Goal: Task Accomplishment & Management: Manage account settings

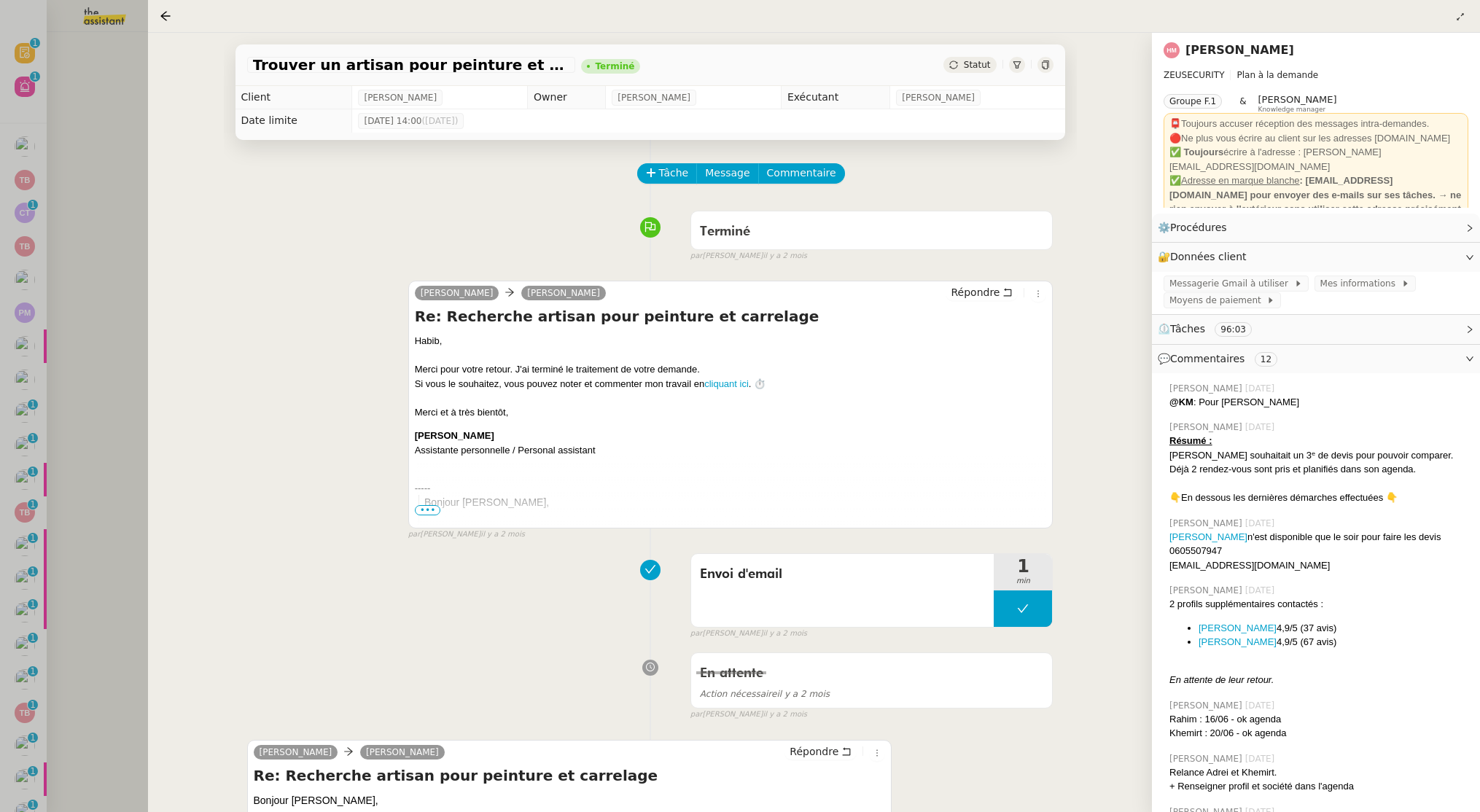
click at [75, 171] on div at bounding box center [740, 406] width 1480 height 812
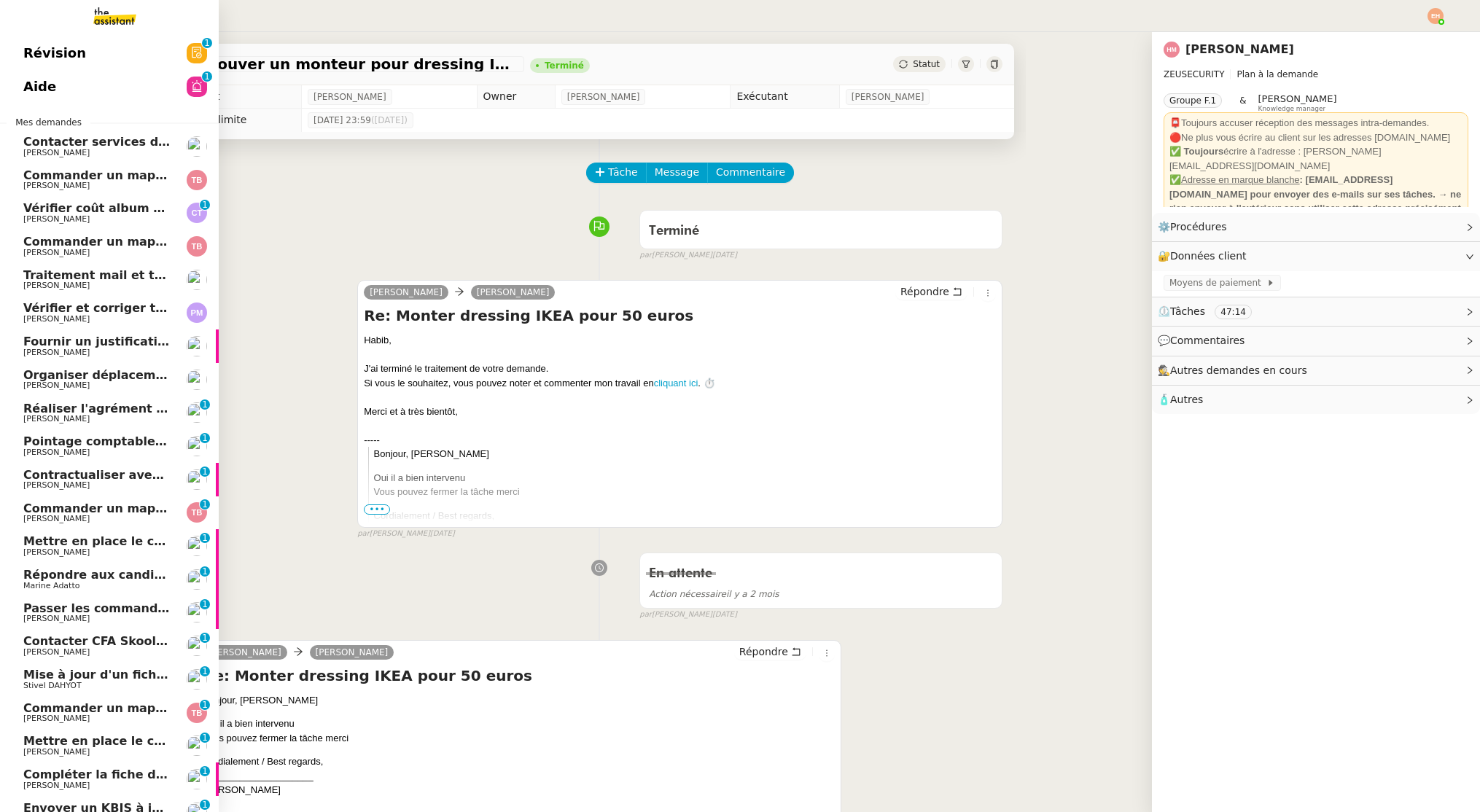
click at [29, 79] on span "Aide" at bounding box center [40, 86] width 32 height 22
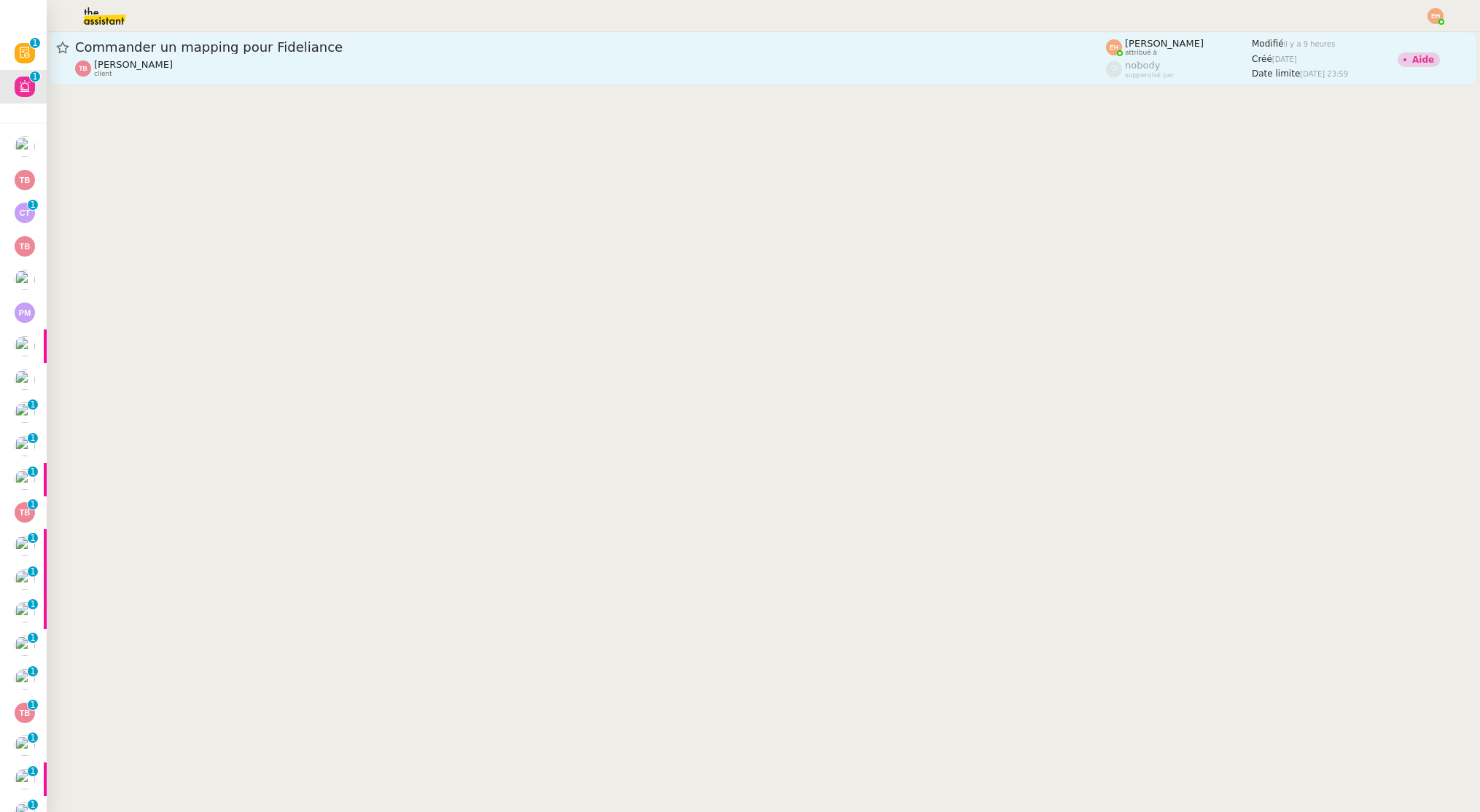
click at [375, 53] on div "Commander un mapping pour Fideliance" at bounding box center [590, 47] width 1031 height 17
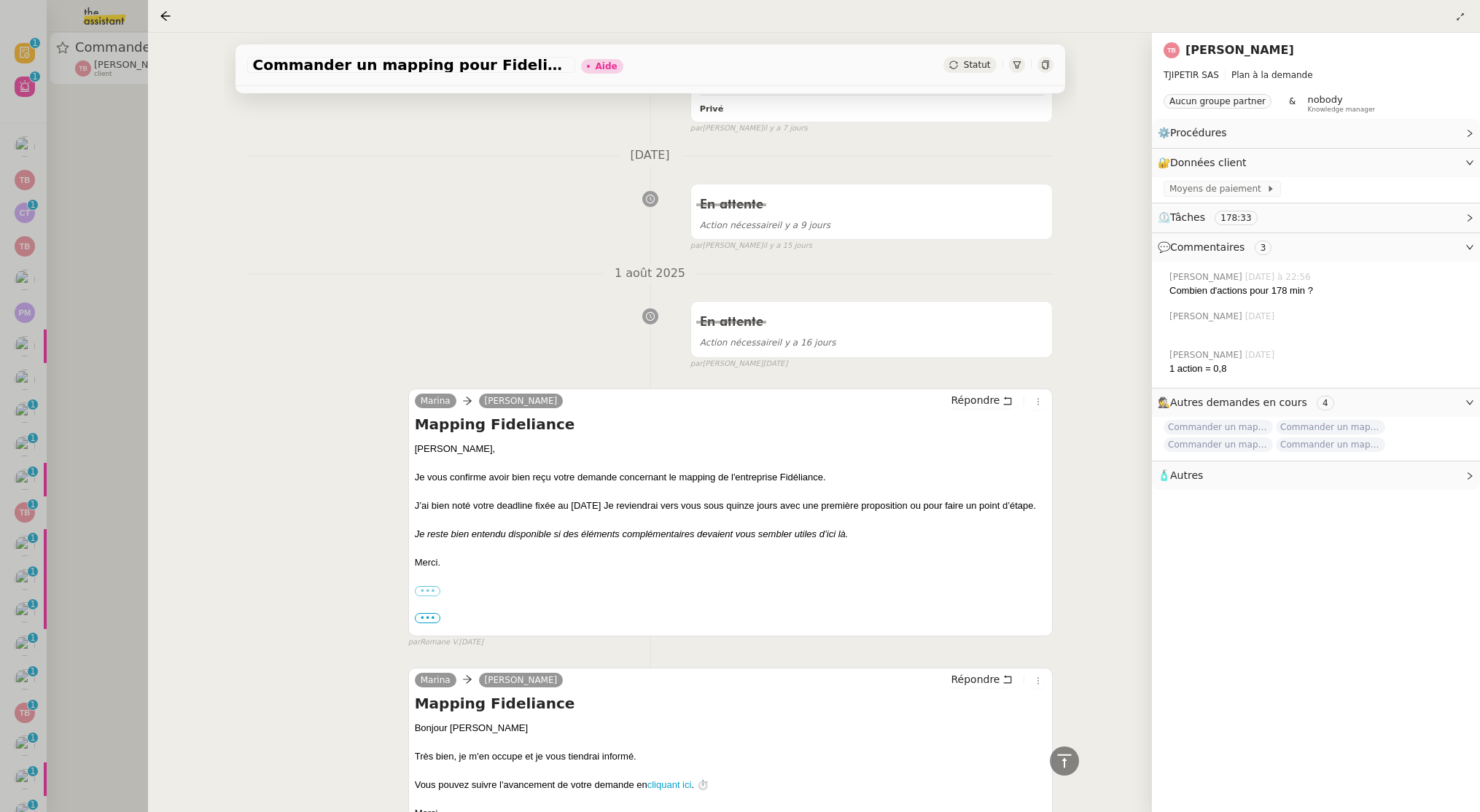
scroll to position [1650, 0]
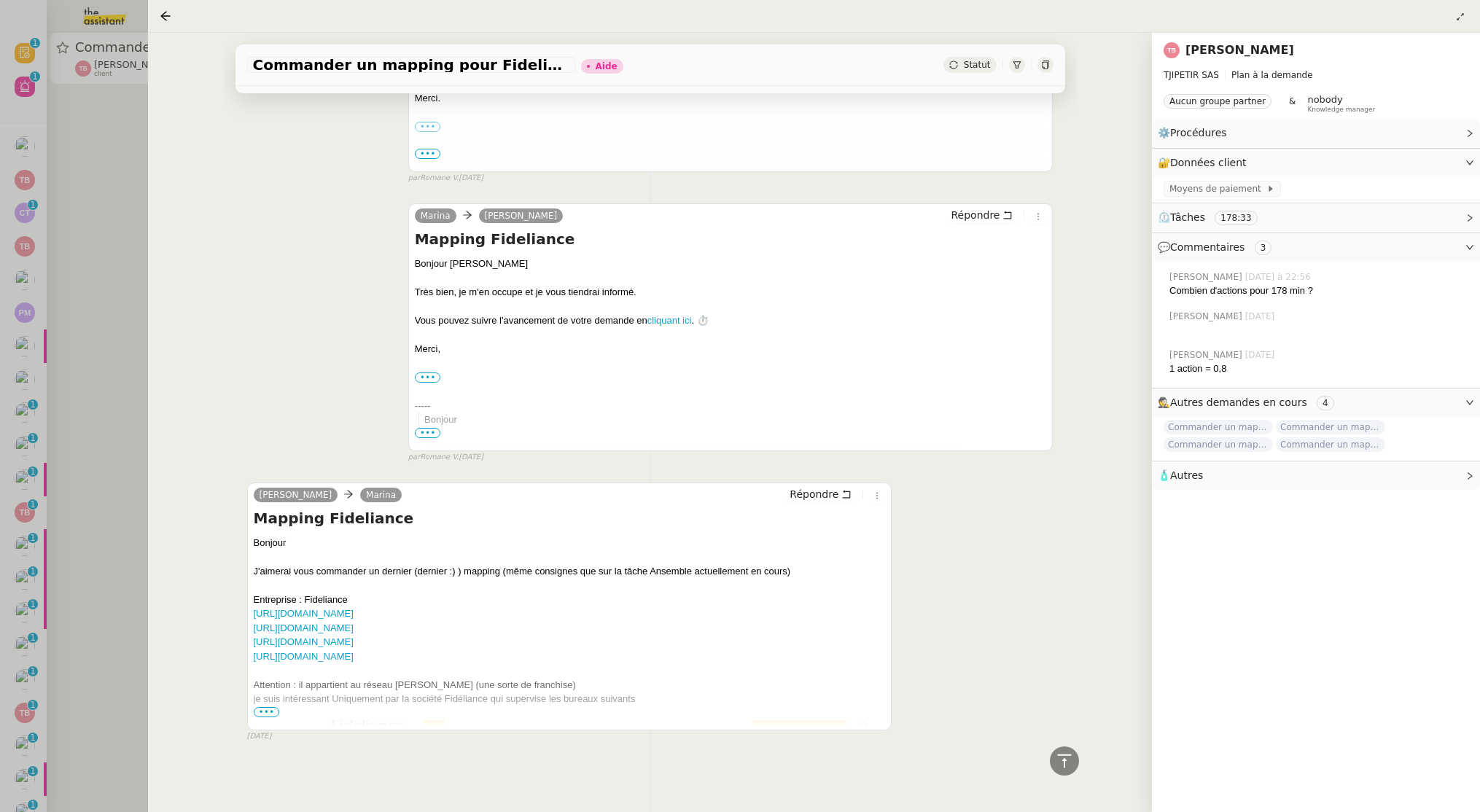
click at [84, 371] on div at bounding box center [740, 406] width 1480 height 812
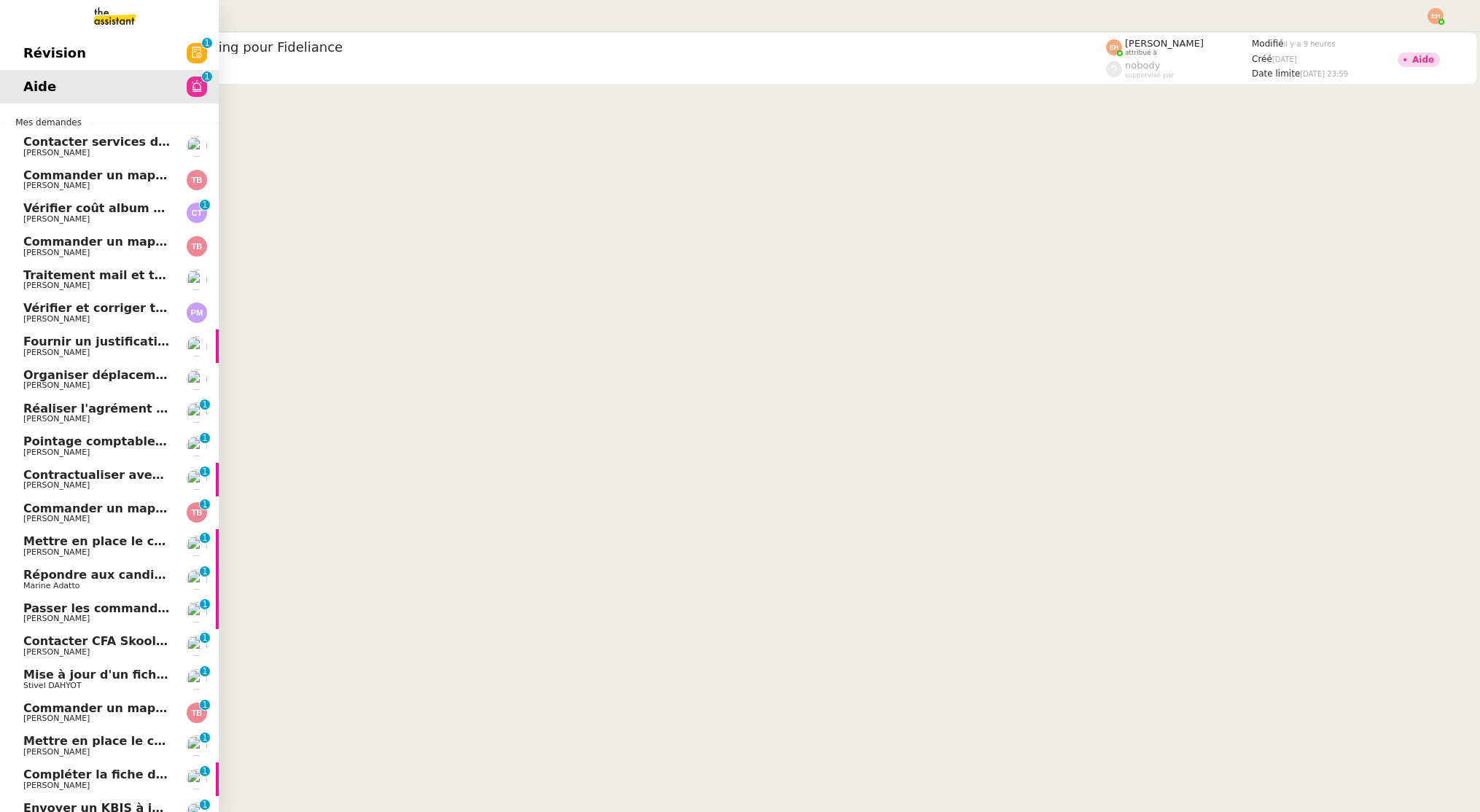
click at [20, 280] on link "Traitement mail et tri PC - 15 août 2025 Vitor Alvites" at bounding box center [109, 279] width 219 height 33
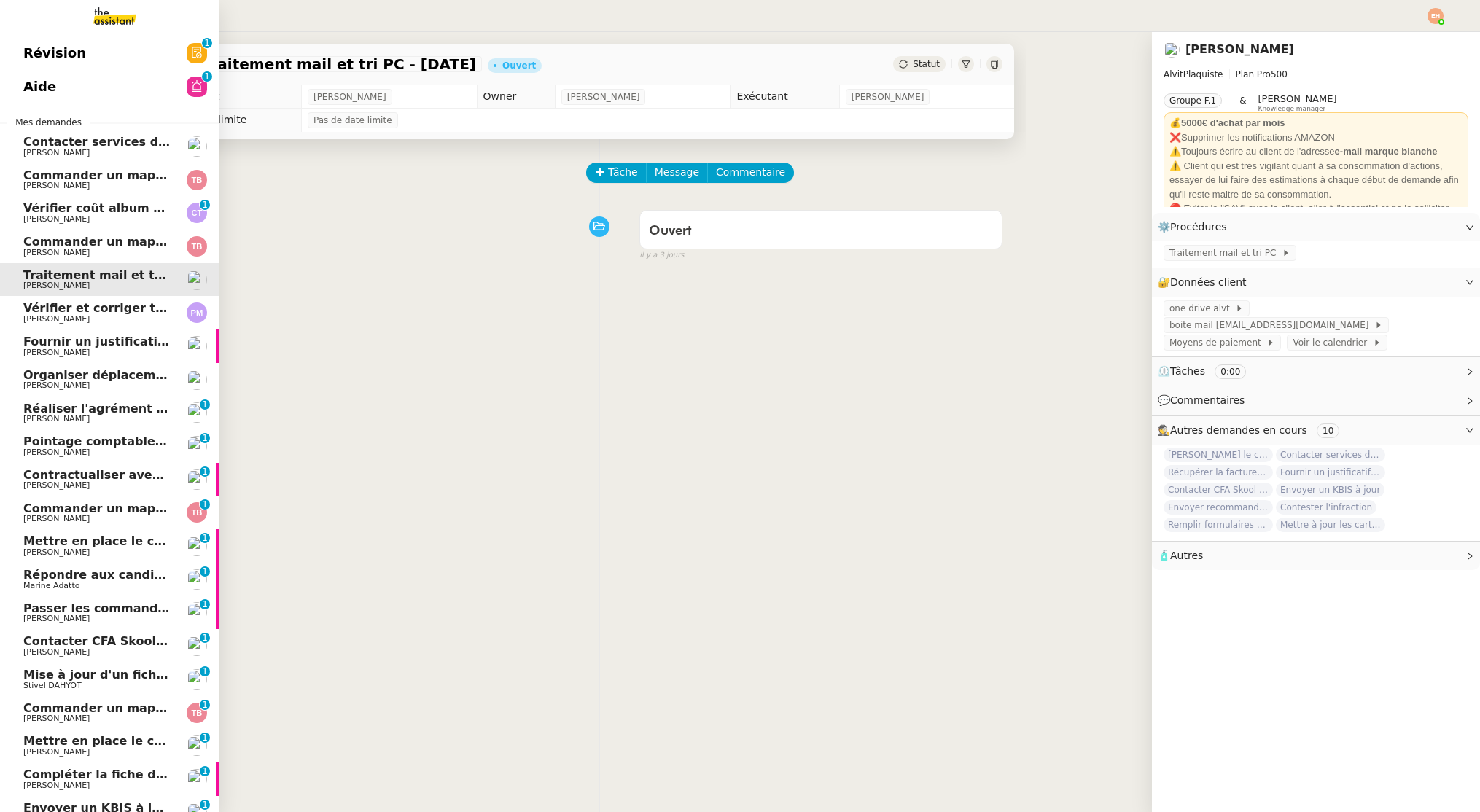
click at [63, 148] on span "[PERSON_NAME]" at bounding box center [57, 152] width 67 height 10
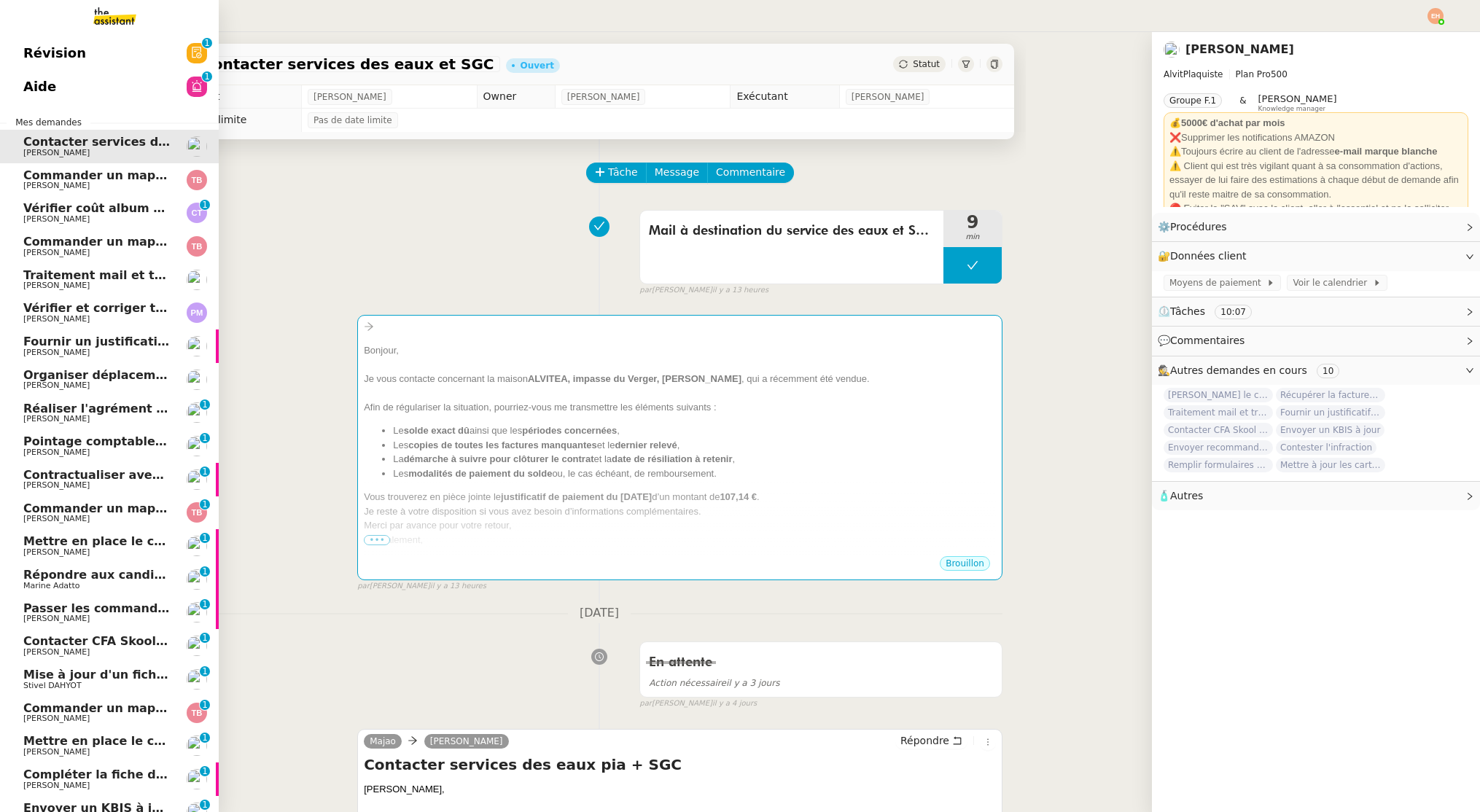
click at [26, 177] on span "Commander un mapping pour ACF" at bounding box center [136, 175] width 225 height 14
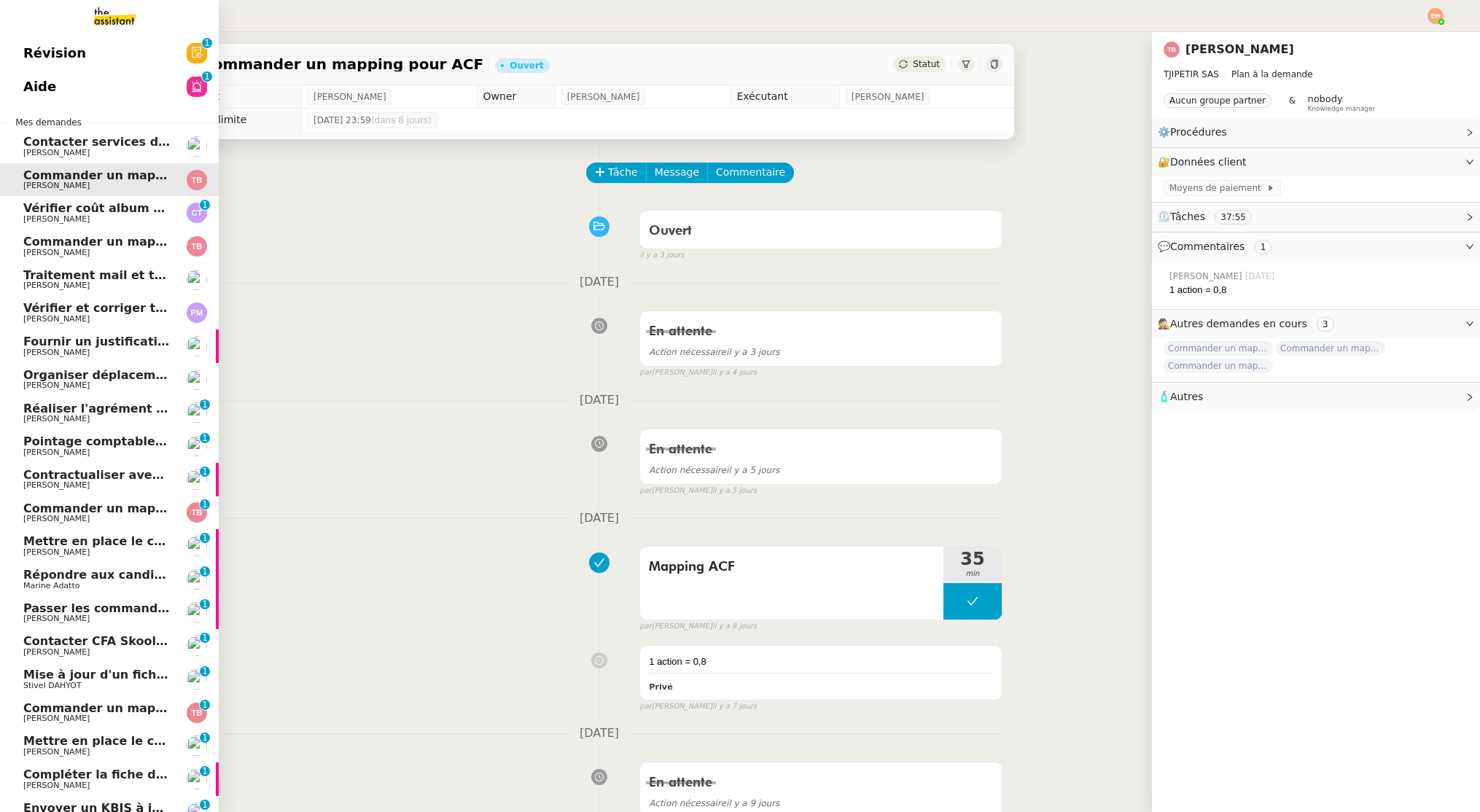
click at [68, 223] on span "[PERSON_NAME]" at bounding box center [57, 219] width 67 height 10
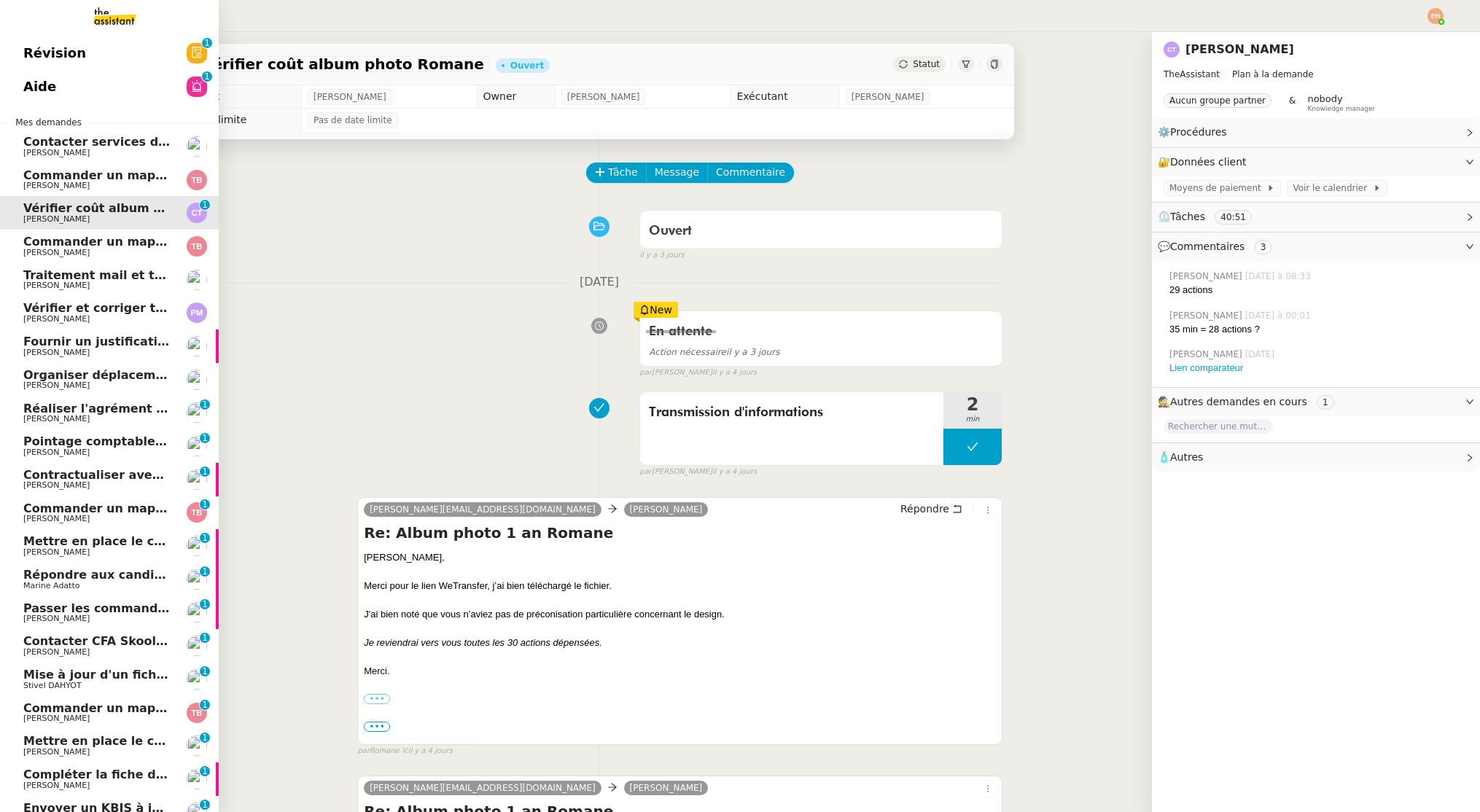
click at [91, 251] on span "[PERSON_NAME]" at bounding box center [97, 253] width 148 height 9
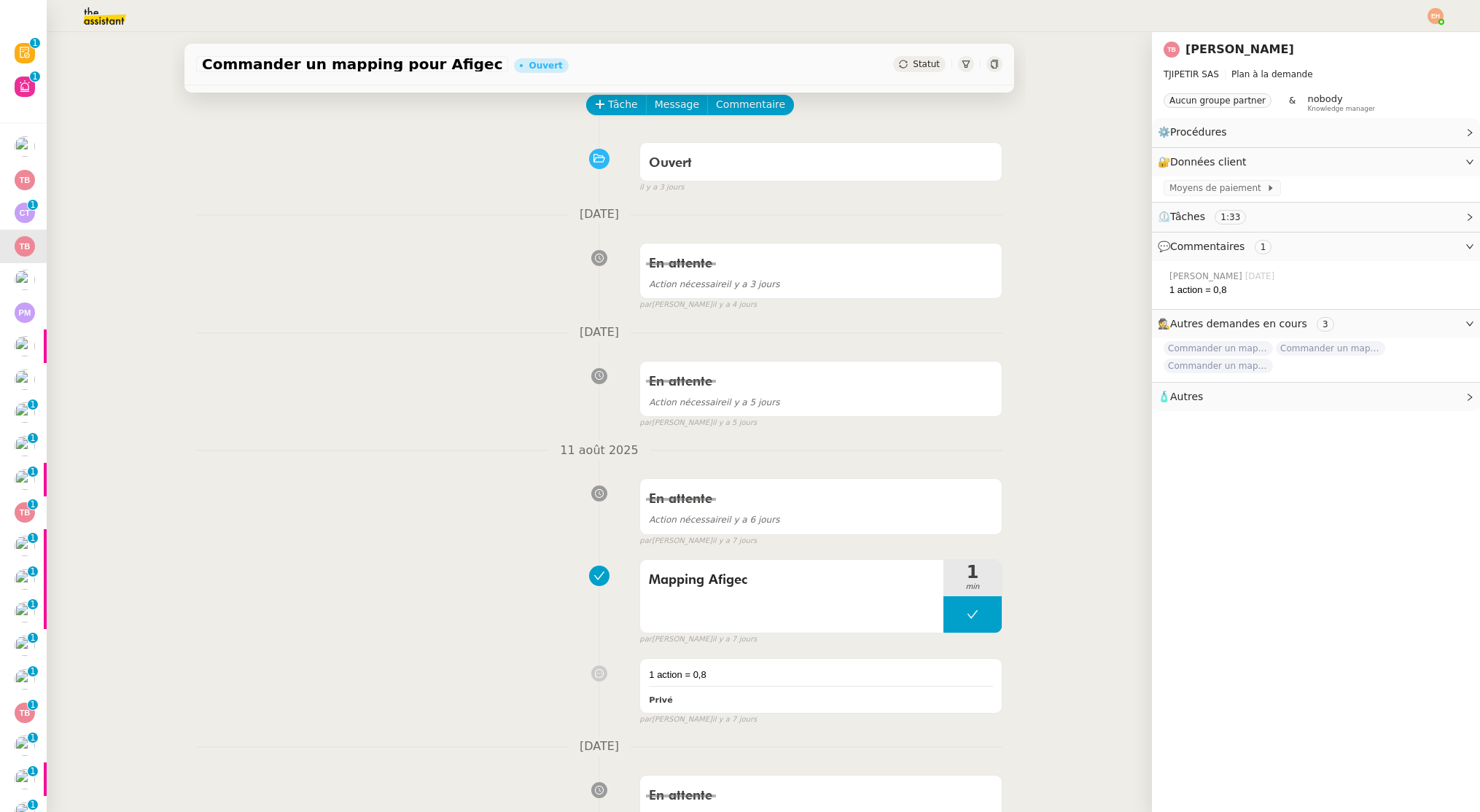
scroll to position [71, 0]
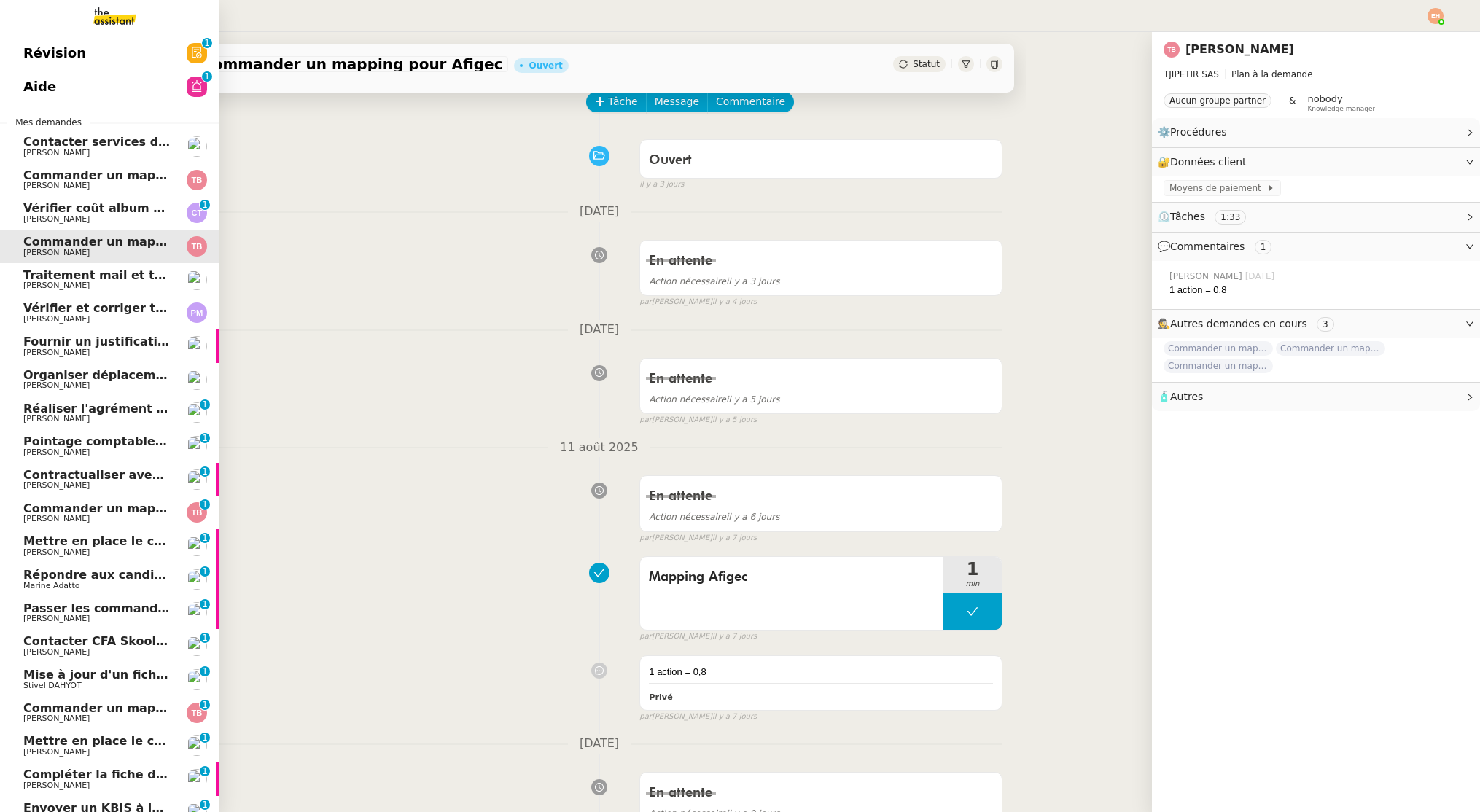
click at [64, 287] on span "[PERSON_NAME]" at bounding box center [57, 285] width 67 height 10
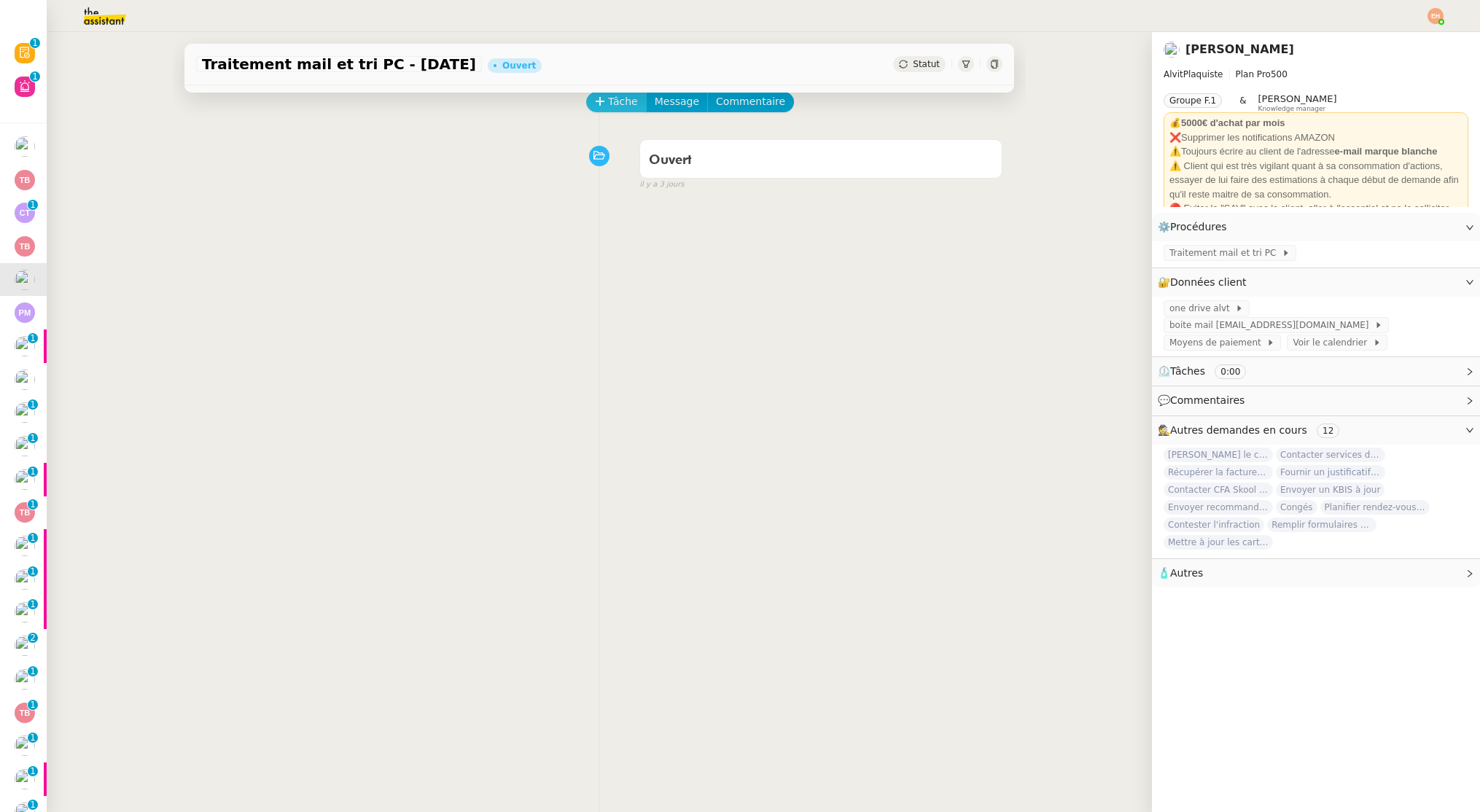
click at [612, 97] on span "Tâche" at bounding box center [622, 102] width 30 height 17
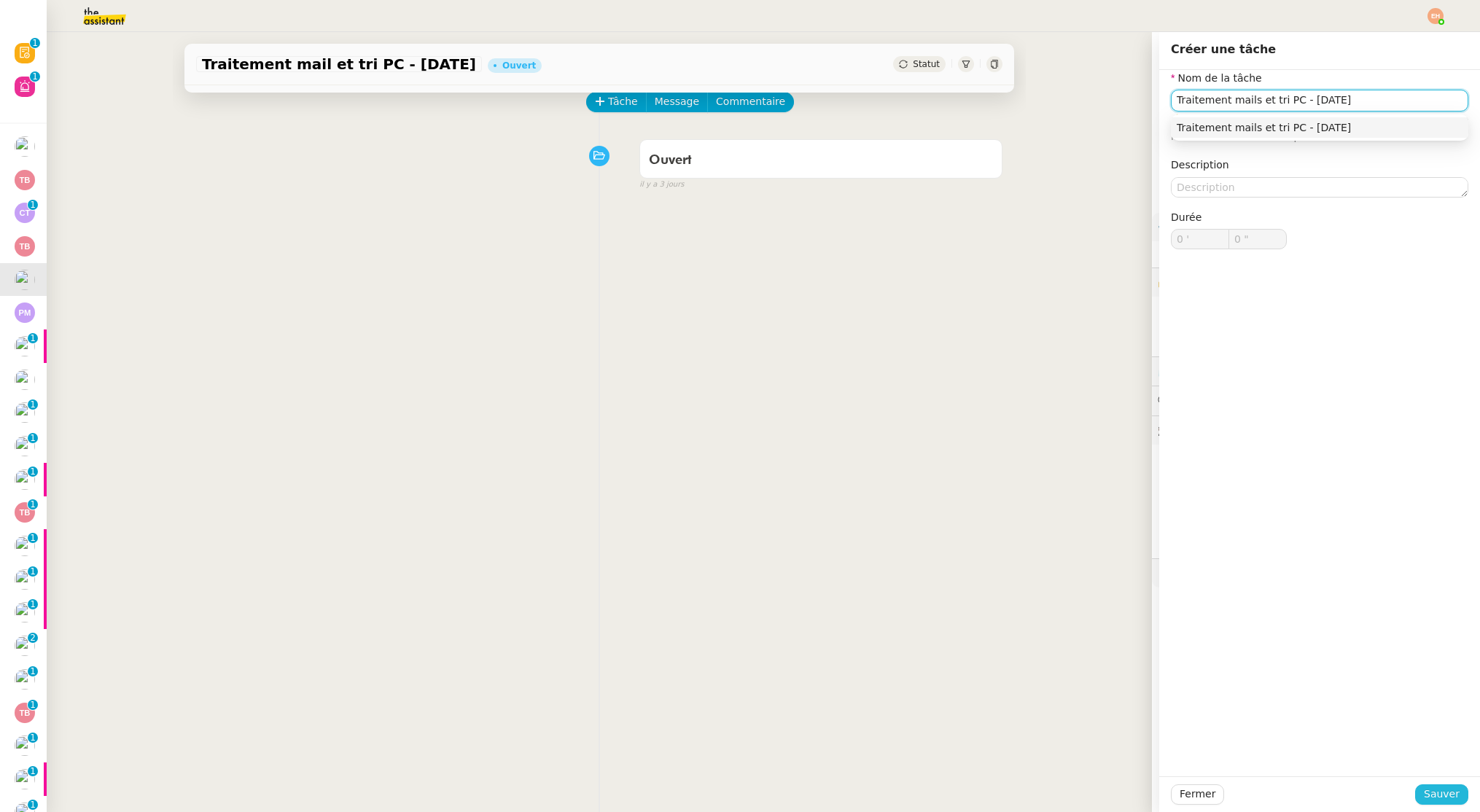
type input "Traitement mails et tri PC - 15 aout"
click at [1435, 798] on span "Sauver" at bounding box center [1442, 794] width 36 height 17
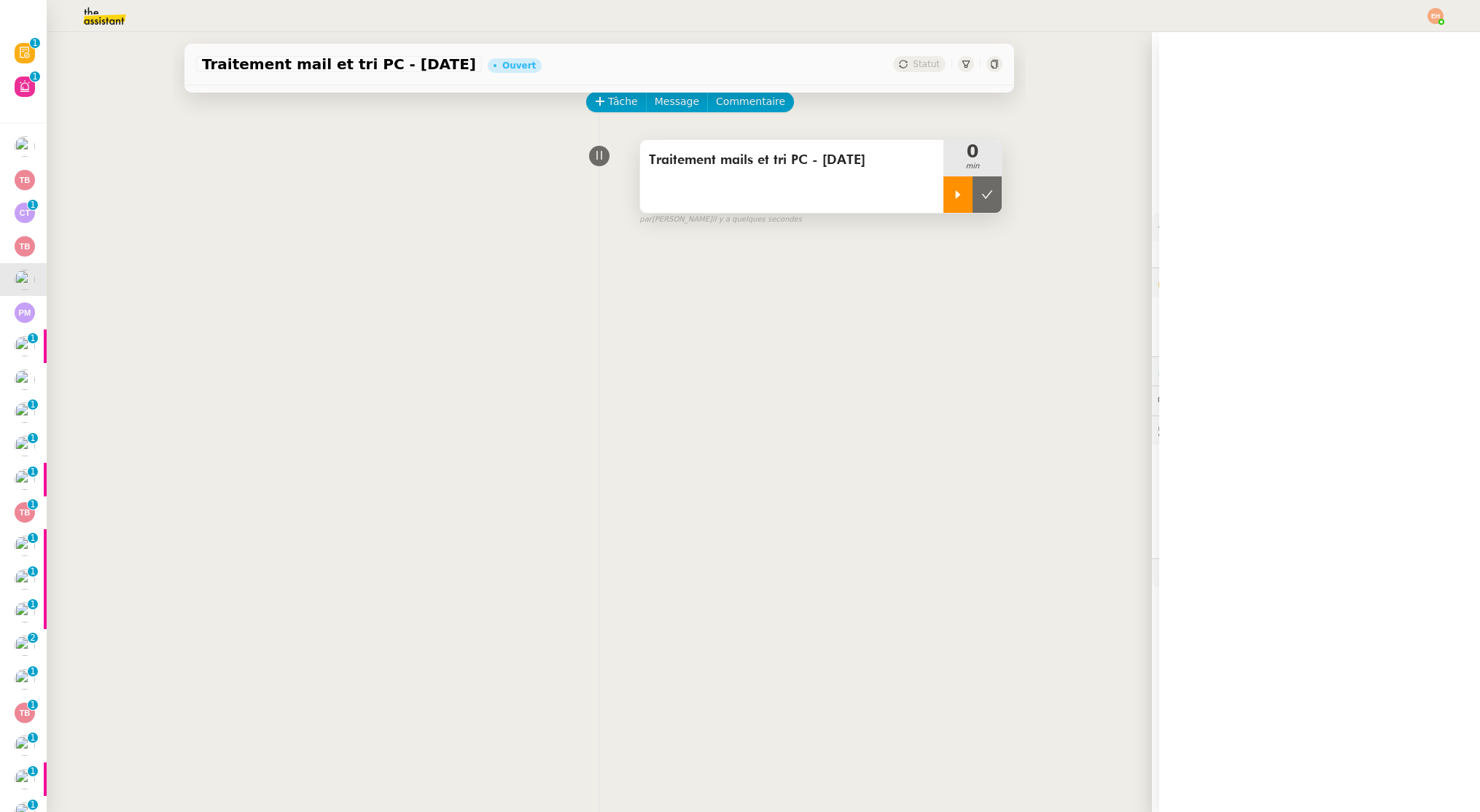
click at [944, 202] on div at bounding box center [958, 194] width 29 height 36
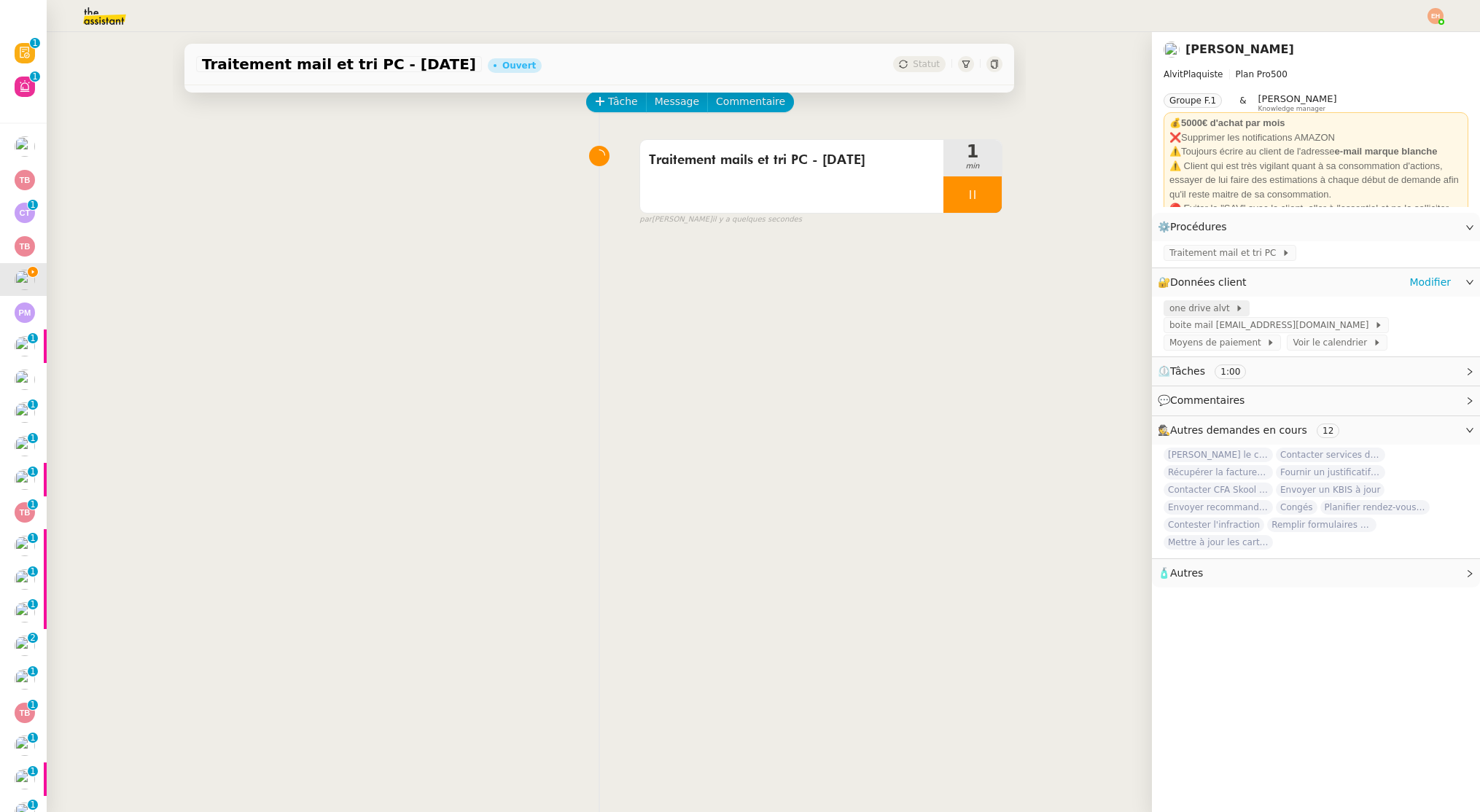
click at [1213, 306] on span "one drive alvt" at bounding box center [1202, 308] width 66 height 14
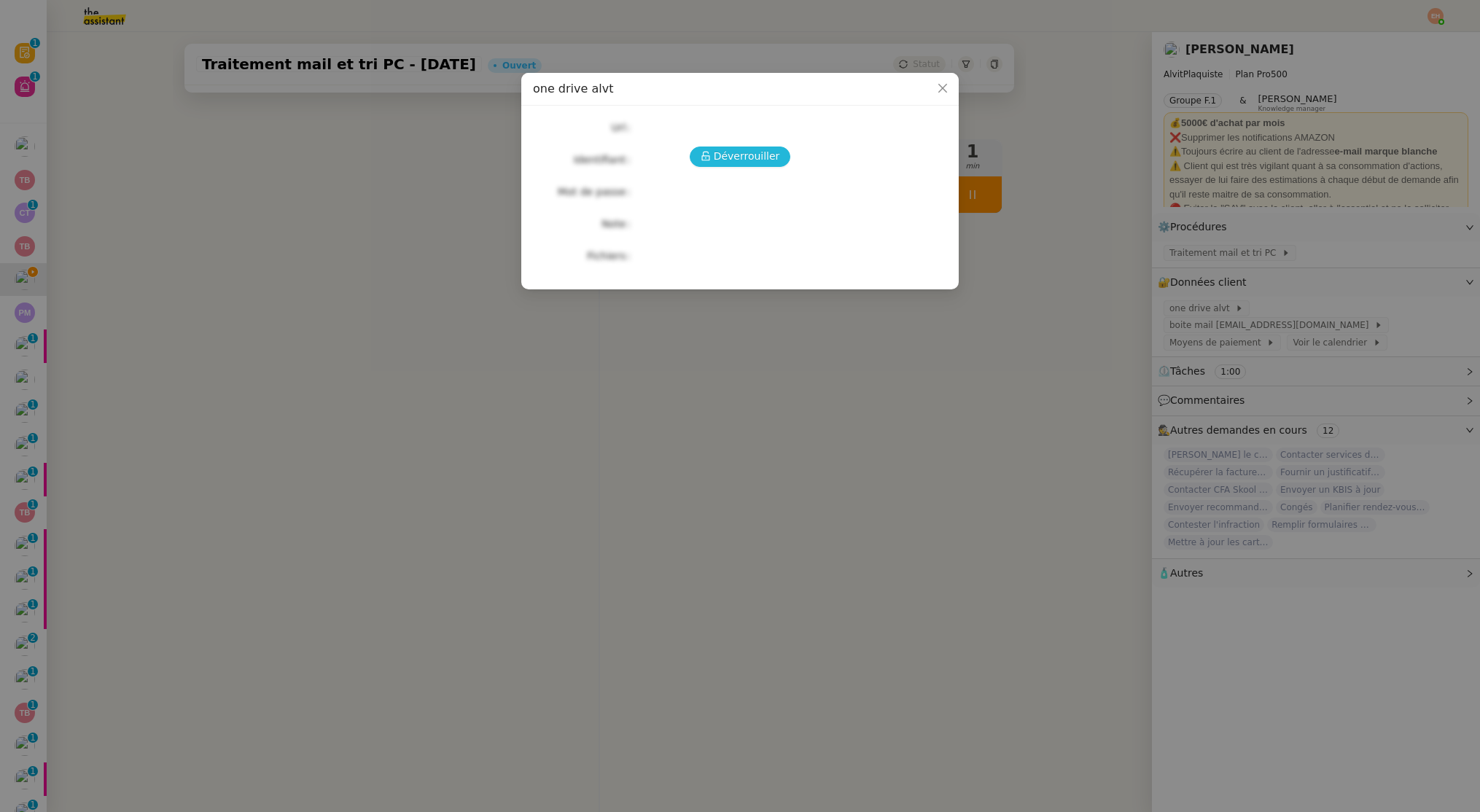
click at [748, 158] on span "Déverrouiller" at bounding box center [747, 156] width 67 height 17
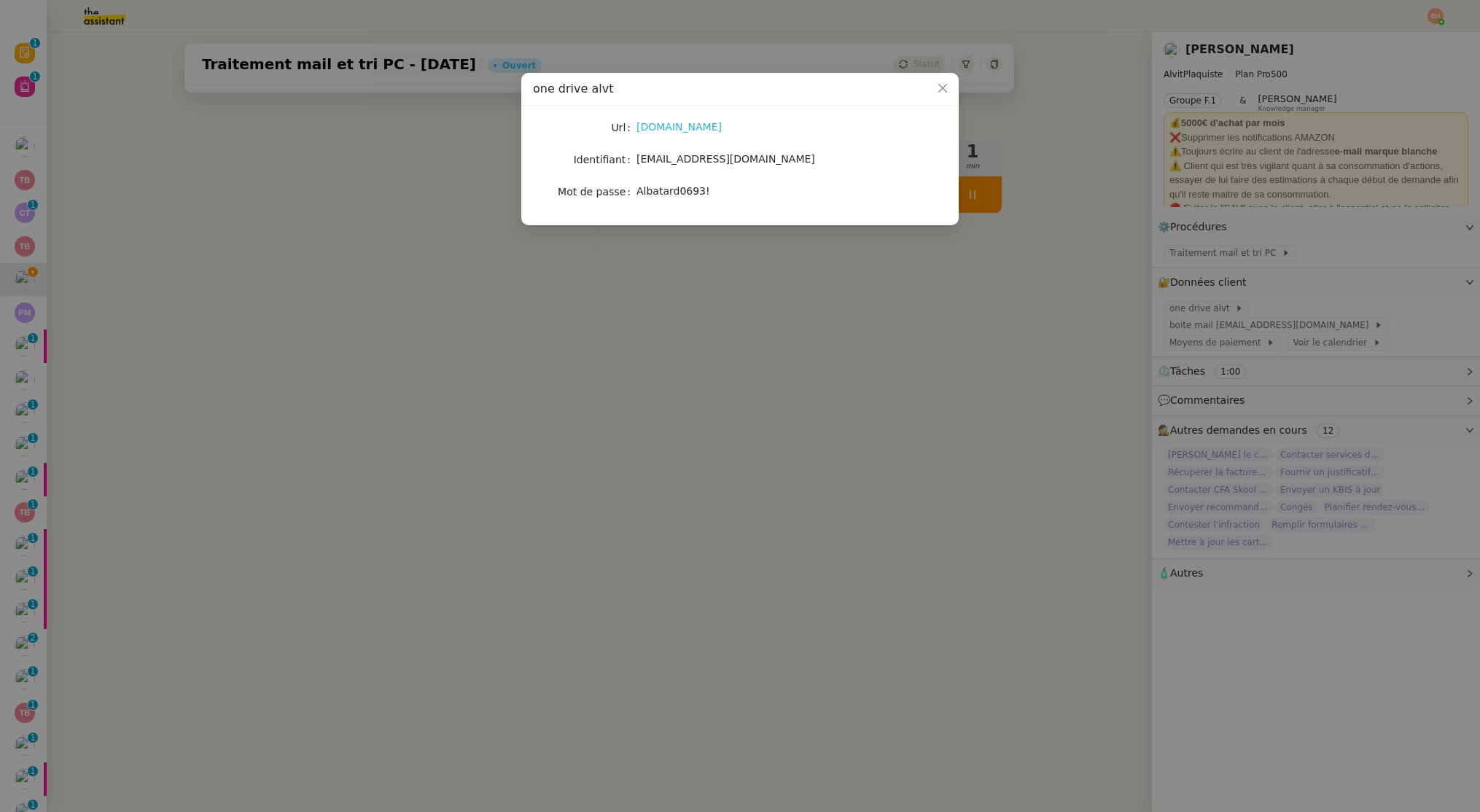
click at [689, 126] on link "onedrive.live.com" at bounding box center [679, 126] width 86 height 12
drag, startPoint x: 636, startPoint y: 156, endPoint x: 869, endPoint y: 151, distance: 233.1
click at [869, 152] on div "contact@alvitplaquiste.com" at bounding box center [757, 159] width 241 height 17
copy span "contact@alvitplaquiste.com"
drag, startPoint x: 638, startPoint y: 192, endPoint x: 568, endPoint y: 76, distance: 135.5
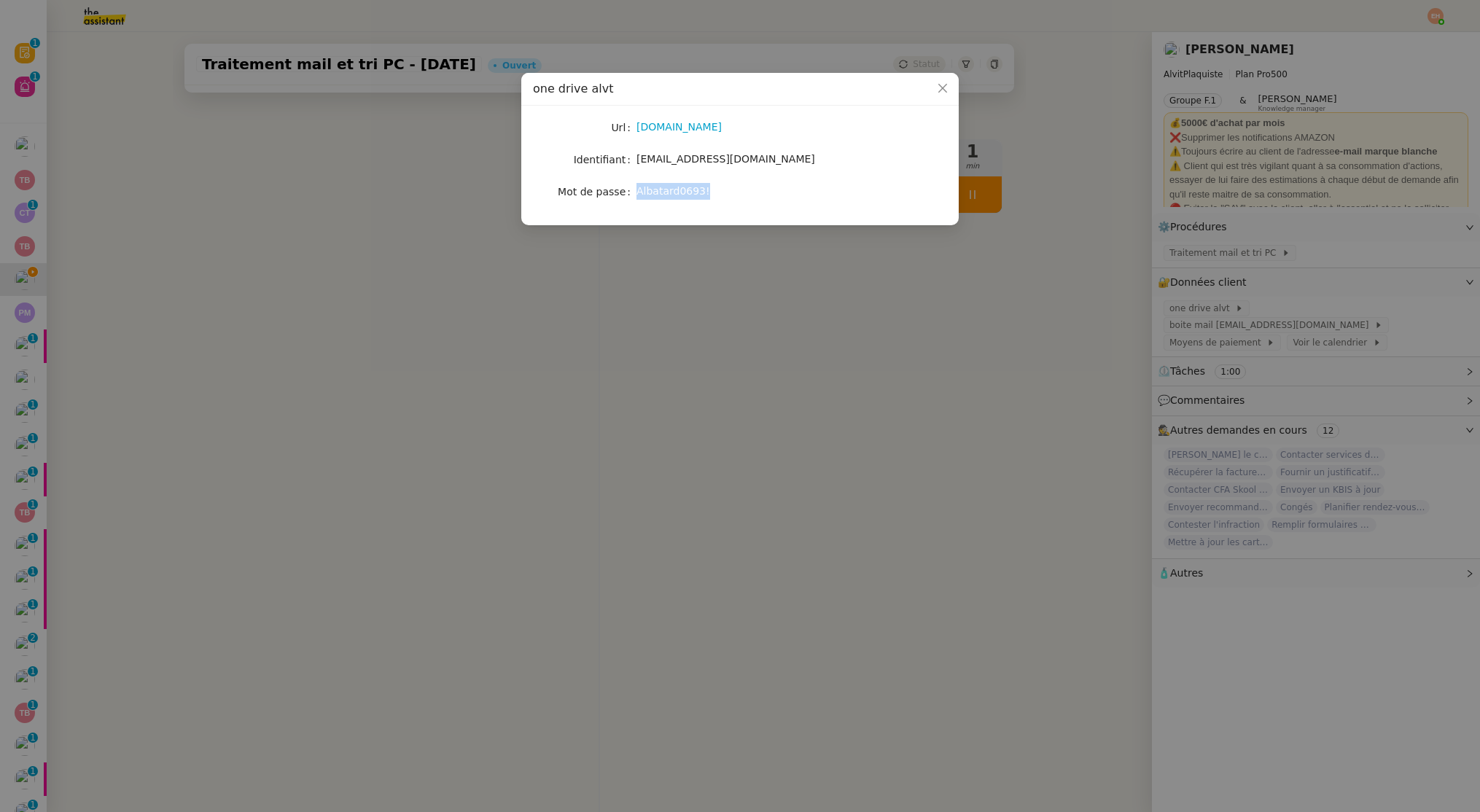
click at [718, 194] on div "Albatard0693!" at bounding box center [757, 191] width 241 height 17
copy span "Albatard0693!"
click at [375, 278] on nz-modal-container "one drive alvt Url onedrive.live.com Identifiant contact@alvitplaquiste.com Mot…" at bounding box center [740, 406] width 1480 height 812
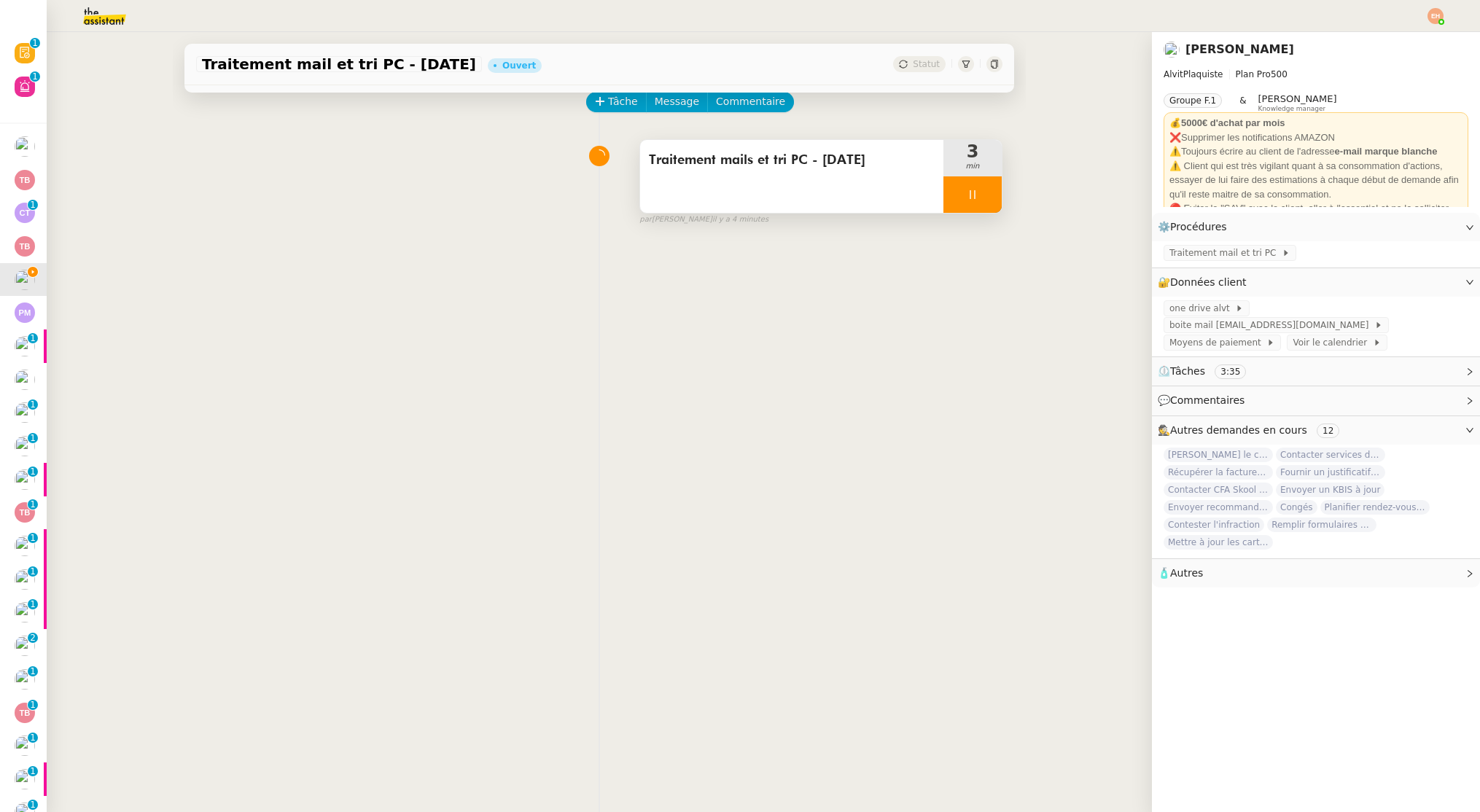
click at [970, 187] on div at bounding box center [972, 194] width 59 height 36
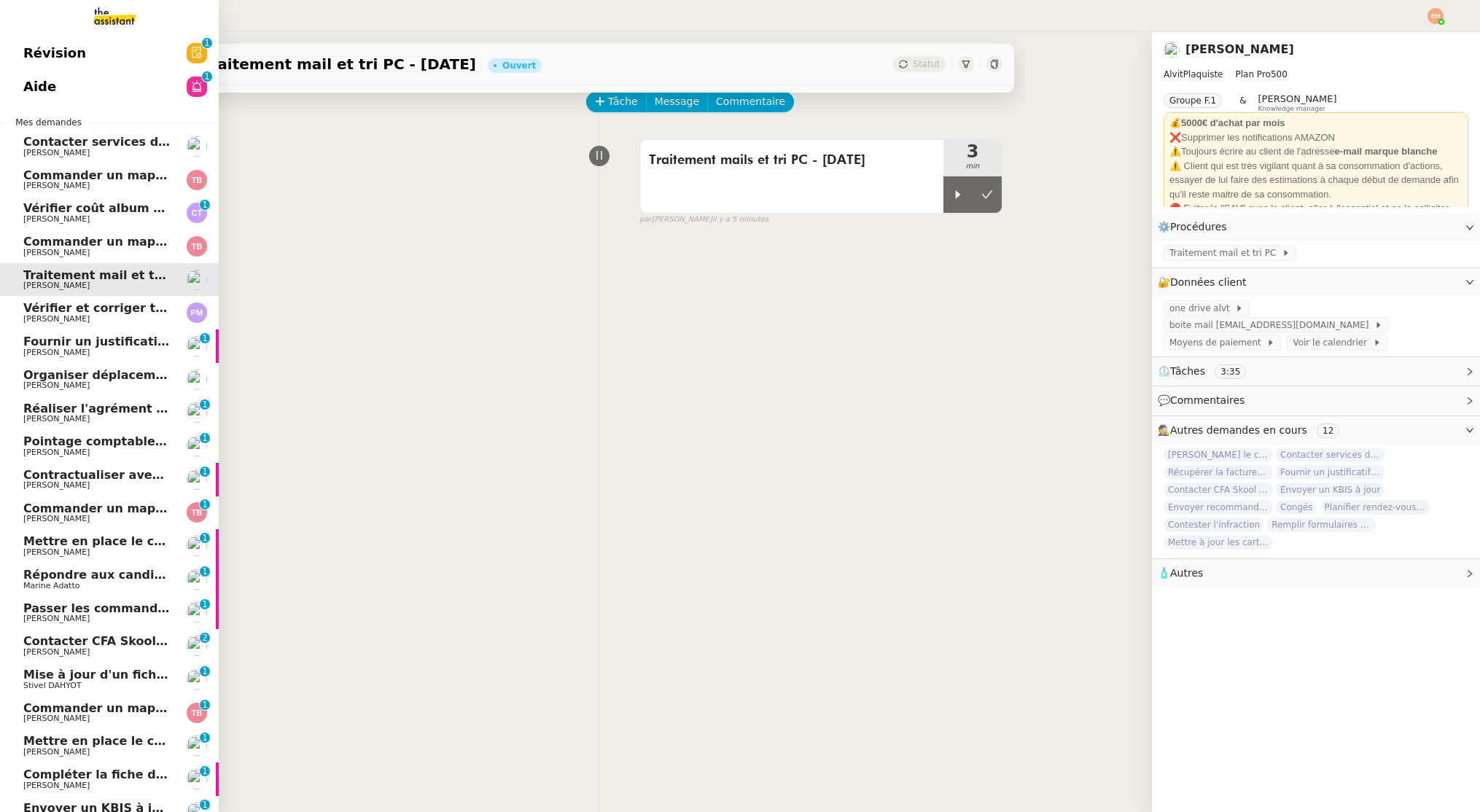
scroll to position [327, 0]
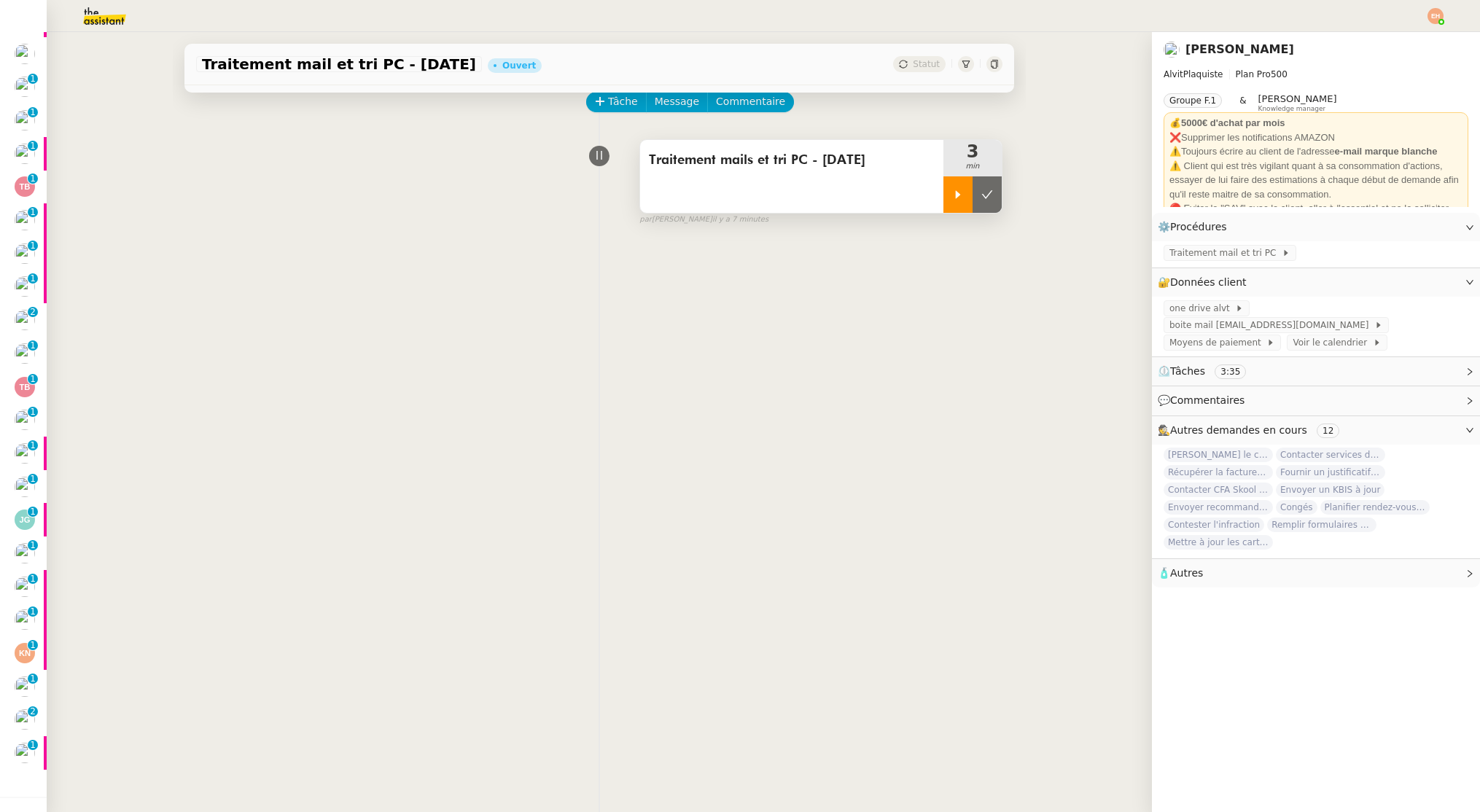
click at [952, 203] on div at bounding box center [958, 194] width 29 height 36
drag, startPoint x: 1354, startPoint y: 318, endPoint x: 1364, endPoint y: 311, distance: 12.2
click at [1362, 312] on div "one drive alvt boite mail secretariat@alvitplaquiste.com Moyens de paiement Voi…" at bounding box center [1315, 327] width 328 height 59
click at [1366, 318] on span "boite mail secretariat@alvitplaquiste.com" at bounding box center [1272, 325] width 205 height 14
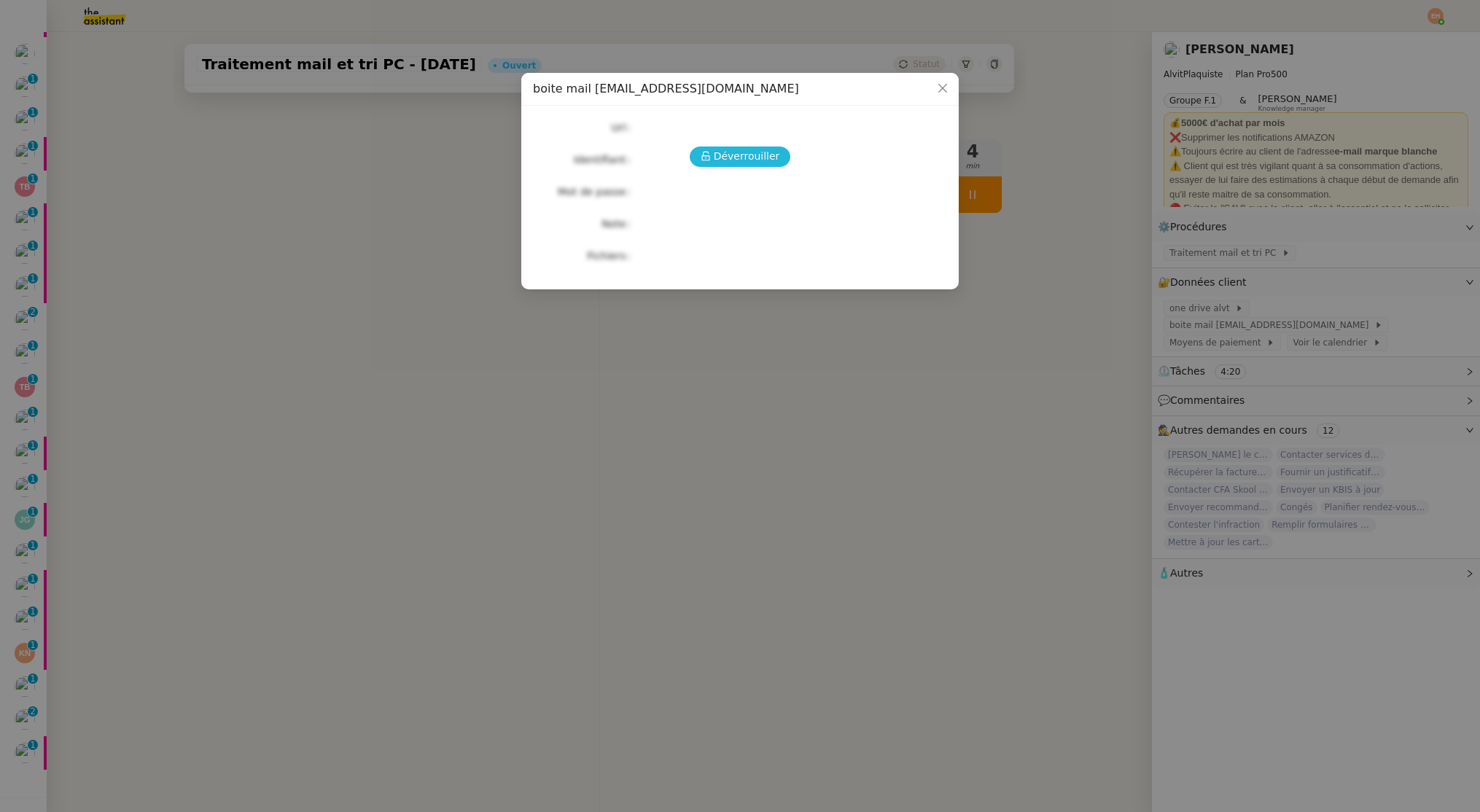
click at [731, 158] on span "Déverrouiller" at bounding box center [747, 156] width 67 height 17
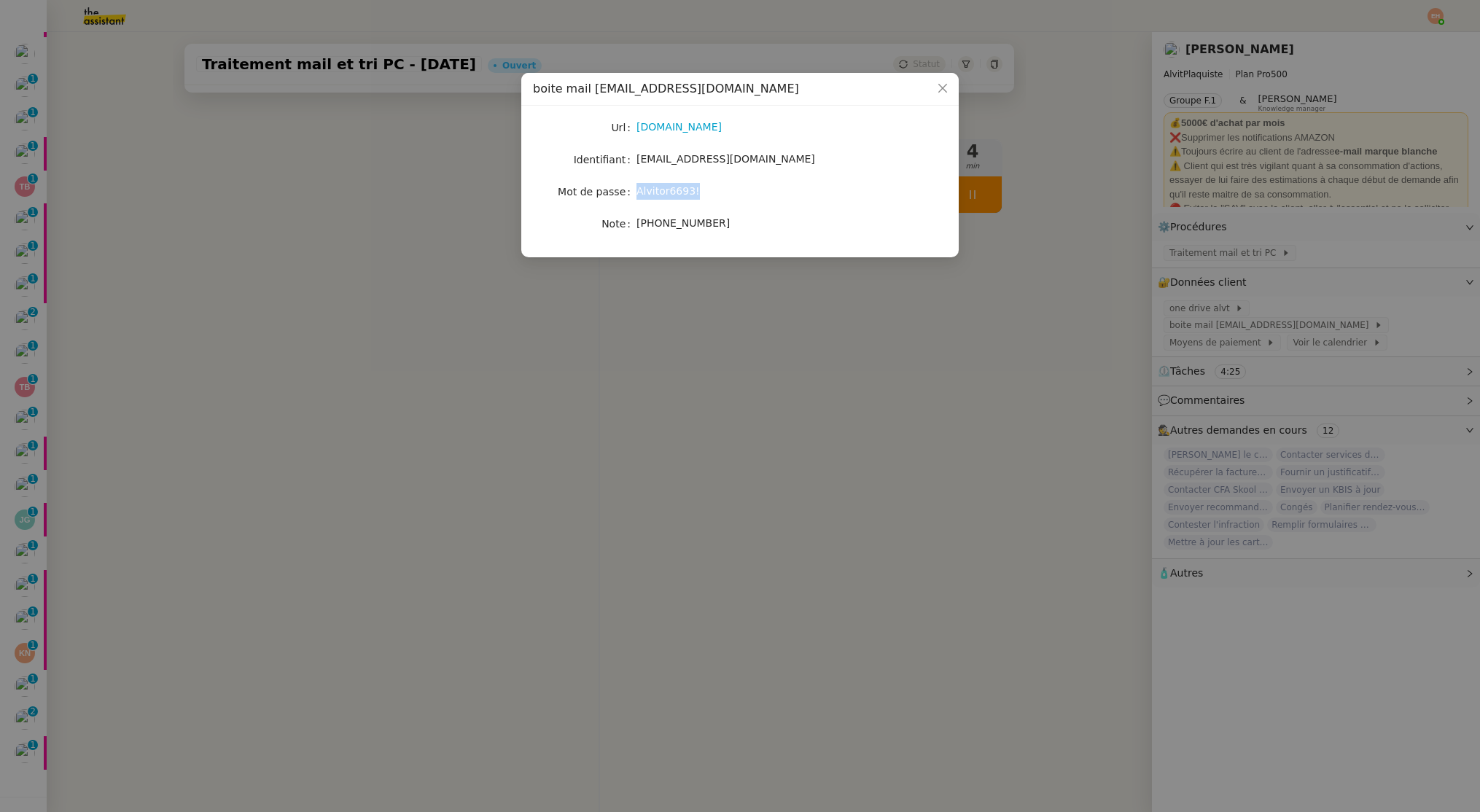
drag, startPoint x: 711, startPoint y: 191, endPoint x: 637, endPoint y: 192, distance: 74.0
click at [637, 192] on div "Alvitor6693!" at bounding box center [757, 191] width 241 height 17
copy span "Alvitor6693!"
drag, startPoint x: 480, startPoint y: 258, endPoint x: 482, endPoint y: 266, distance: 8.2
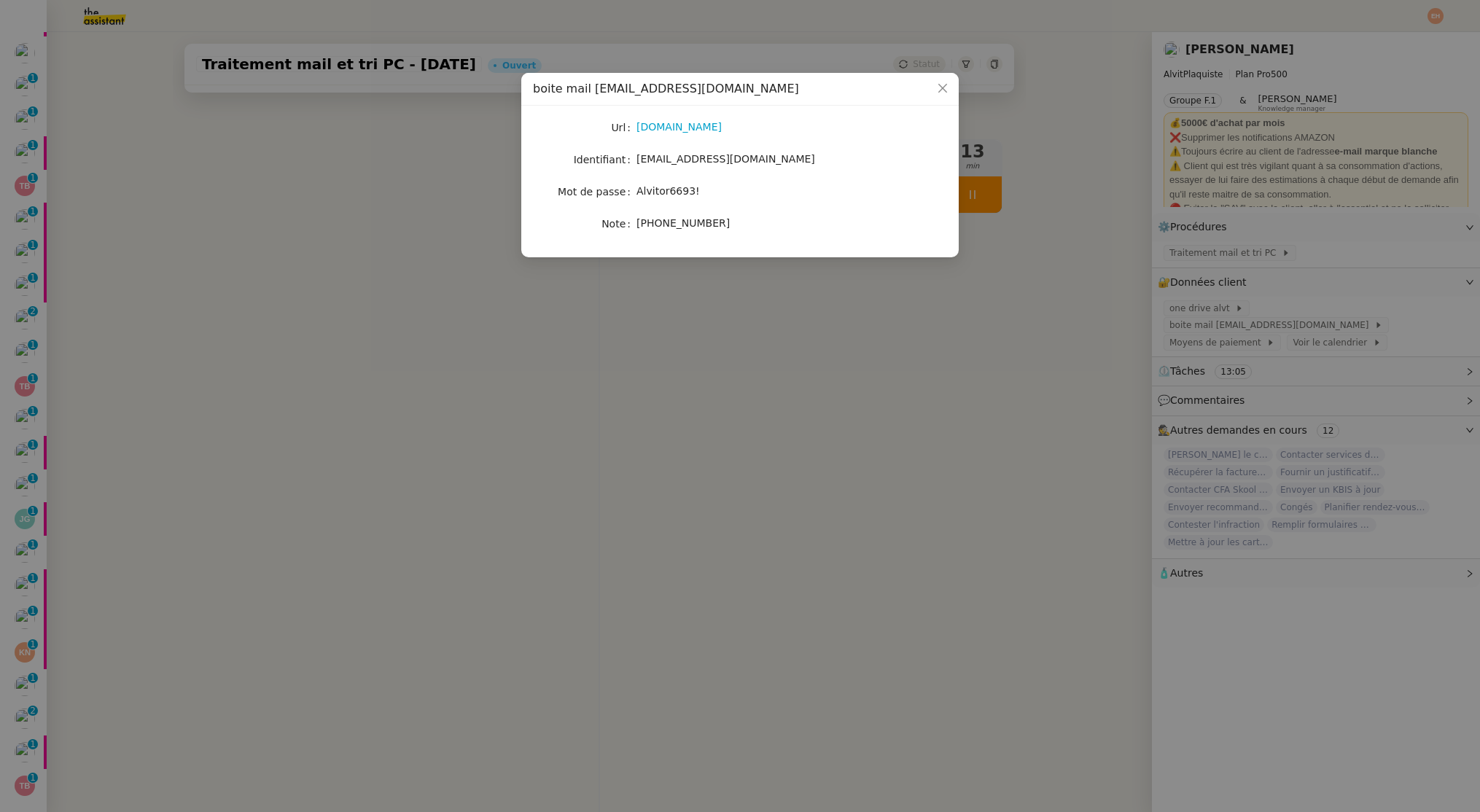
click at [480, 259] on nz-modal-container "boite mail secretariat@alvitplaquiste.com Url gmail.com Identifiant secretariat…" at bounding box center [740, 406] width 1480 height 812
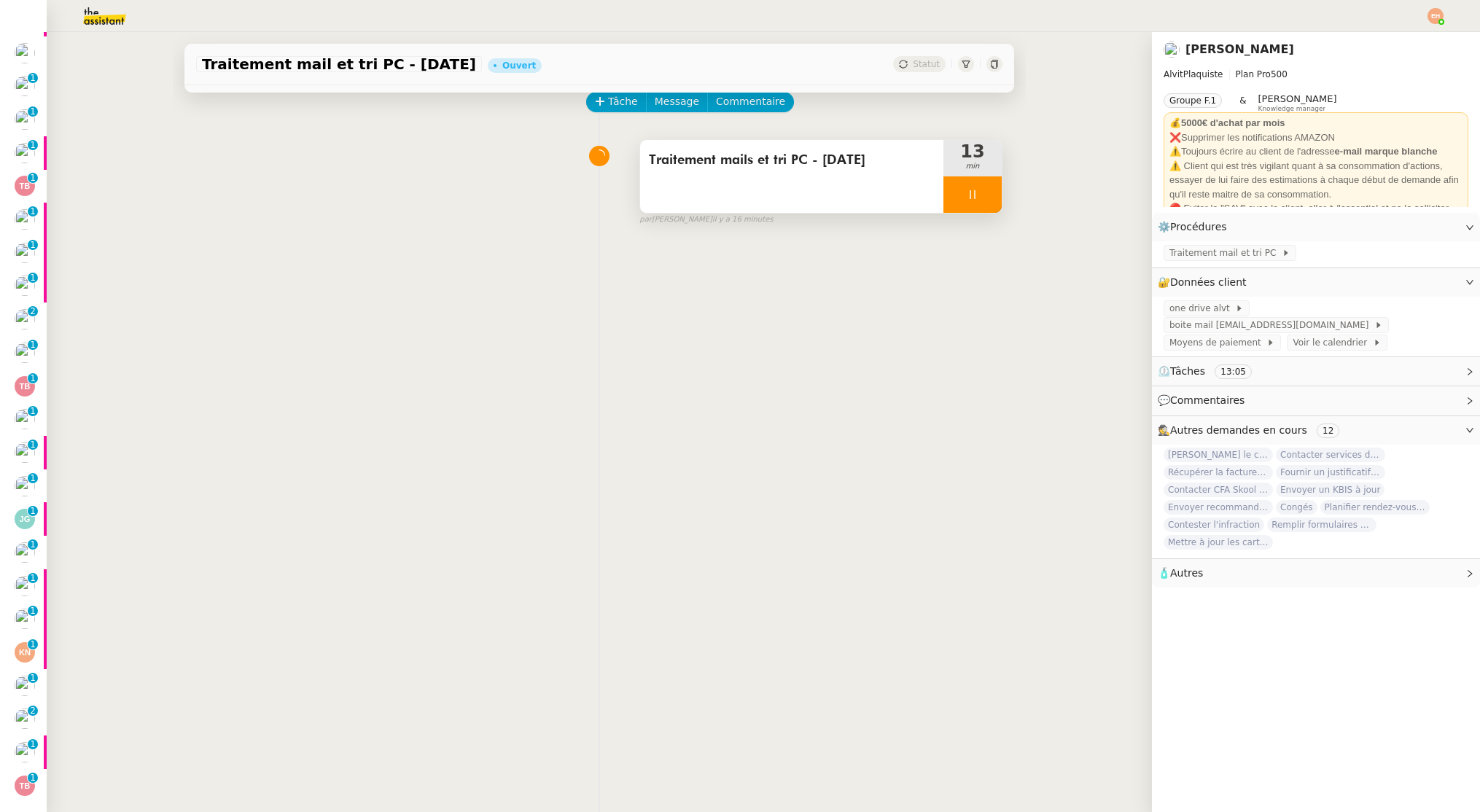
click at [977, 202] on div at bounding box center [972, 194] width 59 height 36
click at [985, 205] on button at bounding box center [987, 194] width 29 height 36
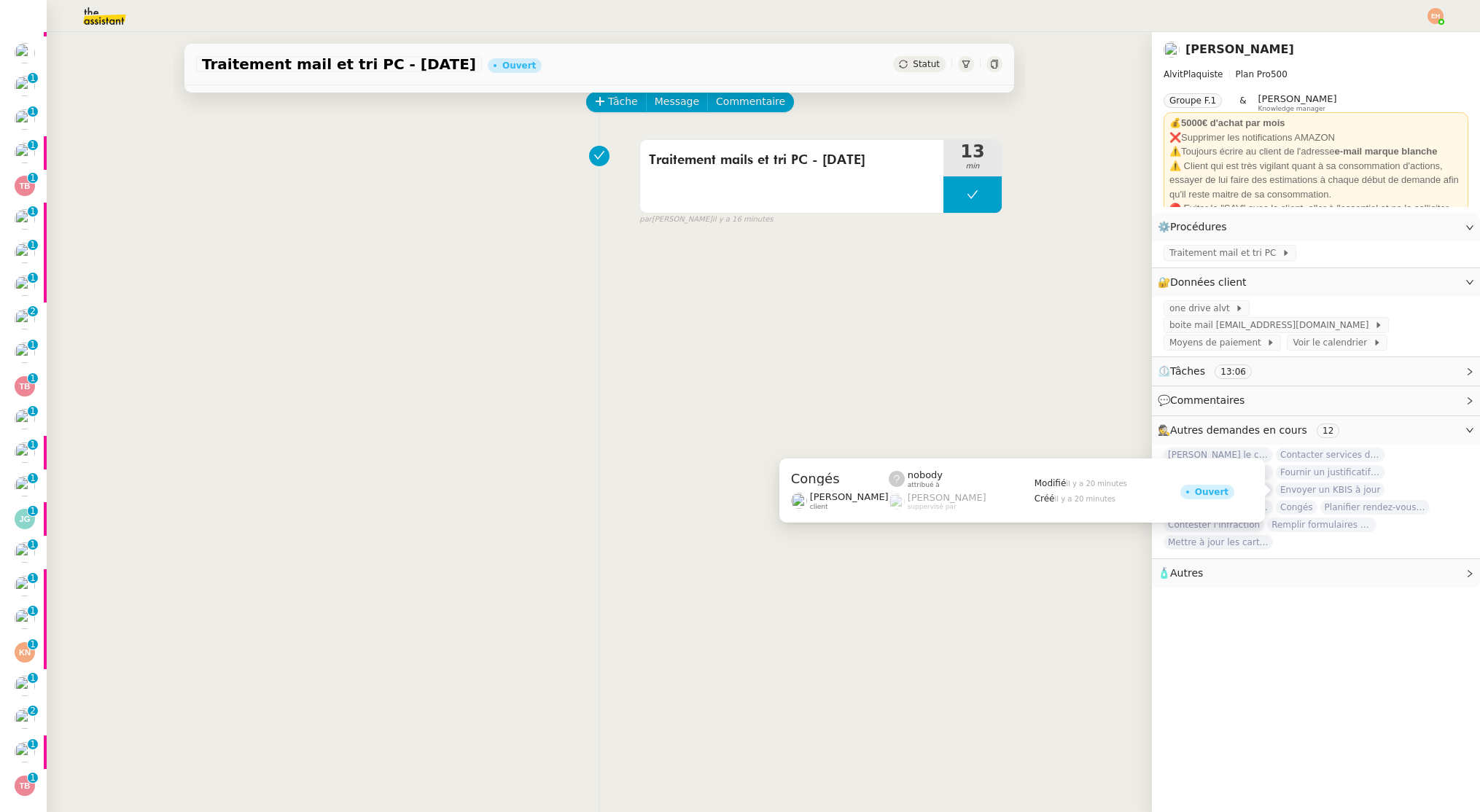
click at [1306, 501] on span "Congés" at bounding box center [1296, 508] width 41 height 14
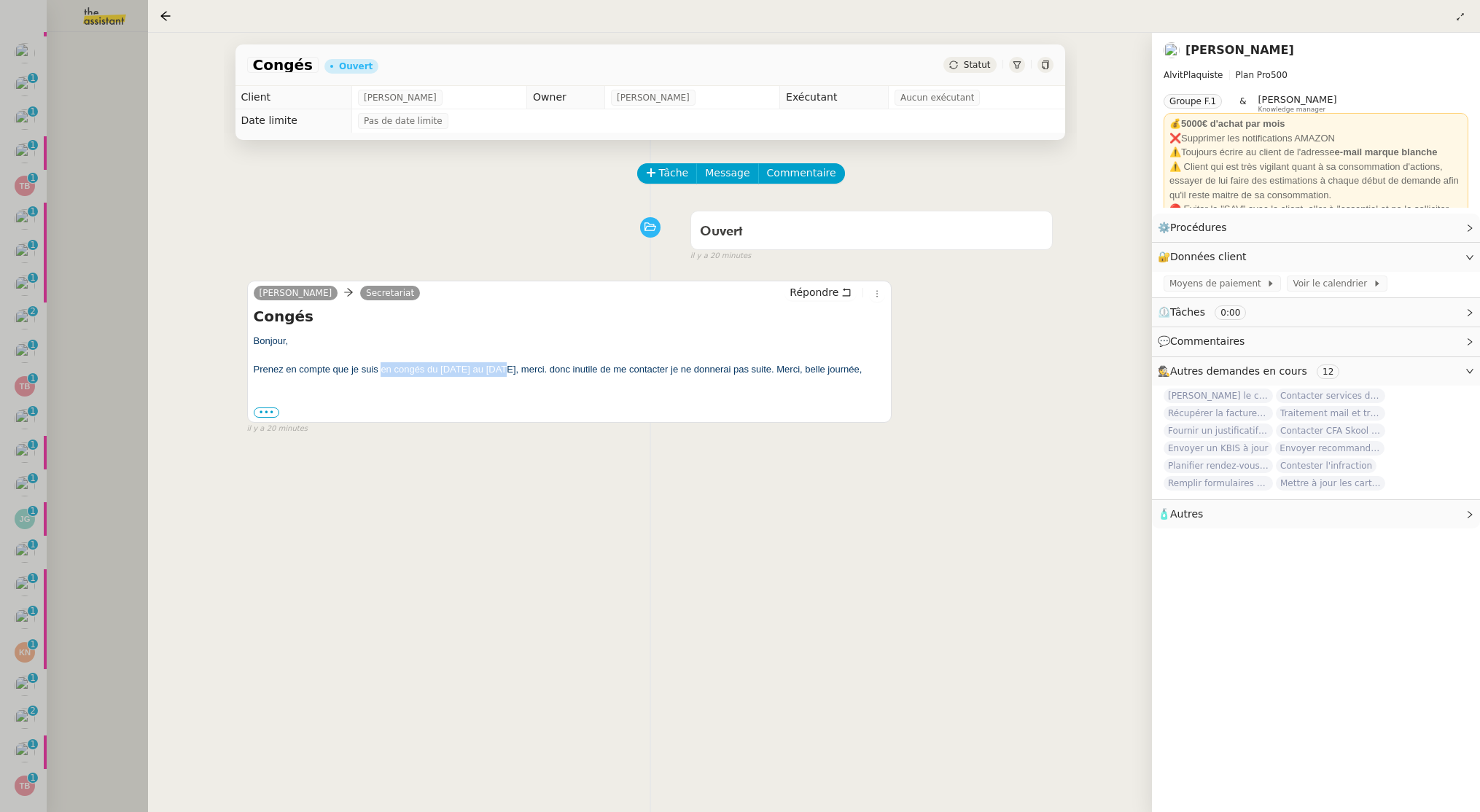
drag, startPoint x: 498, startPoint y: 368, endPoint x: 379, endPoint y: 371, distance: 119.0
click at [381, 373] on div "Prenez en compte que je suis en congés du 19 au 29 aout, merci. donc inutile de…" at bounding box center [570, 369] width 632 height 14
copy div "en congés du 19 au 29 aout,"
click at [76, 169] on div at bounding box center [740, 406] width 1480 height 812
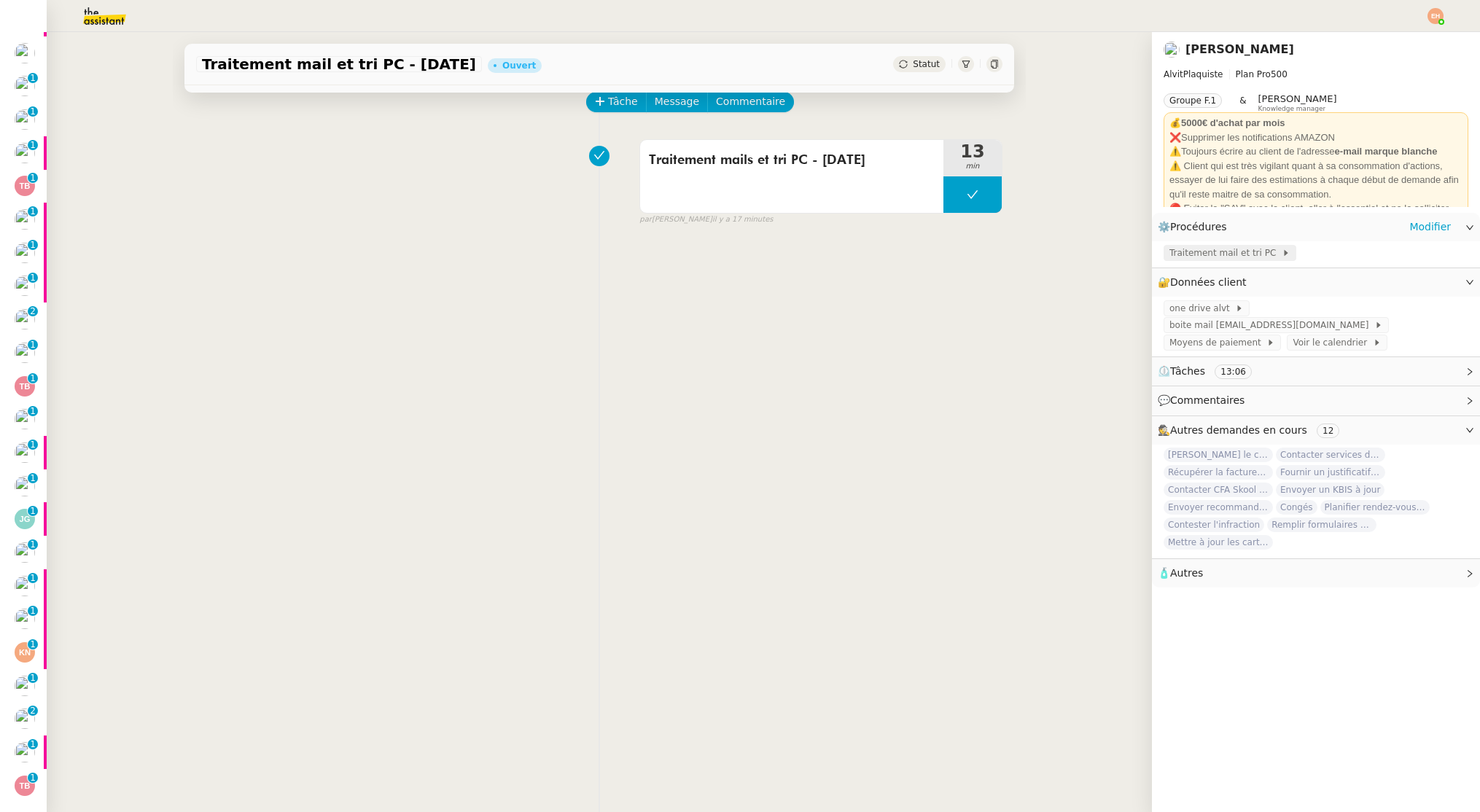
click at [1206, 248] on span "Traitement mail et tri PC" at bounding box center [1225, 253] width 113 height 14
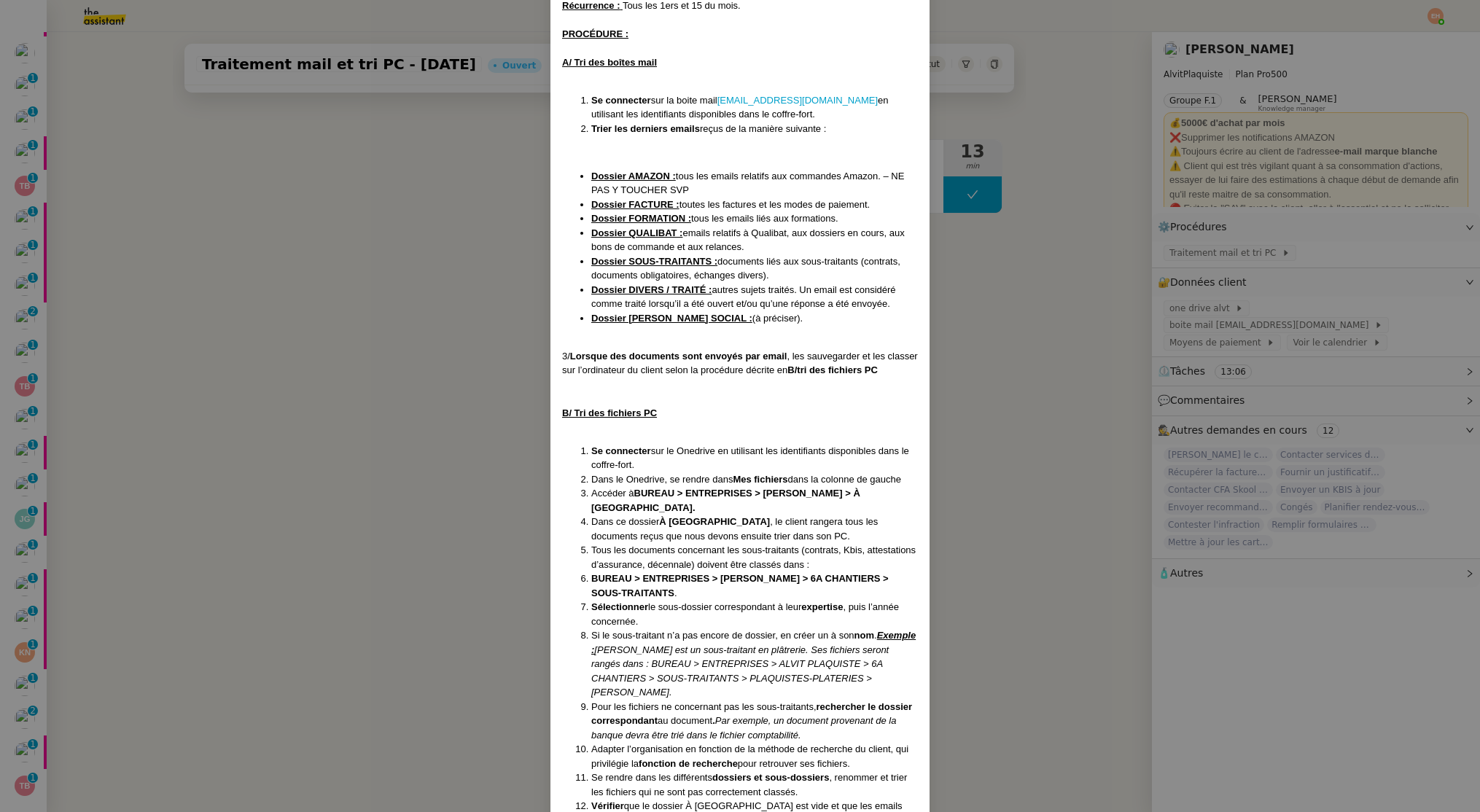
scroll to position [329, 0]
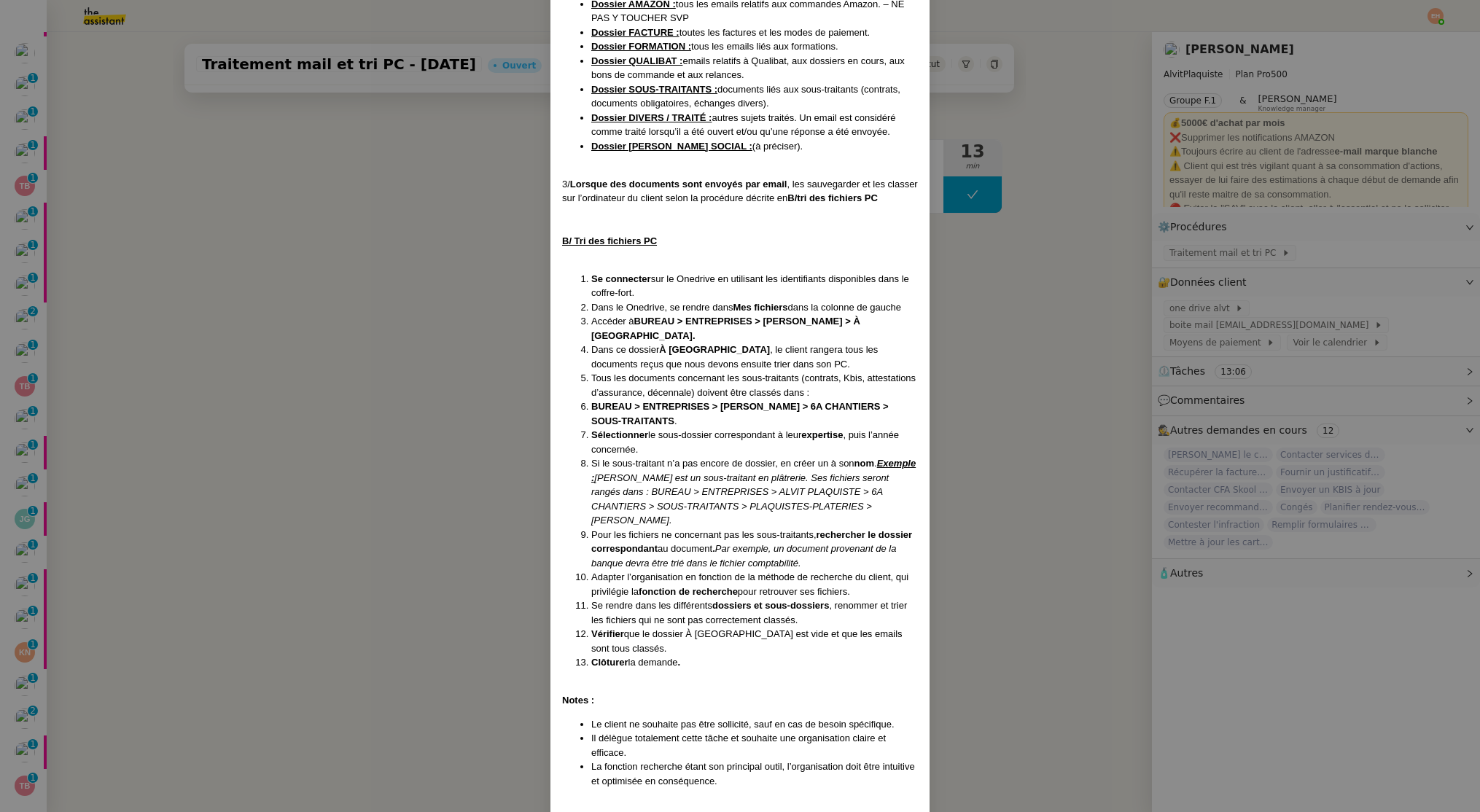
click at [427, 254] on nz-modal-container "Création le 01/04/2025 Contexte : Le client souhaite que nous trions les mails …" at bounding box center [740, 406] width 1480 height 812
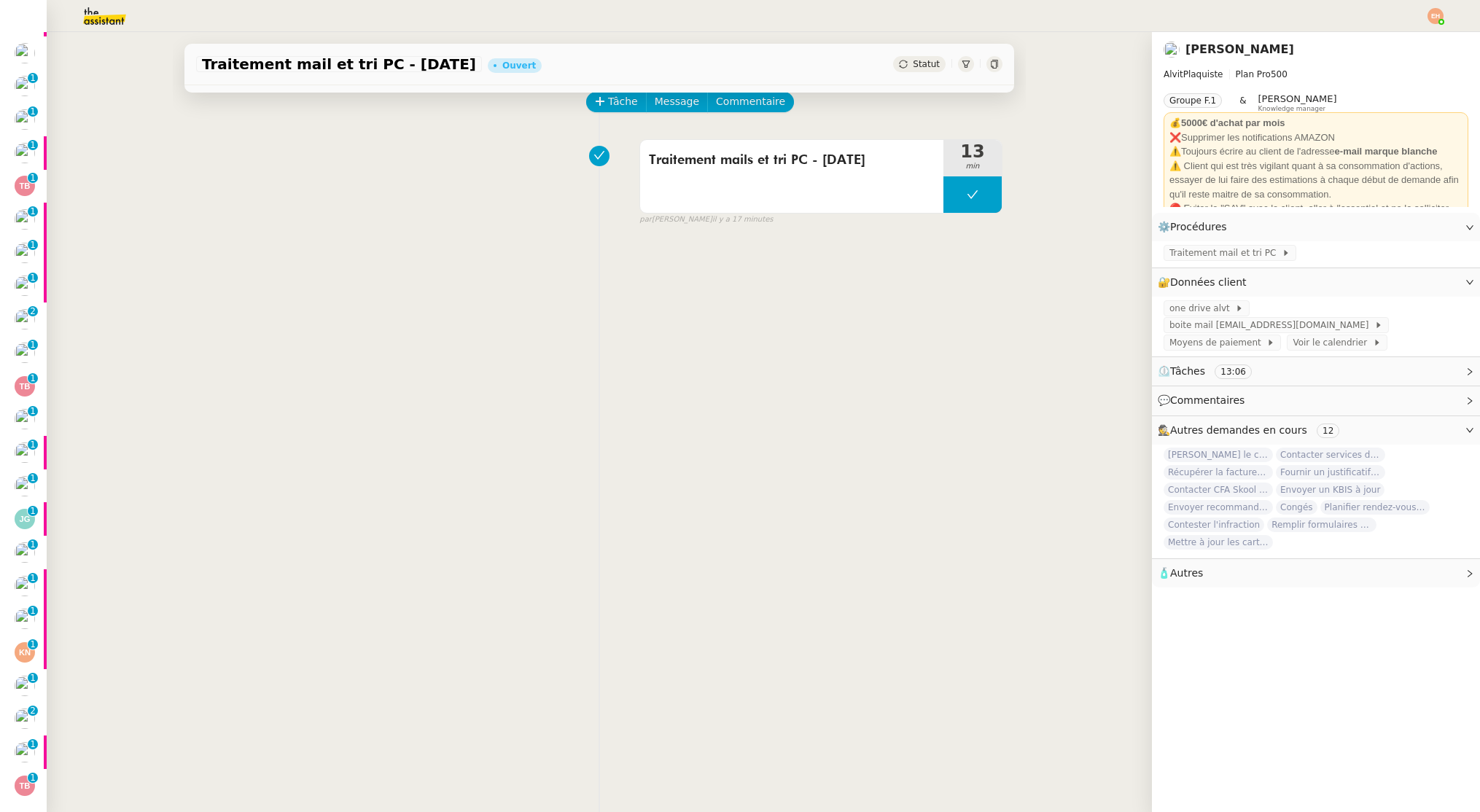
scroll to position [257, 0]
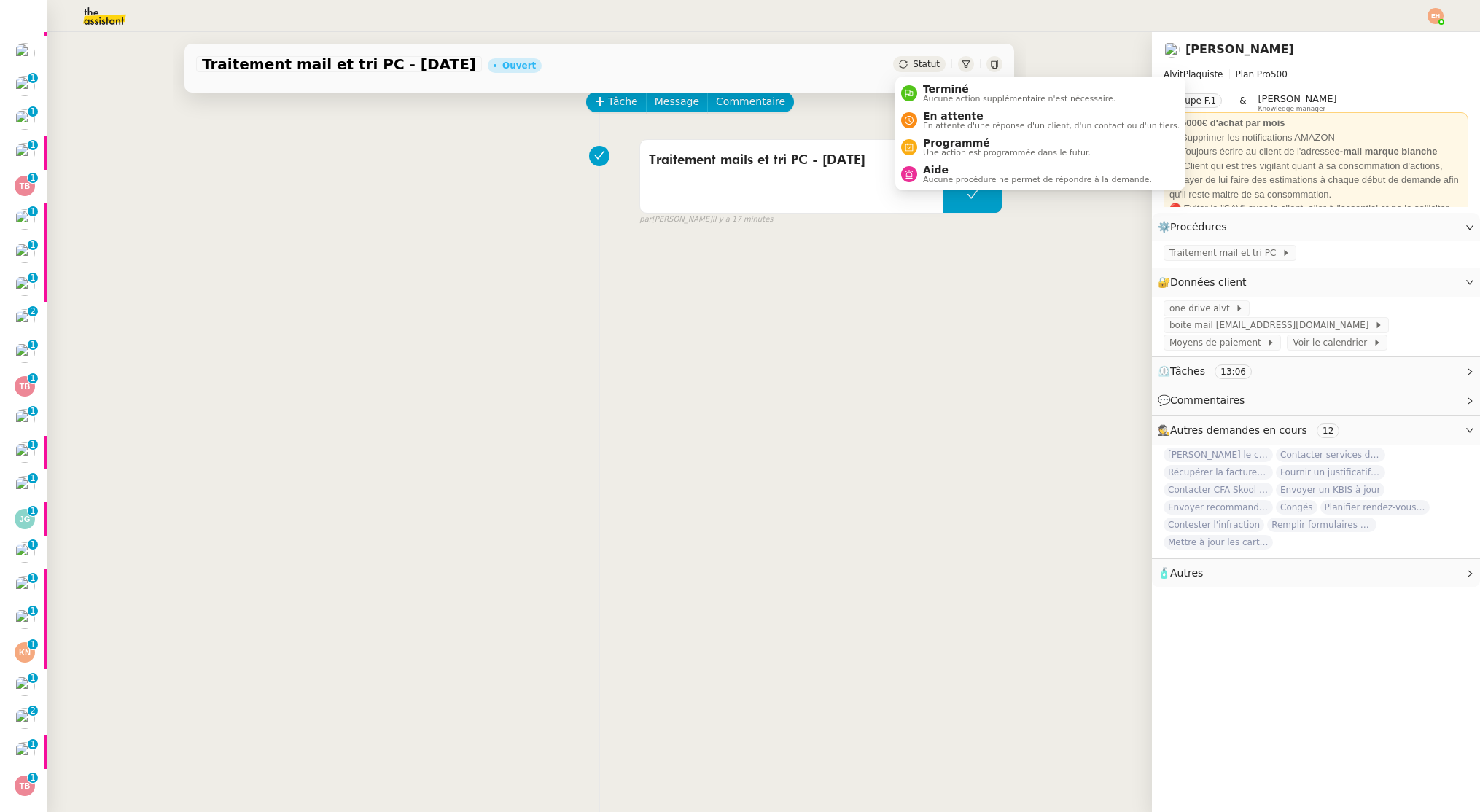
drag, startPoint x: 922, startPoint y: 63, endPoint x: 922, endPoint y: 76, distance: 13.0
click at [921, 63] on span "Statut" at bounding box center [926, 64] width 27 height 10
click at [934, 90] on span "Terminé" at bounding box center [1019, 88] width 193 height 12
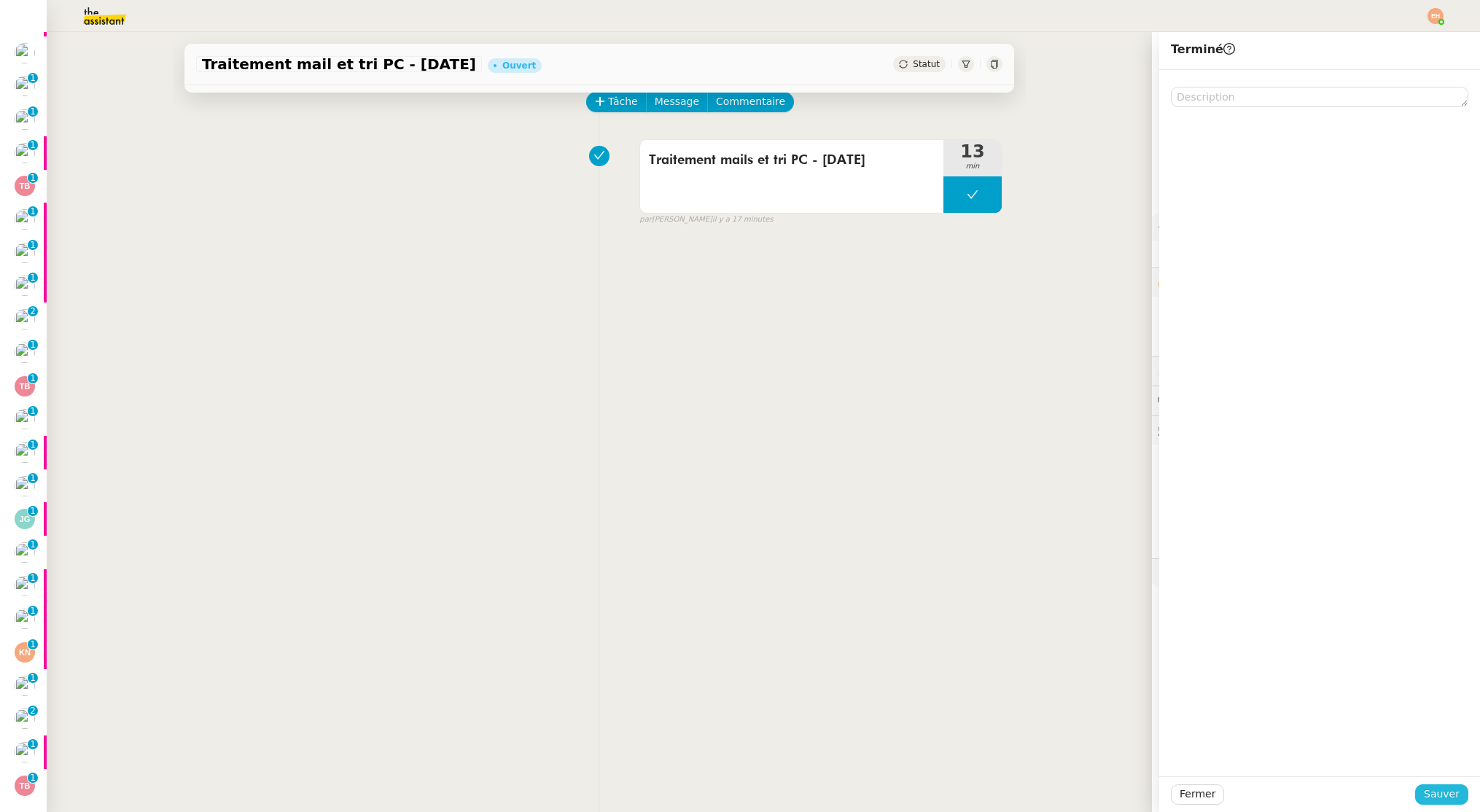
click at [1443, 793] on span "Sauver" at bounding box center [1442, 794] width 36 height 17
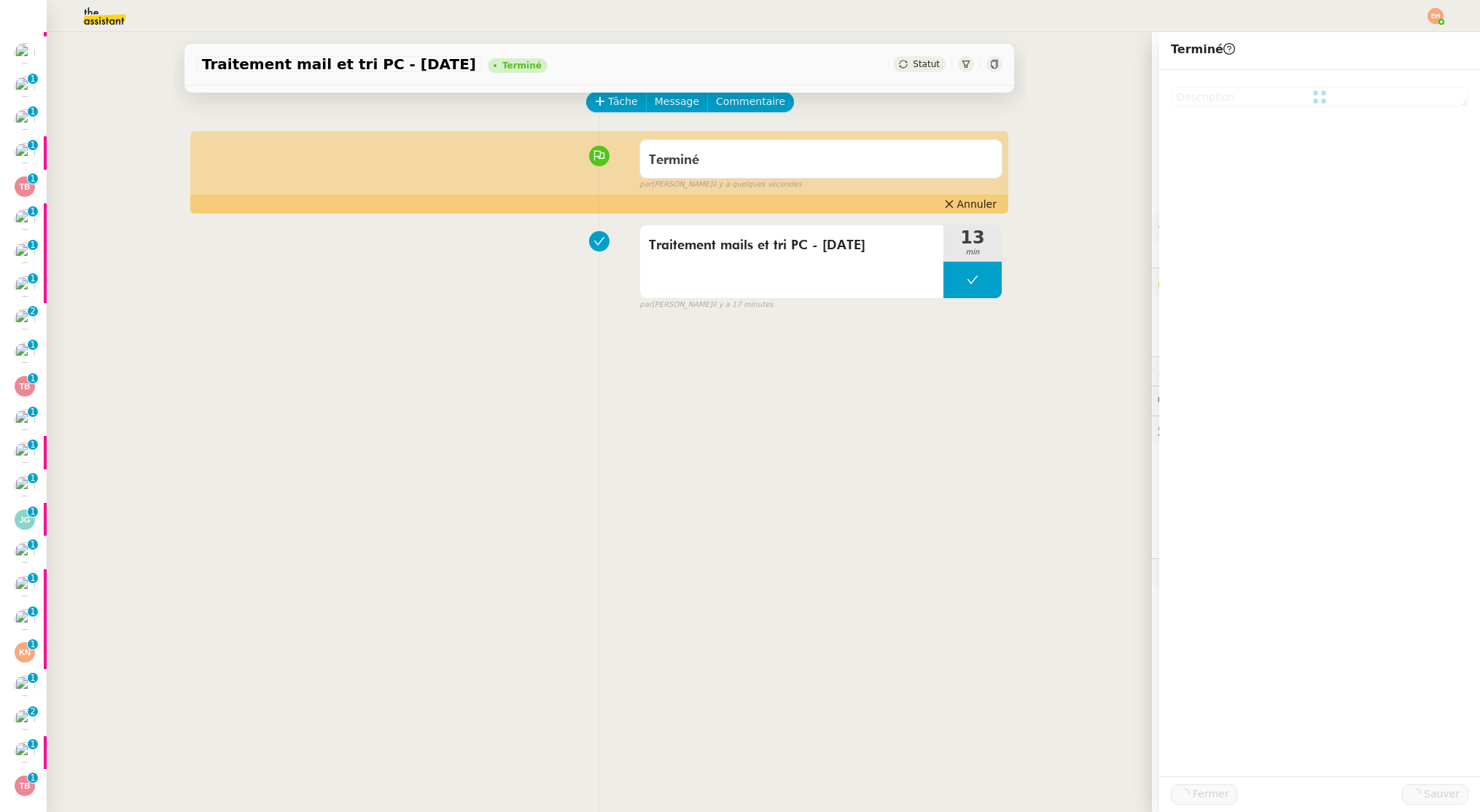
scroll to position [259, 0]
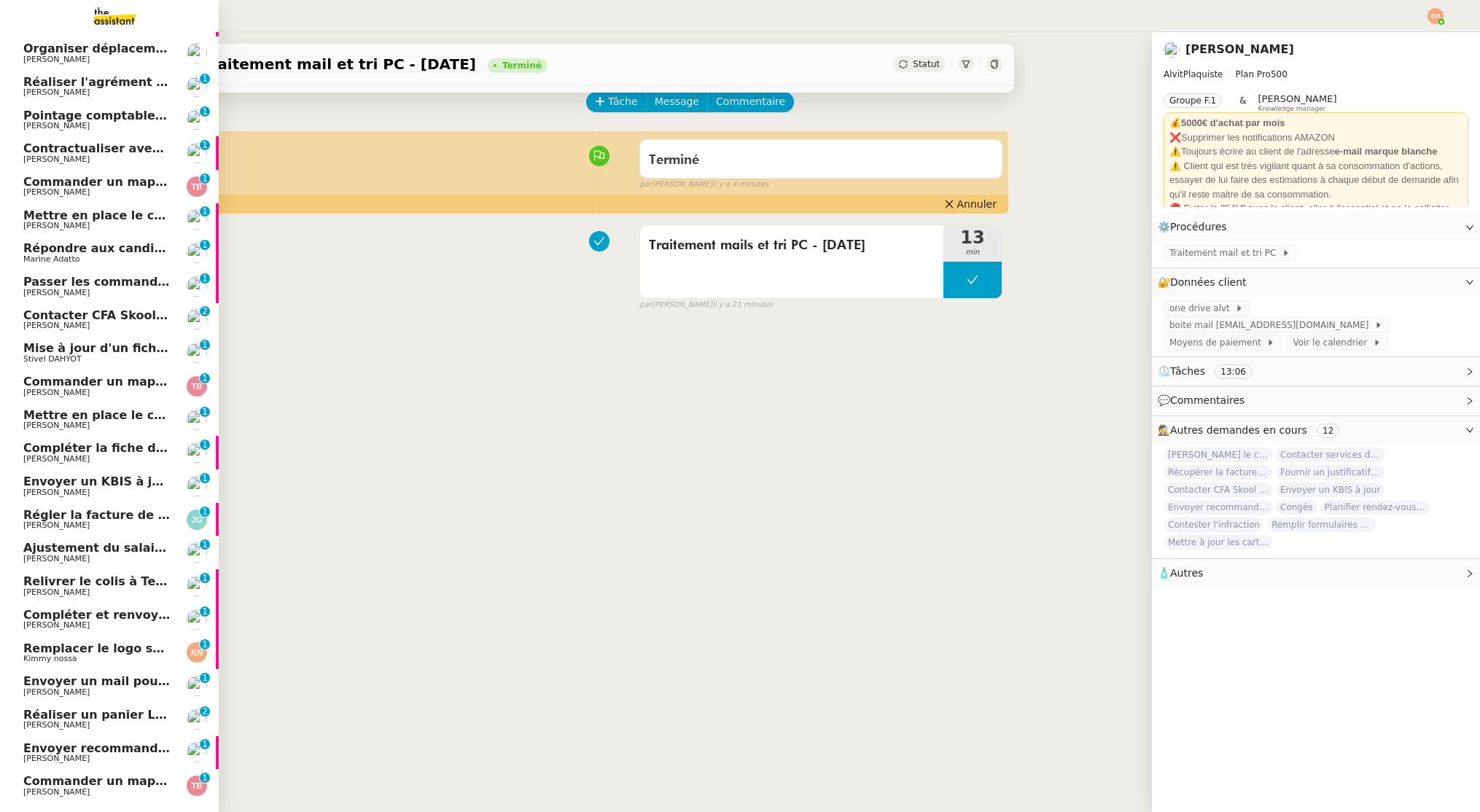
click at [32, 216] on span "Mettre en place le contrat d'alternance" at bounding box center [152, 215] width 258 height 14
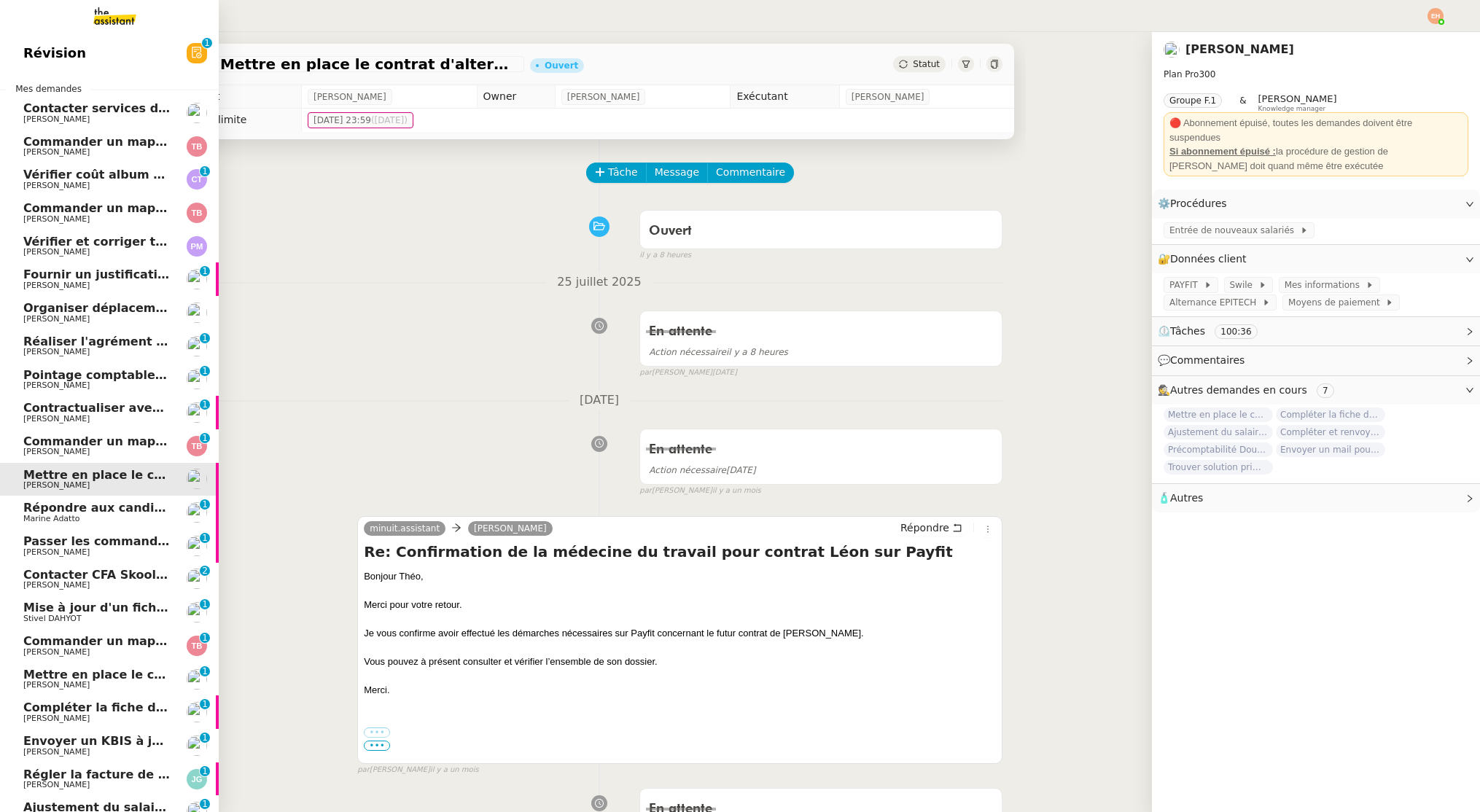
click at [101, 438] on span "Commander un mapping pour Compta France" at bounding box center [219, 441] width 391 height 14
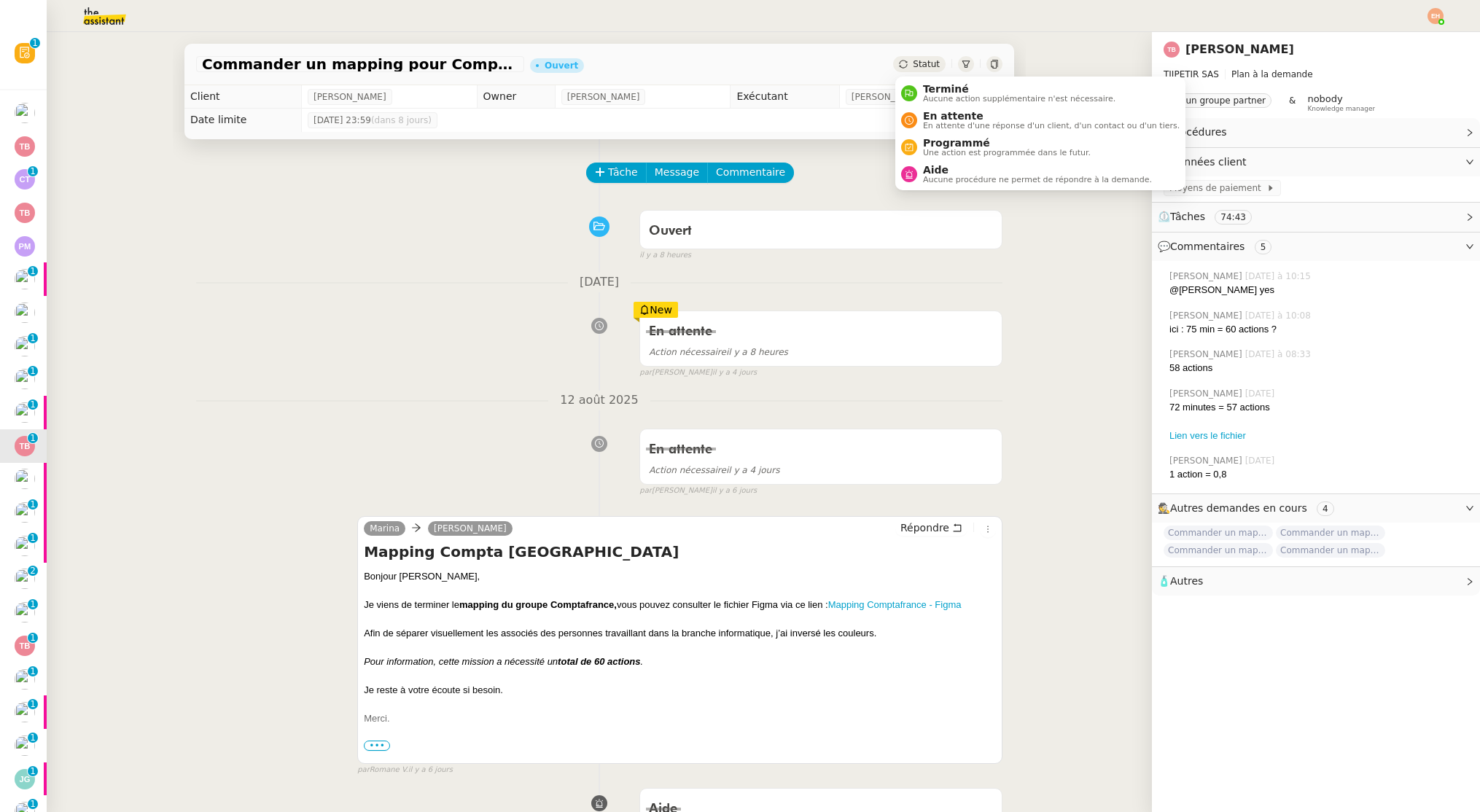
click at [907, 68] on icon at bounding box center [903, 64] width 9 height 9
click at [925, 123] on span "En attente d'une réponse d'un client, d'un contact ou d'un tiers." at bounding box center [1051, 125] width 257 height 8
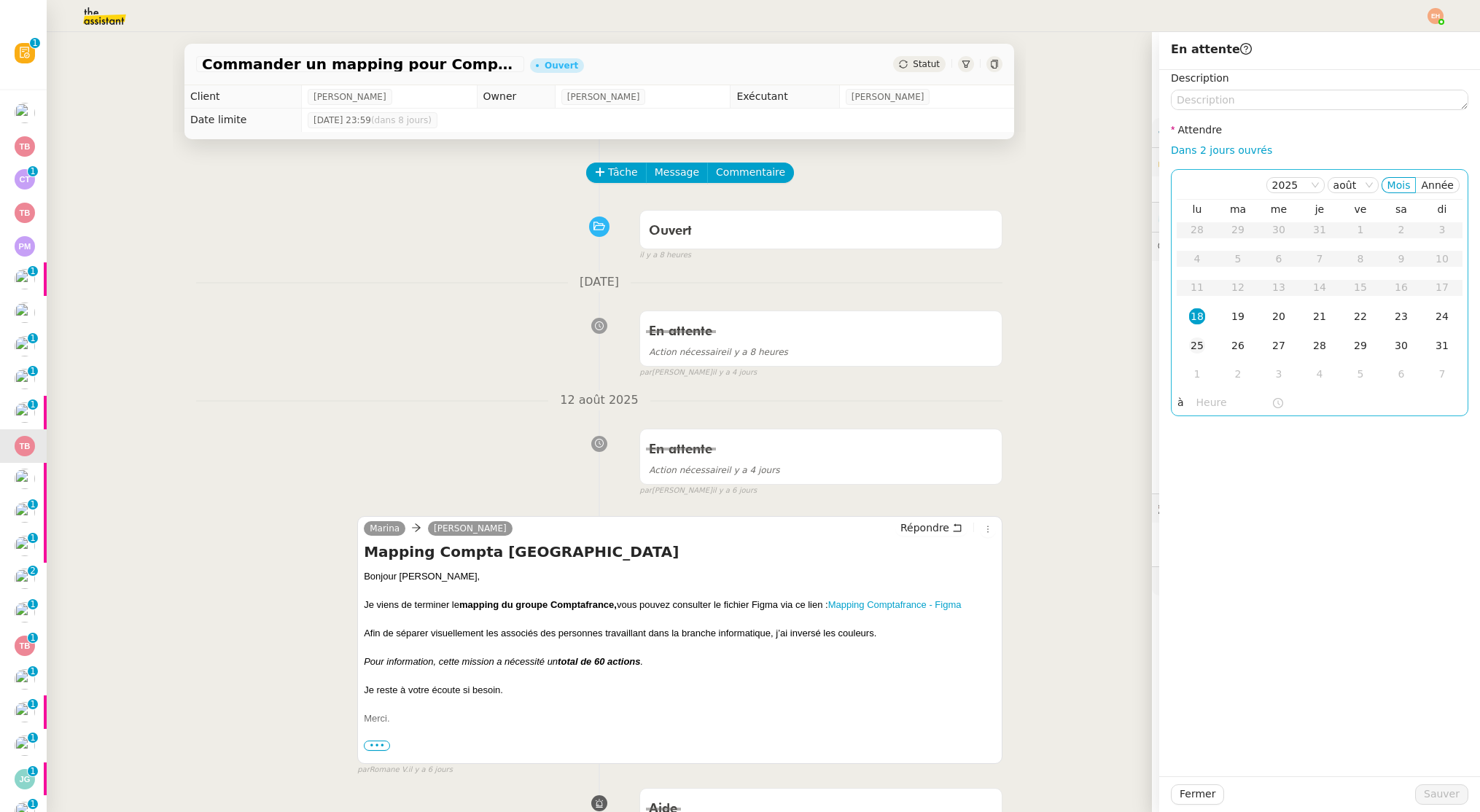
click at [1189, 343] on div "25" at bounding box center [1197, 346] width 16 height 16
click at [1455, 786] on span "Sauver" at bounding box center [1442, 794] width 36 height 17
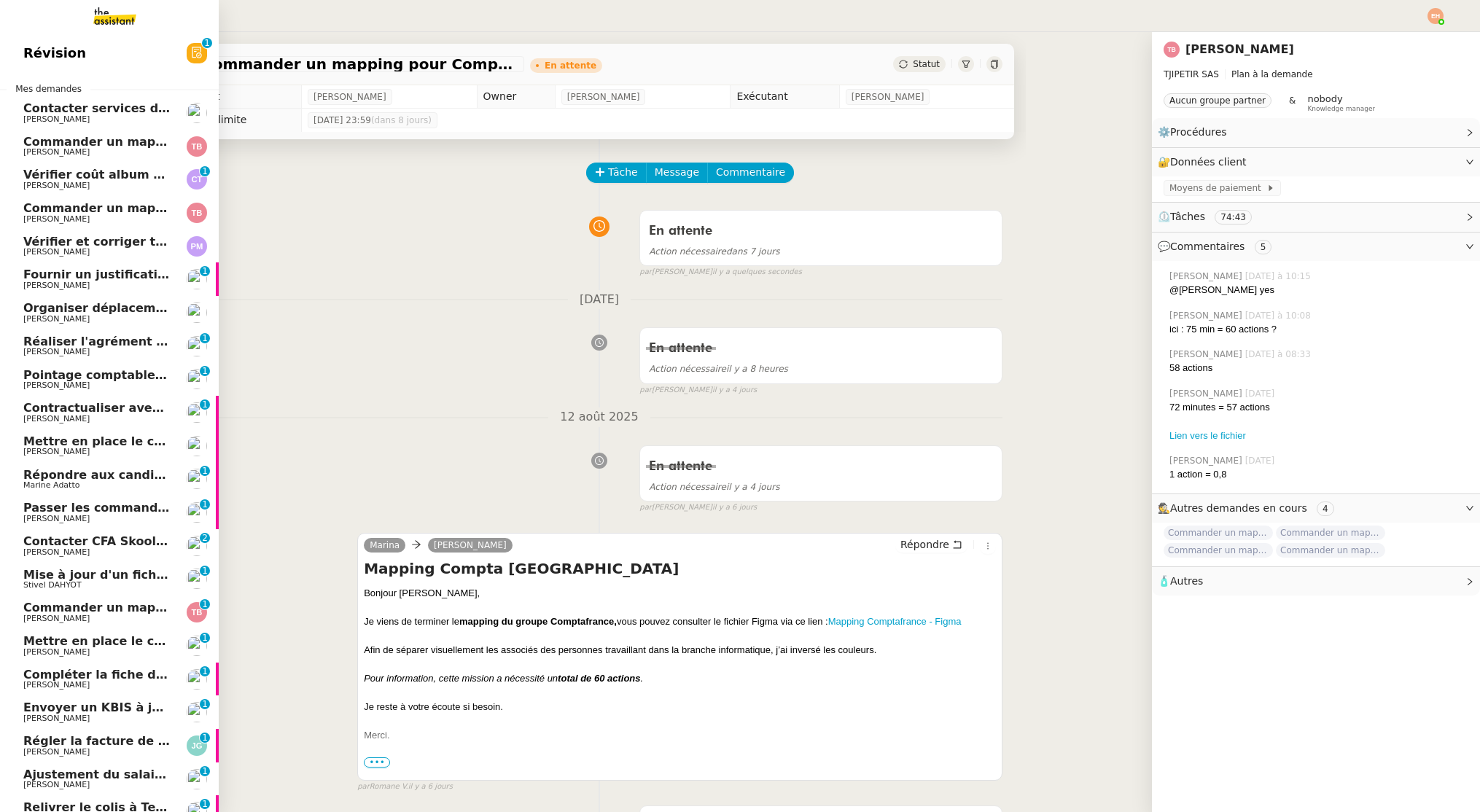
click at [96, 474] on span "Répondre aux candidats pour le poste de Chef de projet" at bounding box center [208, 474] width 369 height 14
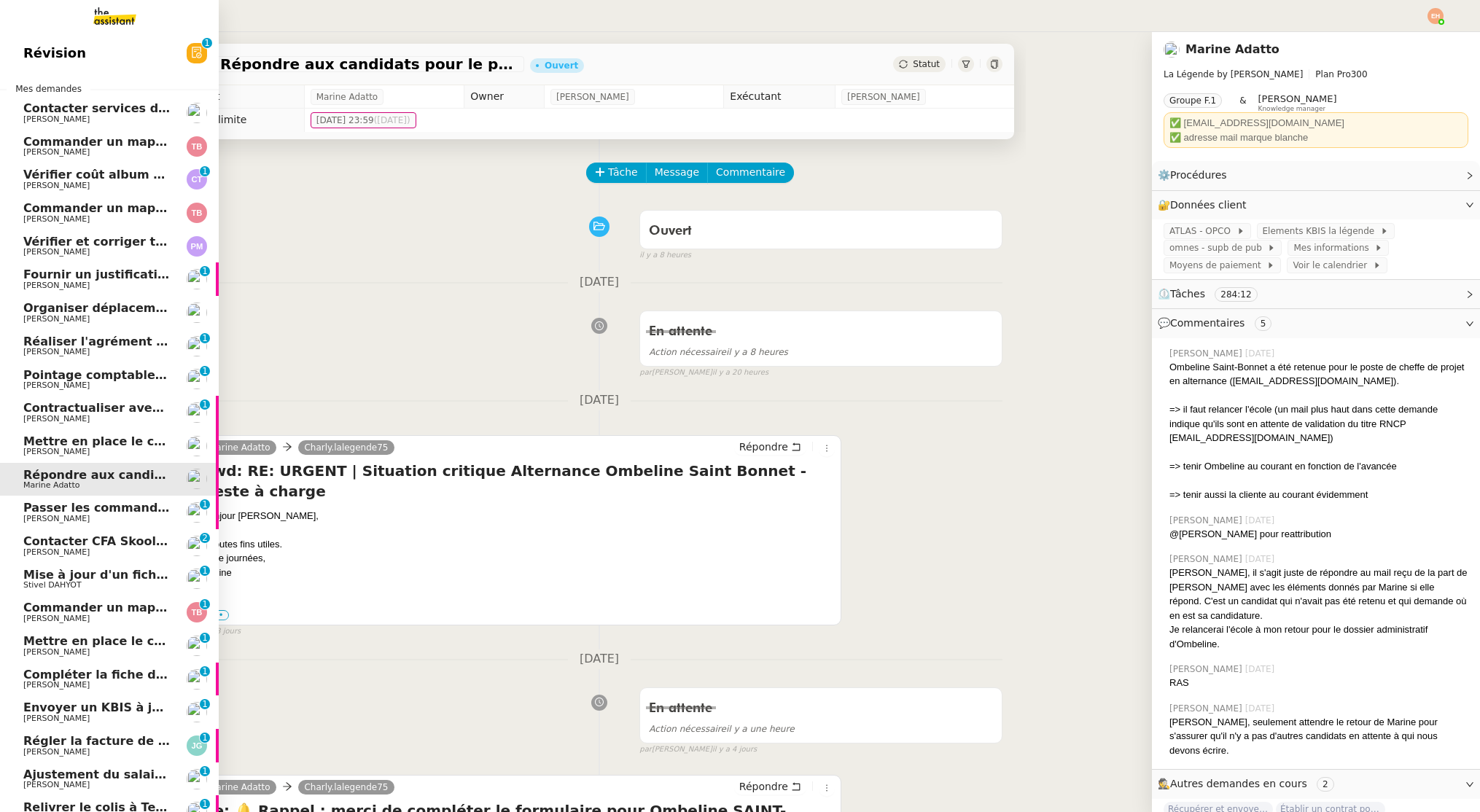
click at [18, 506] on link "Passer les commandes de livres Impactes Céline MAS 0 1 2 3 4 5 6 7 8 9" at bounding box center [109, 512] width 219 height 33
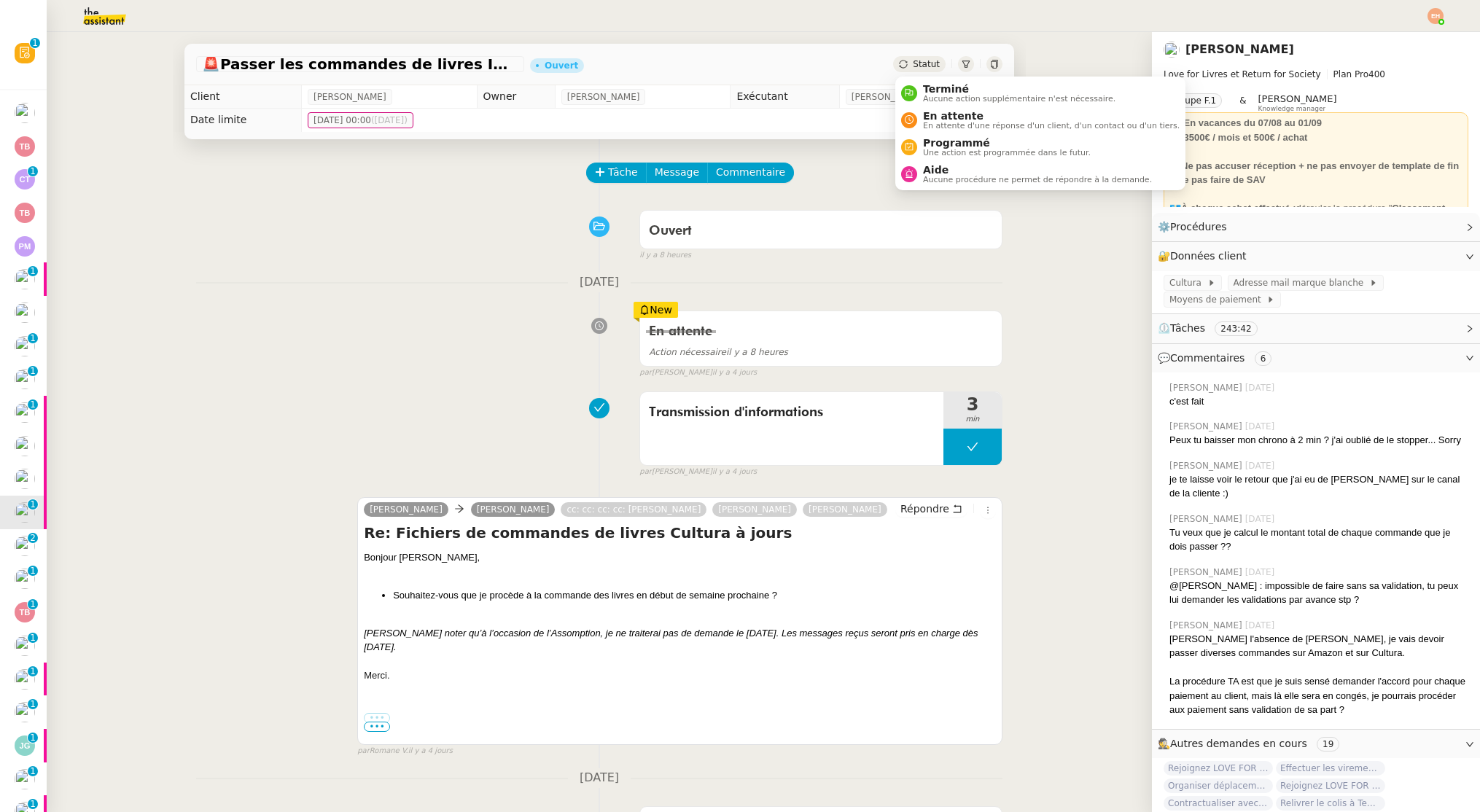
drag, startPoint x: 929, startPoint y: 56, endPoint x: 929, endPoint y: 68, distance: 12.0
click at [929, 56] on div "Statut" at bounding box center [919, 64] width 52 height 16
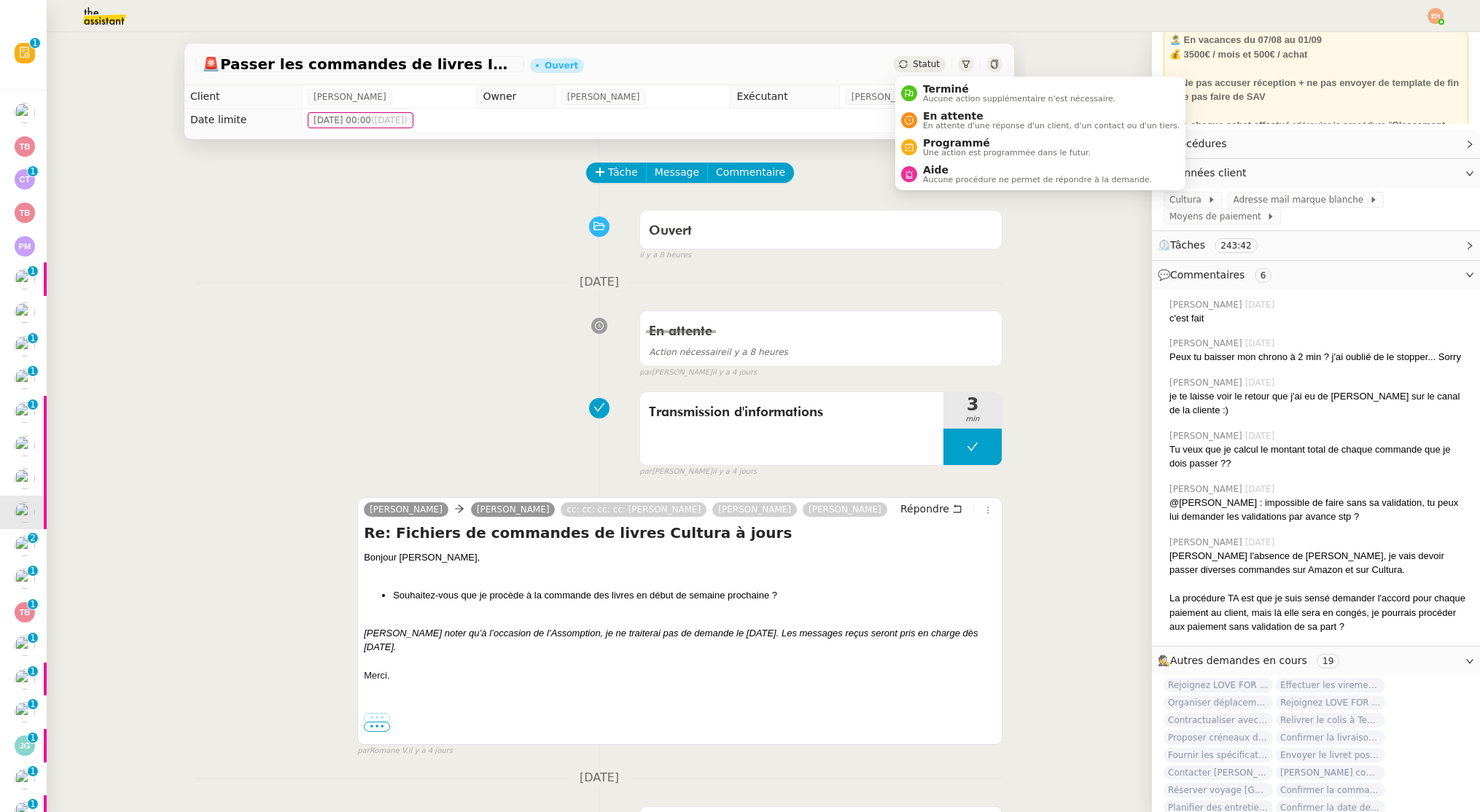
scroll to position [159, 0]
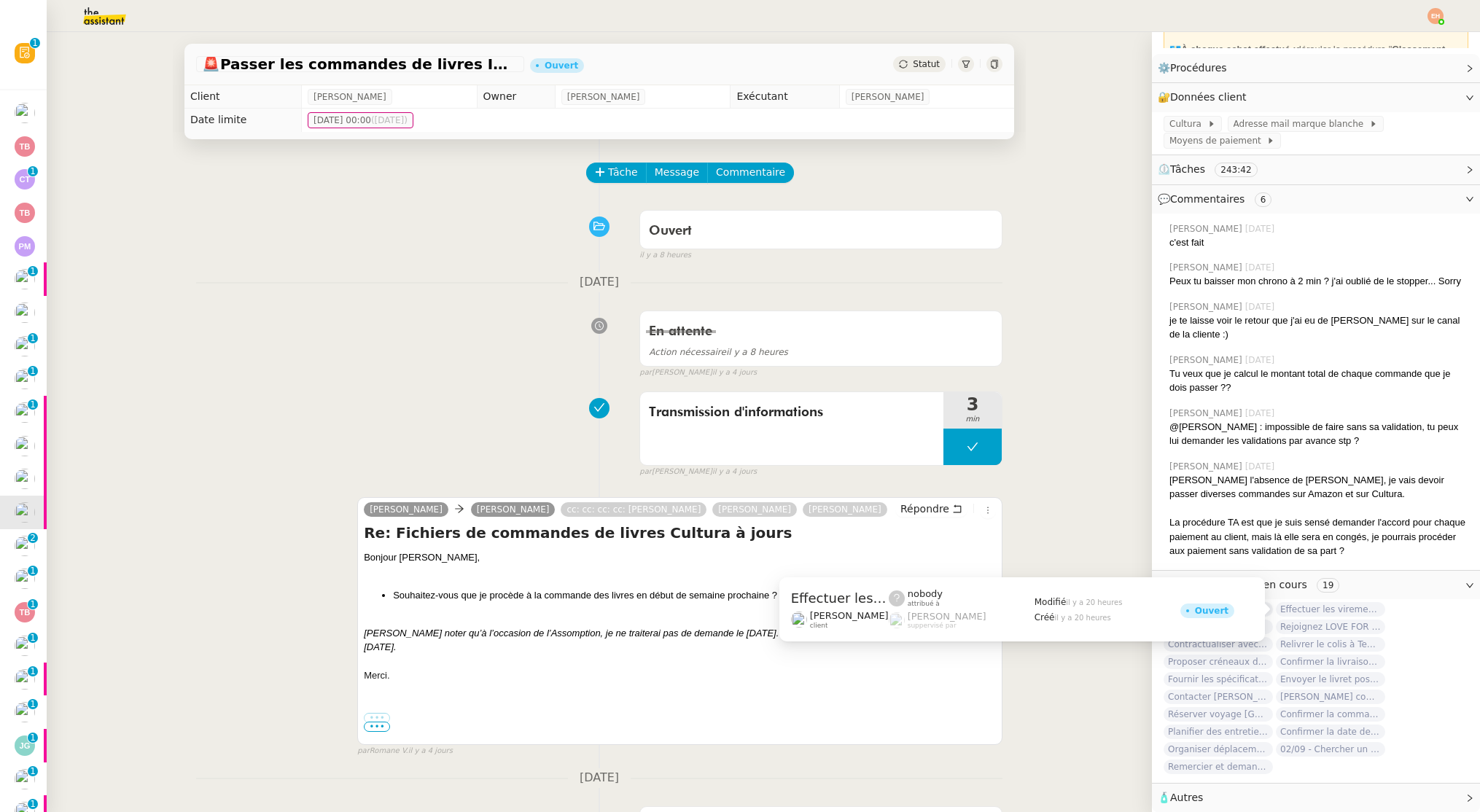
click at [1336, 607] on span "Effectuer les virements des salaires" at bounding box center [1330, 609] width 109 height 14
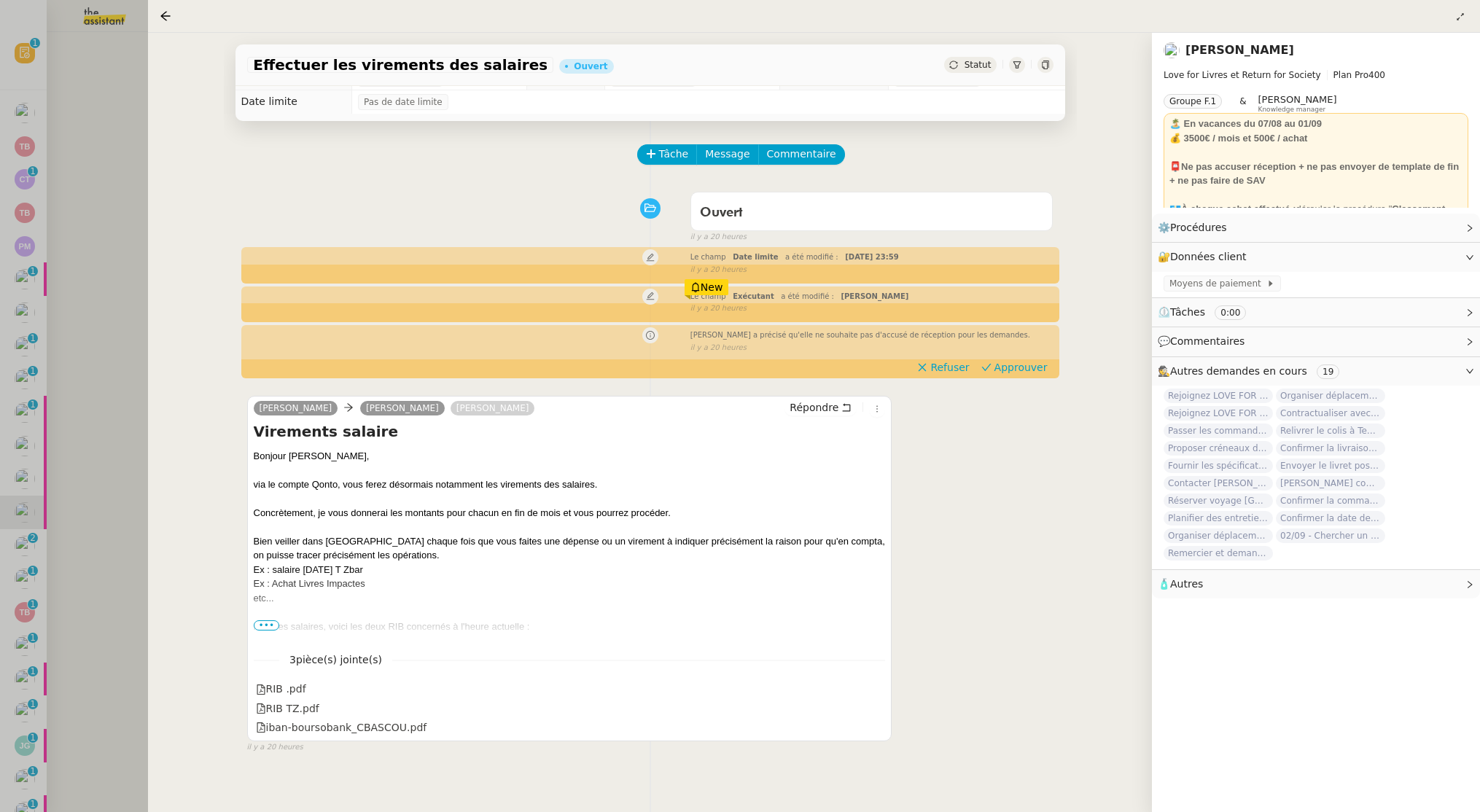
scroll to position [32, 0]
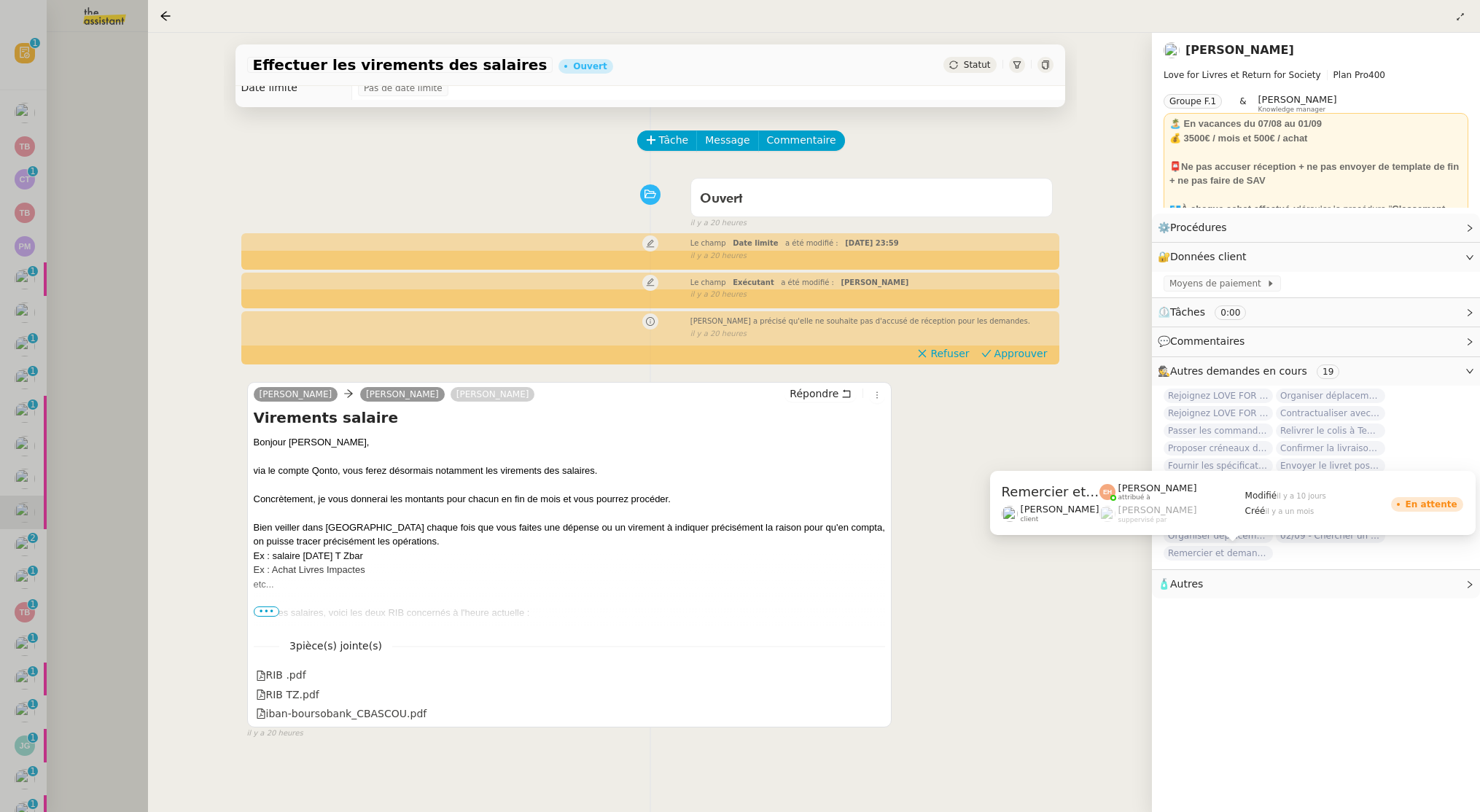
click at [1296, 678] on div "Céline MAS Love for Livres et Return for Society Plan Pro 400 Groupe F.1 & Roma…" at bounding box center [1315, 422] width 328 height 780
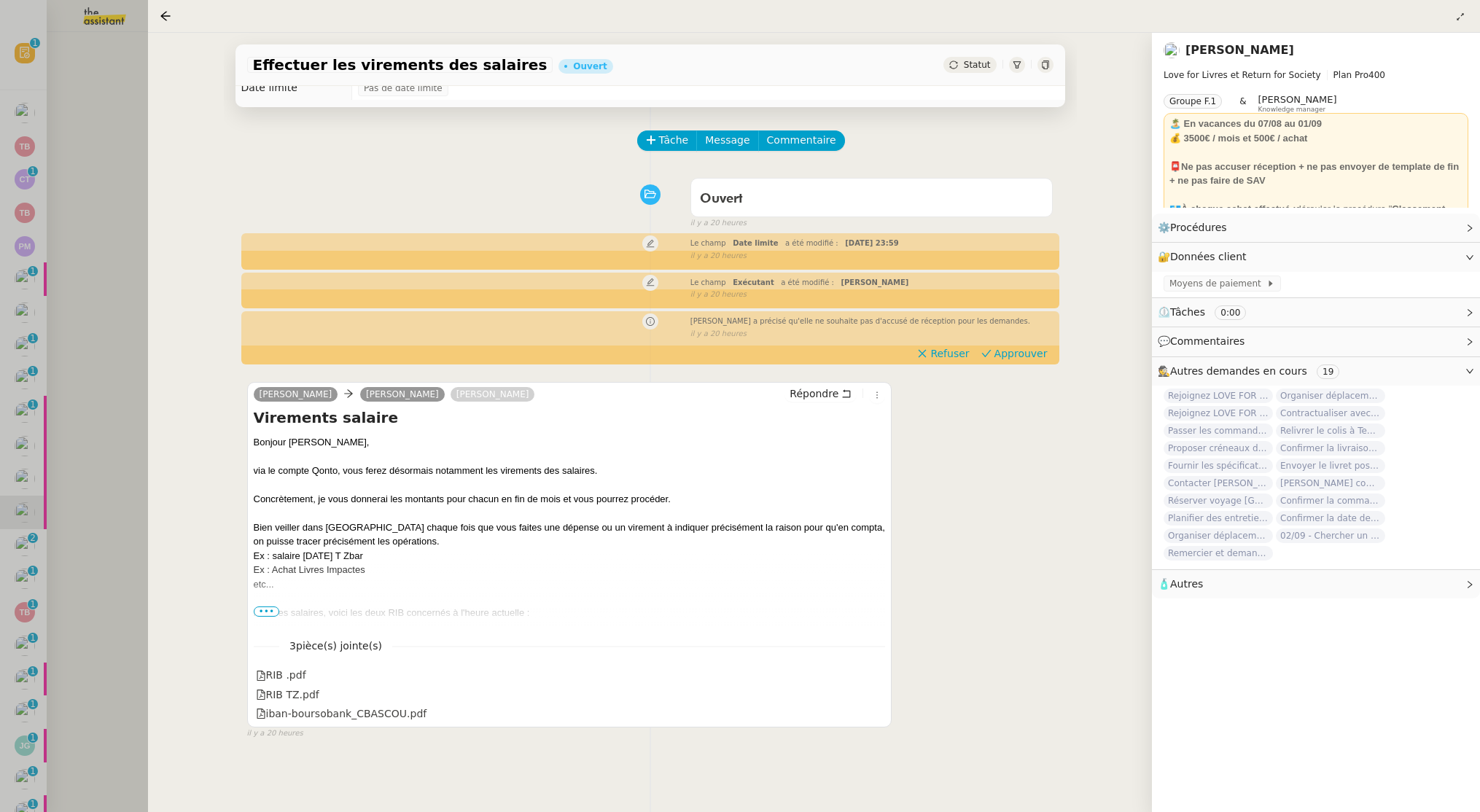
drag, startPoint x: 86, startPoint y: 460, endPoint x: 62, endPoint y: 461, distance: 24.0
click at [86, 459] on div at bounding box center [740, 406] width 1480 height 812
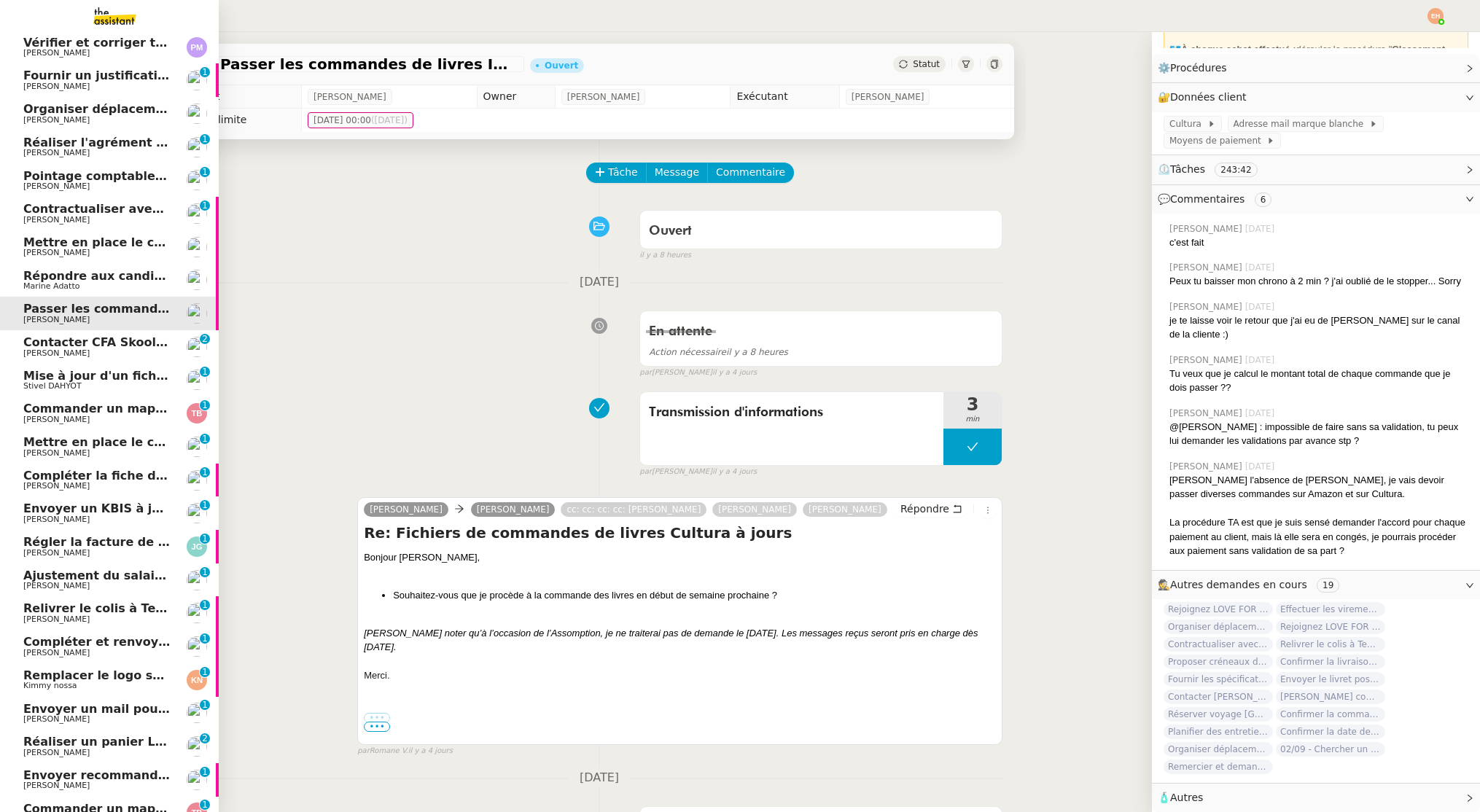
scroll to position [259, 0]
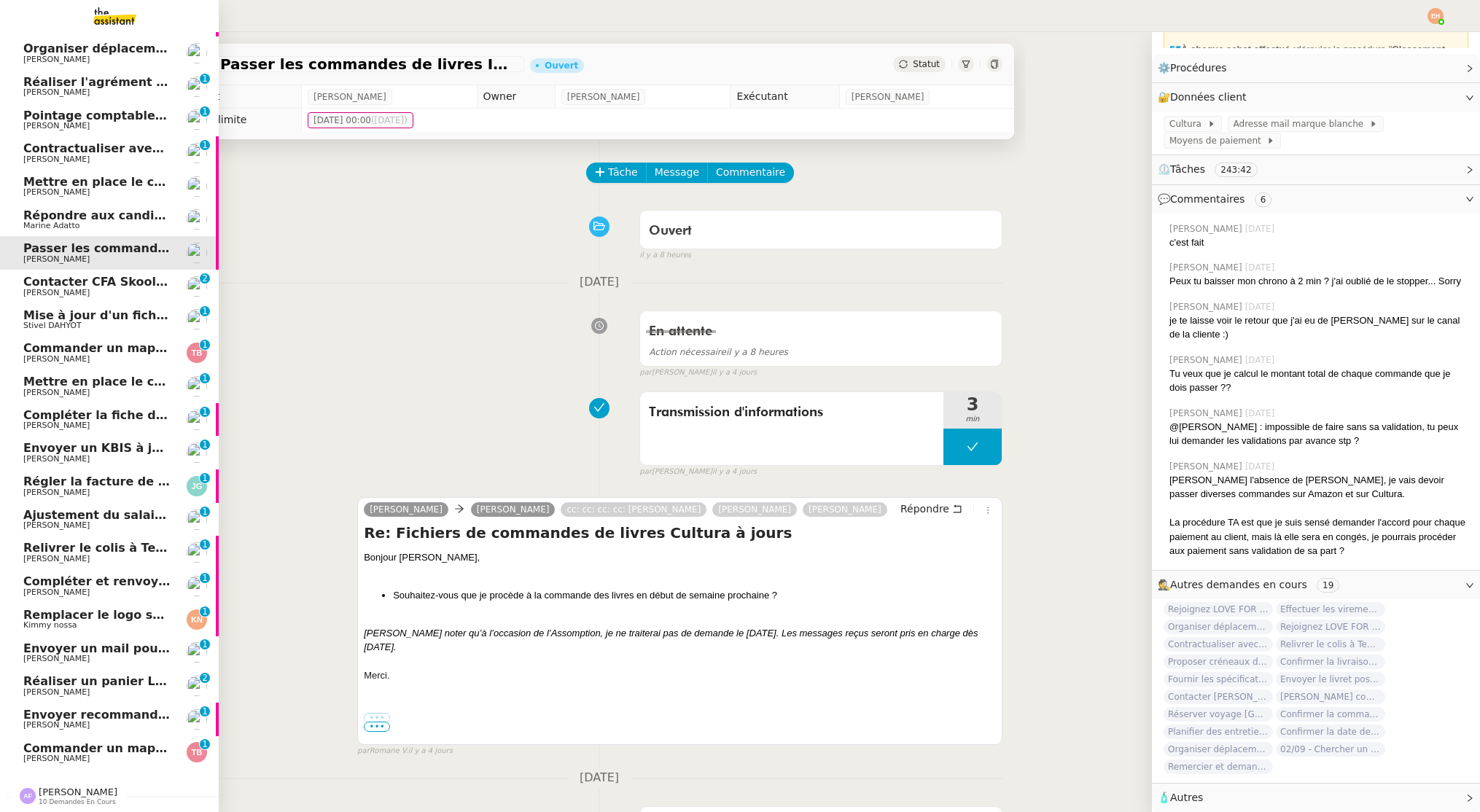
click at [82, 749] on span "Commander un mapping pour Fideliance" at bounding box center [157, 748] width 266 height 14
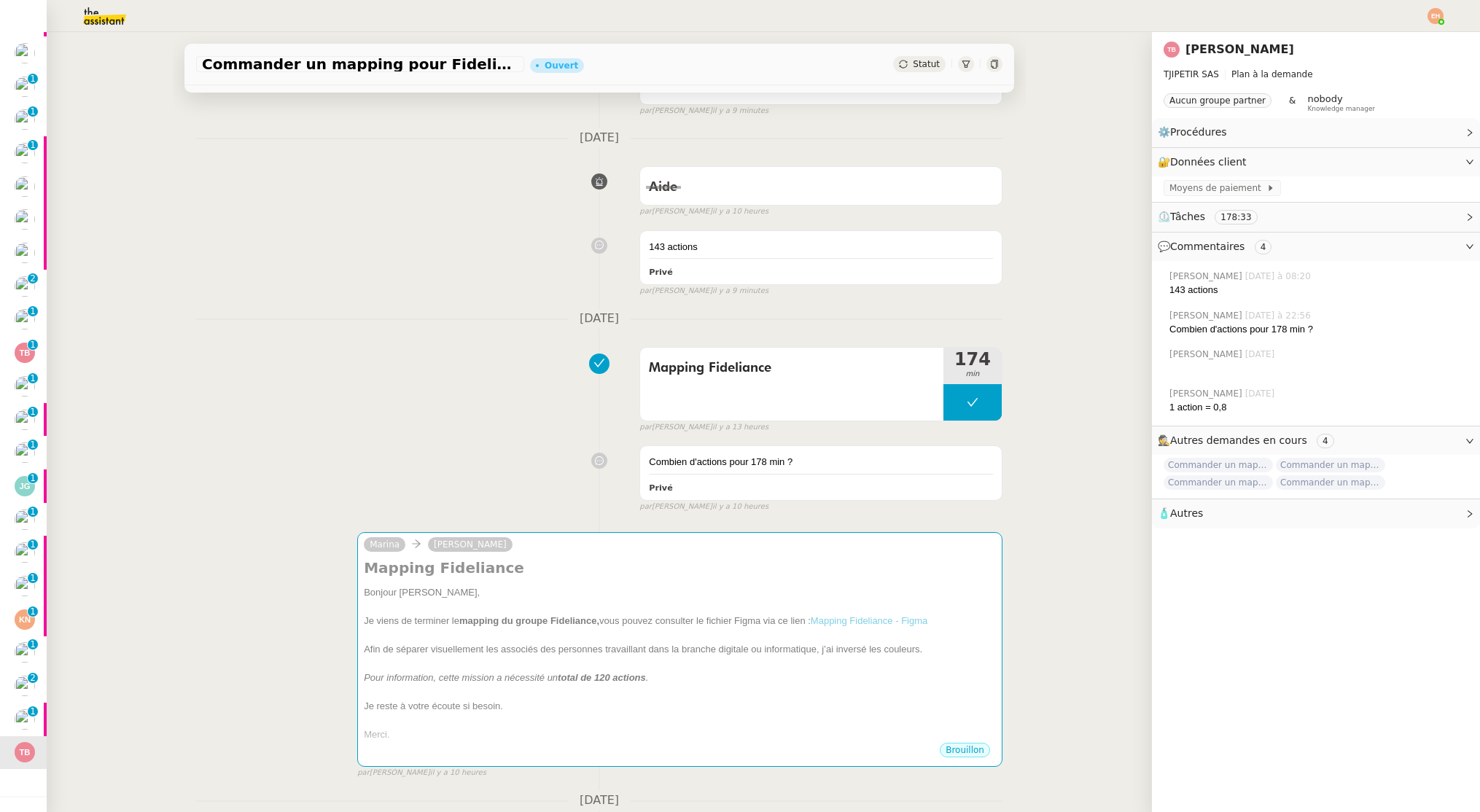
scroll to position [147, 0]
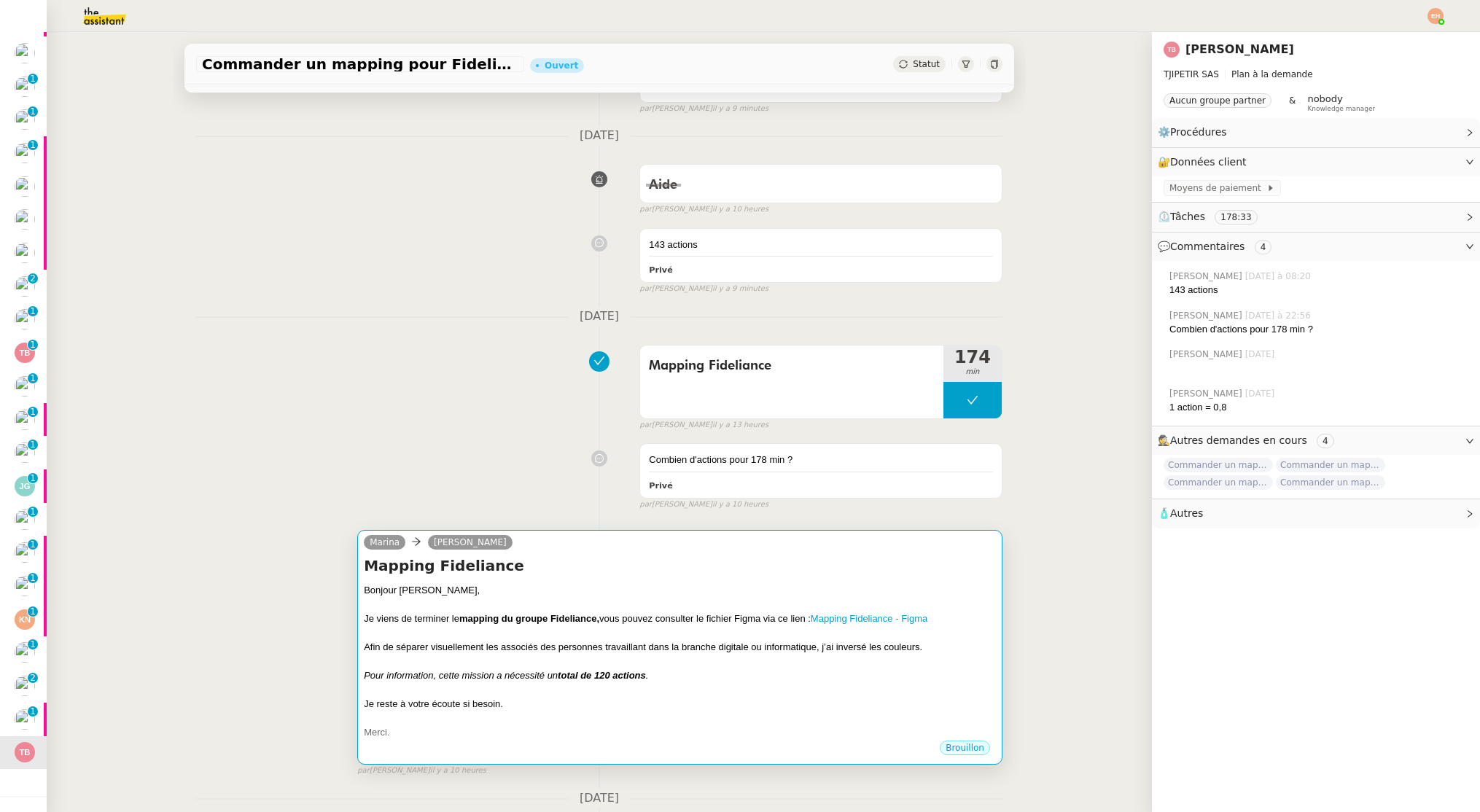
click at [681, 640] on div "Afin de séparer visuellement les associés des personnes travaillant dans la bra…" at bounding box center [680, 647] width 632 height 14
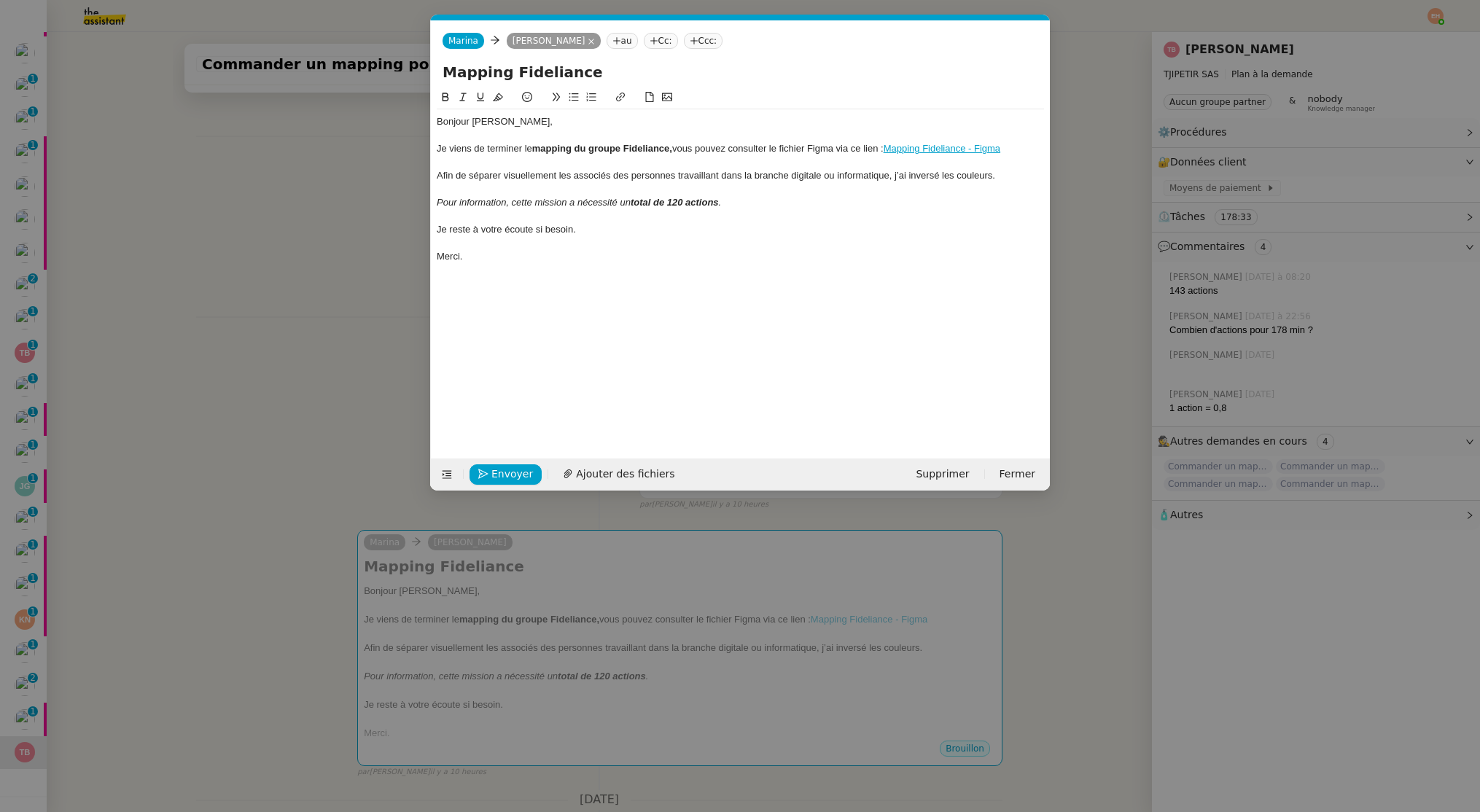
scroll to position [0, 31]
click at [675, 202] on em "total de 120 actions" at bounding box center [674, 203] width 88 height 11
click at [719, 289] on div "Bonjour Thomas, Je viens de terminer le mapping du groupe Fideliance, vous pouv…" at bounding box center [740, 262] width 608 height 347
click at [500, 471] on span "Envoyer" at bounding box center [512, 474] width 41 height 17
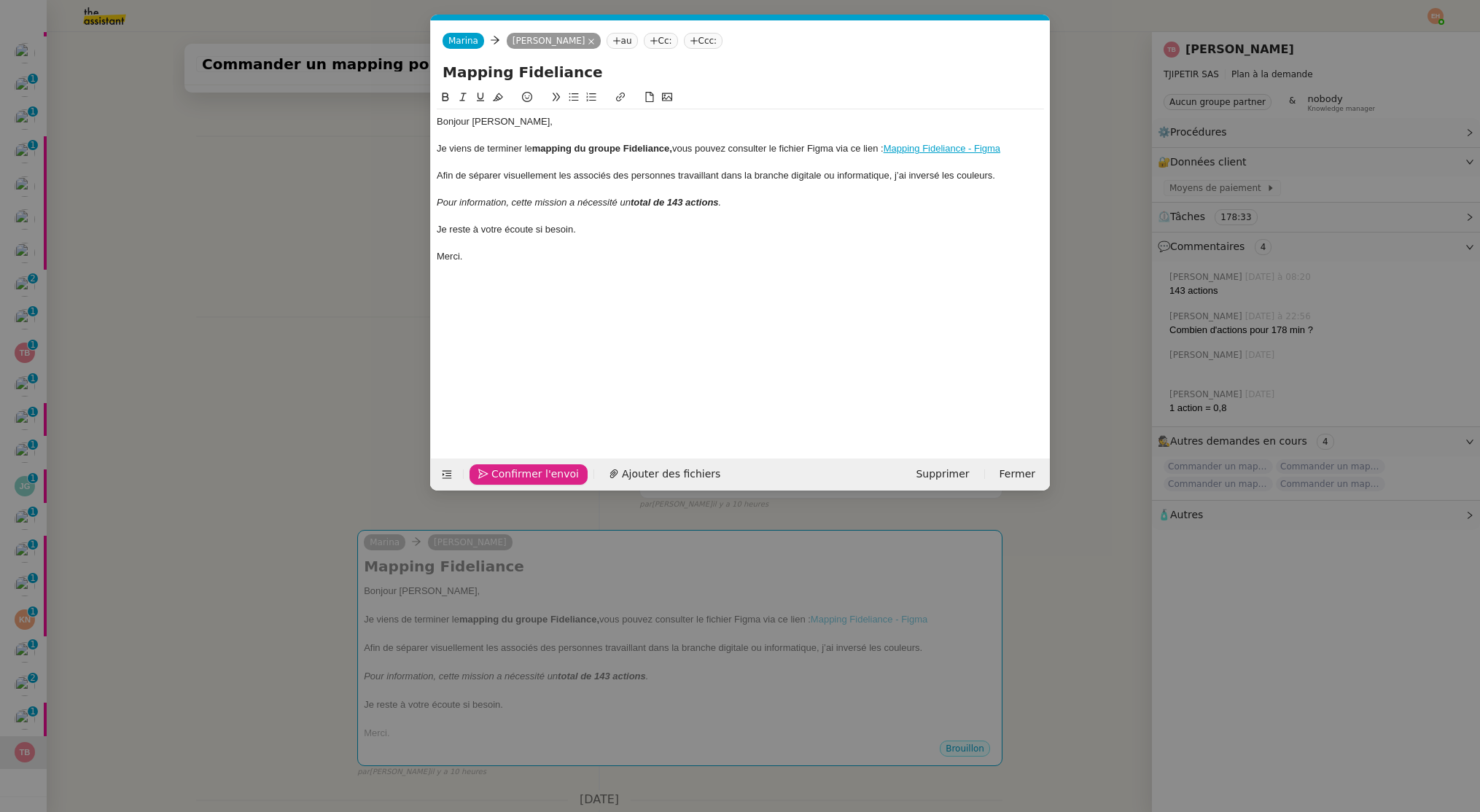
click at [500, 471] on span "Confirmer l'envoi" at bounding box center [535, 474] width 87 height 17
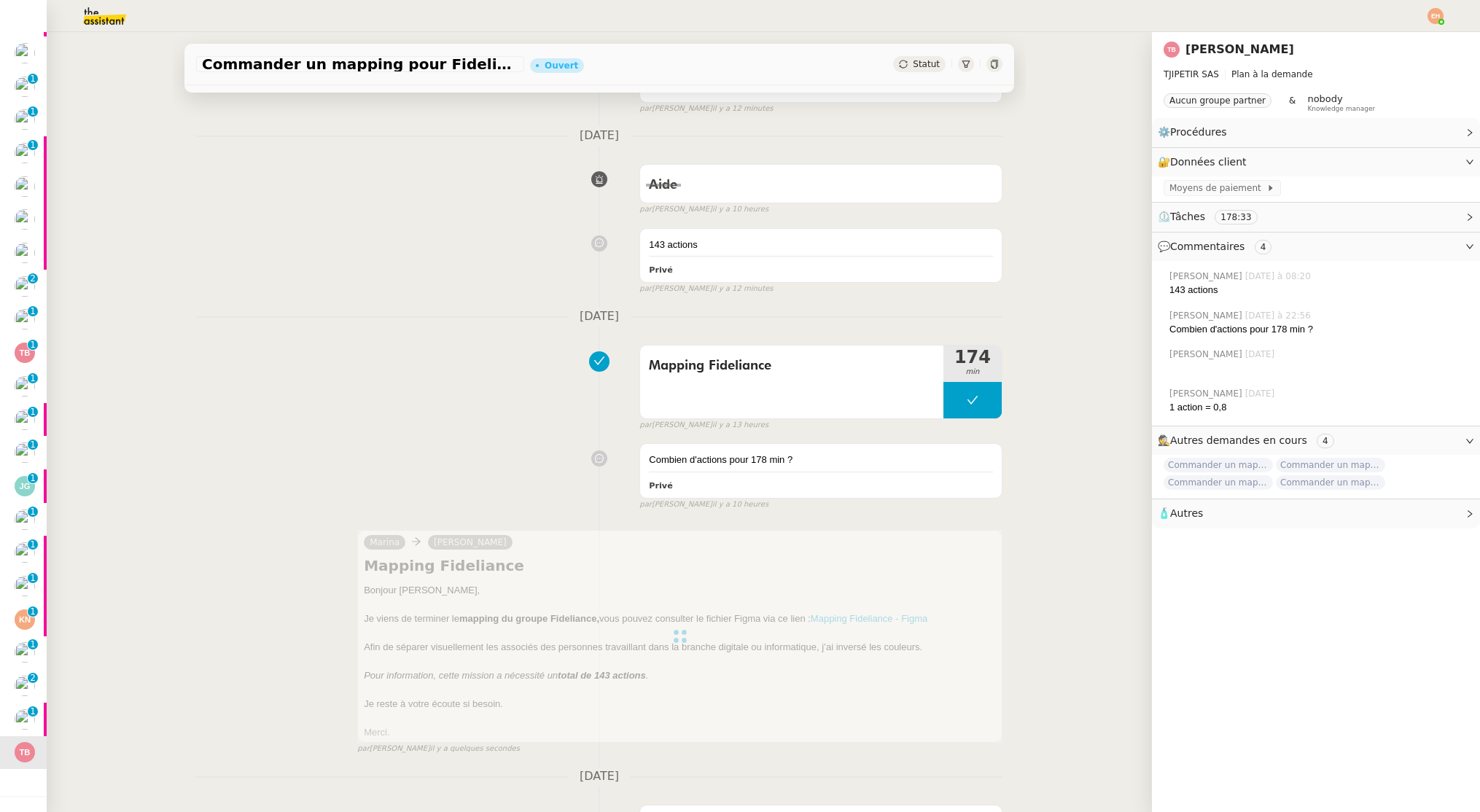
scroll to position [0, 0]
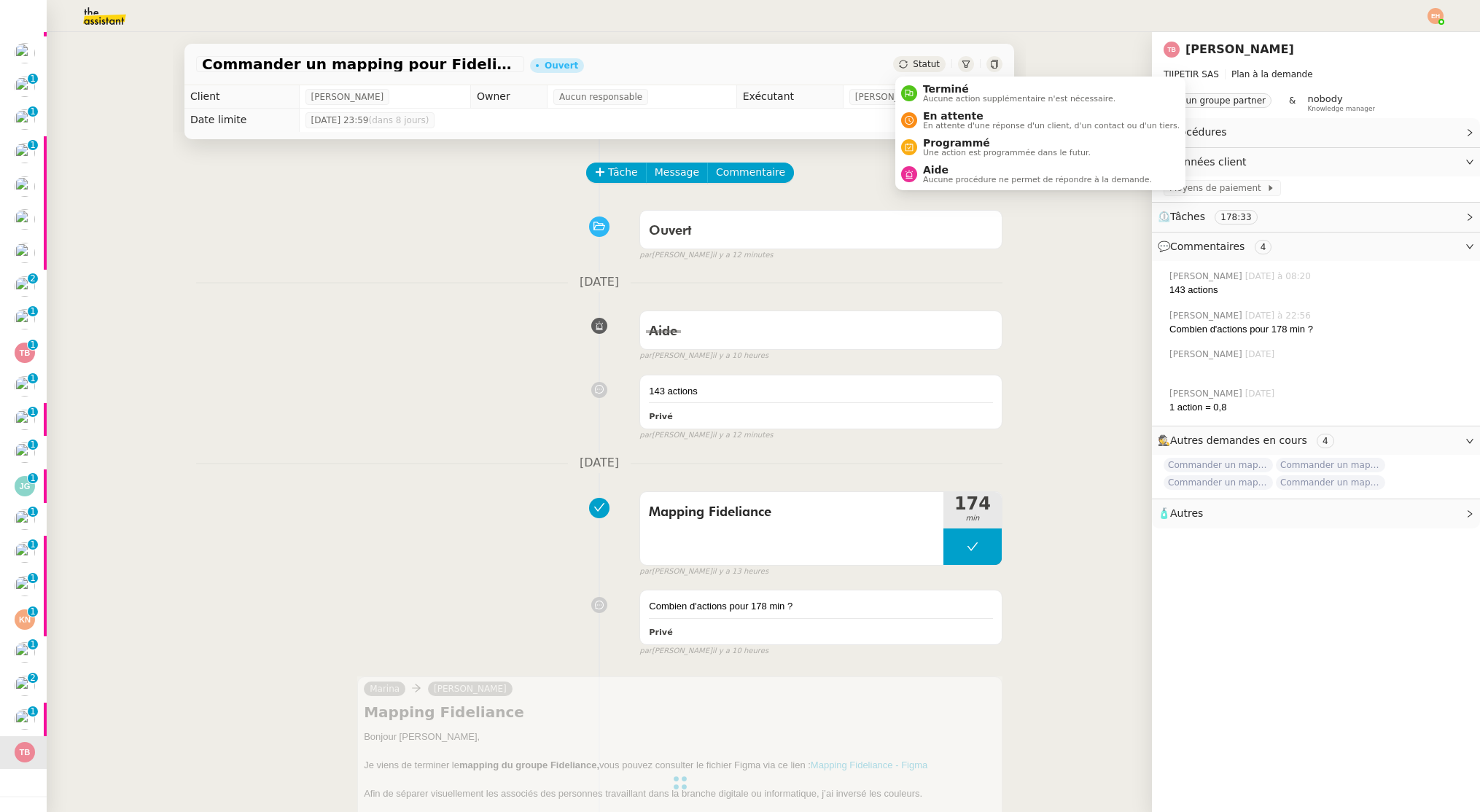
click at [929, 59] on span "Statut" at bounding box center [926, 64] width 27 height 10
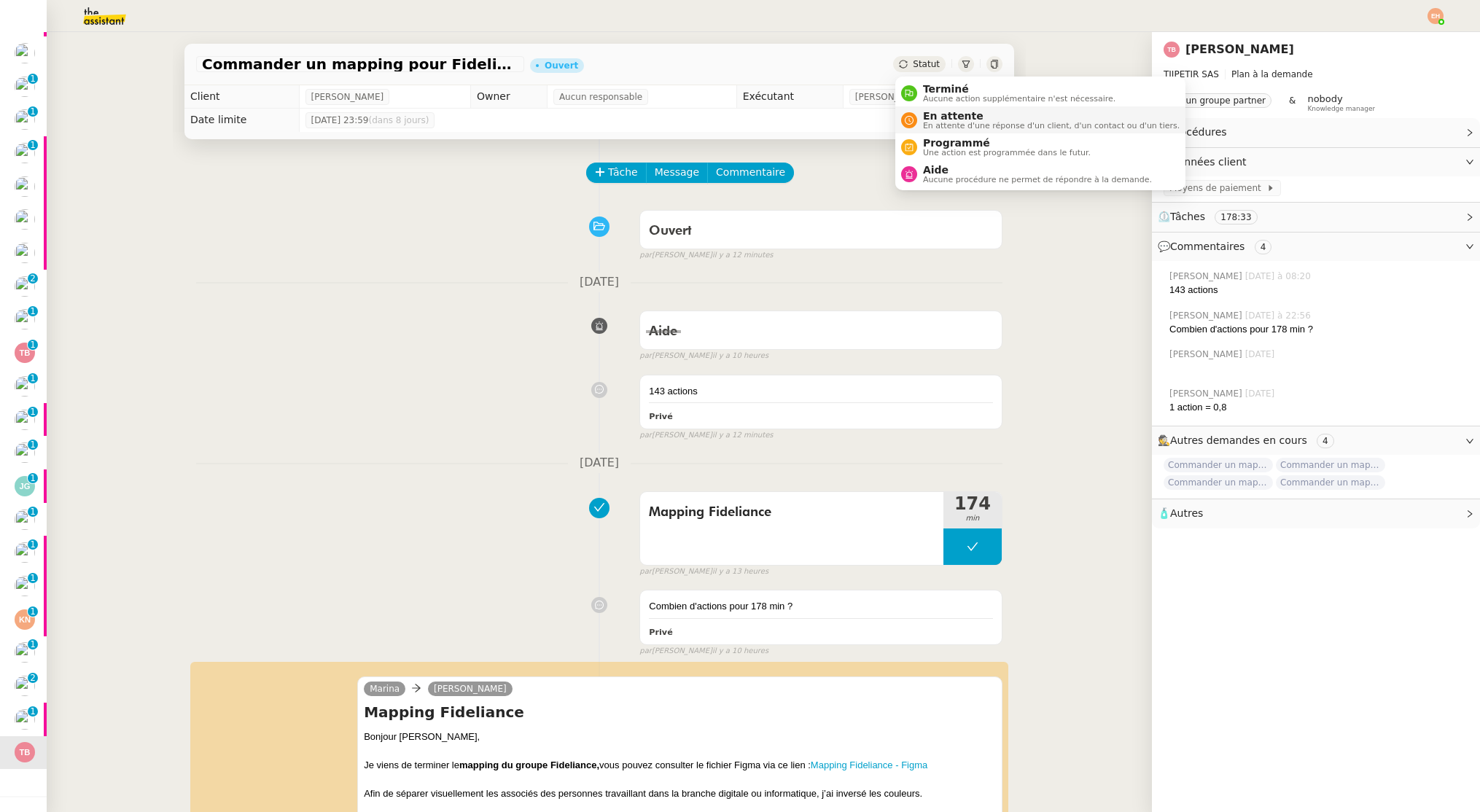
click at [970, 122] on span "En attente d'une réponse d'un client, d'un contact ou d'un tiers." at bounding box center [1051, 125] width 257 height 8
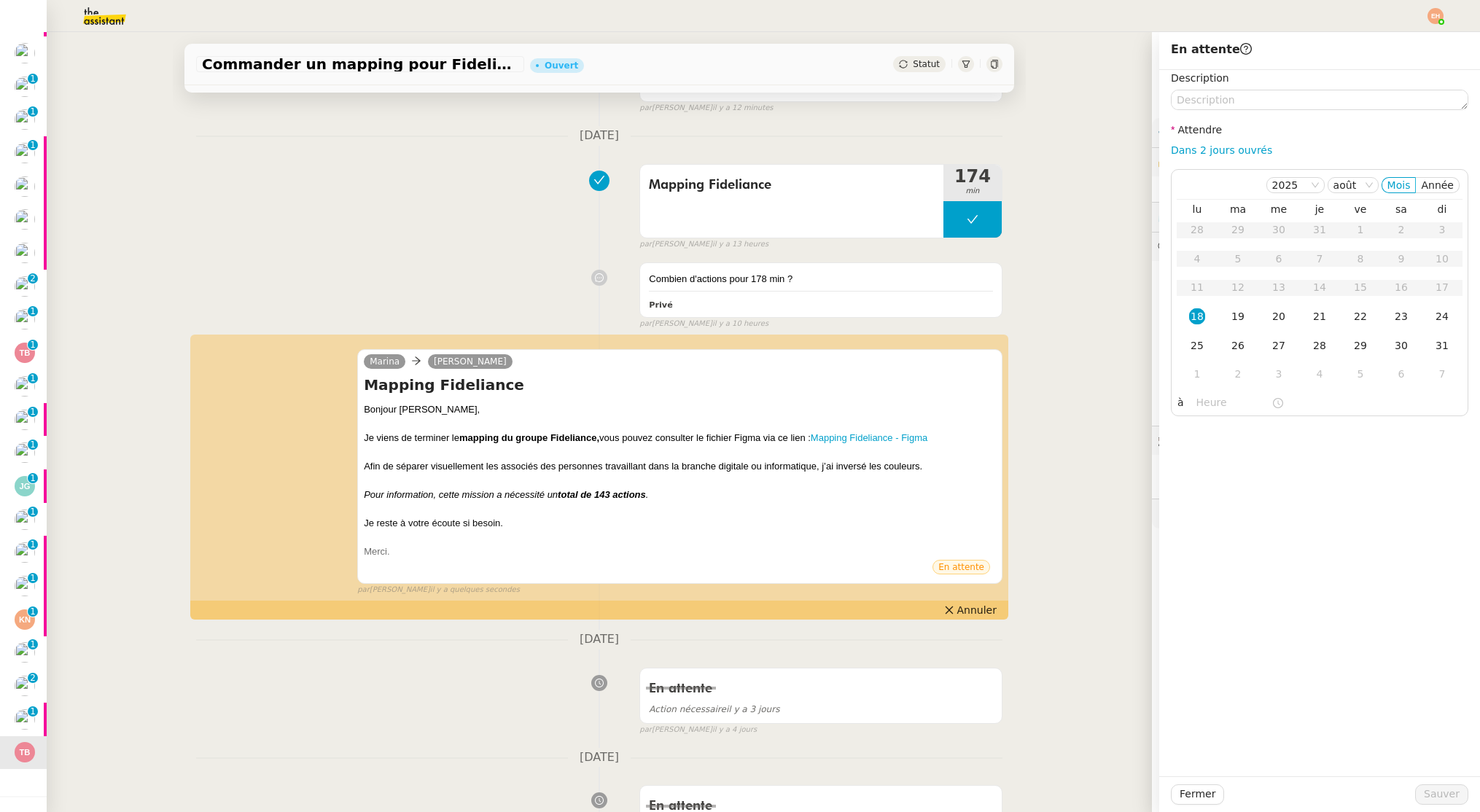
scroll to position [331, 0]
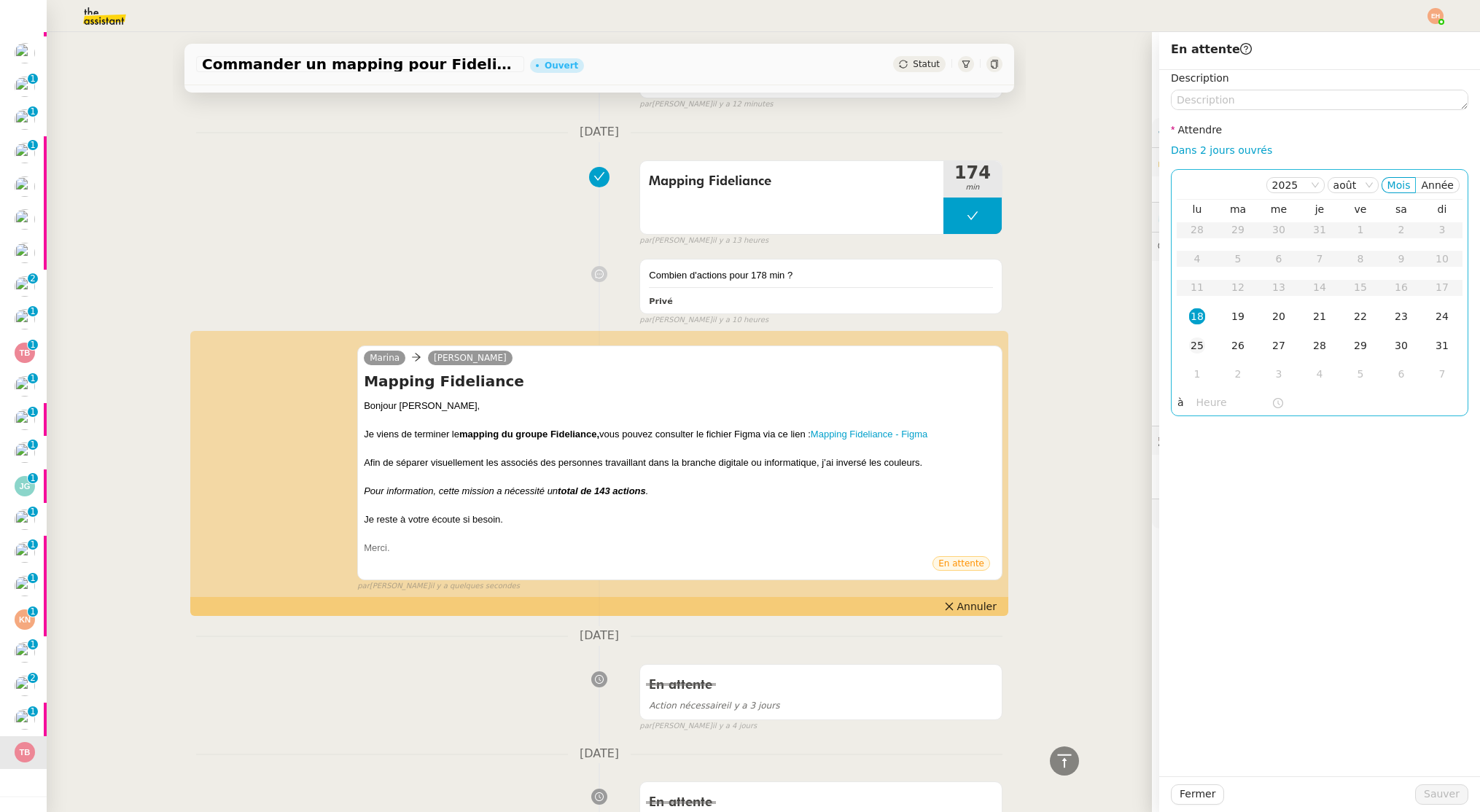
click at [1196, 345] on div "25" at bounding box center [1197, 346] width 16 height 16
click at [1439, 793] on span "Sauver" at bounding box center [1442, 794] width 36 height 17
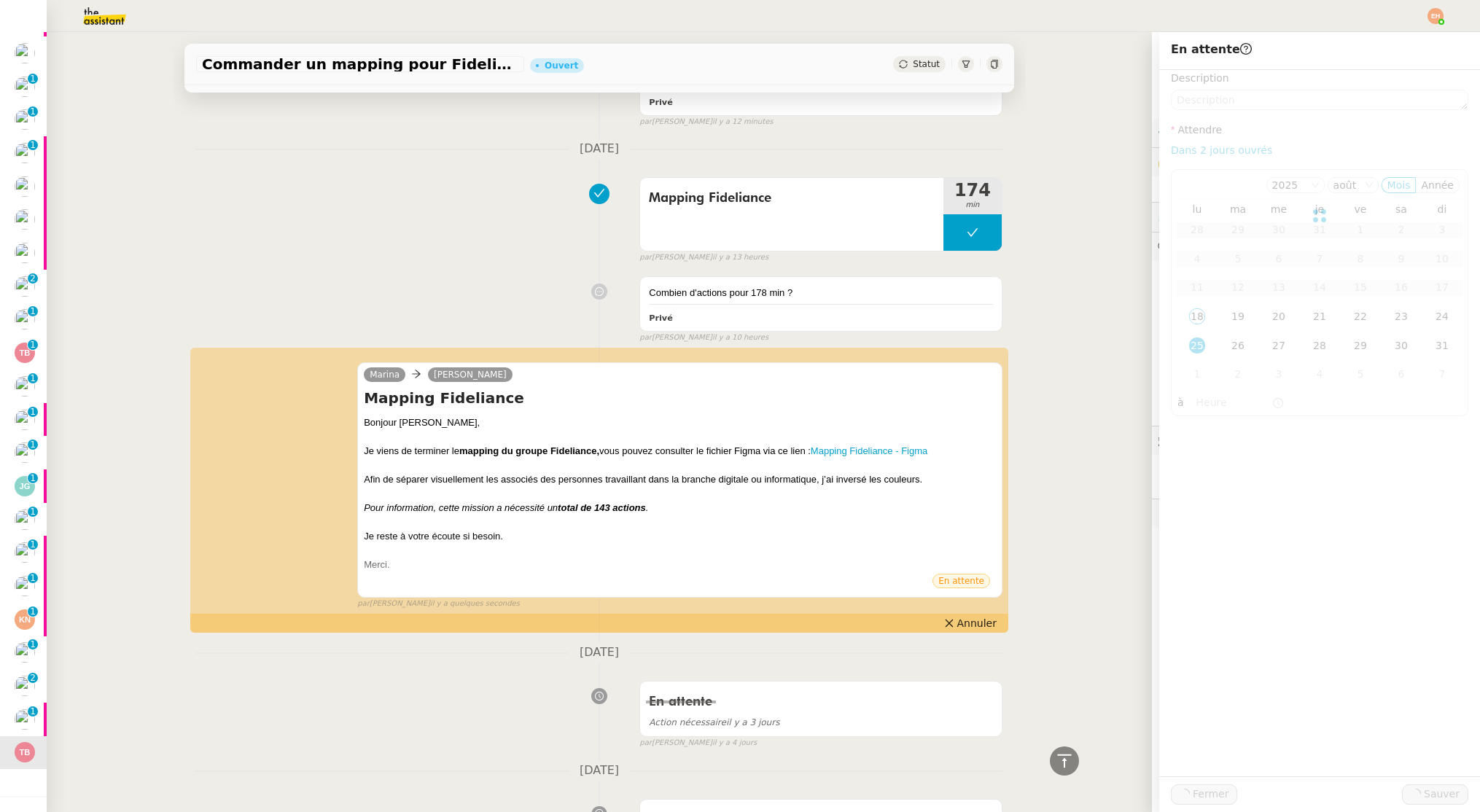
scroll to position [347, 0]
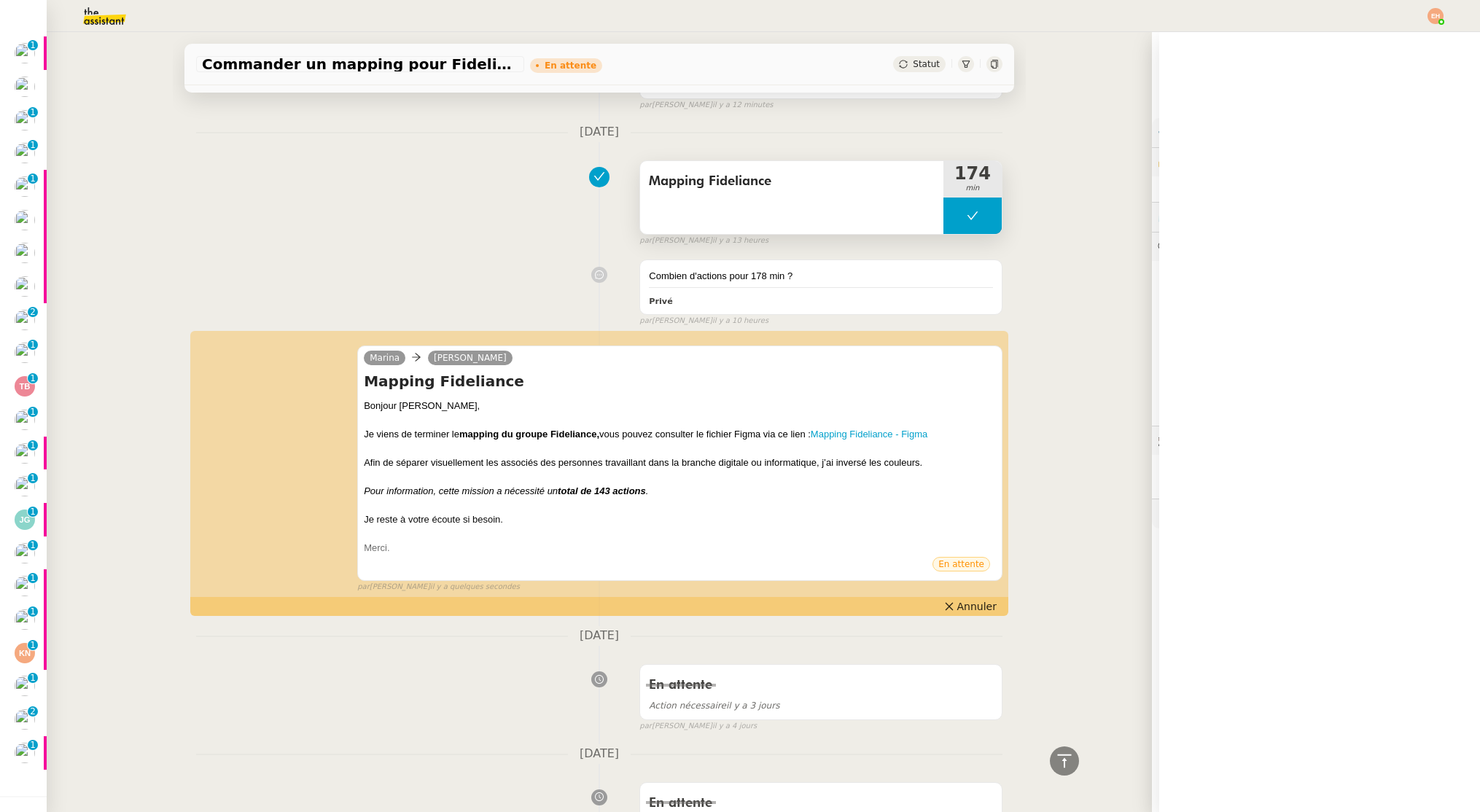
scroll to position [226, 0]
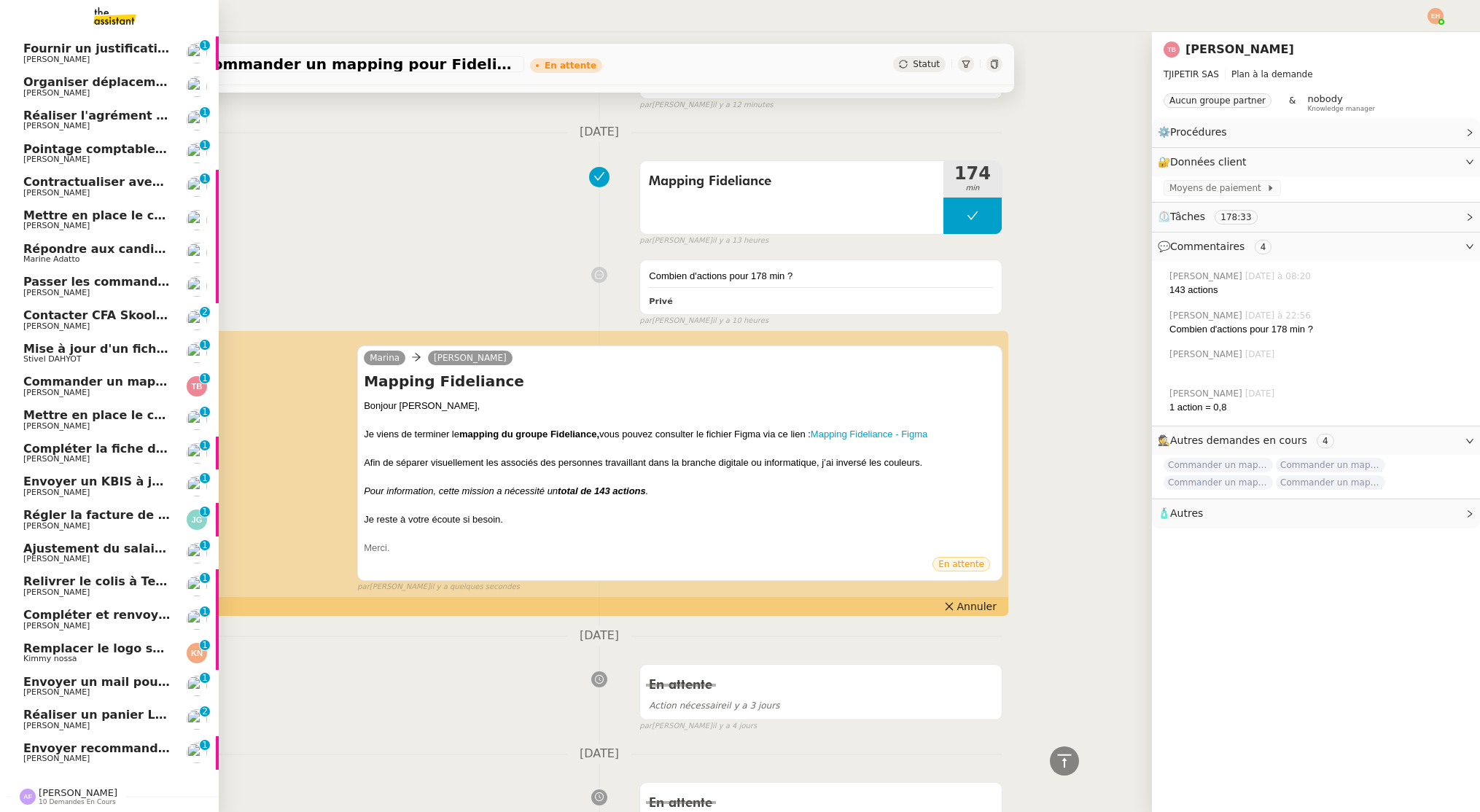
click at [97, 390] on span "[PERSON_NAME]" at bounding box center [97, 393] width 148 height 9
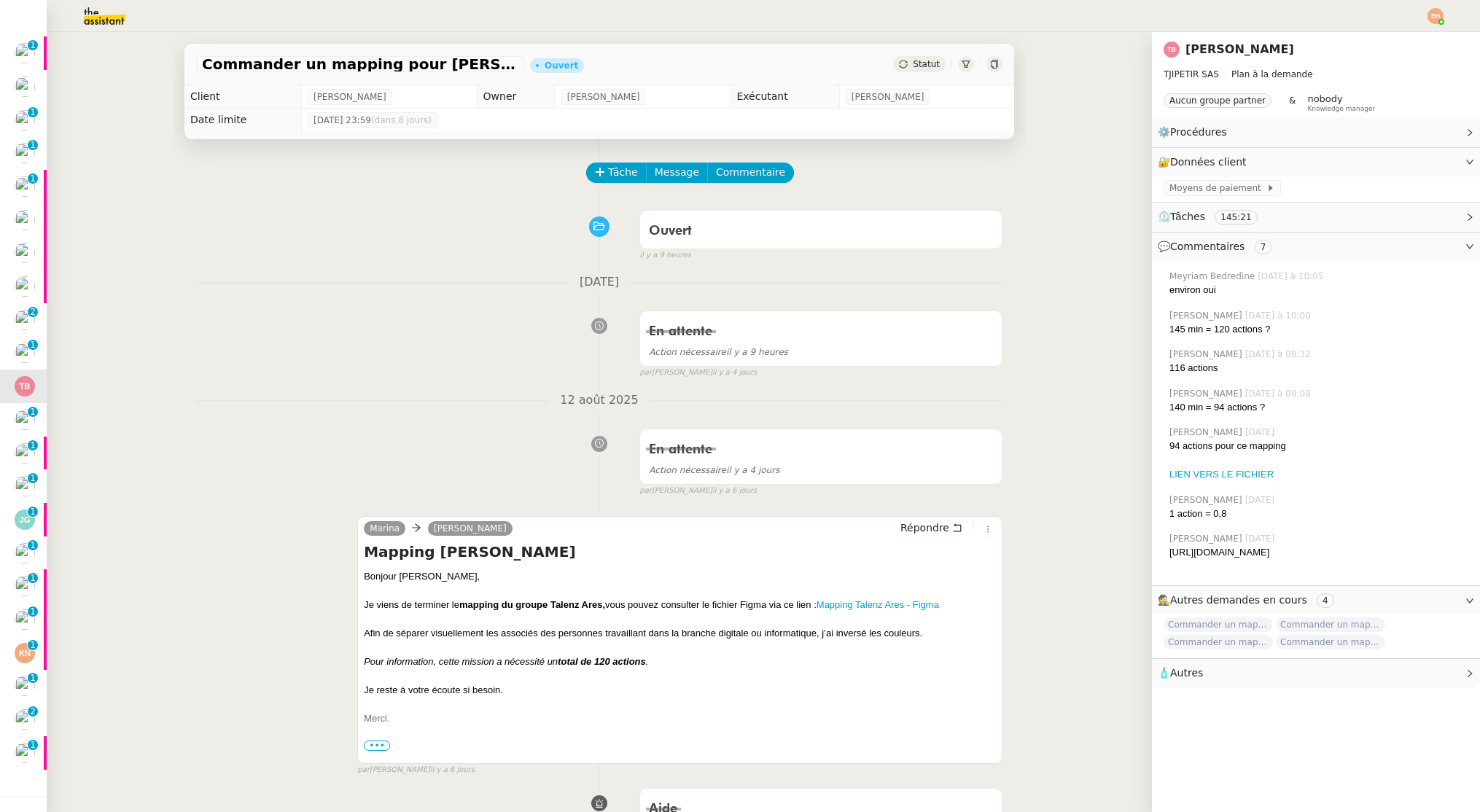
click at [925, 64] on span "Statut" at bounding box center [926, 64] width 27 height 10
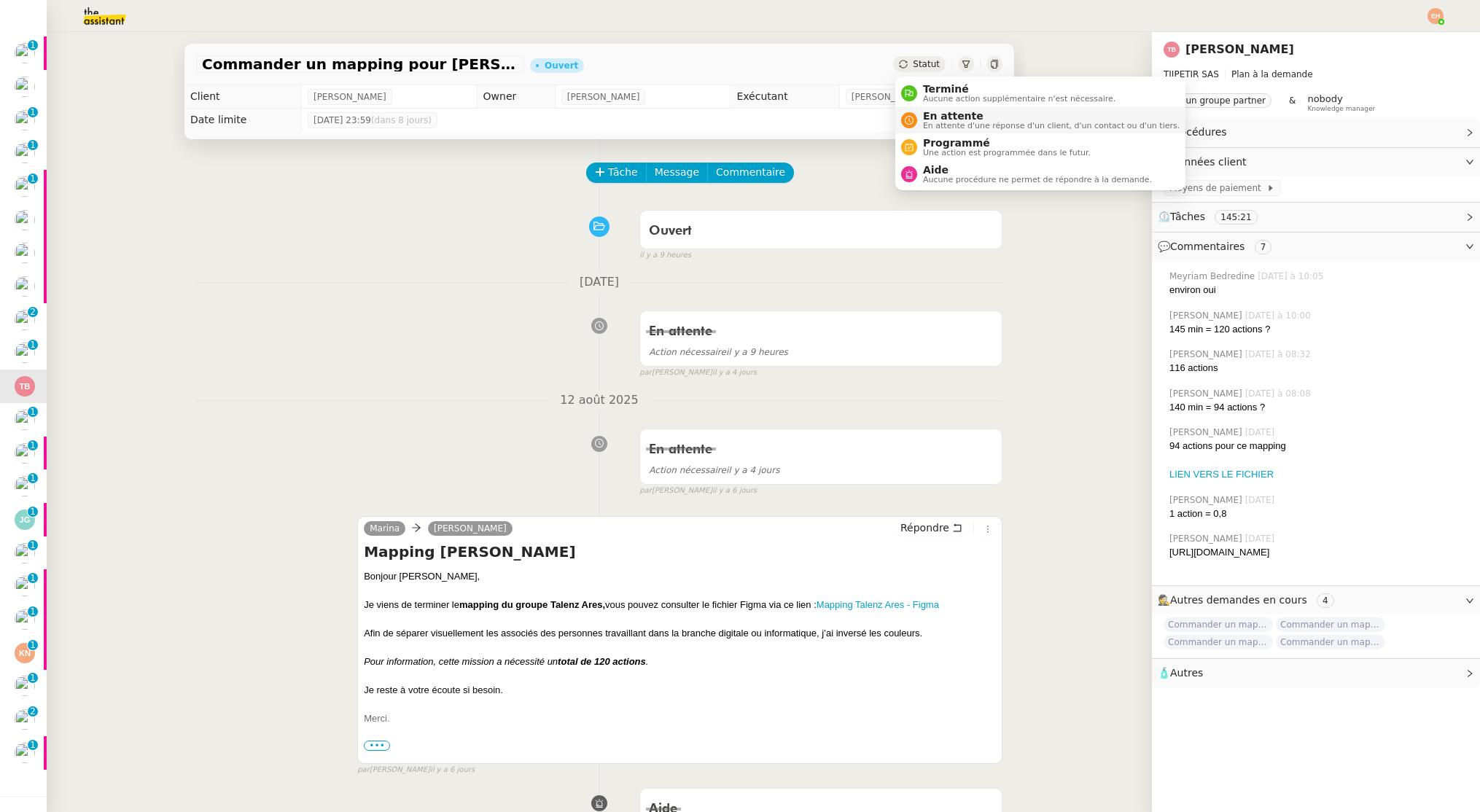
click at [959, 116] on span "En attente" at bounding box center [1051, 115] width 257 height 12
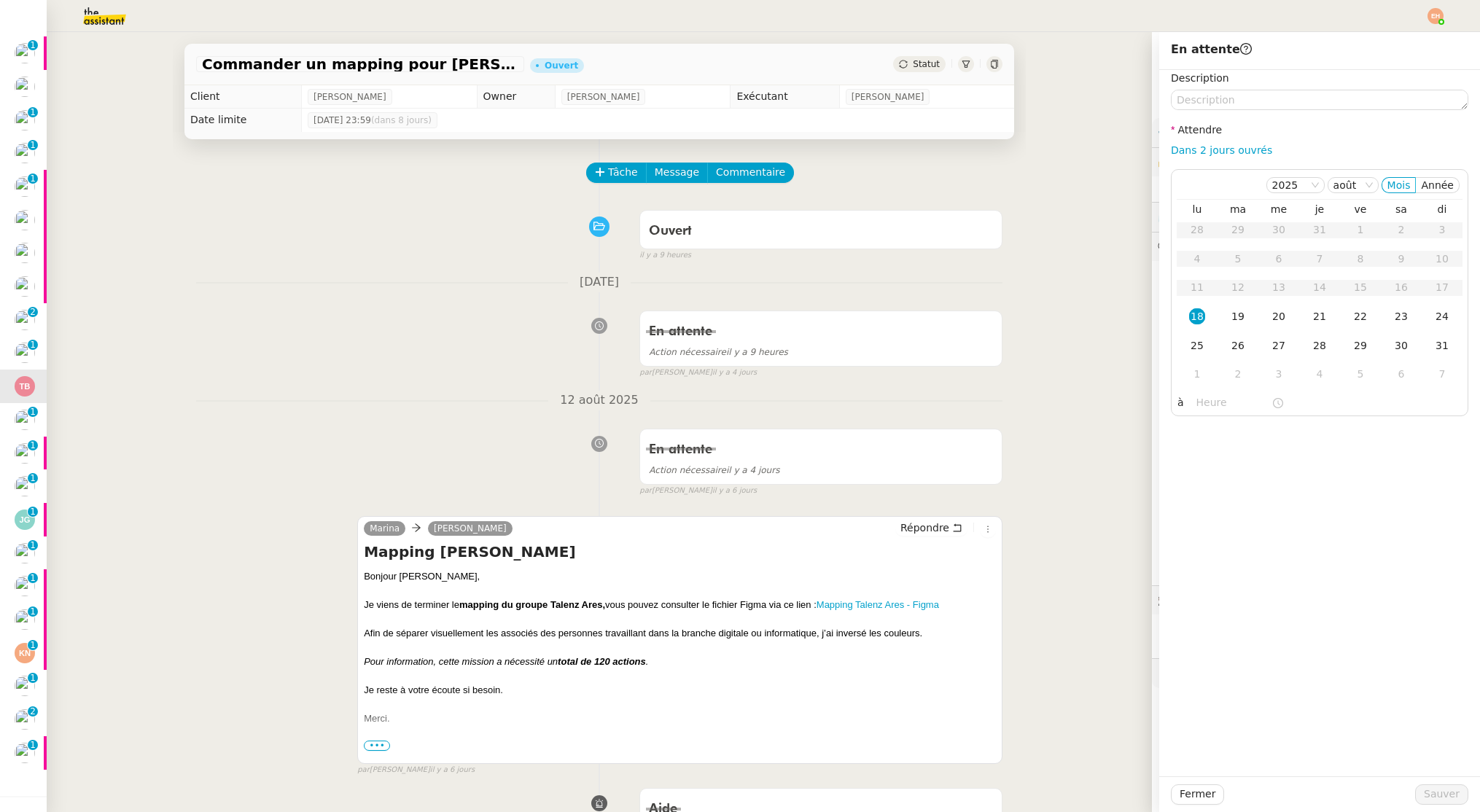
drag, startPoint x: 1201, startPoint y: 340, endPoint x: 1272, endPoint y: 532, distance: 204.7
click at [1201, 339] on div "25" at bounding box center [1197, 346] width 16 height 16
click at [1447, 792] on span "Sauver" at bounding box center [1442, 794] width 36 height 17
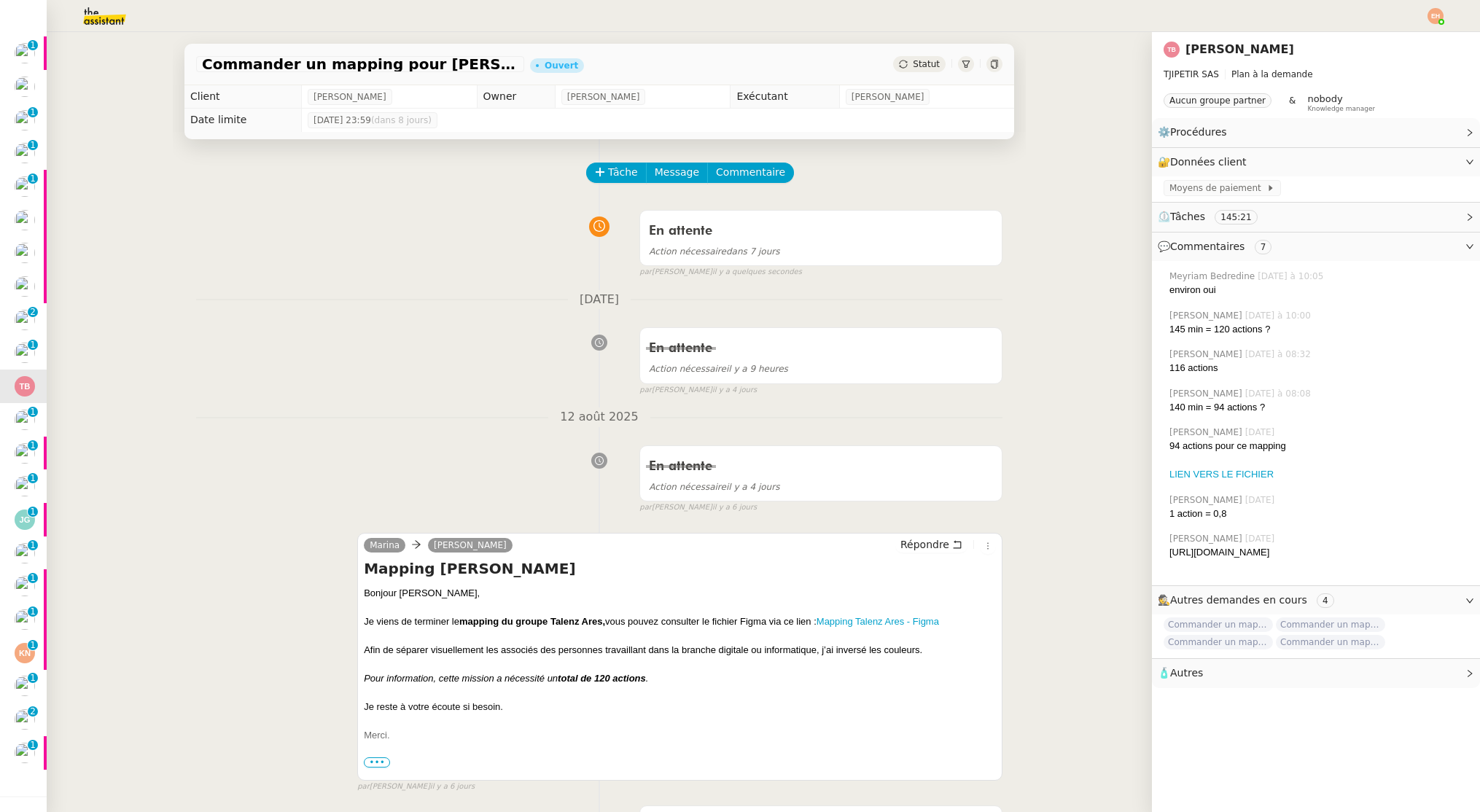
scroll to position [193, 0]
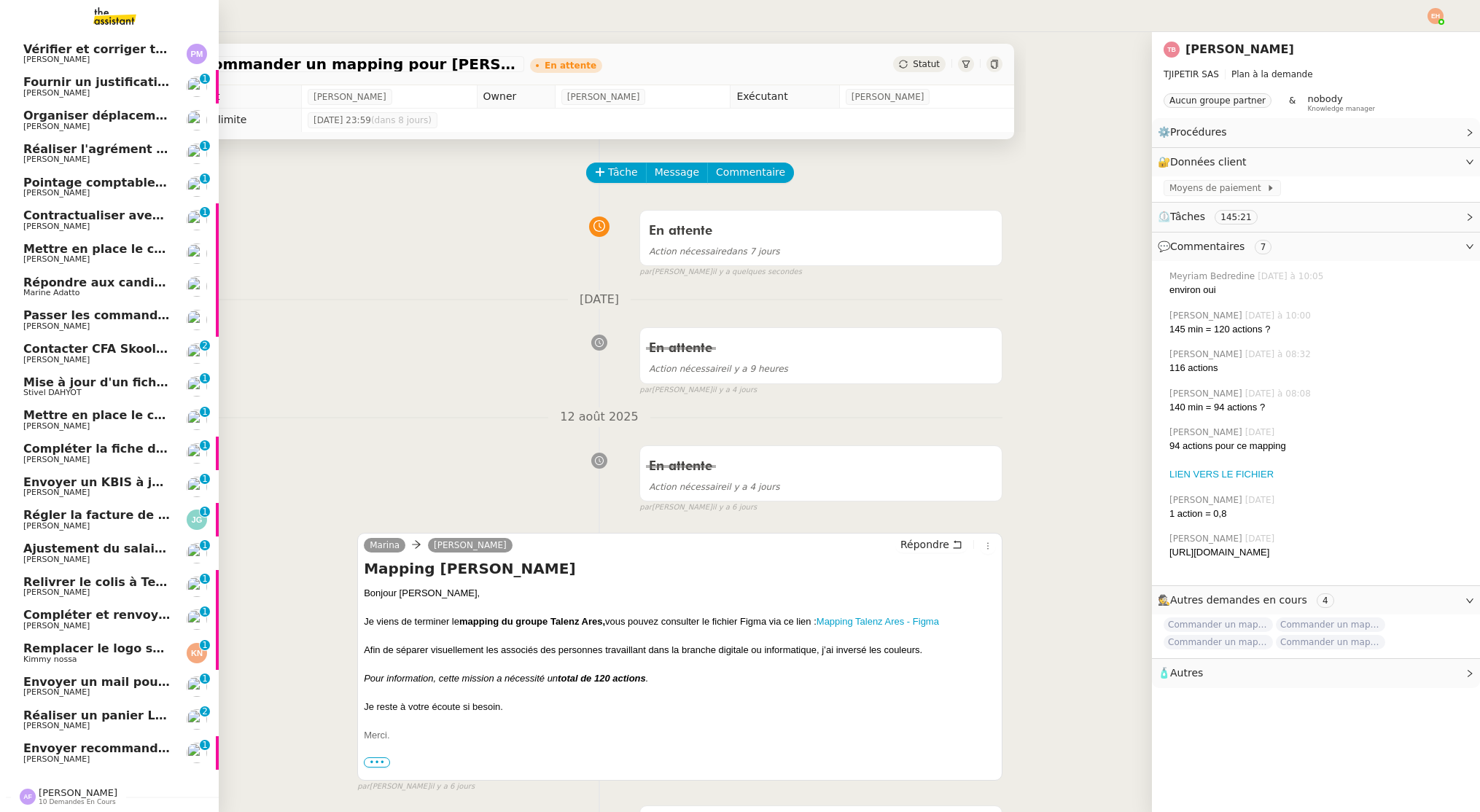
click at [113, 385] on span "Mise à jour d'un fichier de formation - [DATE]" at bounding box center [172, 382] width 297 height 14
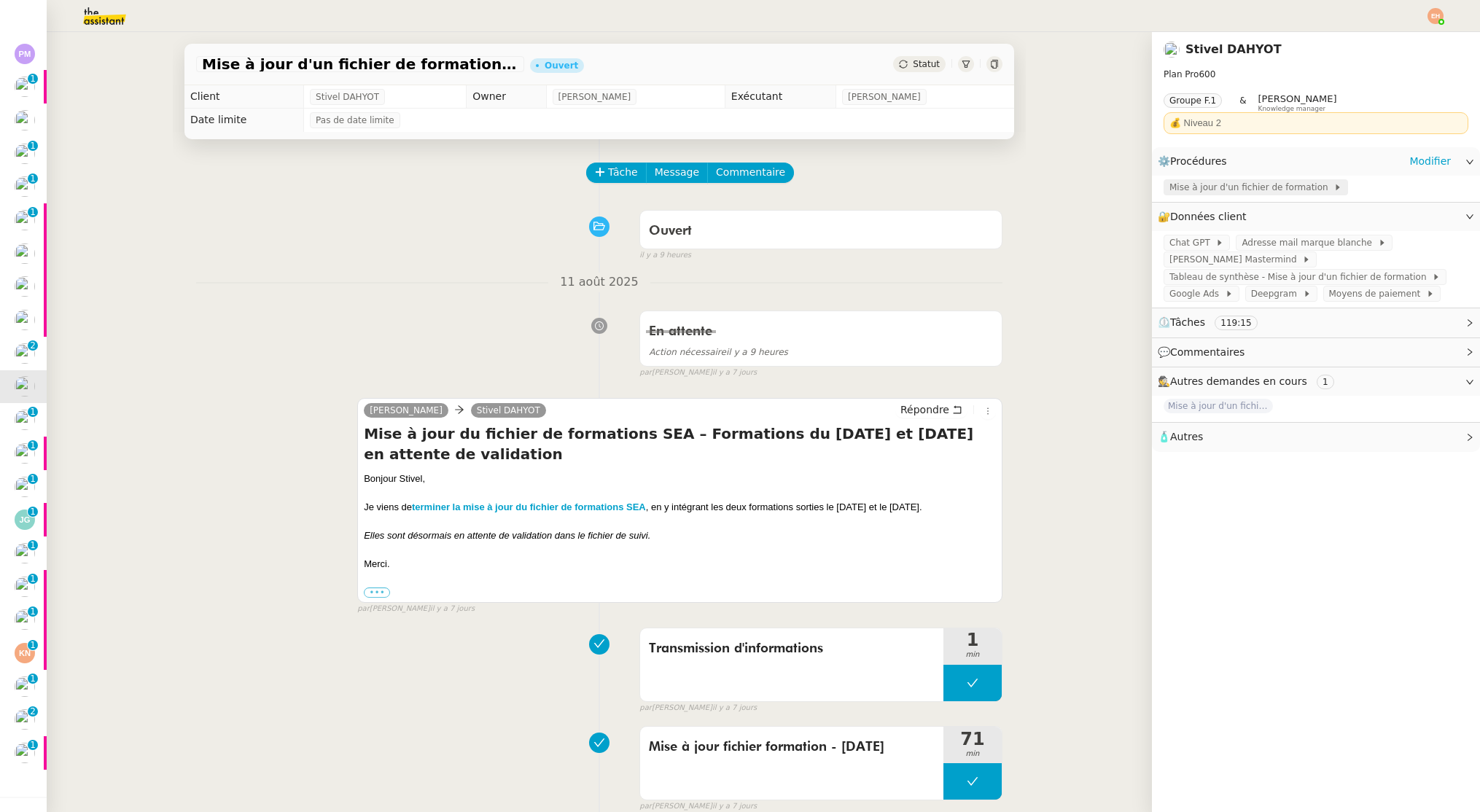
click at [1204, 189] on span "Mise à jour d'un fichier de formation" at bounding box center [1251, 187] width 164 height 14
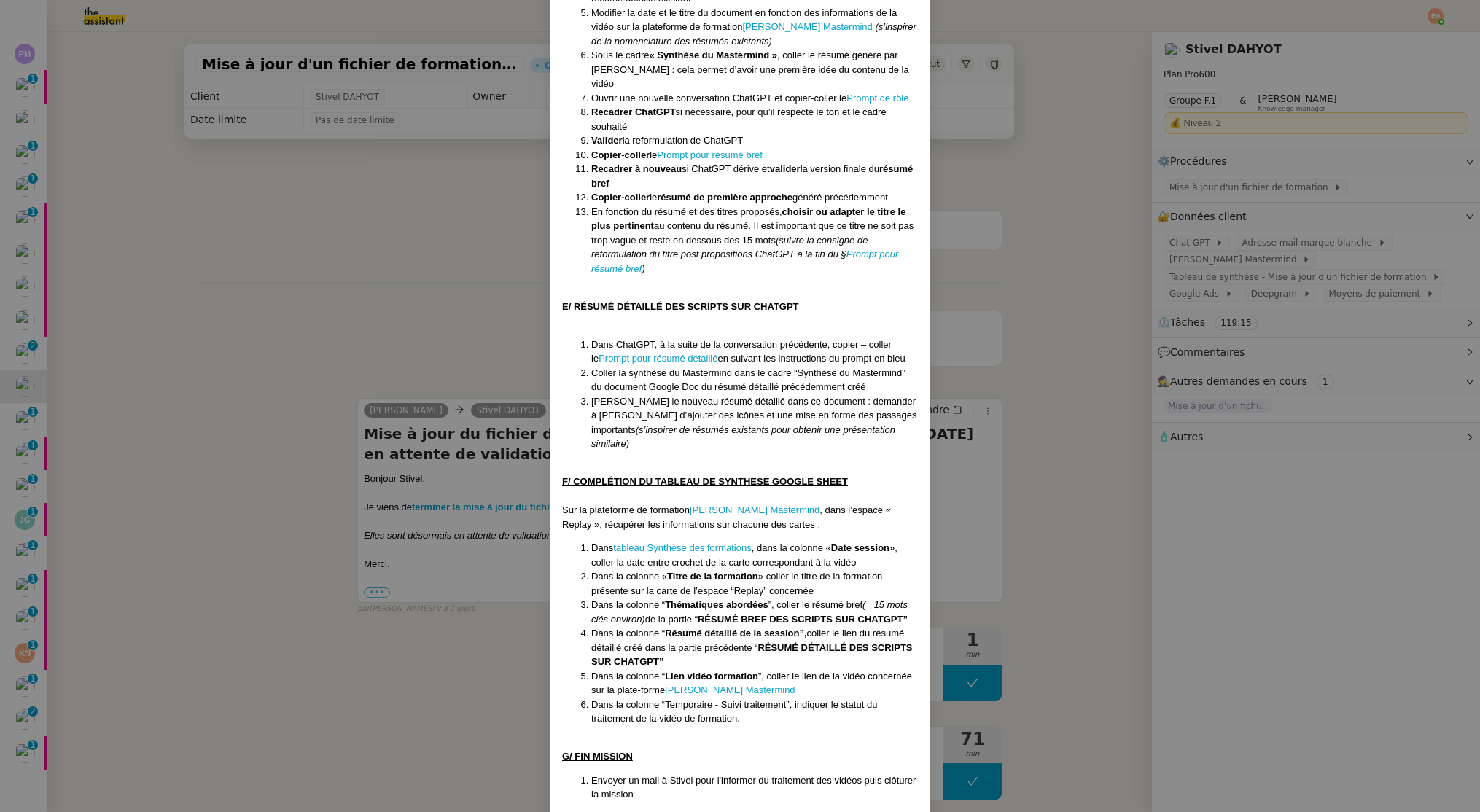
scroll to position [1296, 0]
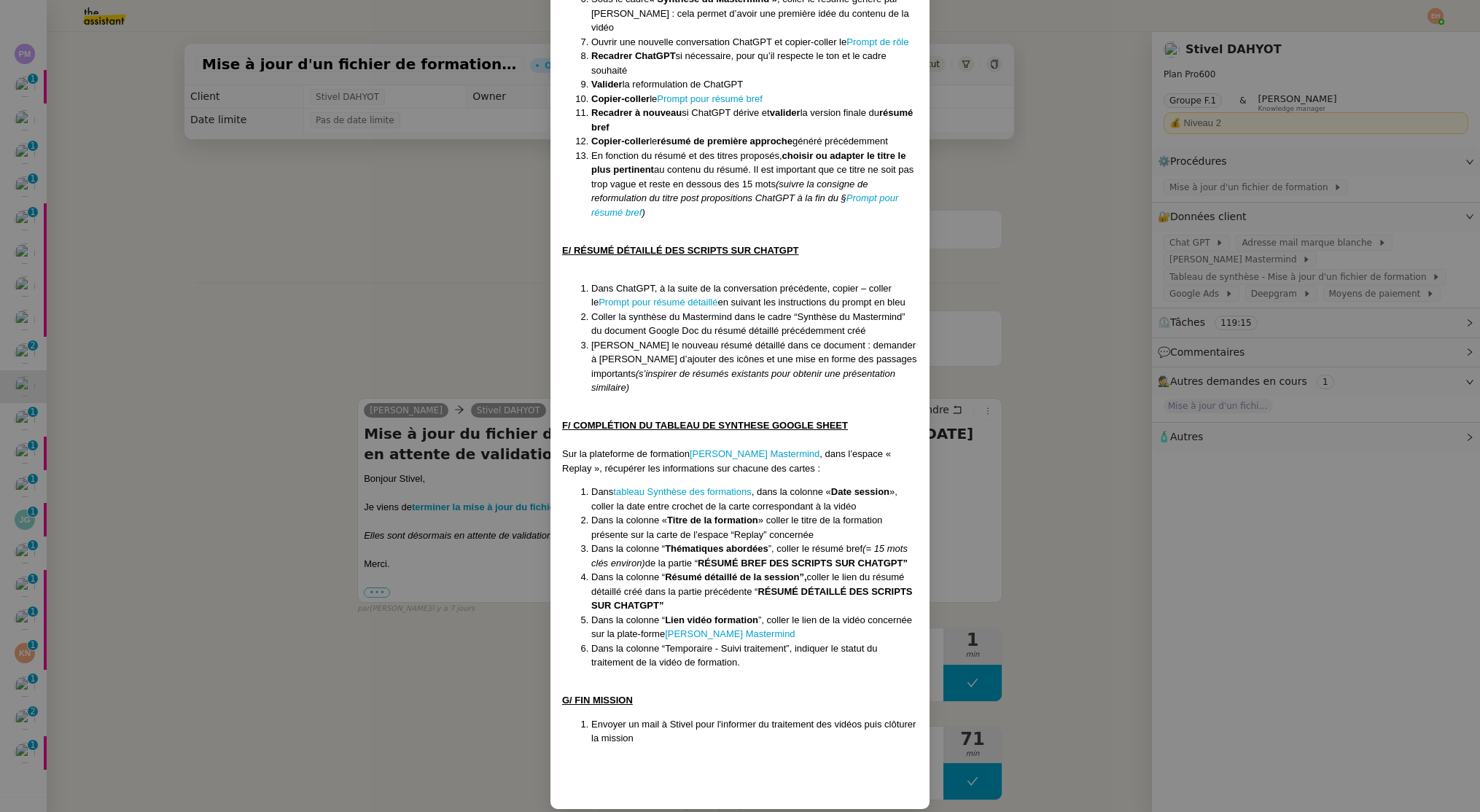
click at [396, 339] on nz-modal-container "Créée le : 18/06/2025 Contexte : Dans le cadre des sessions Mastermind Google A…" at bounding box center [740, 406] width 1480 height 812
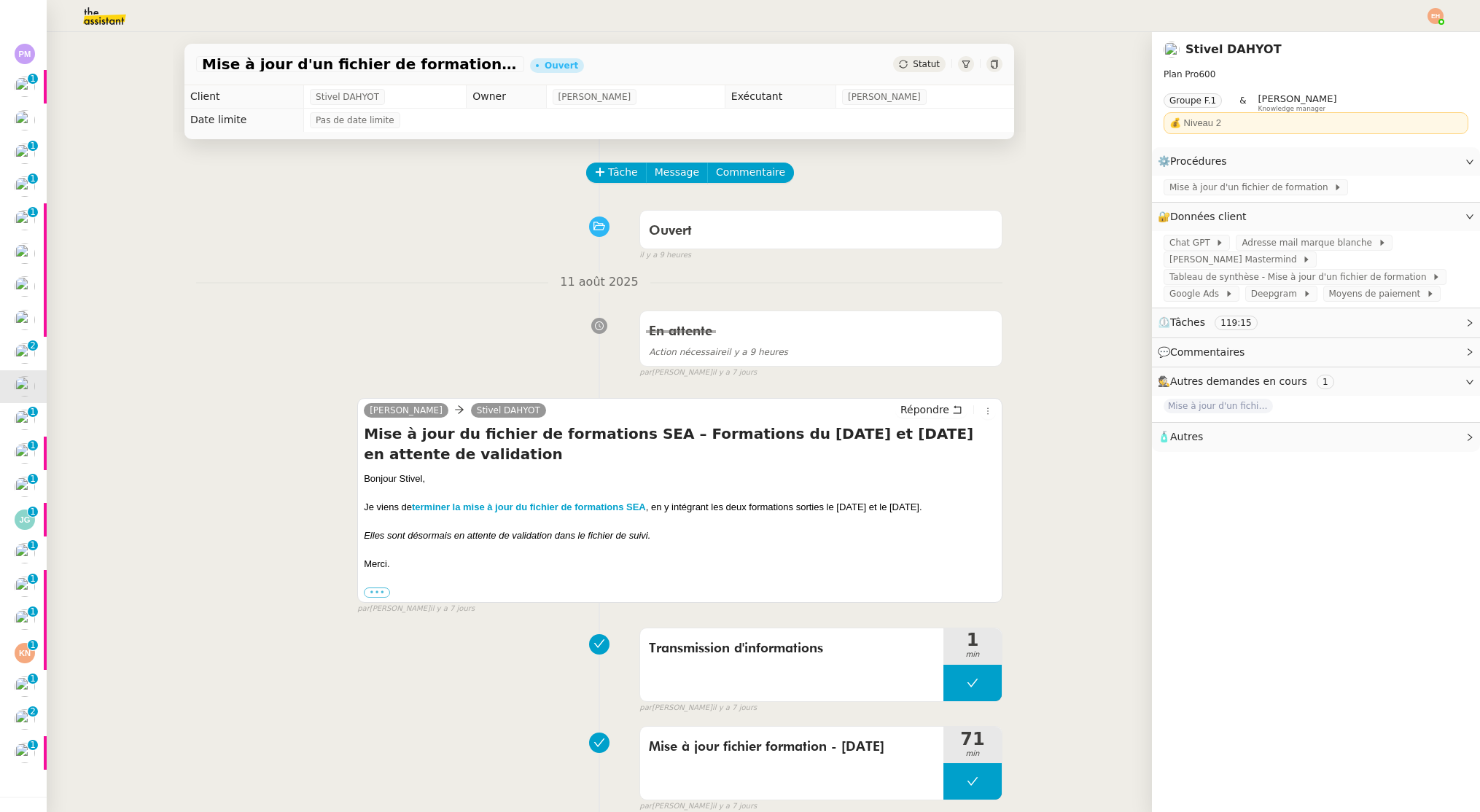
scroll to position [1223, 0]
click at [1212, 191] on span "Mise à jour d'un fichier de formation" at bounding box center [1251, 187] width 164 height 14
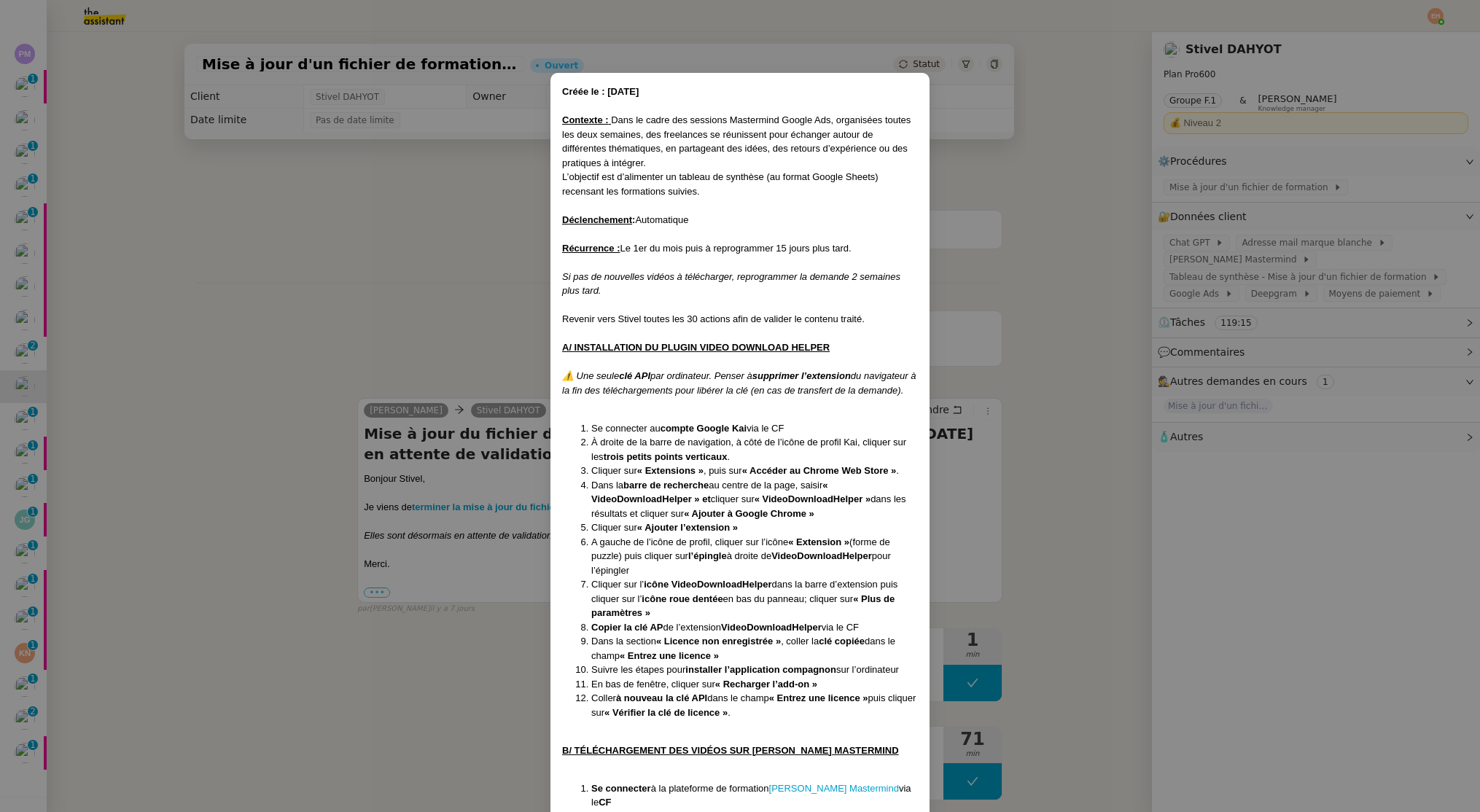
click at [375, 261] on nz-modal-container "Créée le : 18/06/2025 Contexte : Dans le cadre des sessions Mastermind Google A…" at bounding box center [740, 406] width 1480 height 812
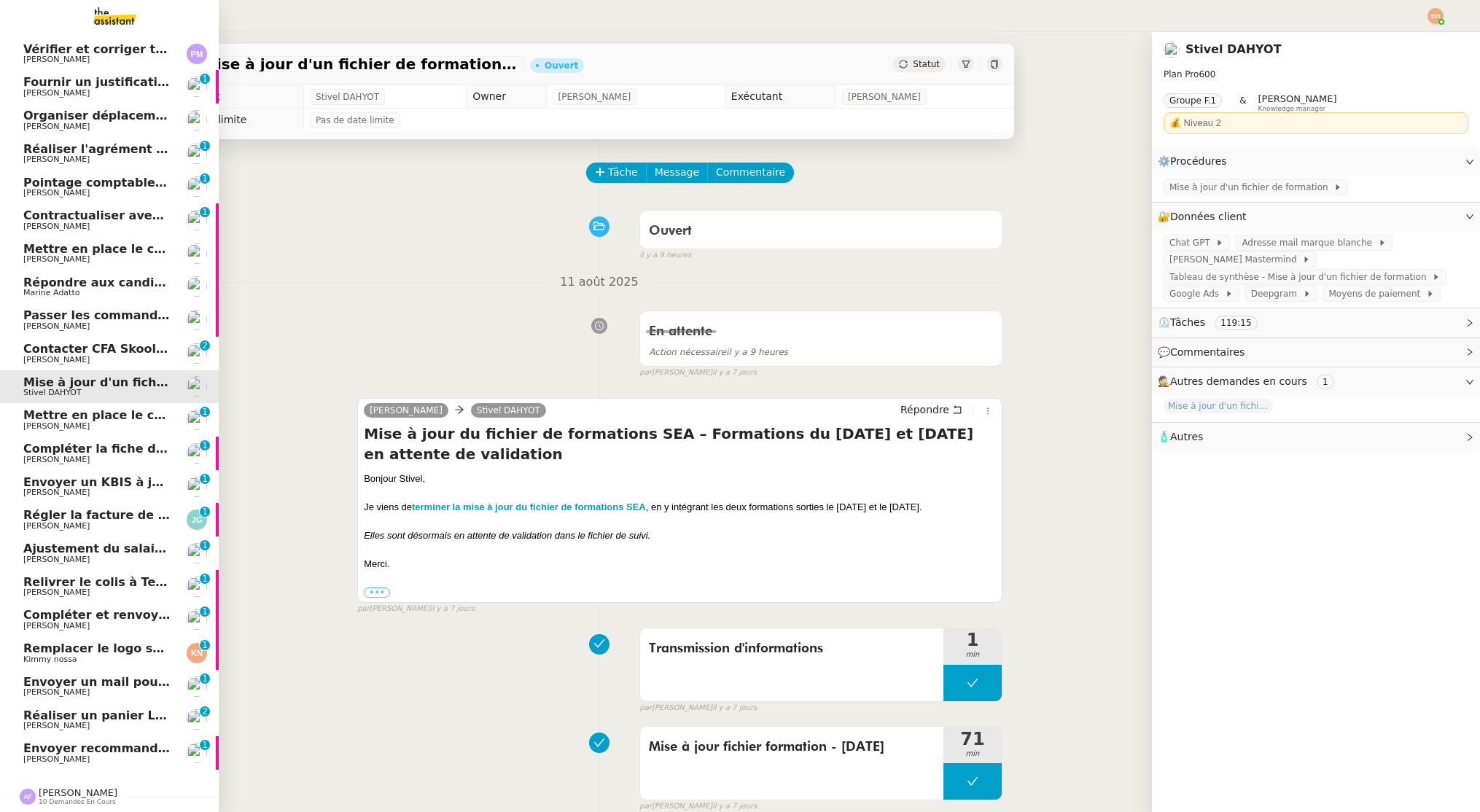
click at [95, 771] on div "Anna Florent 10 demandes en cours" at bounding box center [109, 790] width 219 height 42
click at [98, 759] on span "[PERSON_NAME]" at bounding box center [97, 760] width 148 height 9
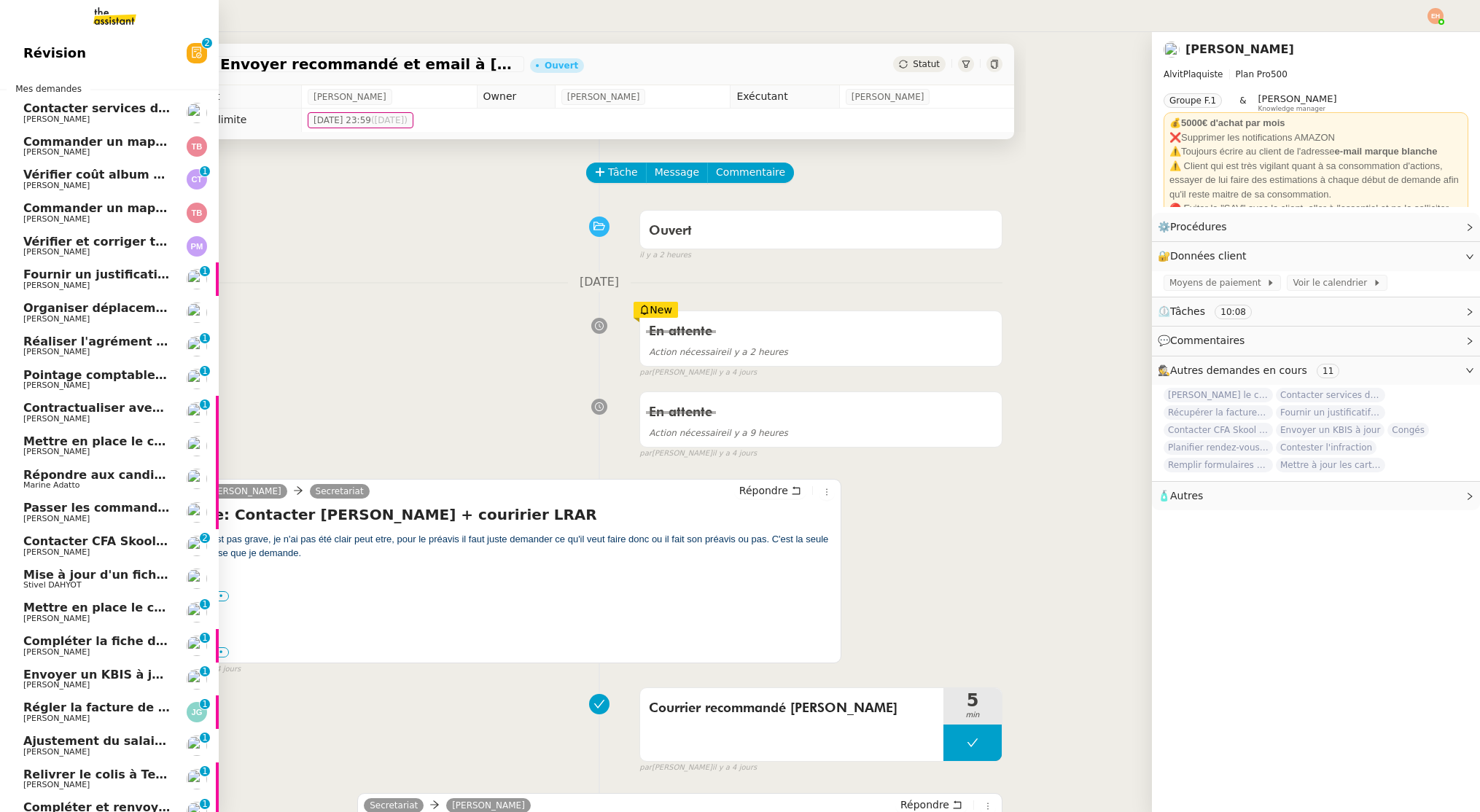
click at [131, 37] on link "Révision 0 1 2 3 4 5 6 7 8 9" at bounding box center [109, 52] width 219 height 33
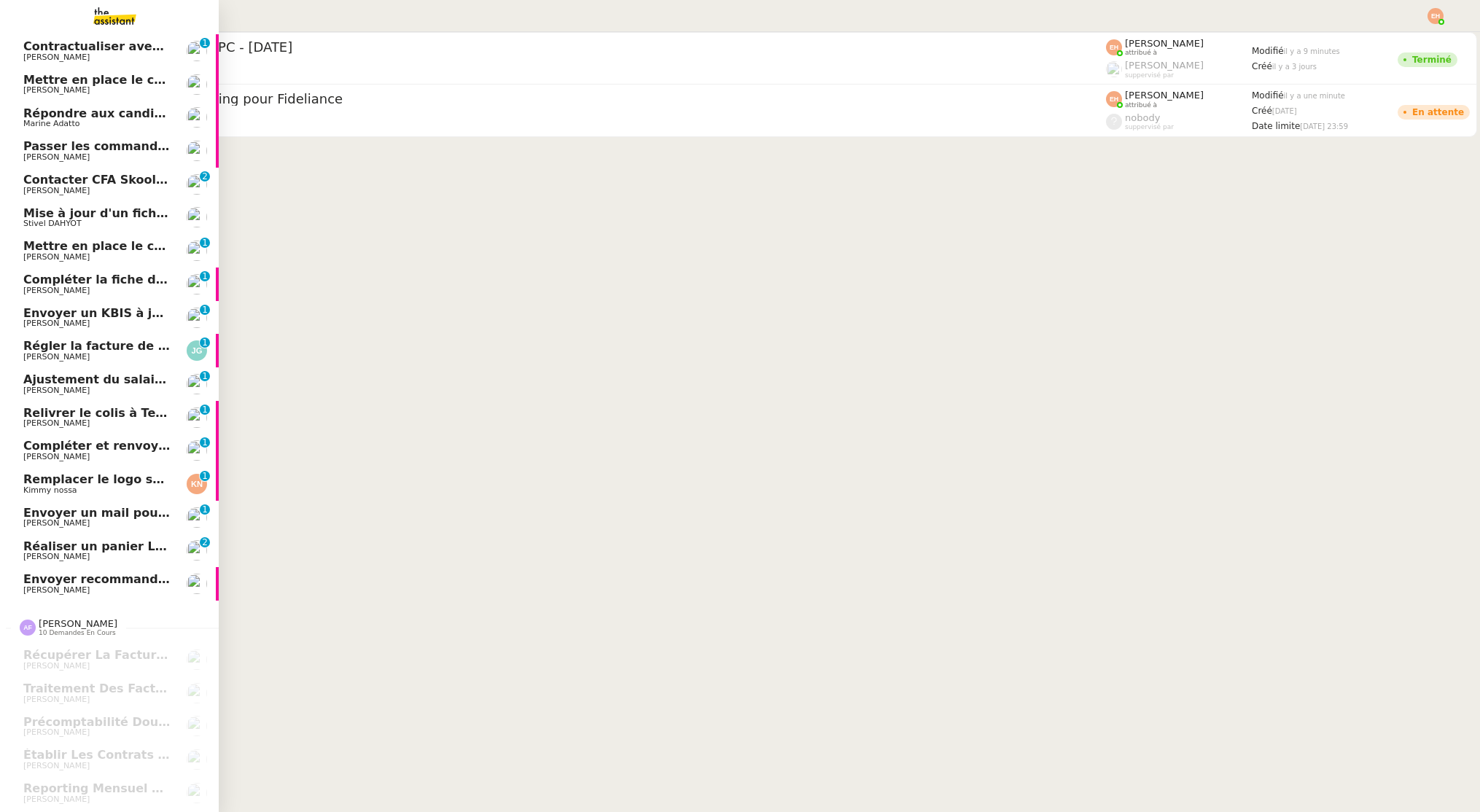
scroll to position [370, 0]
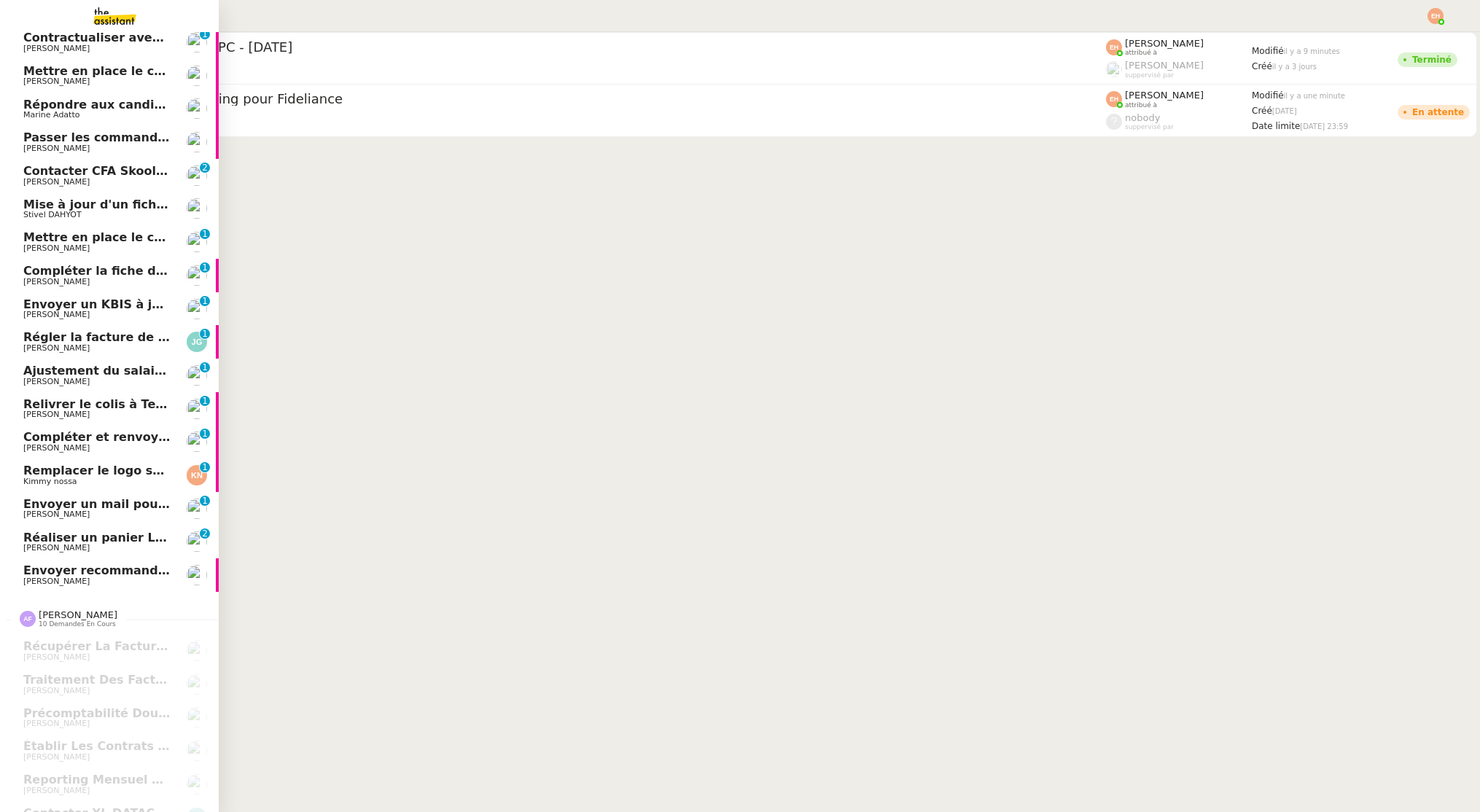
click at [130, 585] on span "[PERSON_NAME]" at bounding box center [97, 582] width 148 height 9
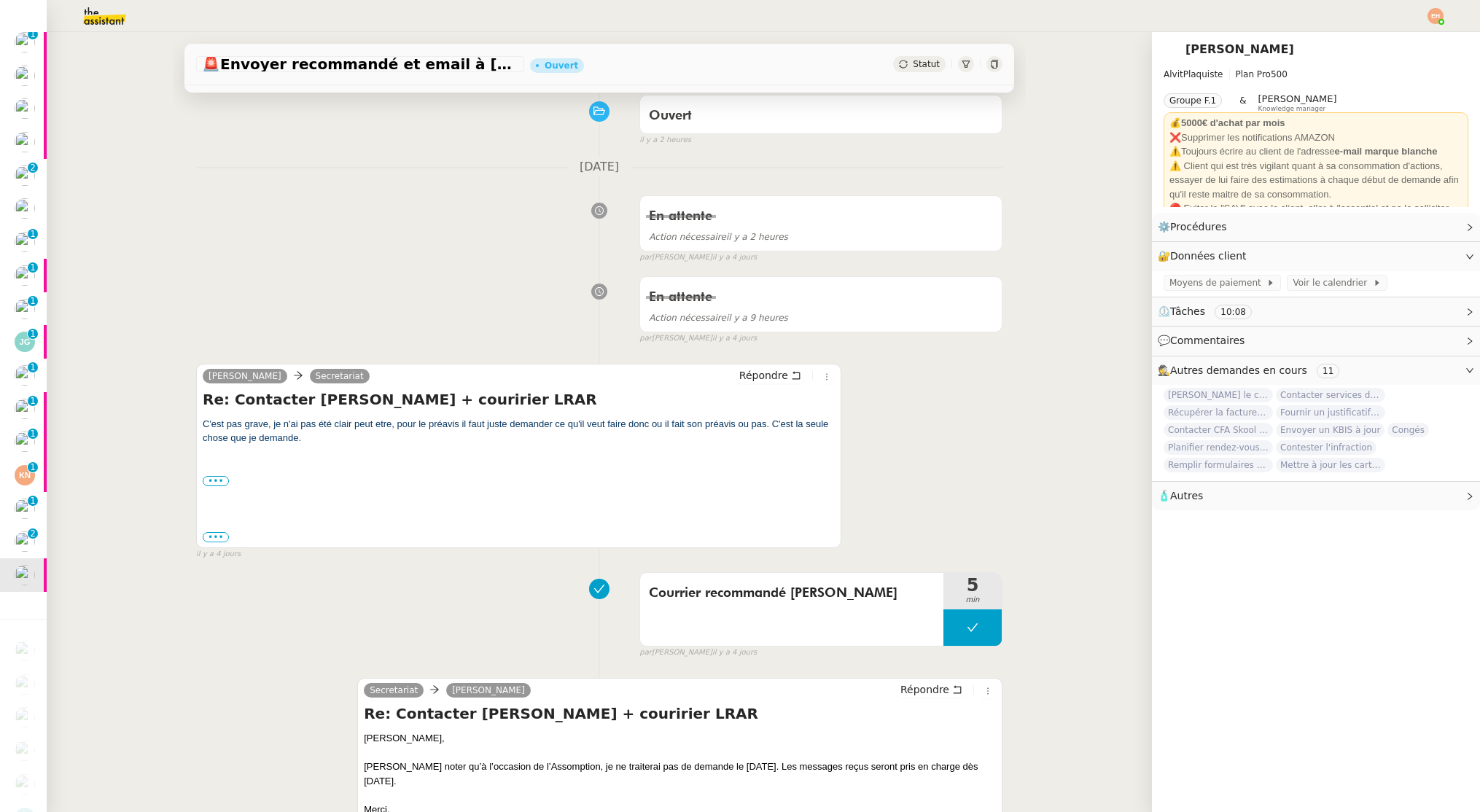
scroll to position [117, 0]
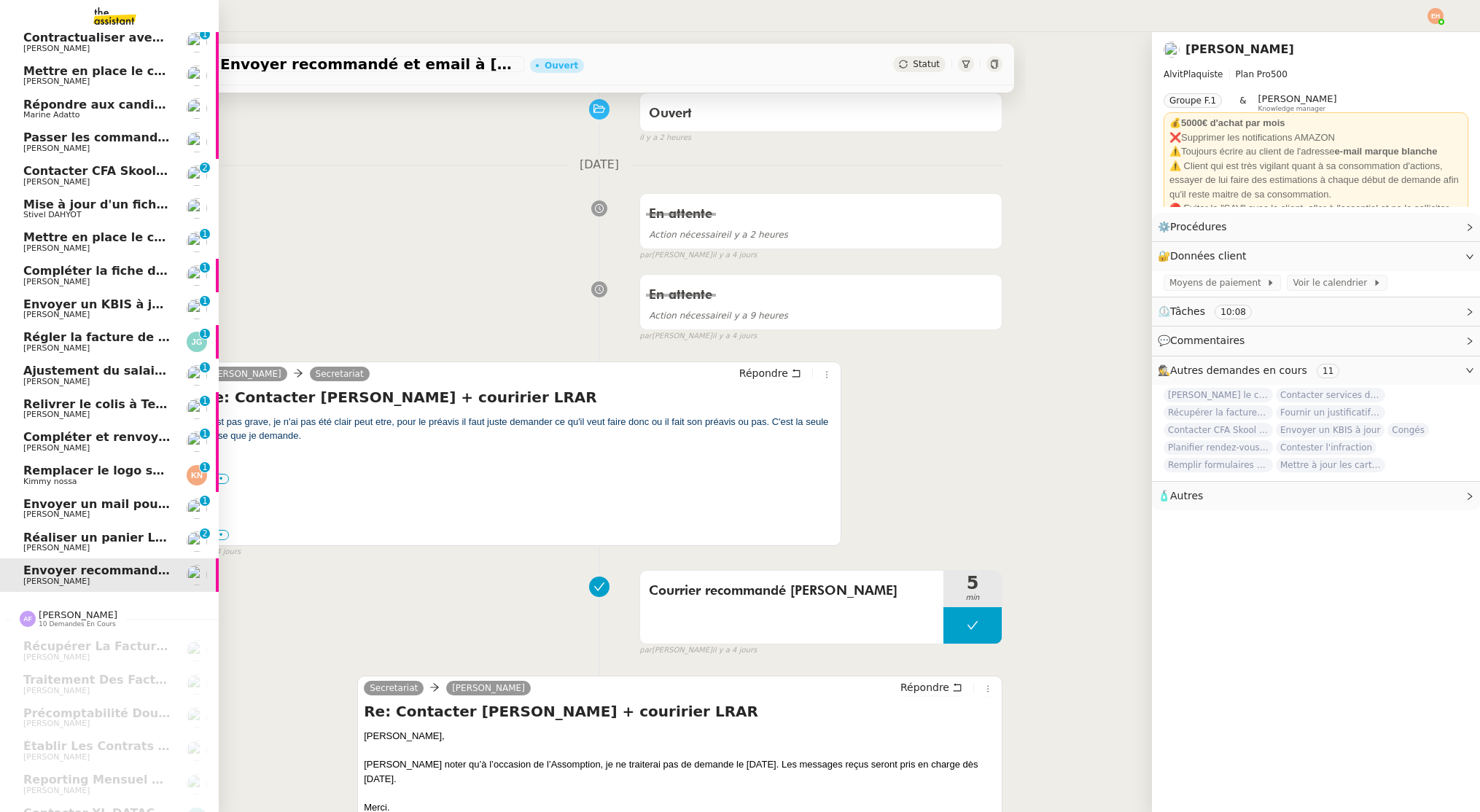
click at [67, 543] on span "Réaliser un panier Leclerc - [DATE]" at bounding box center [137, 537] width 228 height 14
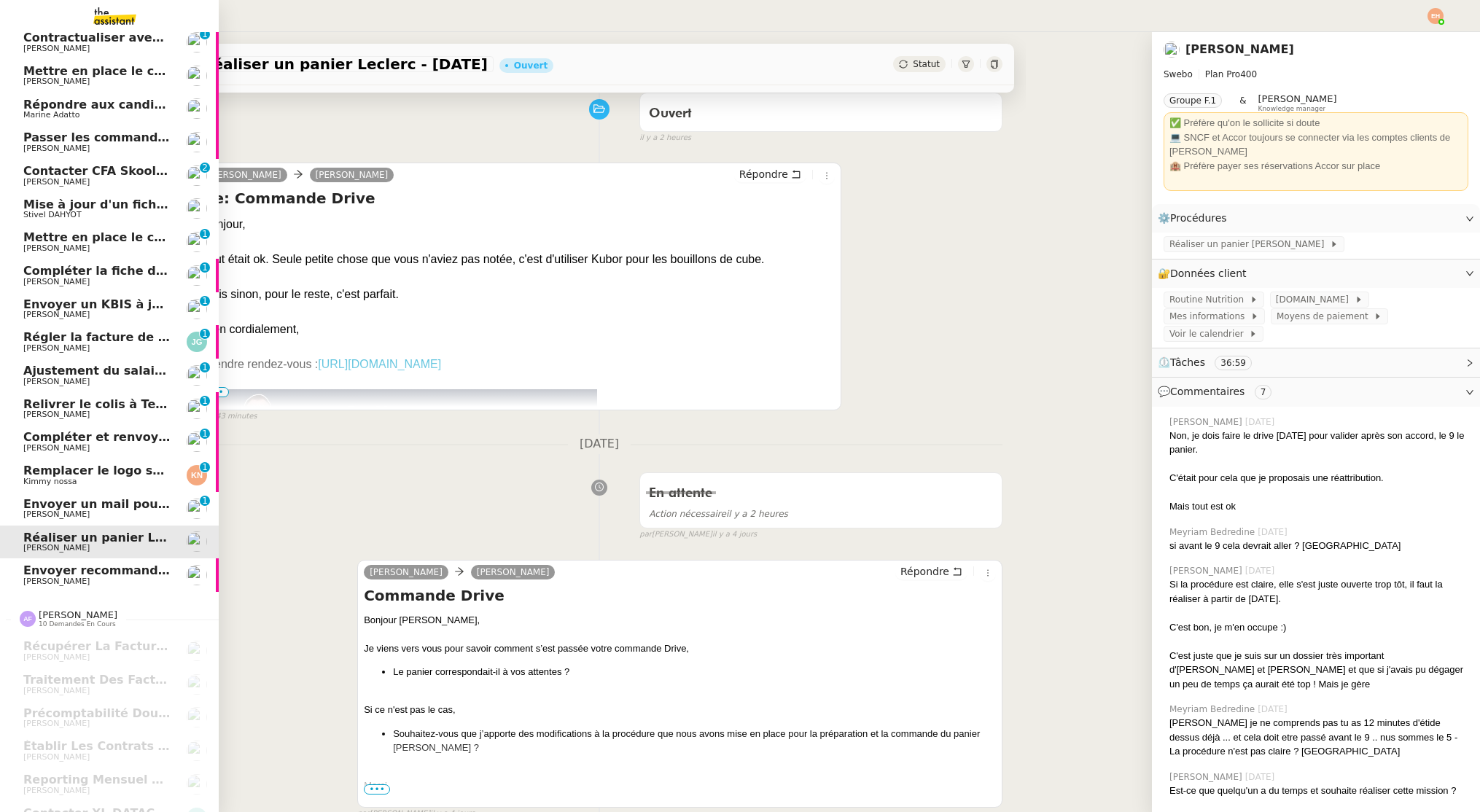
click at [39, 511] on span "[PERSON_NAME]" at bounding box center [57, 514] width 67 height 10
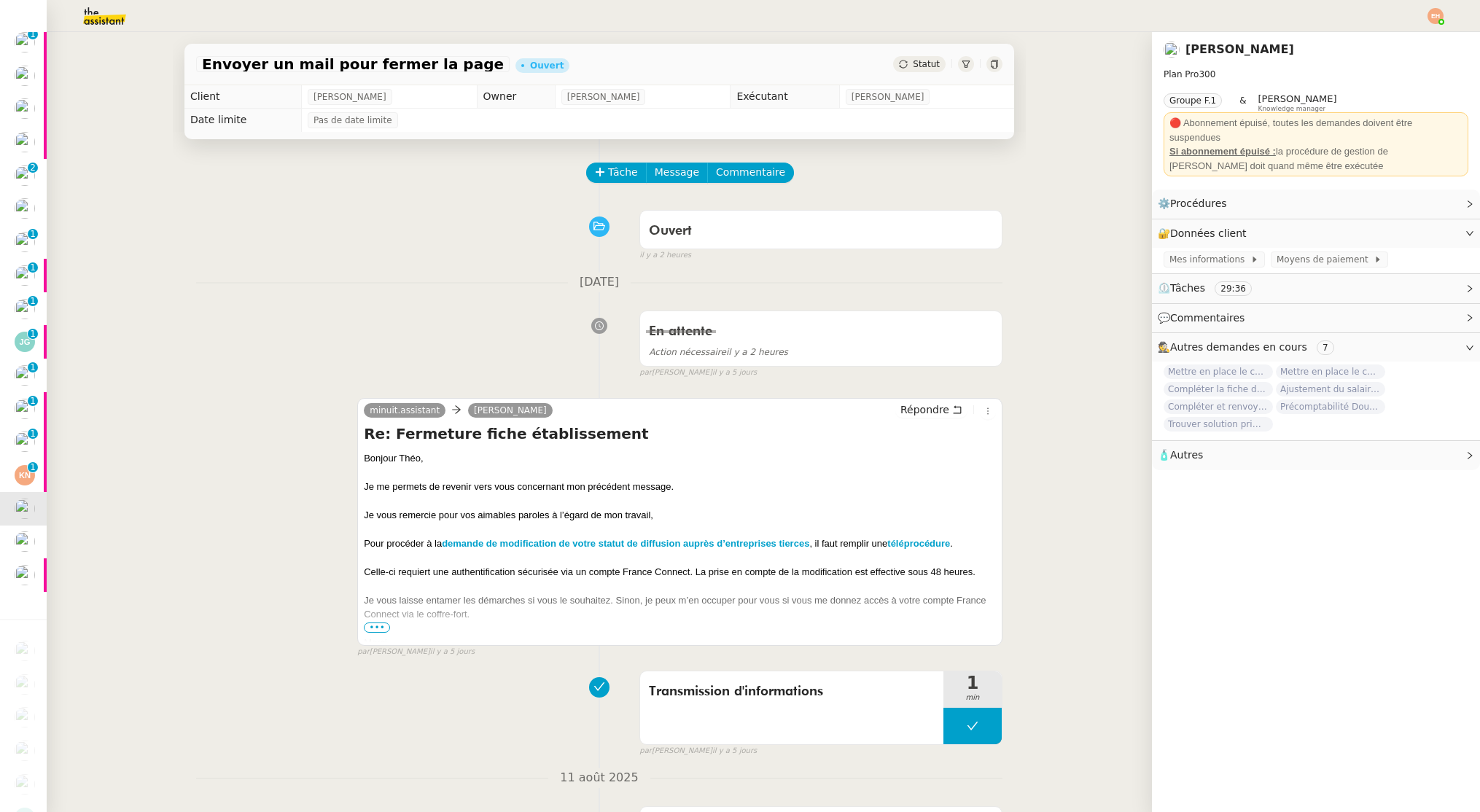
click at [376, 627] on span "•••" at bounding box center [376, 627] width 26 height 10
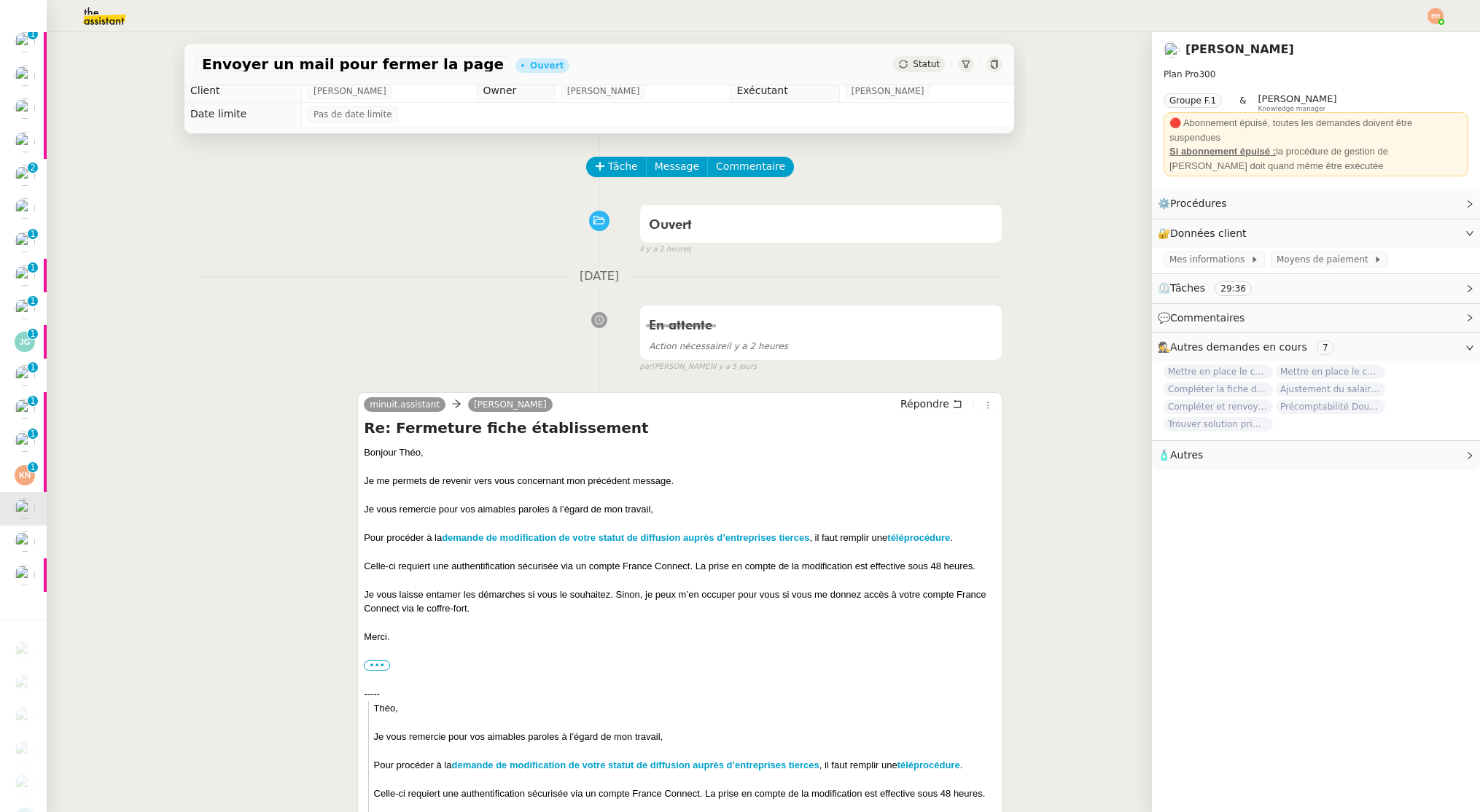
scroll to position [2, 0]
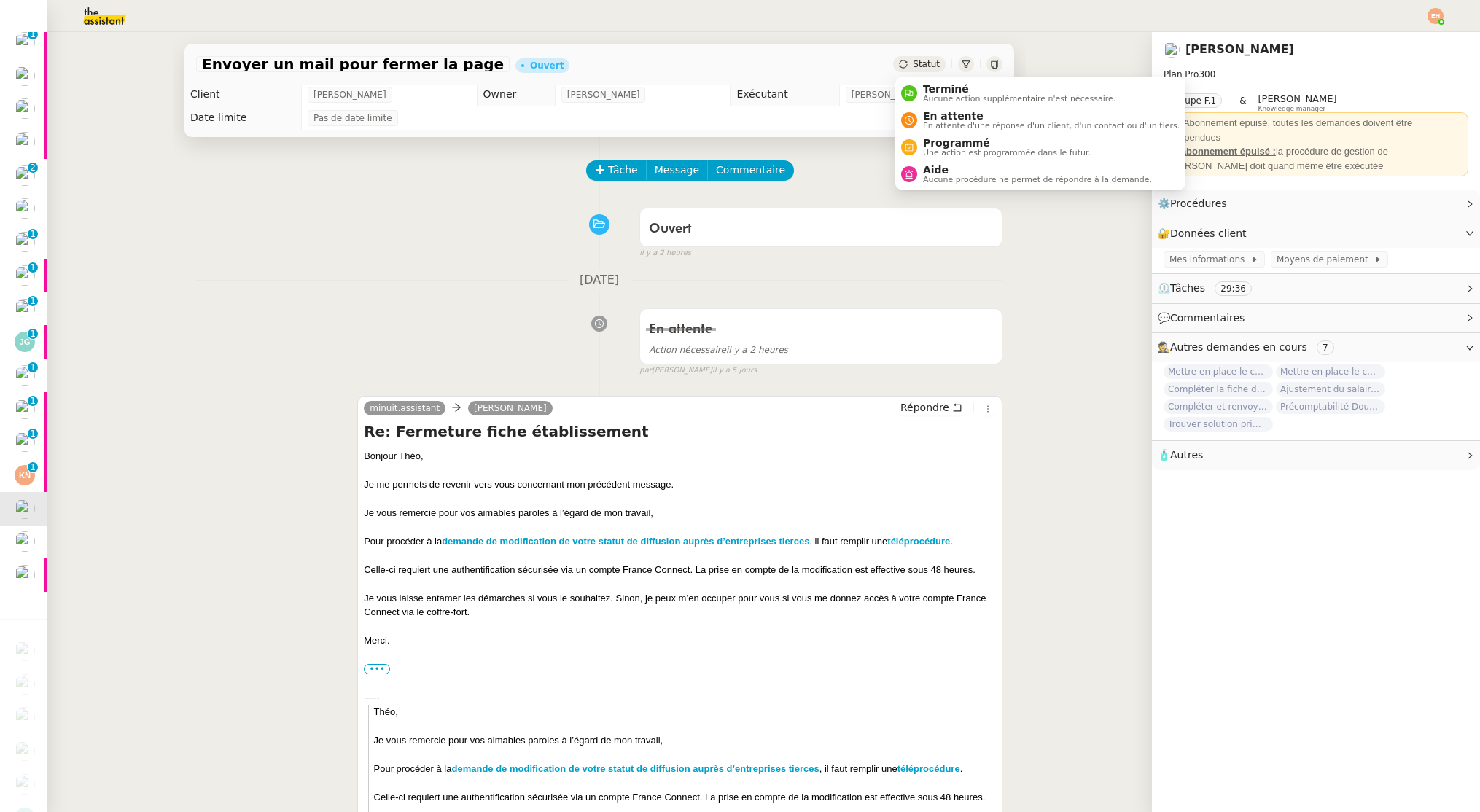
click at [939, 60] on span "Statut" at bounding box center [926, 64] width 27 height 10
click at [964, 122] on span "En attente d'une réponse d'un client, d'un contact ou d'un tiers." at bounding box center [1051, 125] width 257 height 8
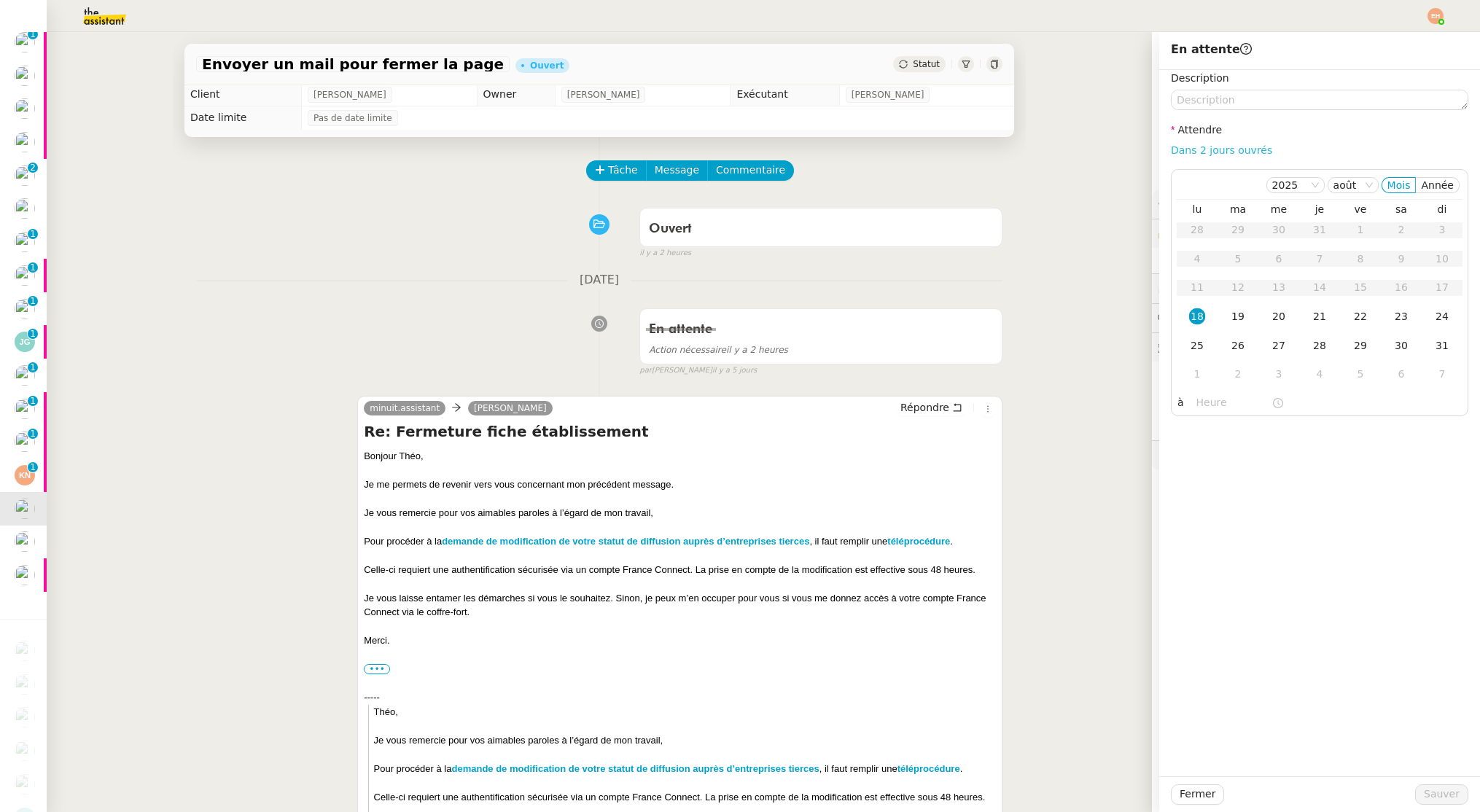
click at [1228, 148] on link "Dans 2 jours ouvrés" at bounding box center [1222, 149] width 102 height 12
type input "07:00"
drag, startPoint x: 1447, startPoint y: 795, endPoint x: 1302, endPoint y: 771, distance: 147.0
click at [1447, 795] on span "Sauver" at bounding box center [1442, 794] width 36 height 17
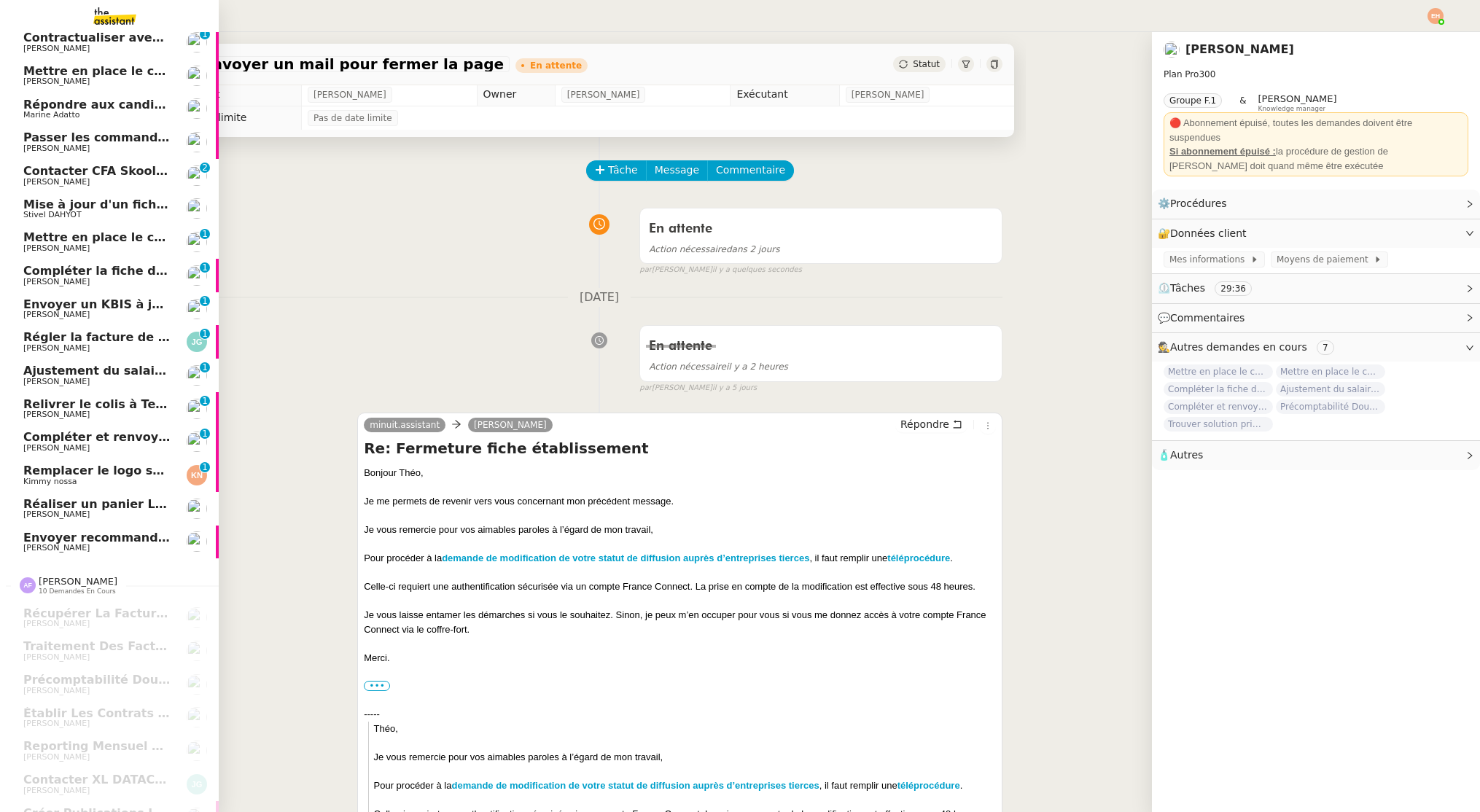
click at [53, 447] on span "[PERSON_NAME]" at bounding box center [57, 447] width 67 height 10
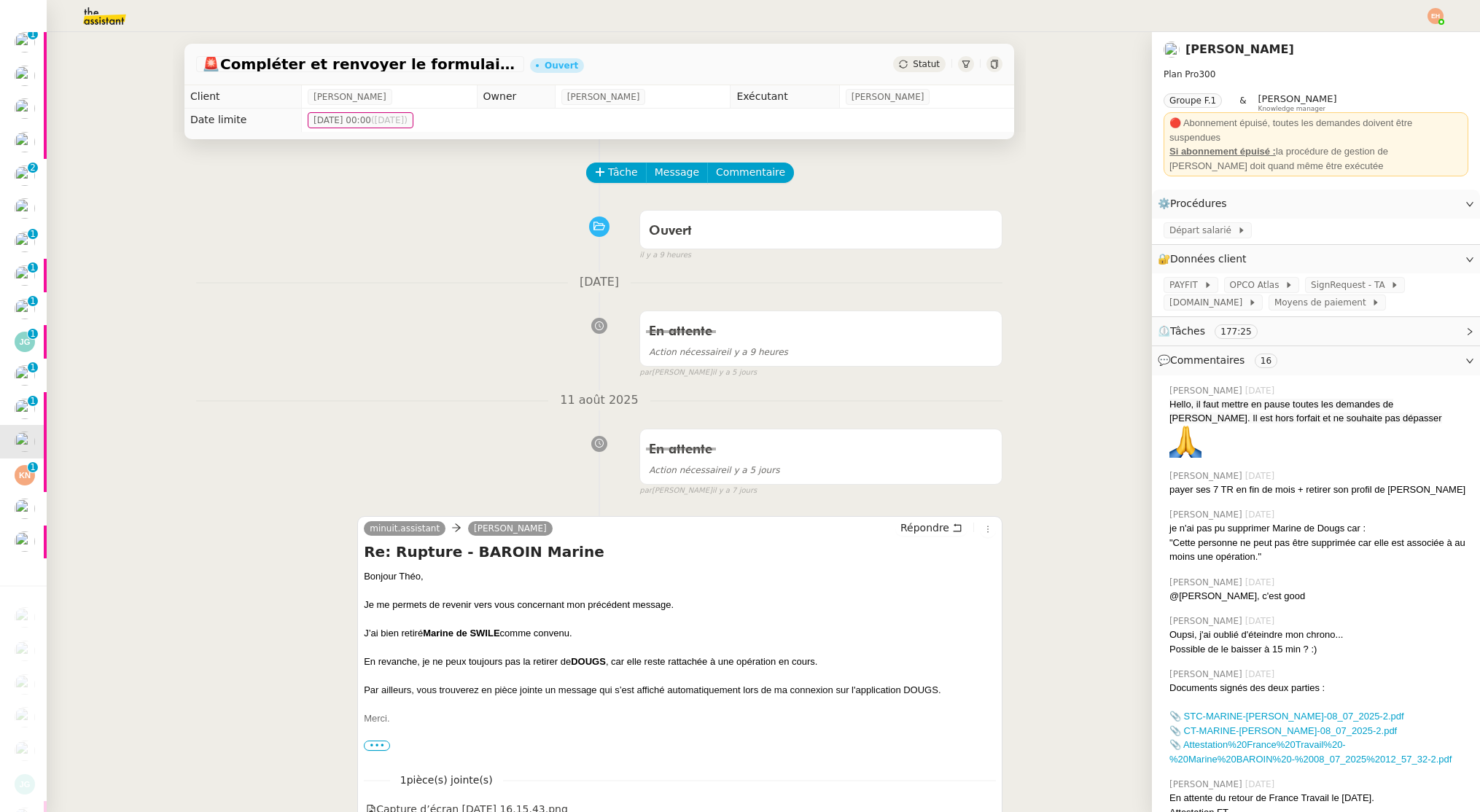
click at [928, 63] on span "Statut" at bounding box center [926, 64] width 27 height 10
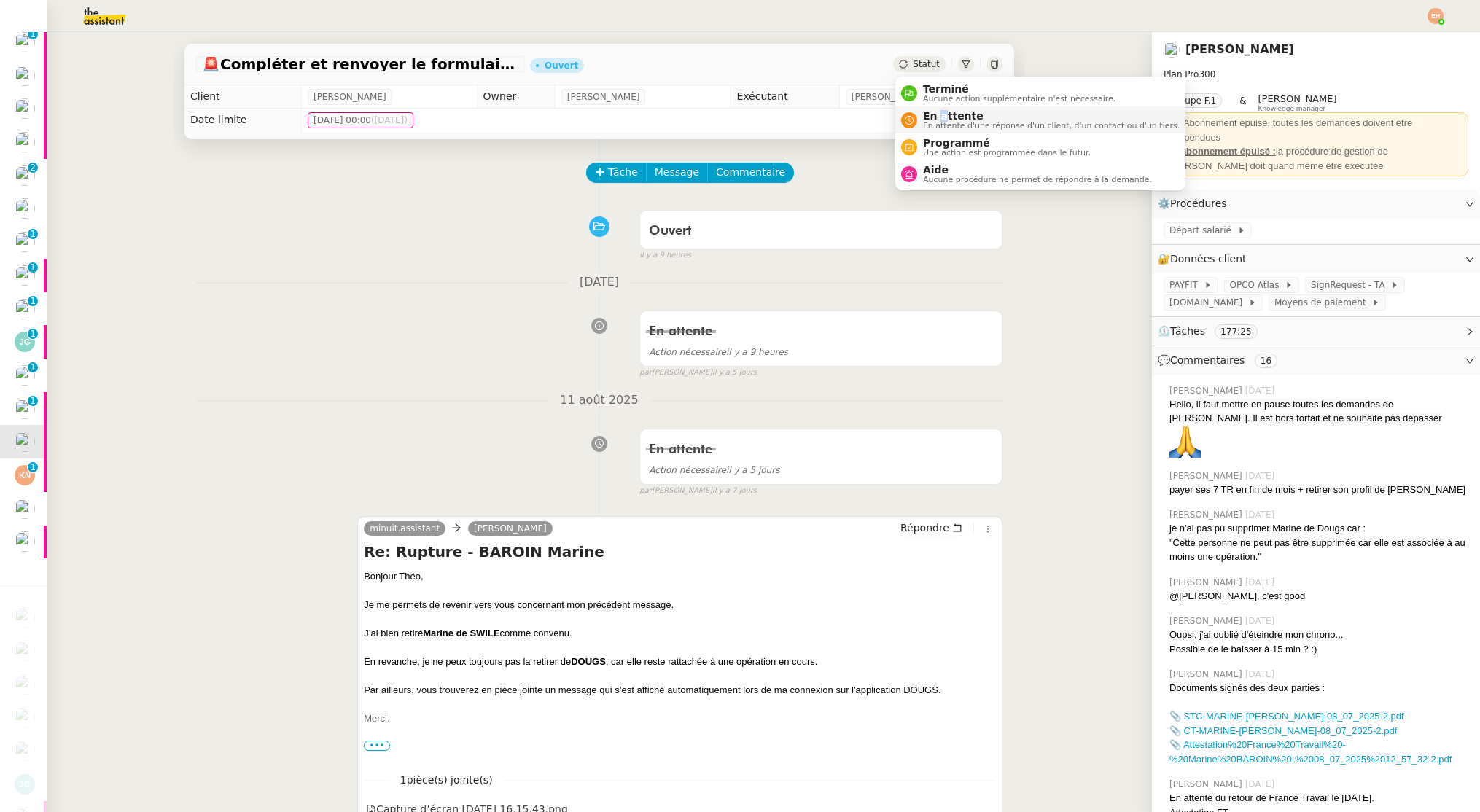
click at [941, 121] on span "En attente" at bounding box center [1051, 115] width 257 height 12
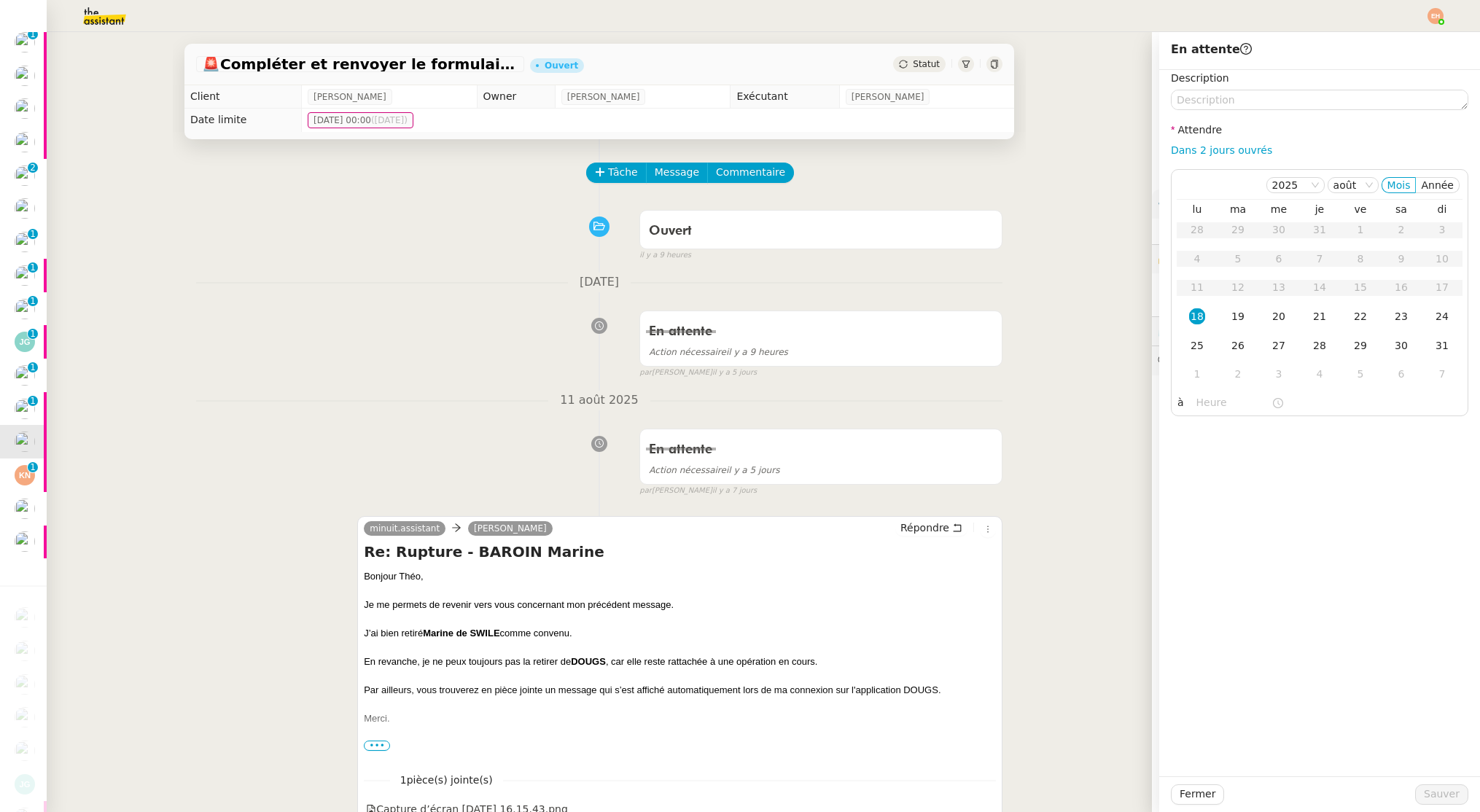
drag, startPoint x: 1286, startPoint y: 316, endPoint x: 1319, endPoint y: 462, distance: 149.7
click at [1286, 316] on div "20" at bounding box center [1278, 317] width 16 height 16
drag, startPoint x: 1458, startPoint y: 786, endPoint x: 1421, endPoint y: 784, distance: 37.1
click at [1458, 786] on span "Sauver" at bounding box center [1442, 794] width 36 height 17
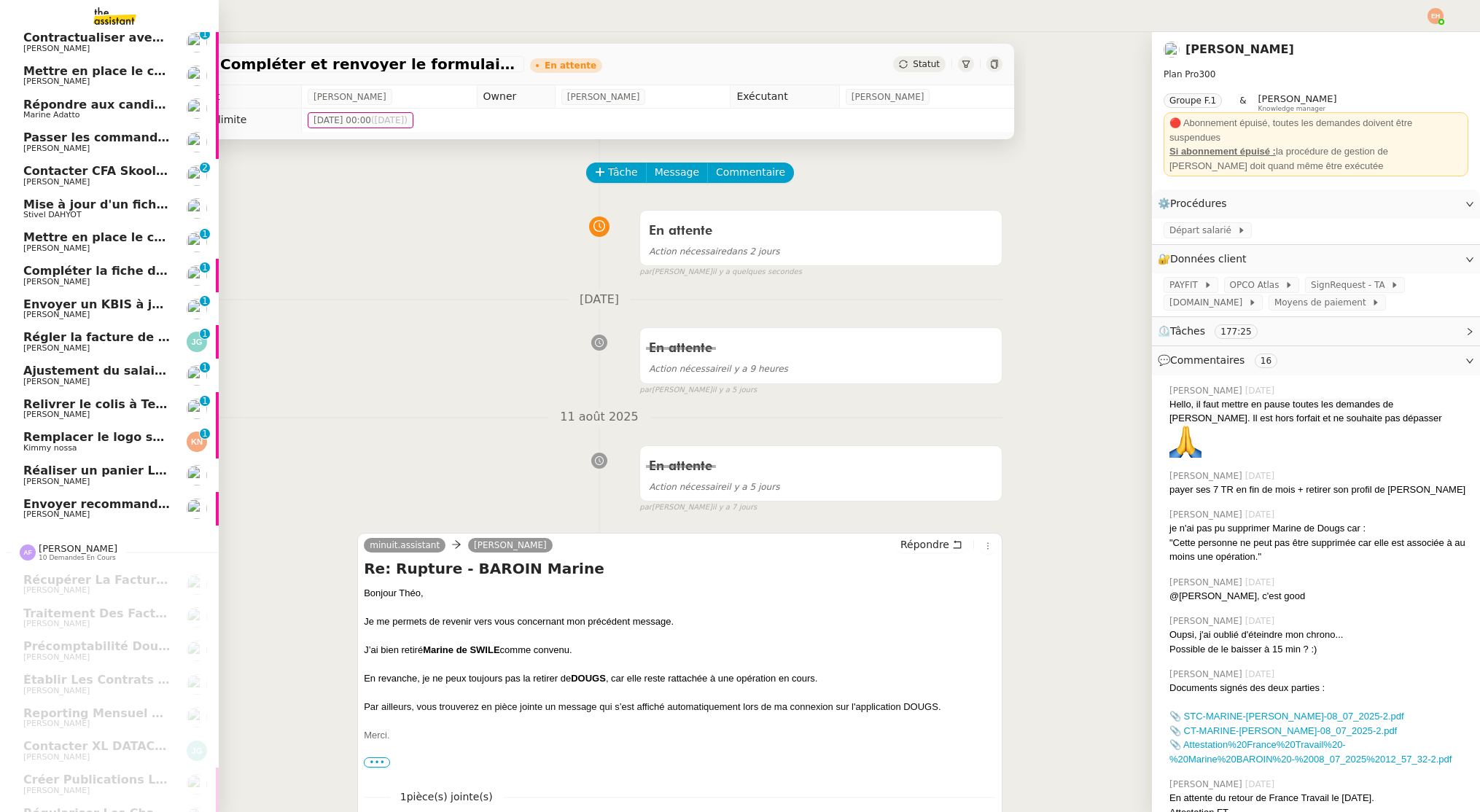
click at [33, 406] on span "Relivrer le colis à Teen House" at bounding box center [120, 403] width 194 height 14
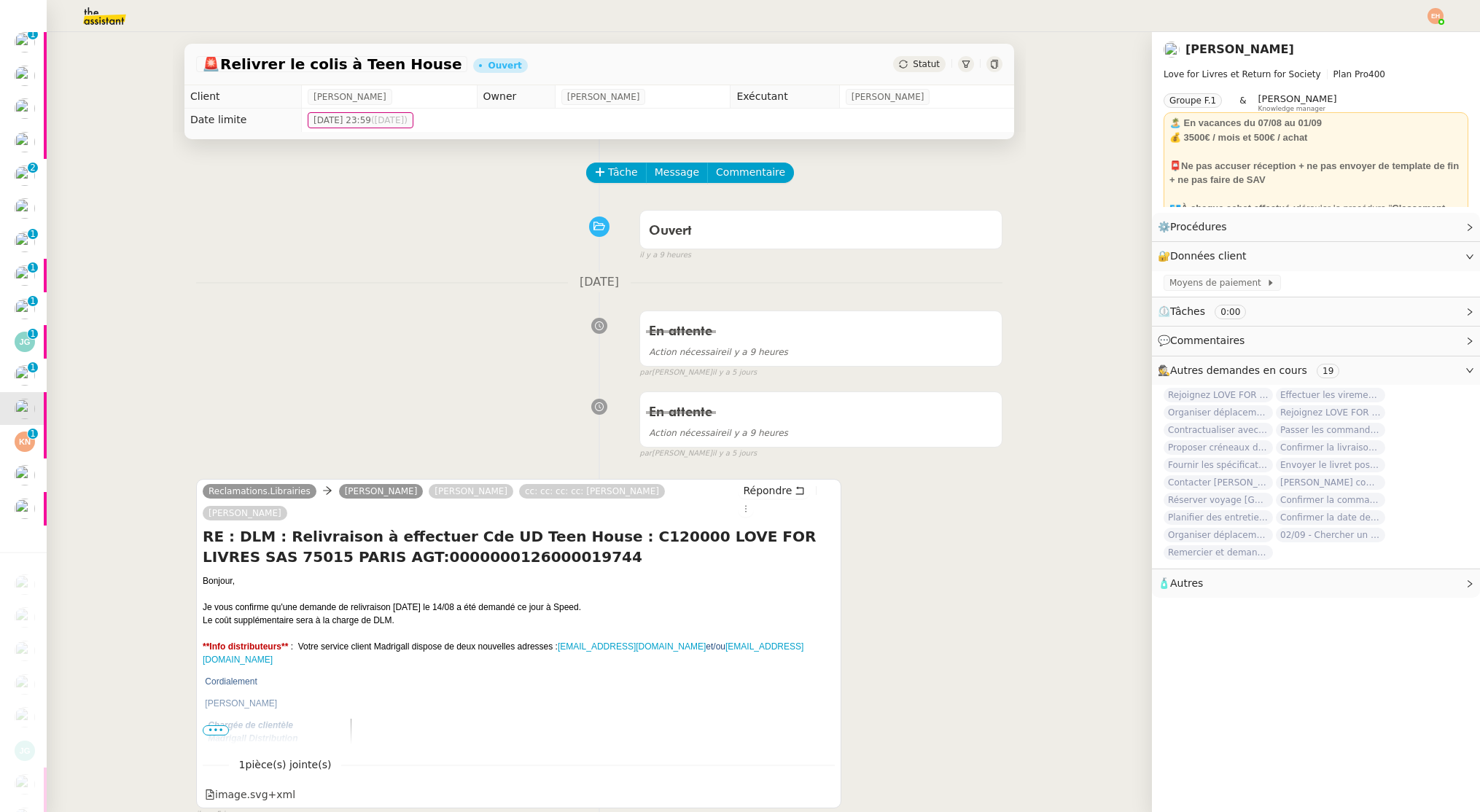
click at [912, 59] on div "Statut" at bounding box center [919, 64] width 52 height 16
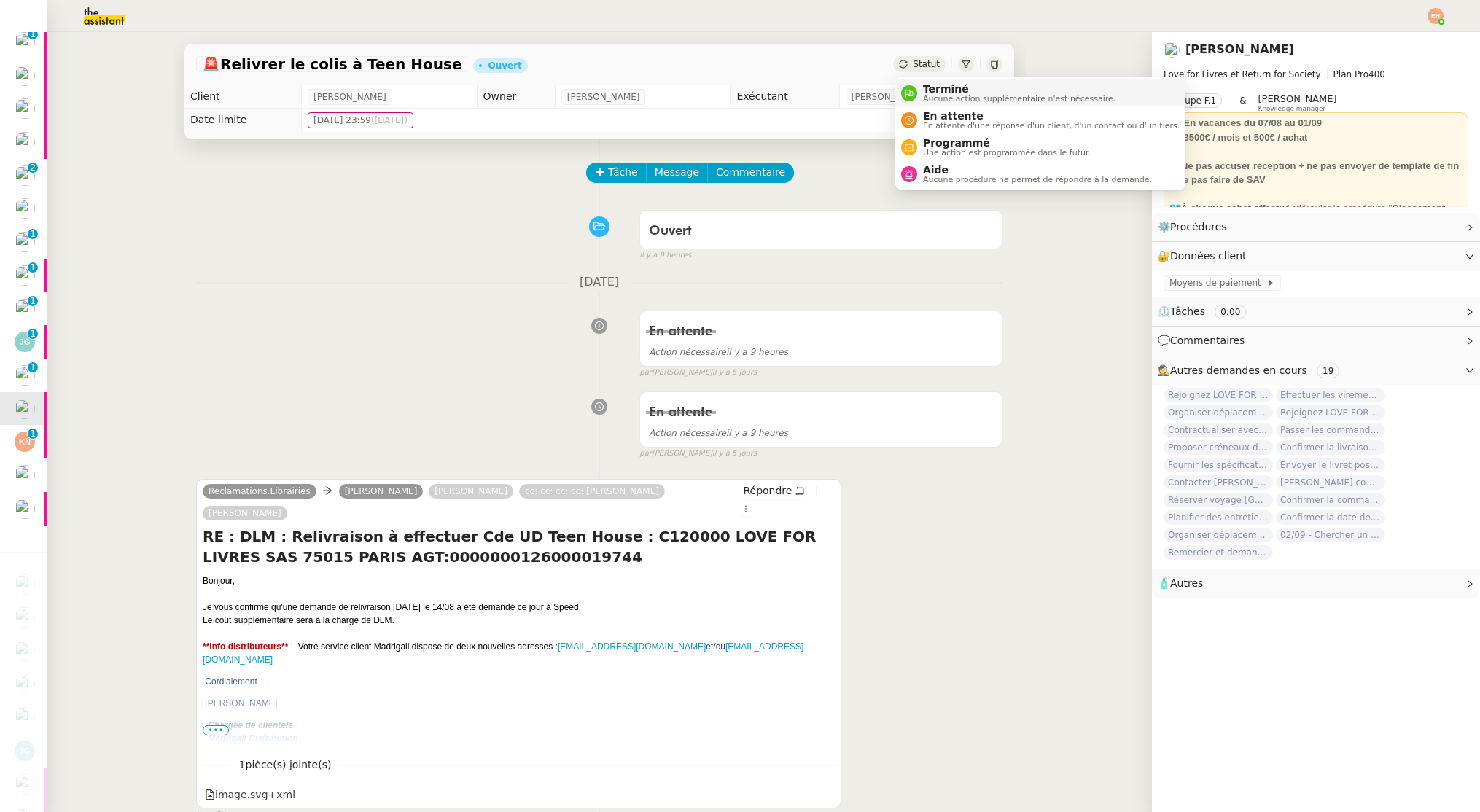
click at [915, 95] on nz-avatar at bounding box center [909, 94] width 16 height 16
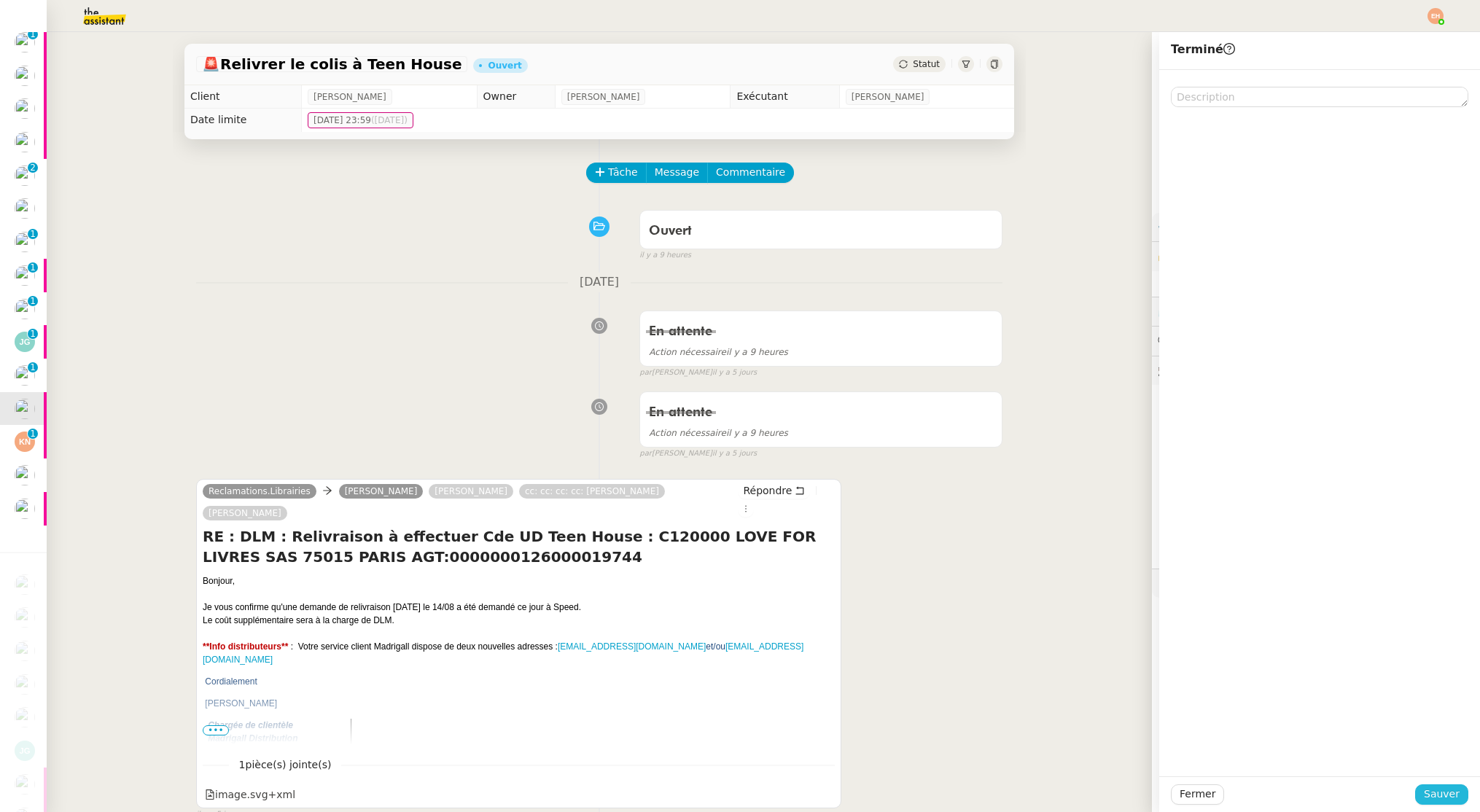
drag, startPoint x: 1426, startPoint y: 789, endPoint x: 1190, endPoint y: 767, distance: 237.0
click at [1425, 789] on button "Sauver" at bounding box center [1441, 794] width 53 height 21
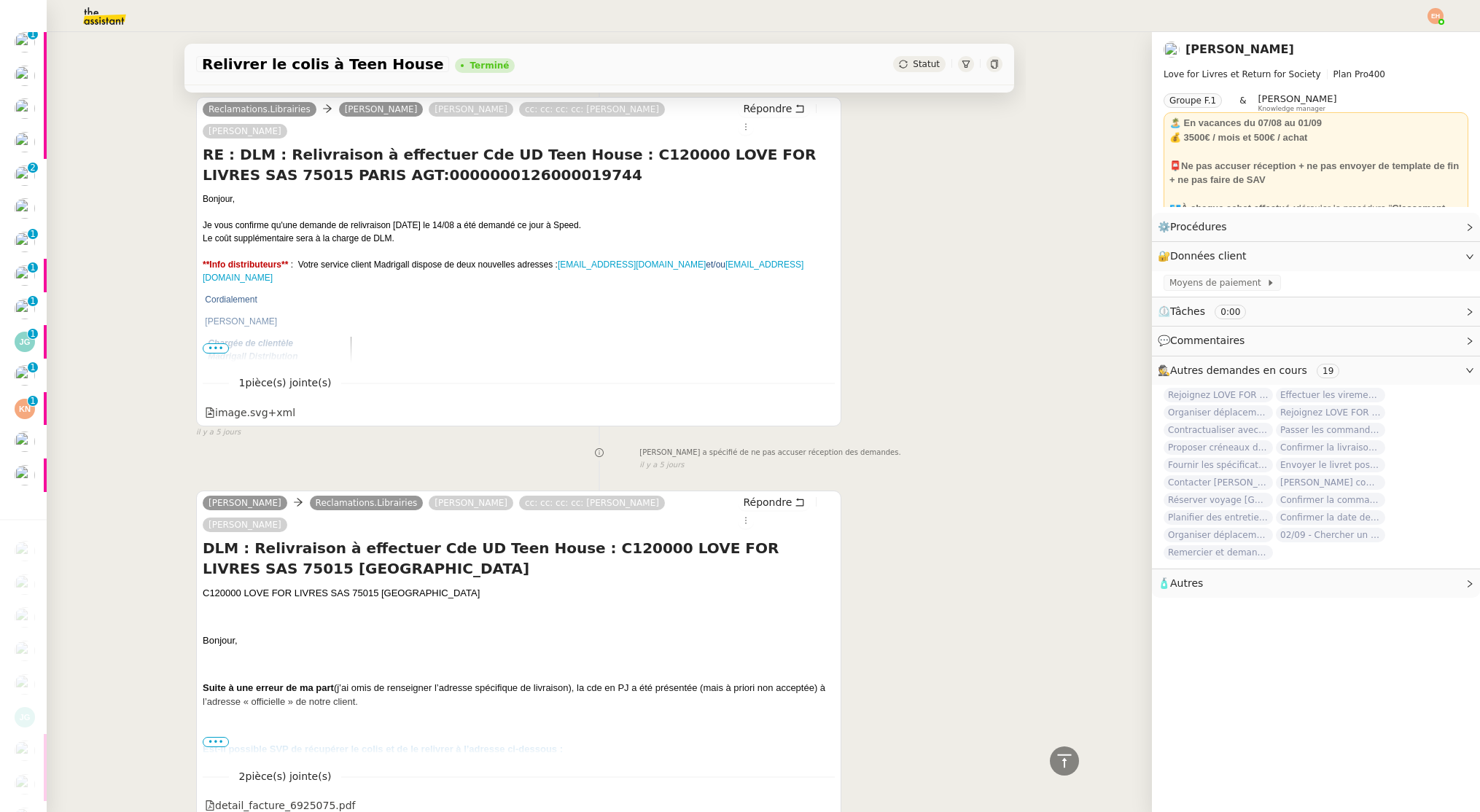
scroll to position [401, 0]
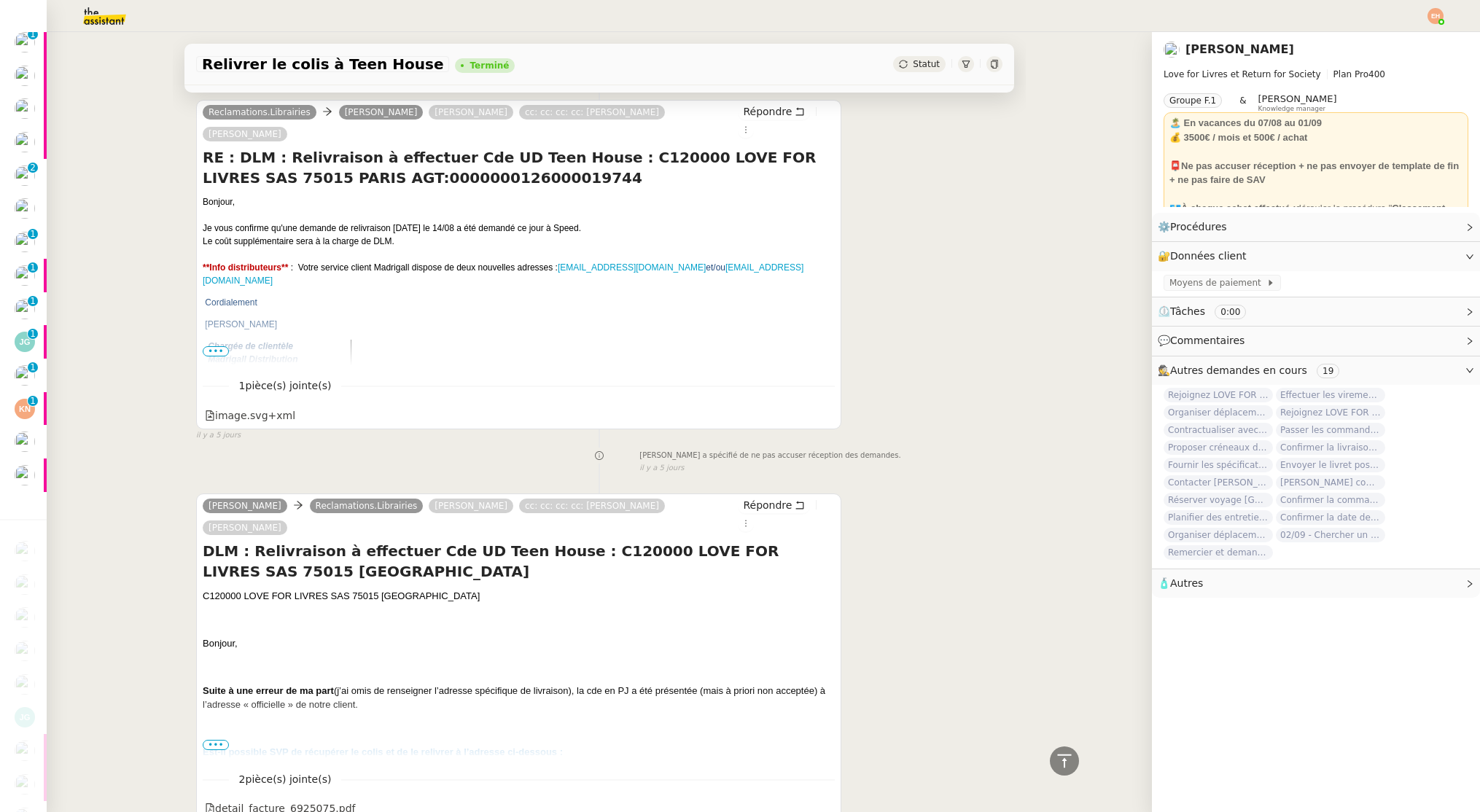
click at [212, 347] on span "•••" at bounding box center [215, 351] width 26 height 10
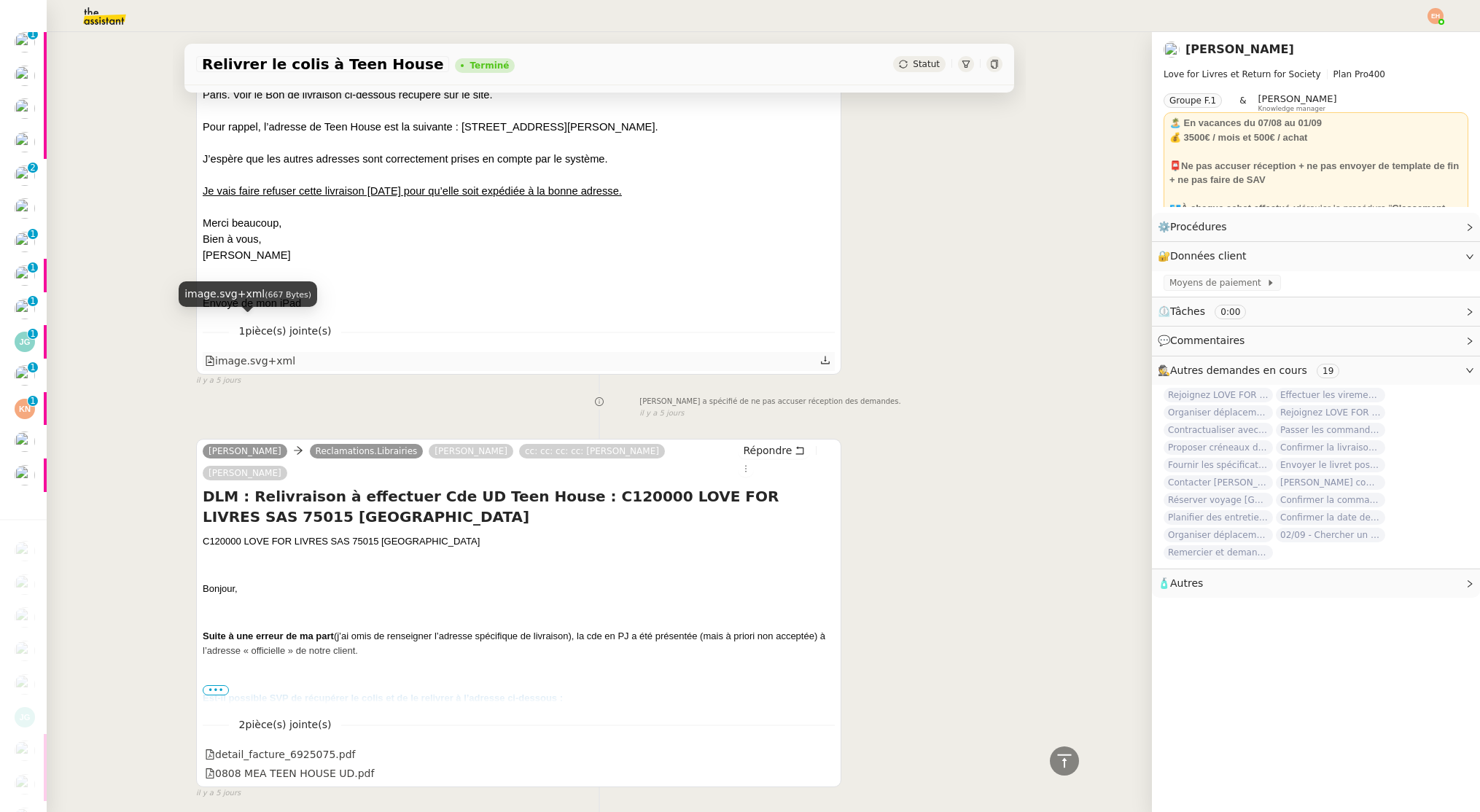
scroll to position [0, 0]
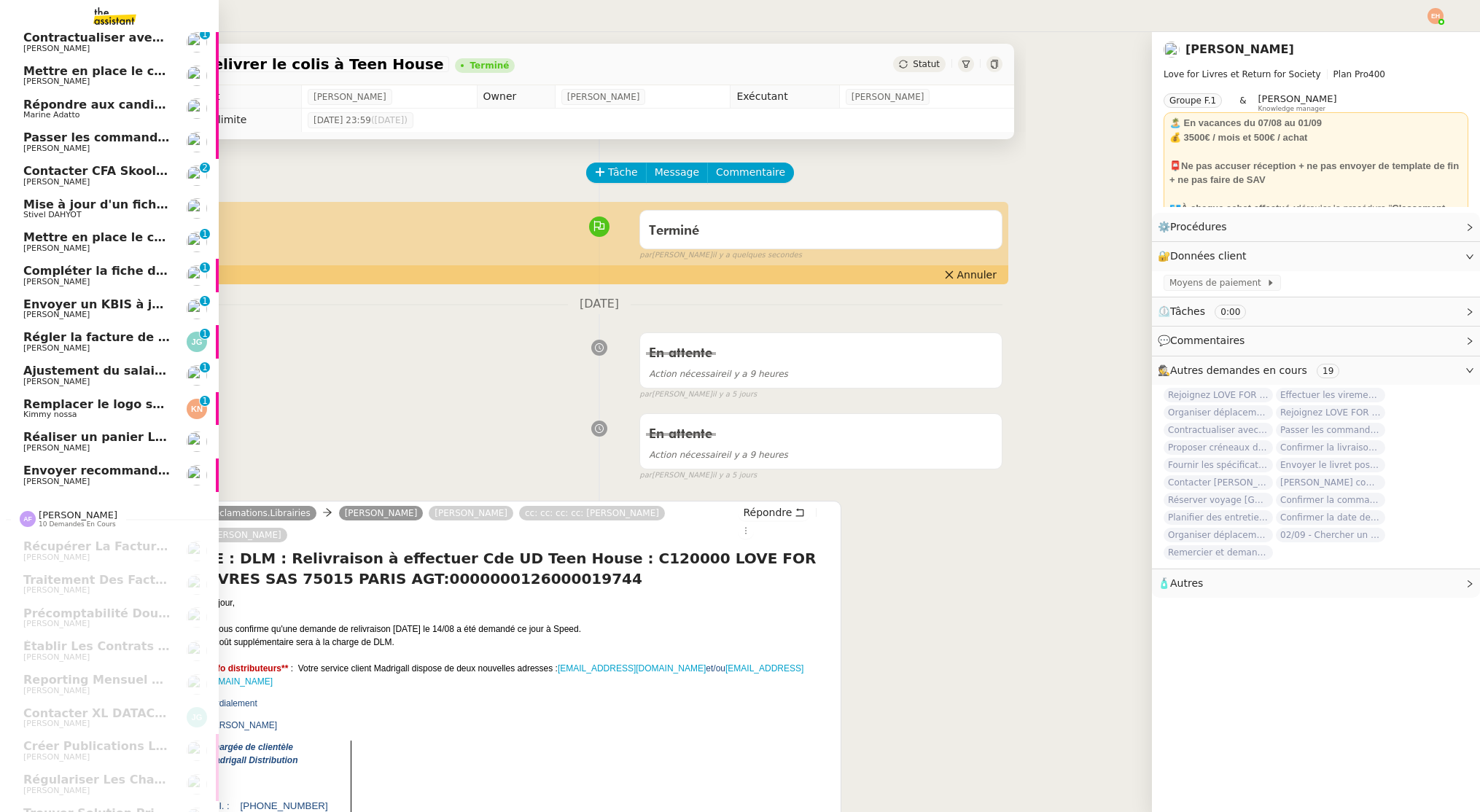
click at [109, 405] on span "Remplacer le logo sur les photos" at bounding box center [131, 403] width 216 height 14
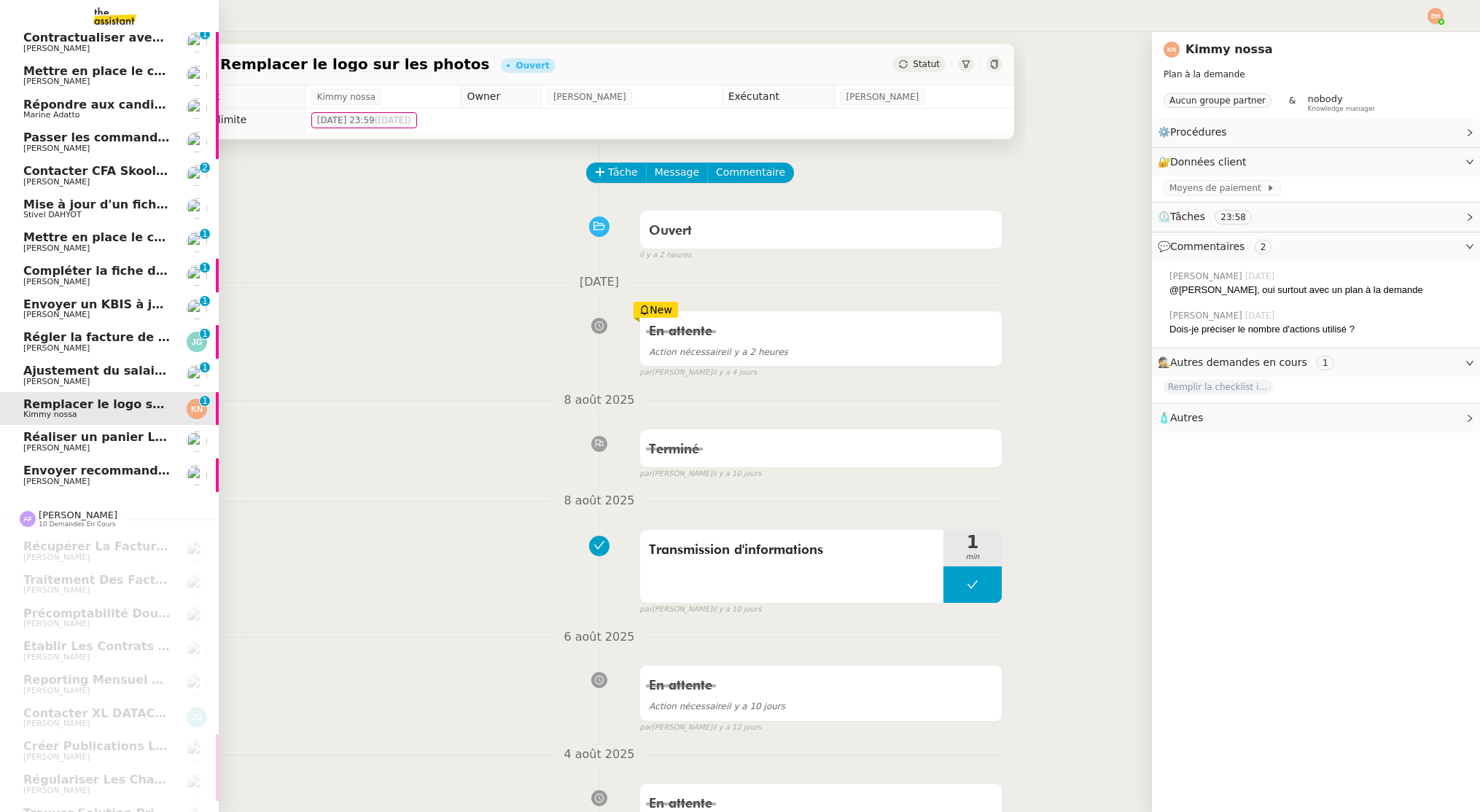
click at [109, 371] on span "Ajustement du salaire Payfit - Victor de Bournet" at bounding box center [177, 370] width 308 height 14
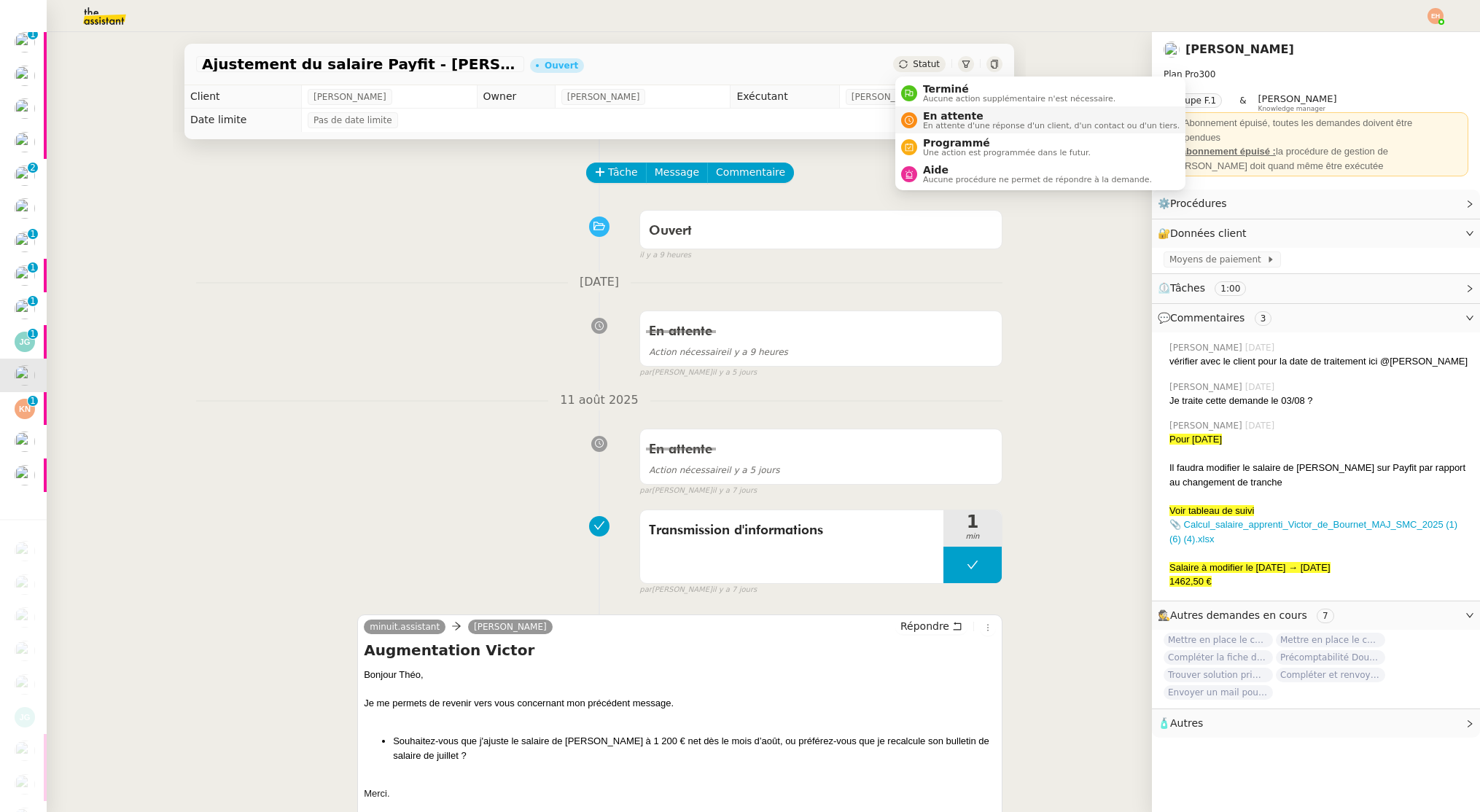
click at [952, 124] on span "En attente d'une réponse d'un client, d'un contact ou d'un tiers." at bounding box center [1051, 125] width 257 height 8
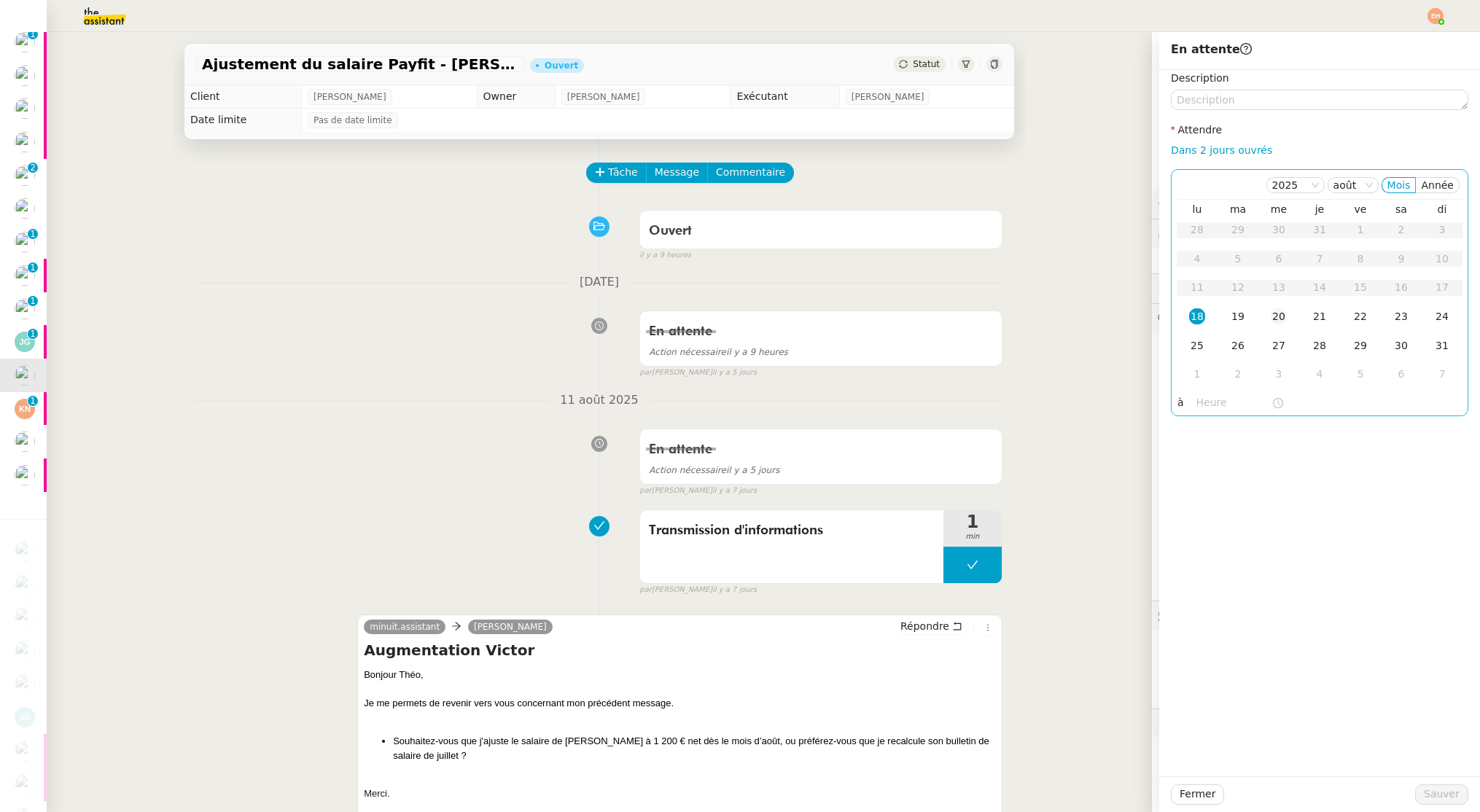
click at [1287, 317] on td "20" at bounding box center [1278, 317] width 41 height 29
click at [1443, 791] on span "Sauver" at bounding box center [1442, 794] width 36 height 17
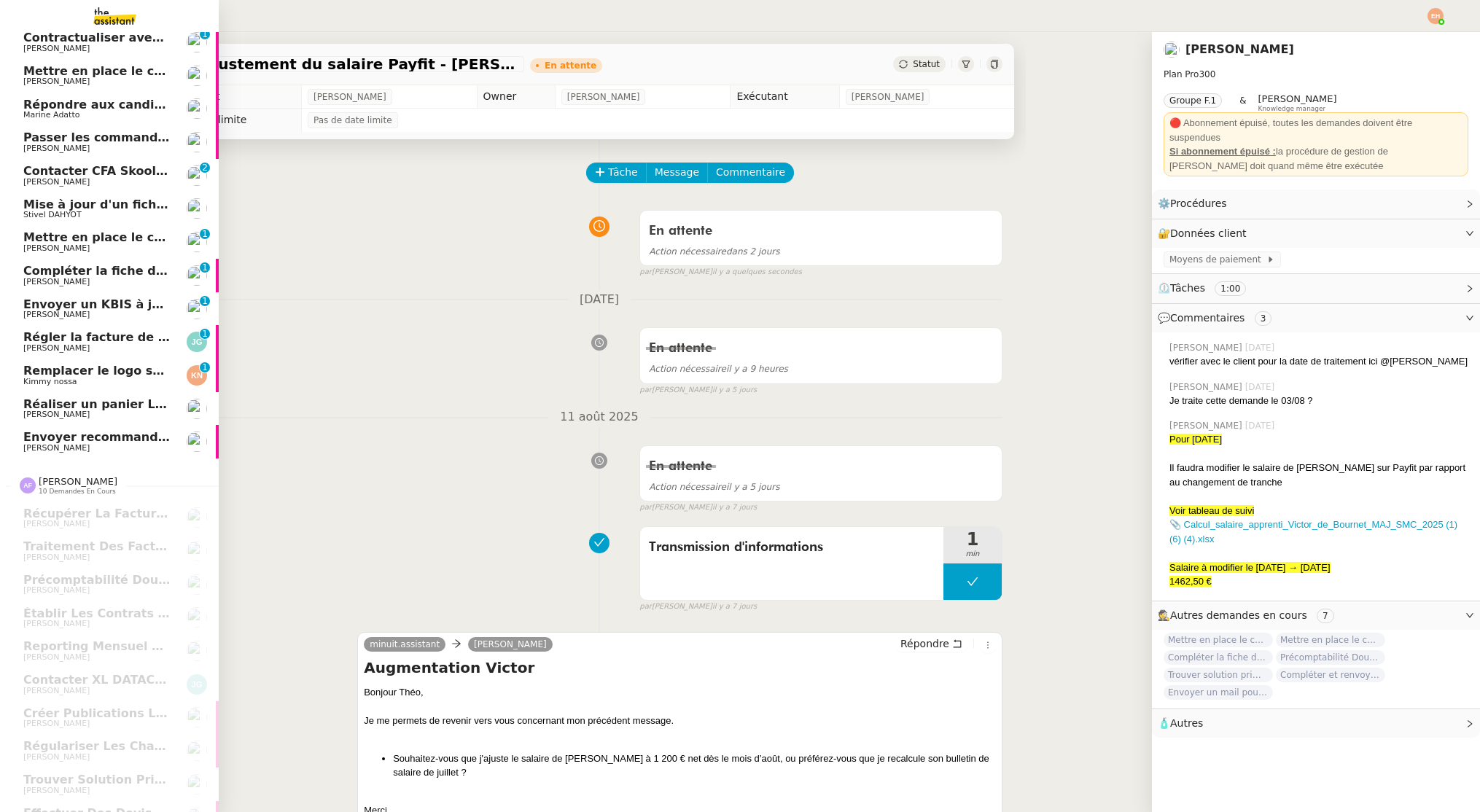
click at [41, 343] on span "Régler la facture de 480€" at bounding box center [106, 337] width 167 height 14
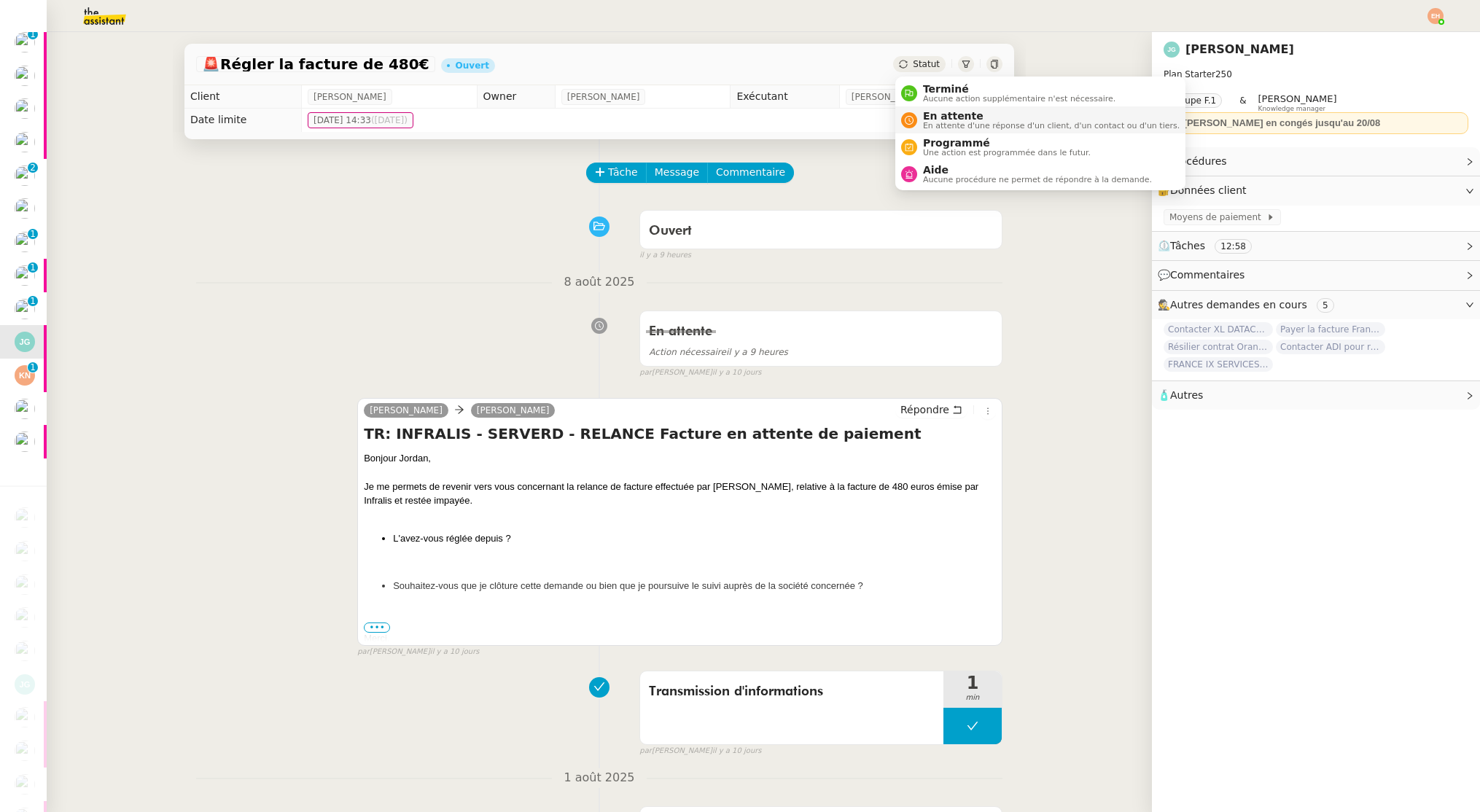
click at [936, 119] on span "En attente" at bounding box center [1051, 115] width 257 height 12
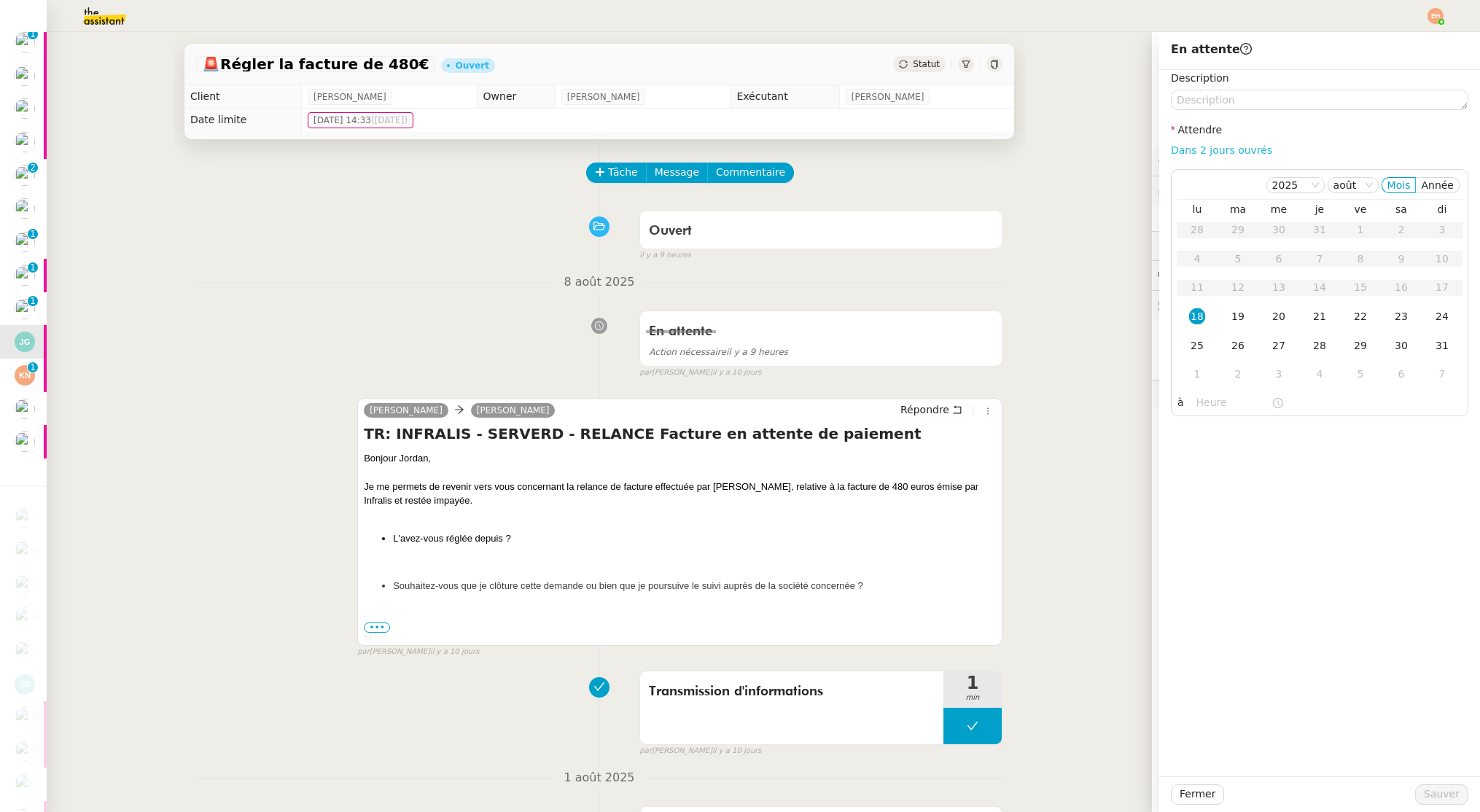
click at [1225, 149] on link "Dans 2 jours ouvrés" at bounding box center [1222, 149] width 102 height 12
type input "07:00"
click at [1436, 800] on span "Sauver" at bounding box center [1442, 794] width 36 height 17
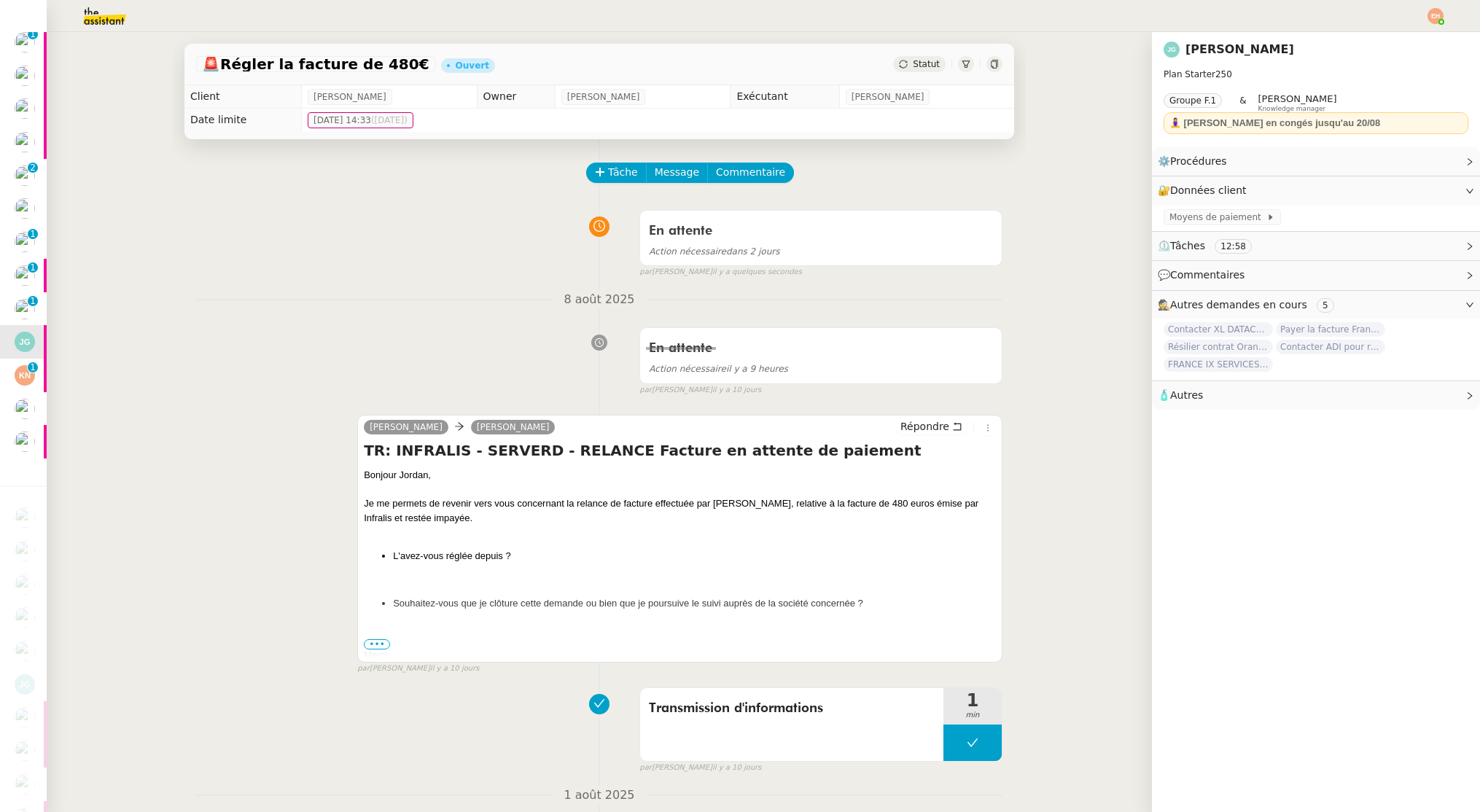
scroll to position [359, 0]
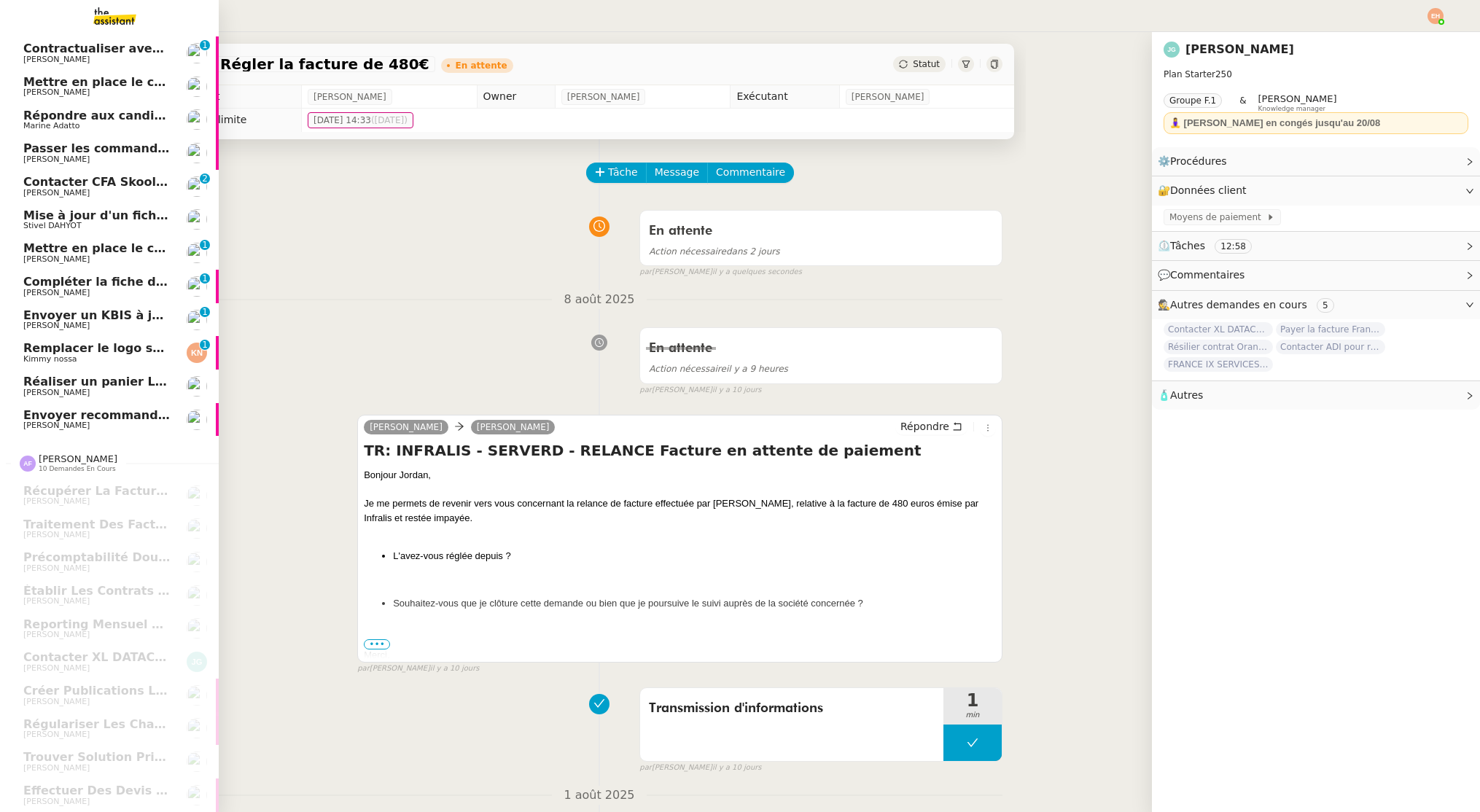
click at [109, 278] on span "Compléter la fiche de poste pour Léna" at bounding box center [149, 281] width 251 height 14
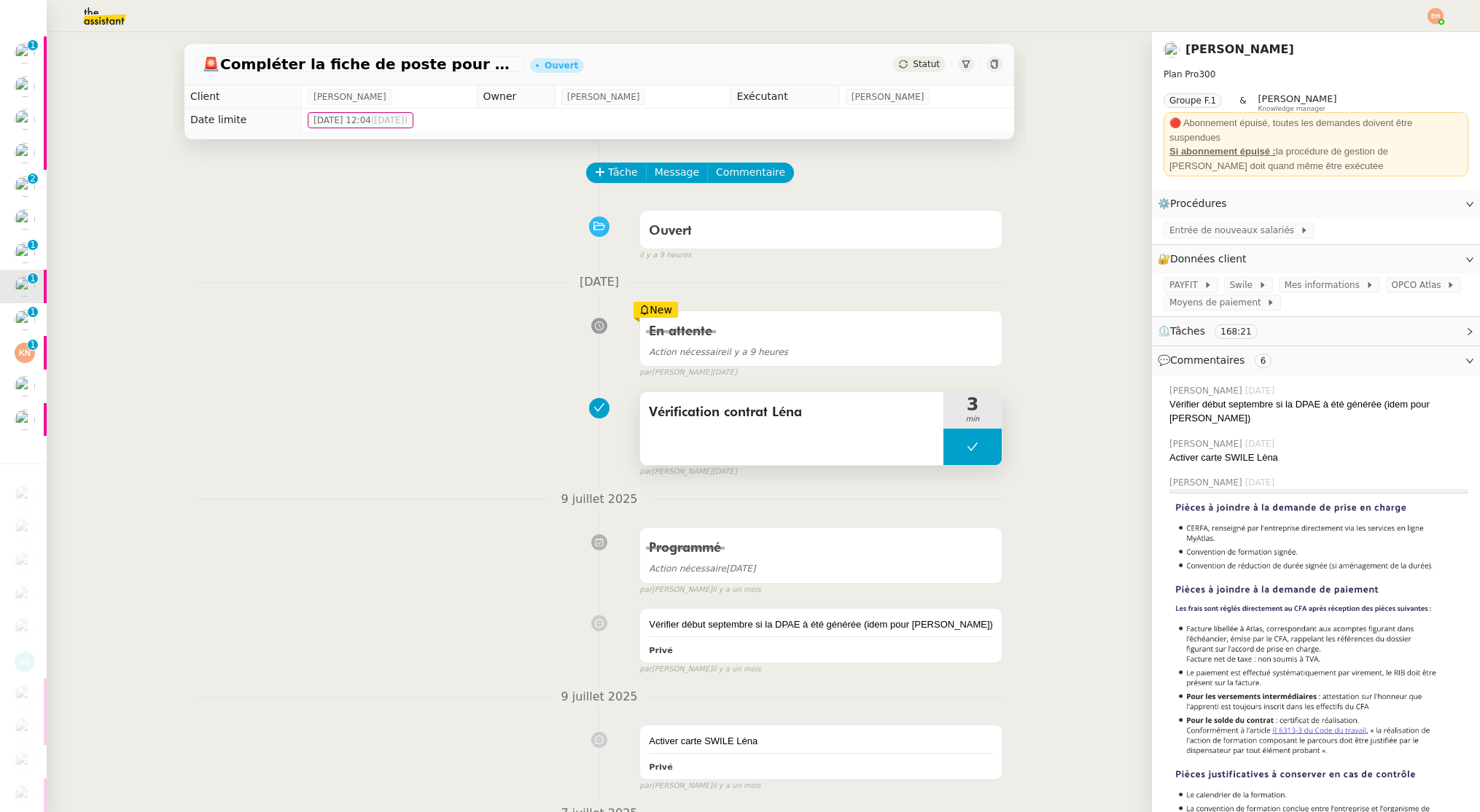
drag, startPoint x: 784, startPoint y: 432, endPoint x: 772, endPoint y: 432, distance: 12.0
click at [784, 432] on div "Vérification contrat Léna" at bounding box center [791, 429] width 303 height 73
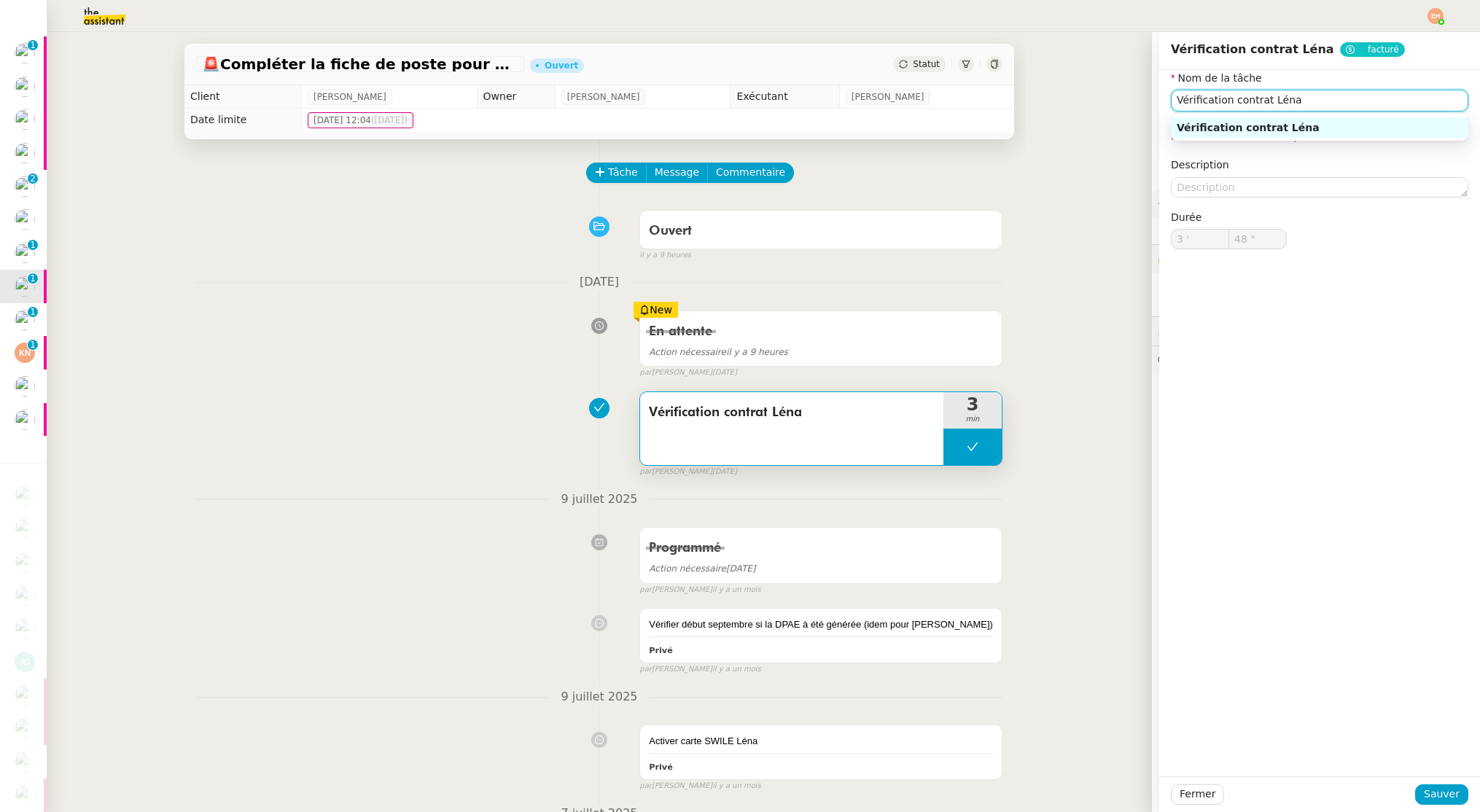
click at [1261, 104] on input "Vérification contrat Léna" at bounding box center [1320, 100] width 297 height 21
drag, startPoint x: 1196, startPoint y: 799, endPoint x: 1105, endPoint y: 694, distance: 138.9
click at [1196, 799] on span "Fermer" at bounding box center [1197, 794] width 36 height 17
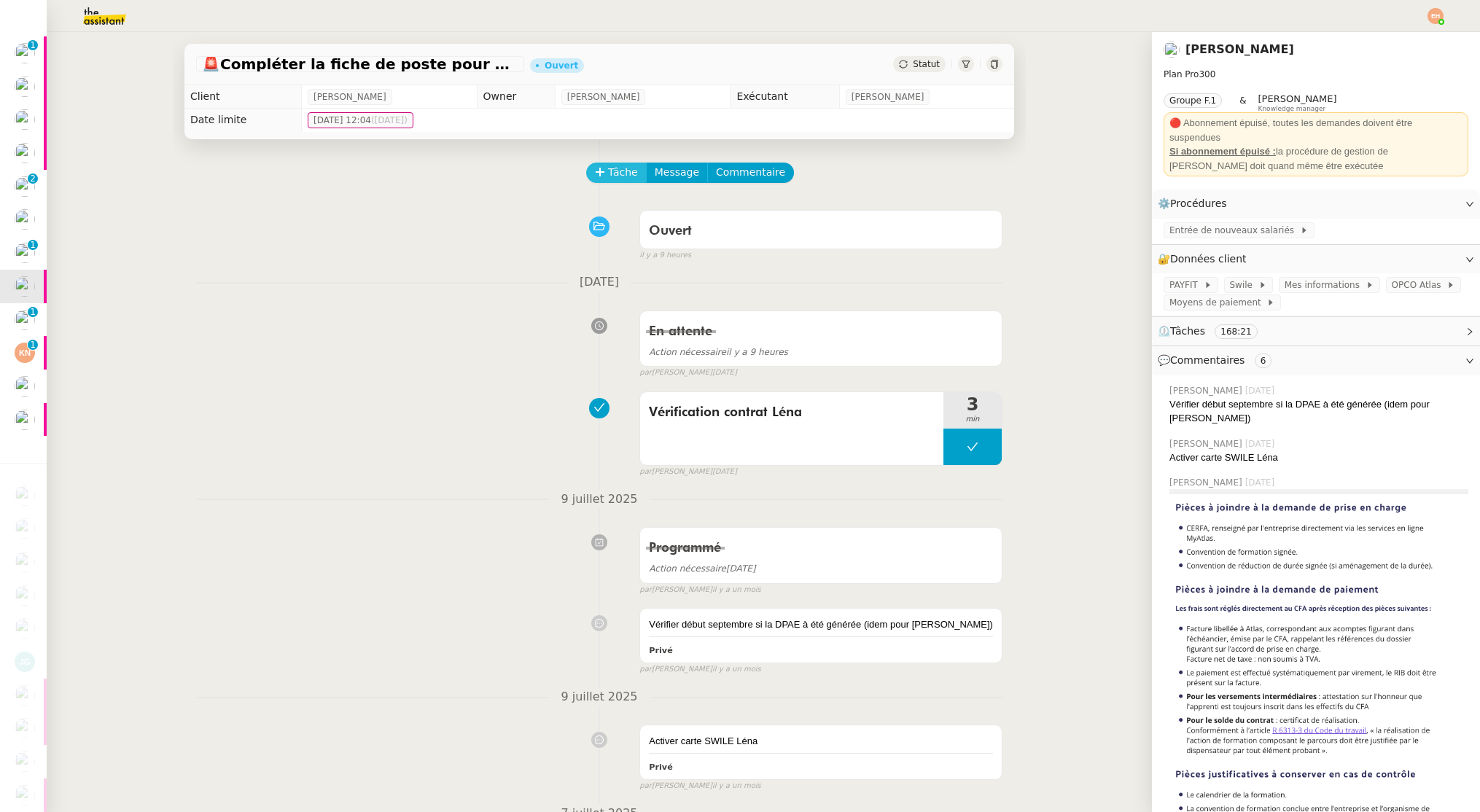
click at [636, 163] on button "Tâche" at bounding box center [616, 173] width 60 height 21
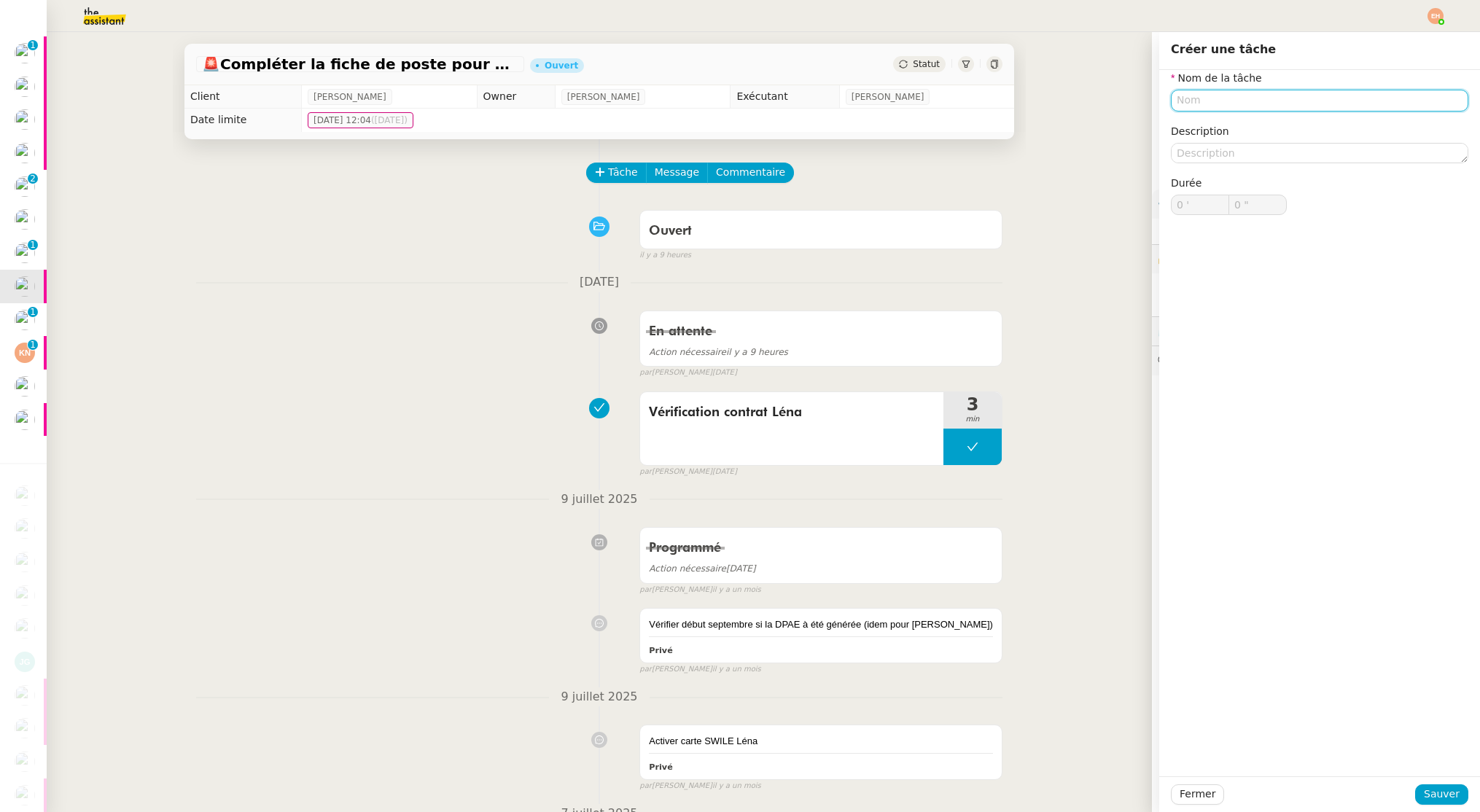
paste input "Vérification contrat Léna"
type input "Vérification contrat Léna"
click at [1447, 797] on span "Sauver" at bounding box center [1442, 794] width 36 height 17
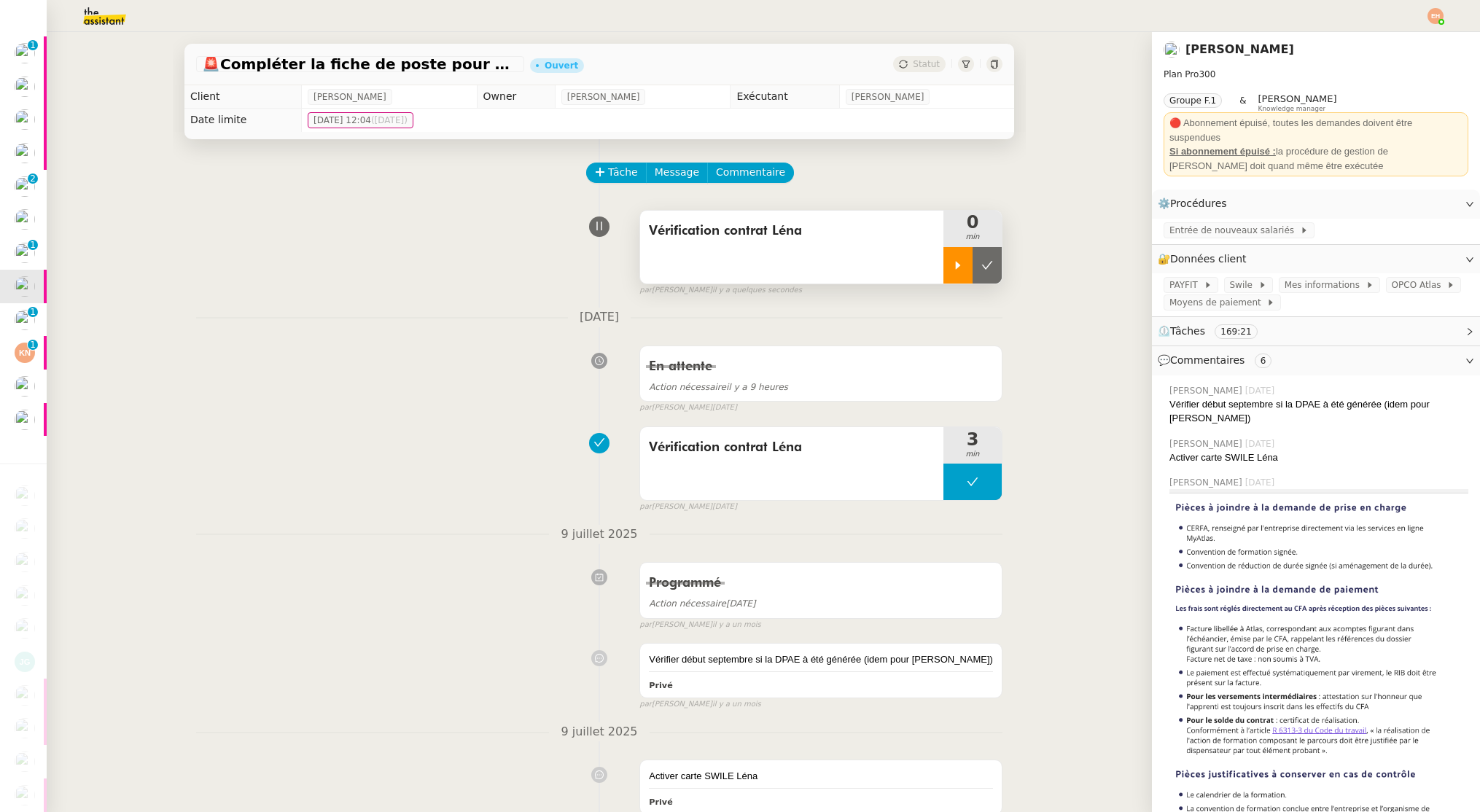
drag, startPoint x: 959, startPoint y: 262, endPoint x: 1037, endPoint y: 250, distance: 78.9
click at [959, 262] on icon at bounding box center [958, 265] width 12 height 12
click at [1228, 236] on span "Entrée de nouveaux salariés" at bounding box center [1234, 230] width 131 height 14
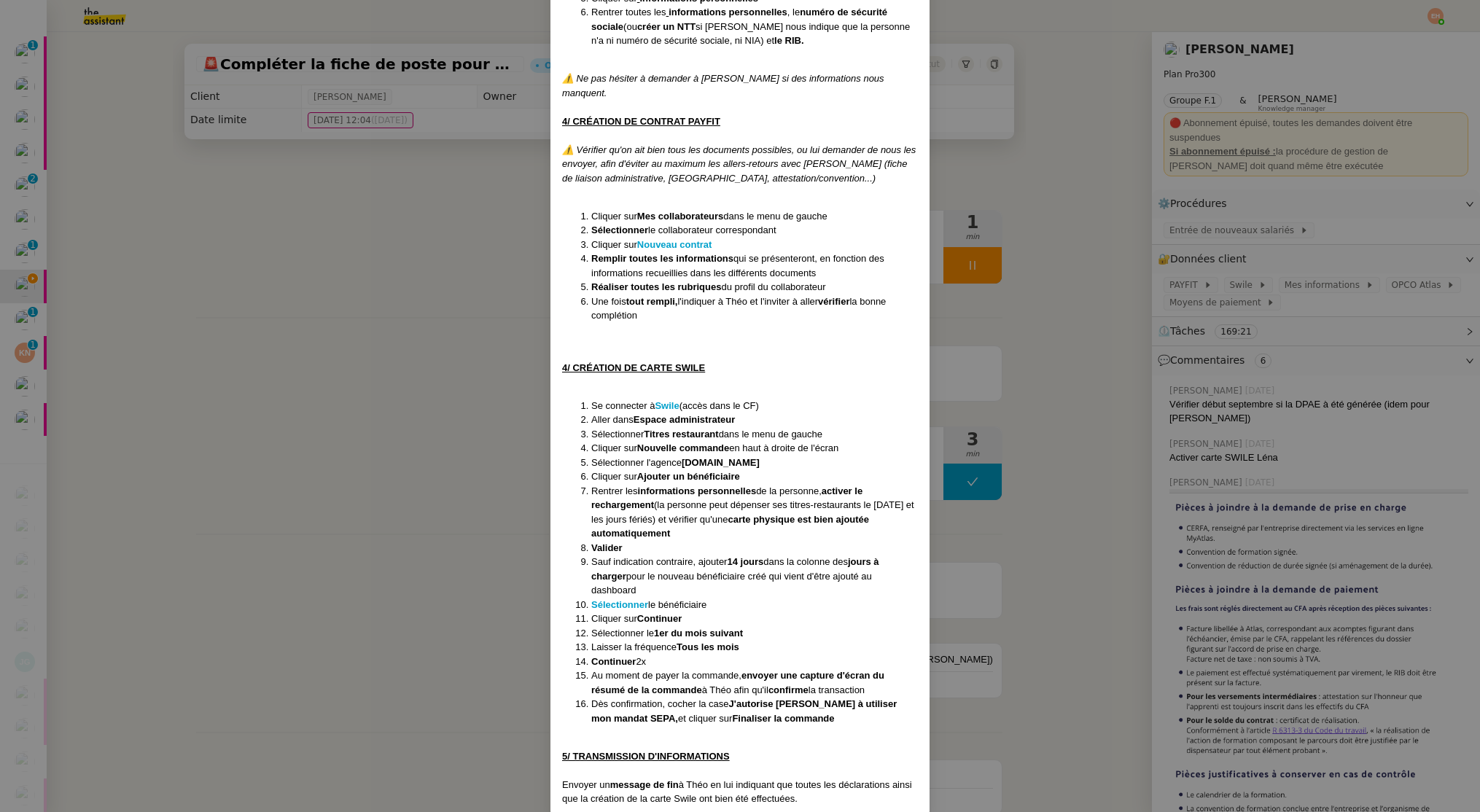
scroll to position [685, 0]
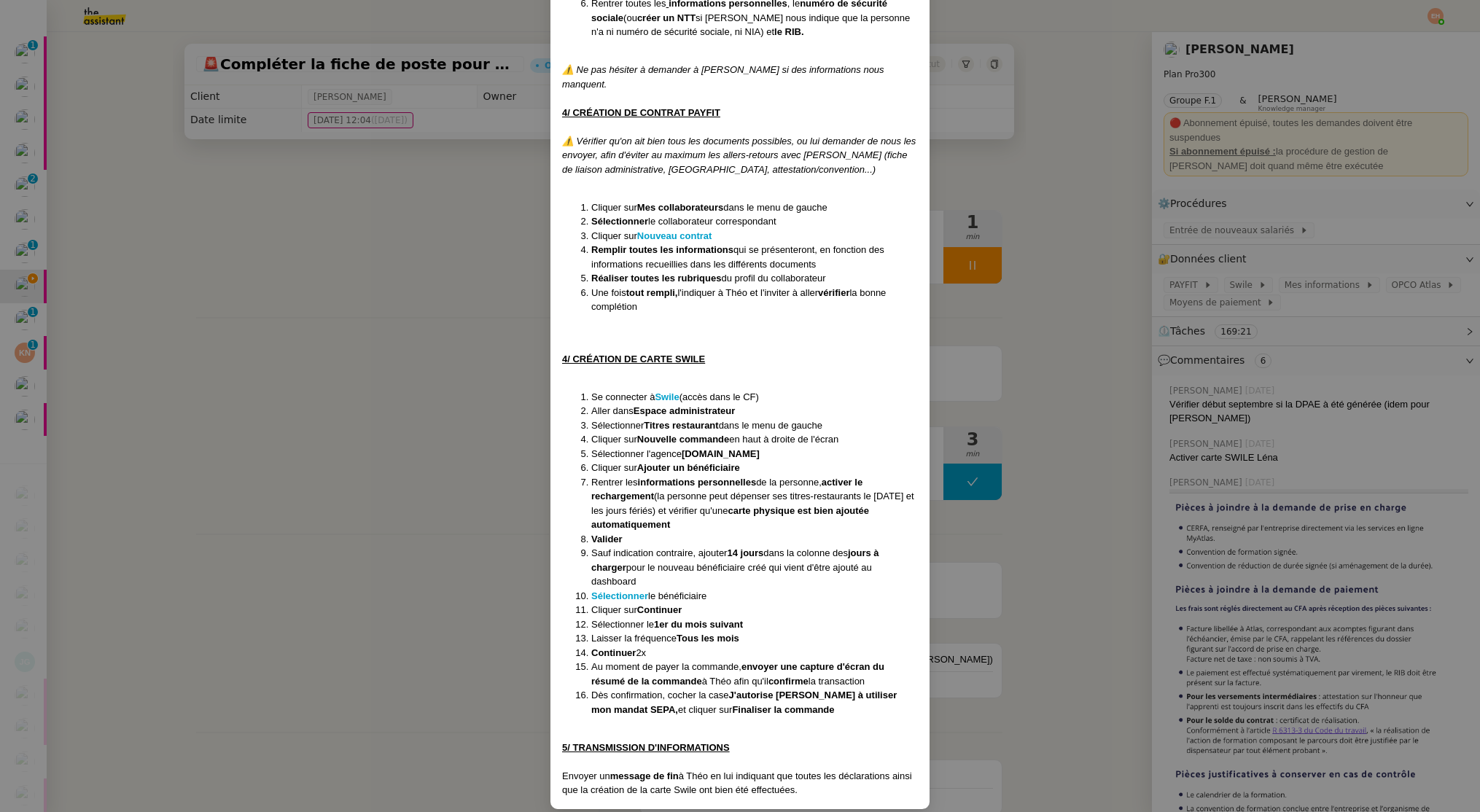
drag, startPoint x: 1300, startPoint y: 307, endPoint x: 1272, endPoint y: 289, distance: 33.3
click at [1300, 307] on nz-modal-container "Créé le 23/10/2024 MAJ le 20/11/2024 ⚠️ Ne pas hésiter à mettre à jour au fil d…" at bounding box center [740, 406] width 1480 height 812
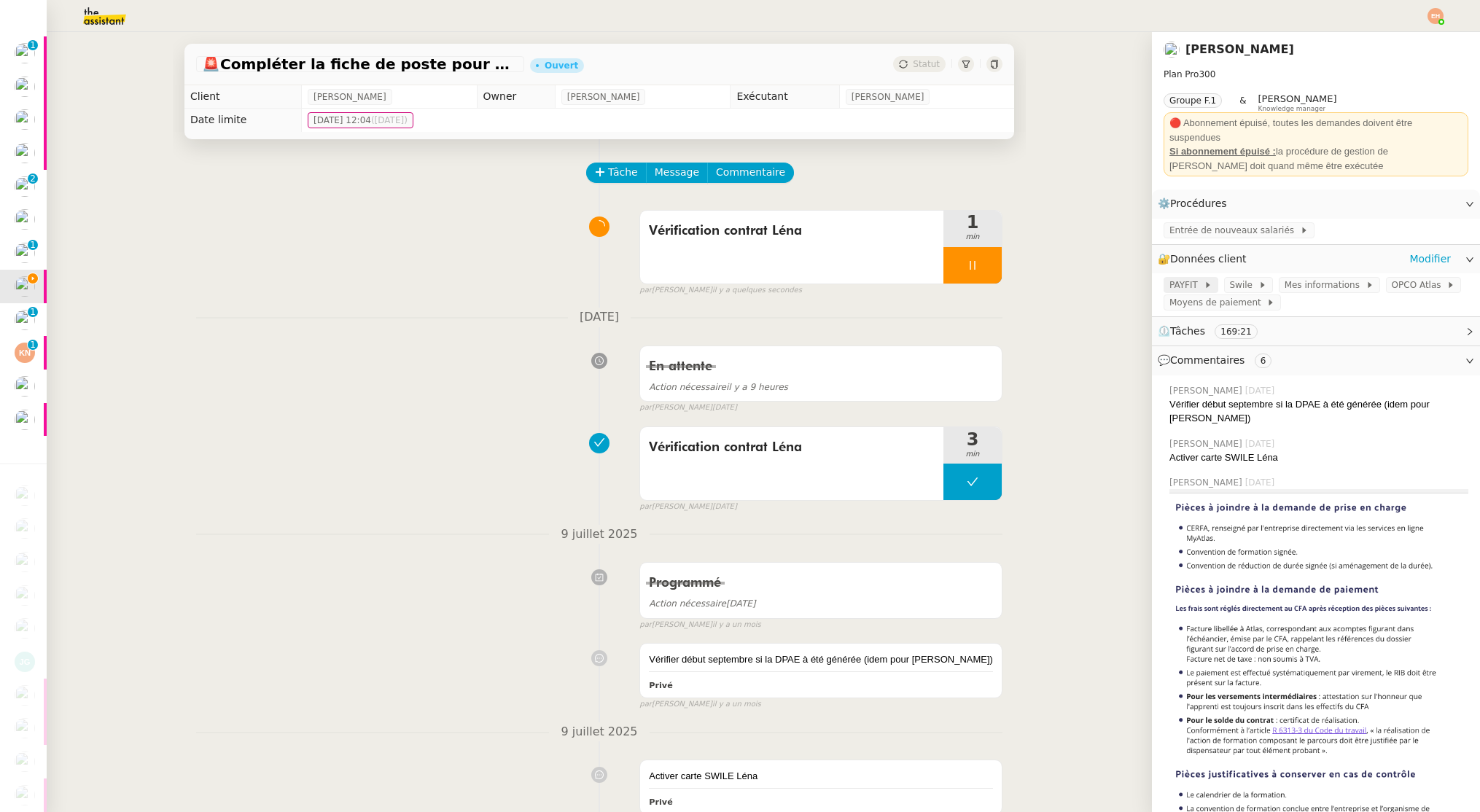
click at [1181, 288] on span "PAYFIT" at bounding box center [1187, 285] width 34 height 14
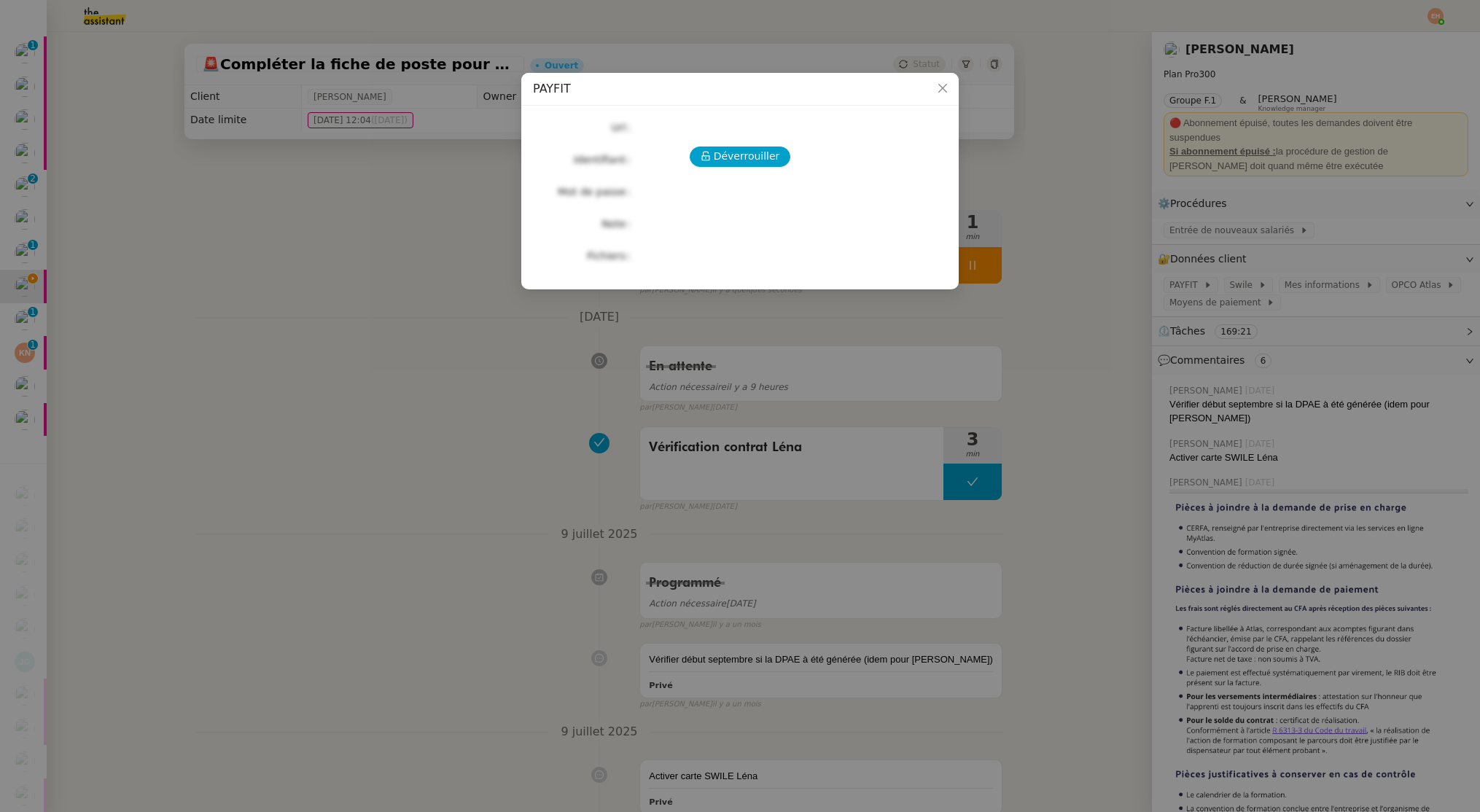
click at [740, 140] on div "Déverrouiller Url Identifiant Mot de passe Note Fichiers Upload" at bounding box center [740, 191] width 414 height 149
click at [732, 151] on span "Déverrouiller" at bounding box center [747, 156] width 67 height 17
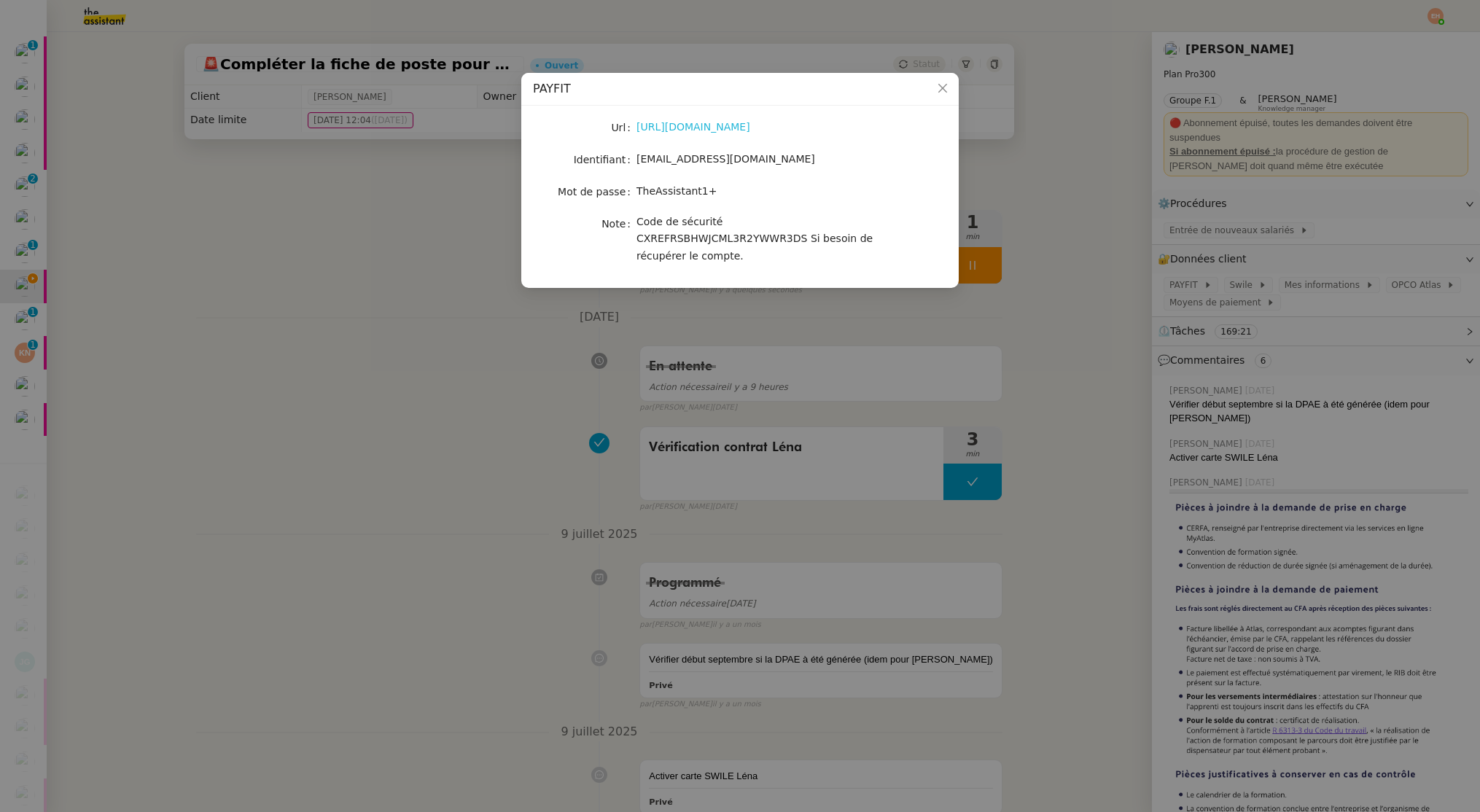
click at [683, 121] on link "https://app.payfit.com/" at bounding box center [693, 126] width 113 height 12
drag, startPoint x: 329, startPoint y: 277, endPoint x: 490, endPoint y: 280, distance: 161.0
click at [330, 276] on nz-modal-container "PAYFIT Url https://app.payfit.com/ Identifiant minuitassistant.uxk@theassistant…" at bounding box center [740, 406] width 1480 height 812
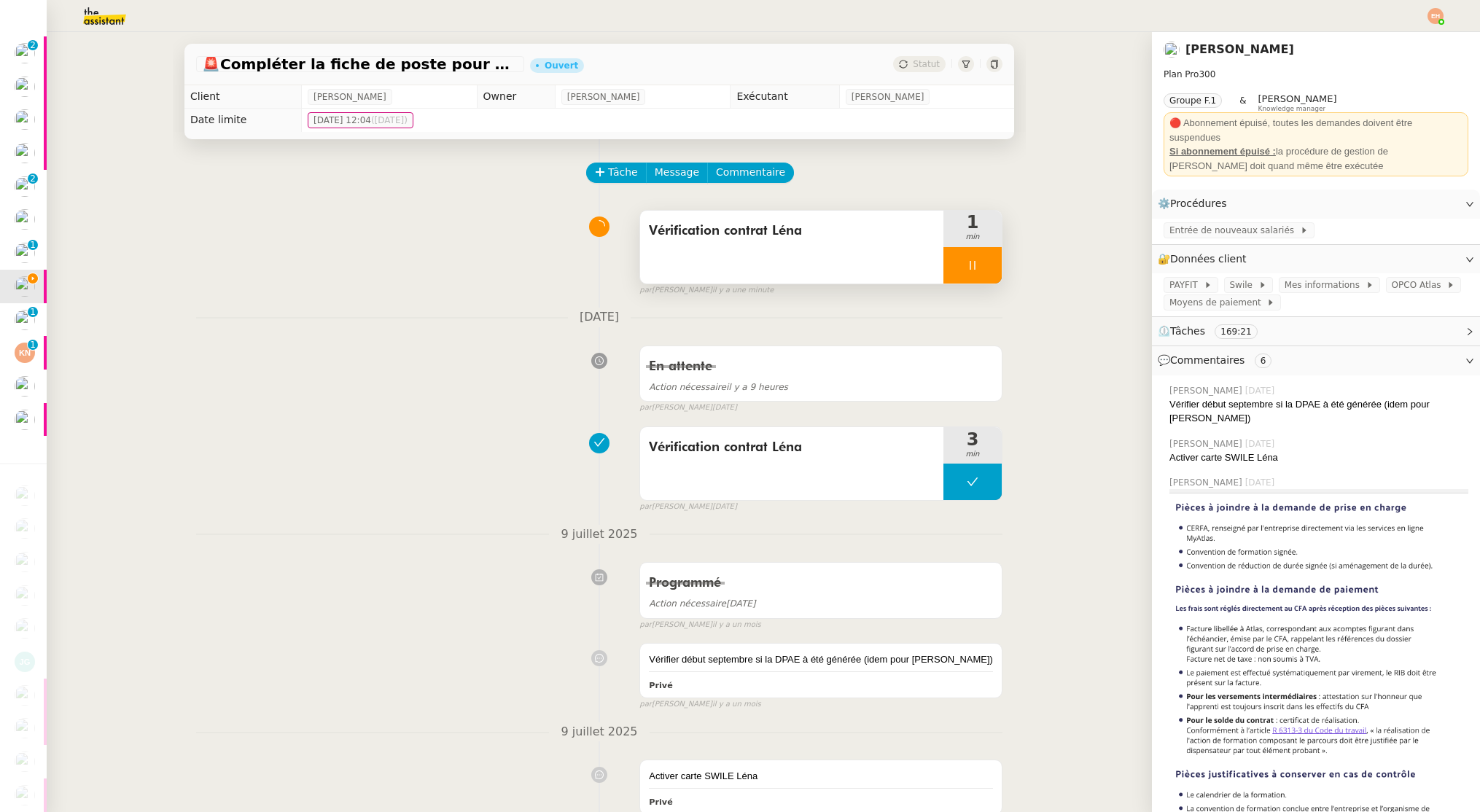
click at [997, 250] on div at bounding box center [972, 266] width 59 height 36
click at [987, 258] on button at bounding box center [987, 266] width 29 height 36
click at [923, 63] on span "Statut" at bounding box center [926, 64] width 27 height 10
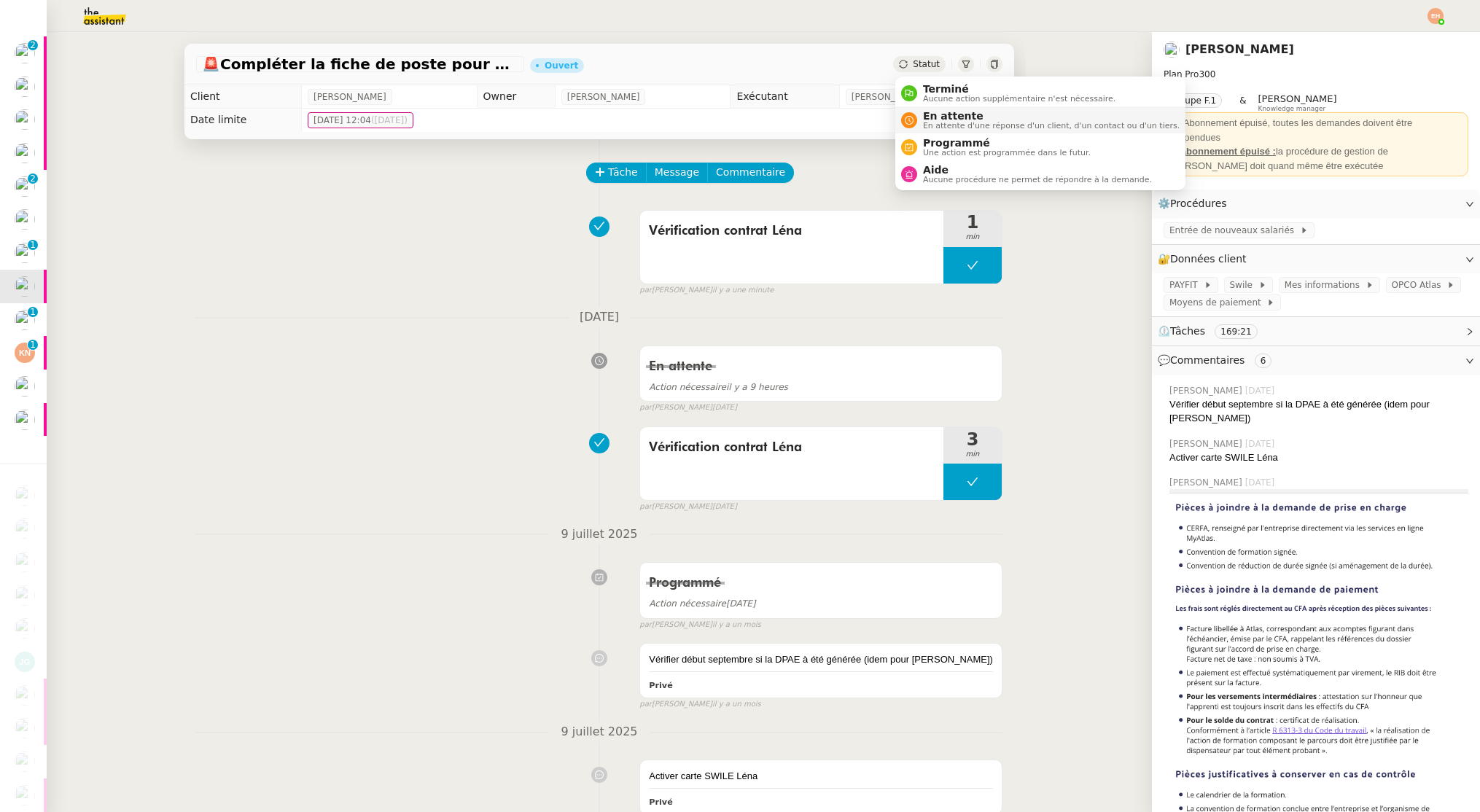
click at [953, 110] on span "En attente" at bounding box center [1051, 115] width 257 height 12
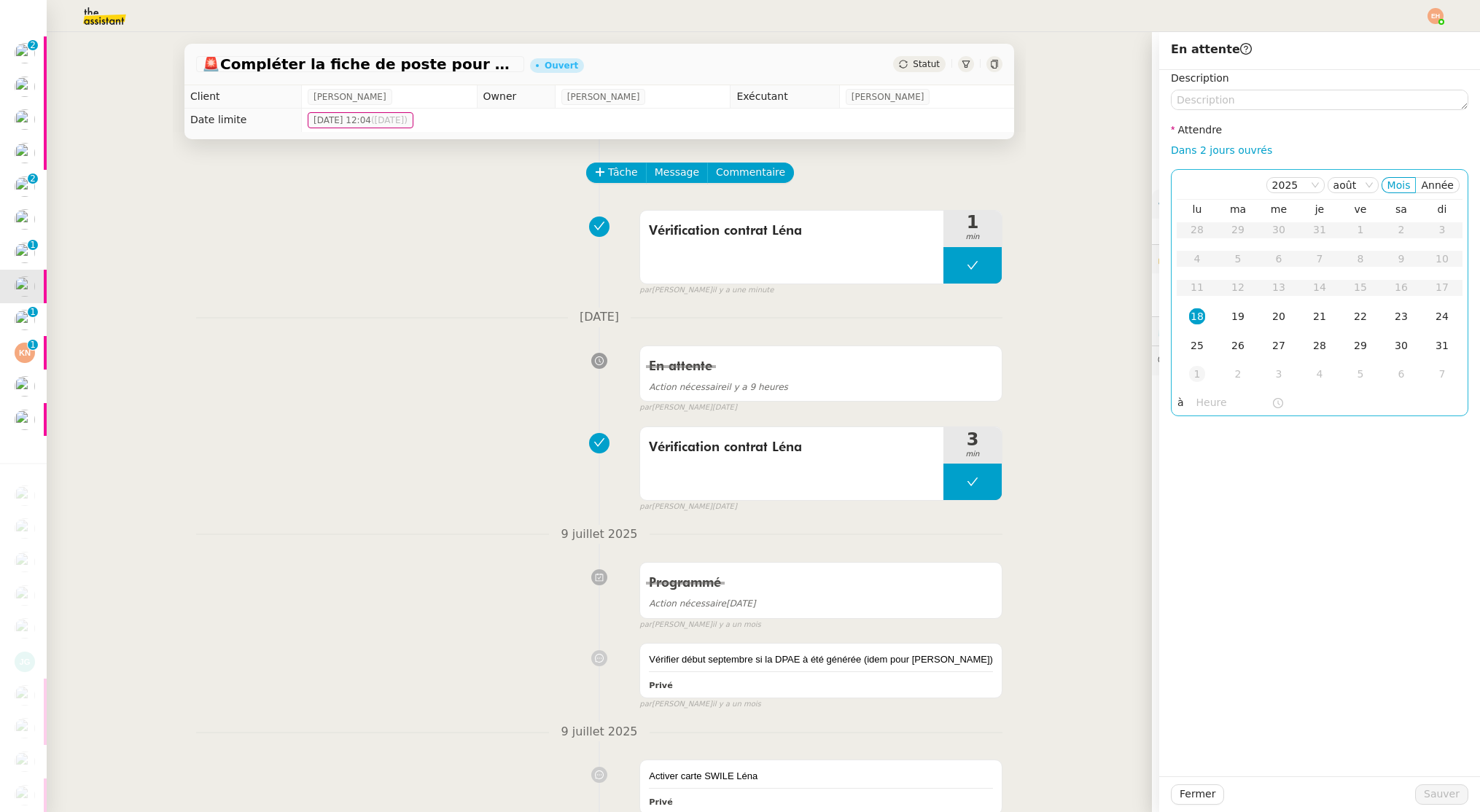
drag, startPoint x: 1196, startPoint y: 320, endPoint x: 1206, endPoint y: 365, distance: 46.1
click at [1197, 320] on div "18" at bounding box center [1197, 317] width 16 height 16
click at [1212, 408] on input "text" at bounding box center [1233, 402] width 75 height 17
click at [1234, 403] on input "11" at bounding box center [1233, 402] width 75 height 17
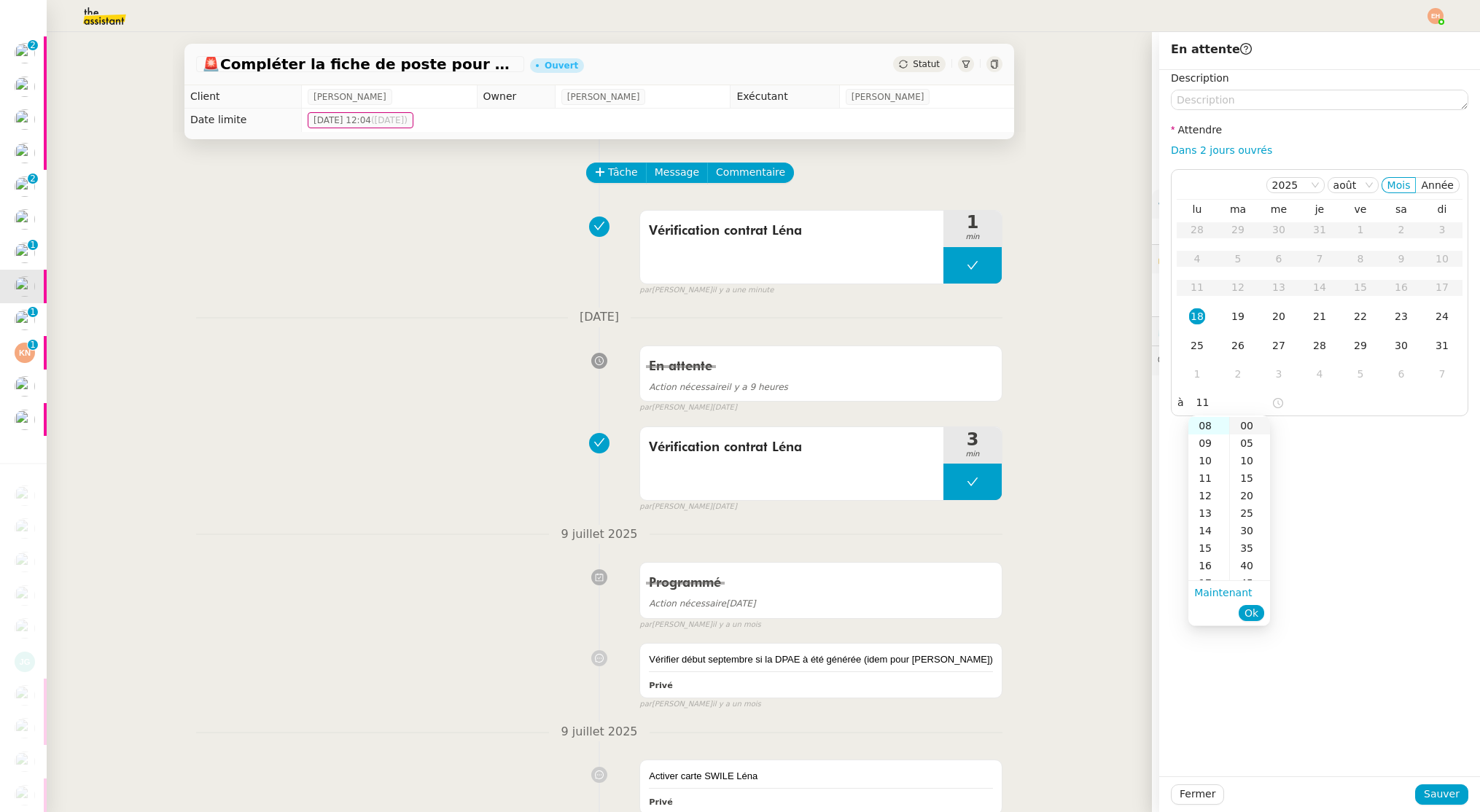
click at [1248, 420] on div "00" at bounding box center [1250, 425] width 41 height 17
click at [1205, 429] on div "11" at bounding box center [1208, 422] width 41 height 17
click at [1259, 615] on button "Ok" at bounding box center [1251, 613] width 25 height 16
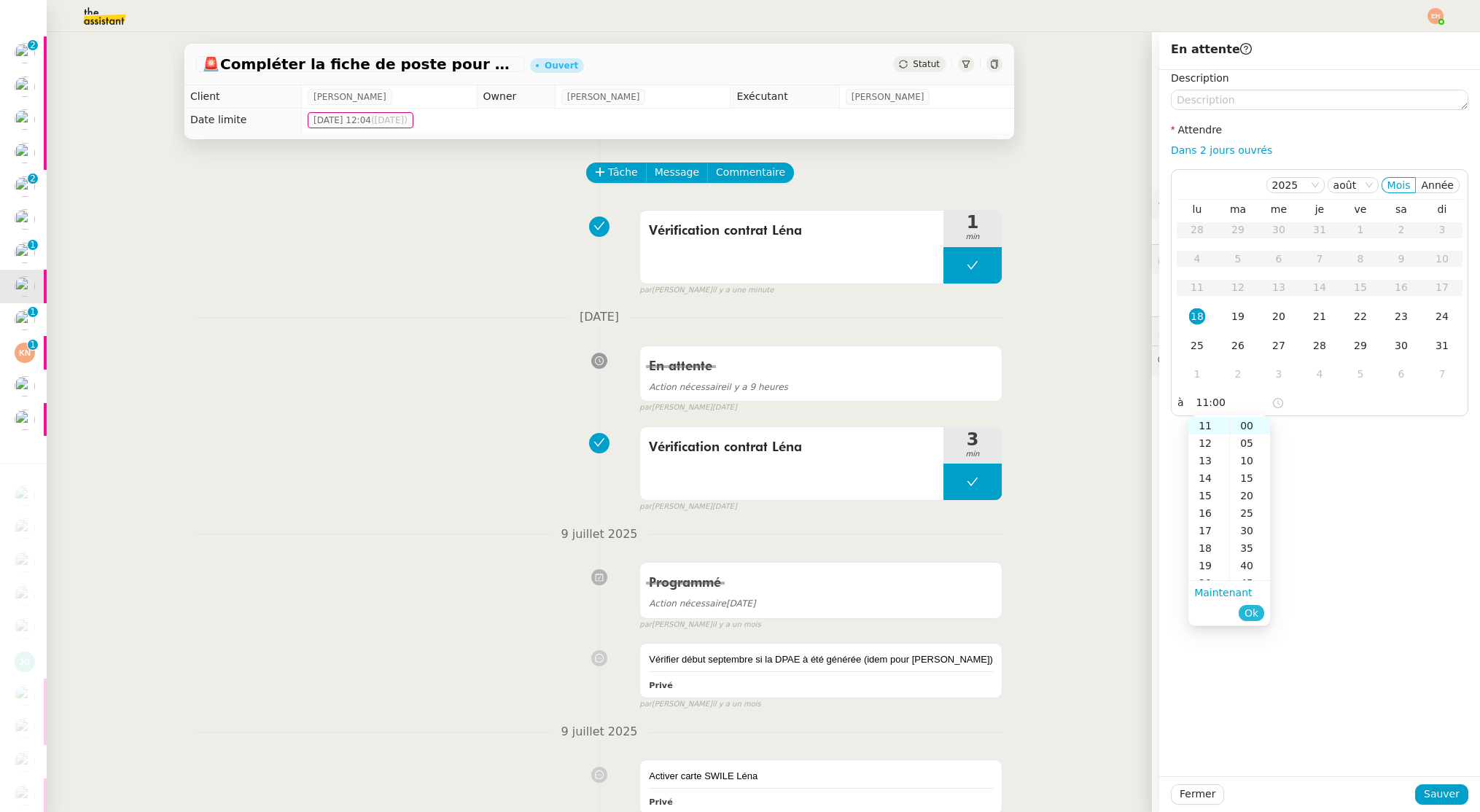
type input "11:00"
drag, startPoint x: 1448, startPoint y: 795, endPoint x: 1399, endPoint y: 788, distance: 49.5
click at [1448, 795] on span "Sauver" at bounding box center [1442, 794] width 36 height 17
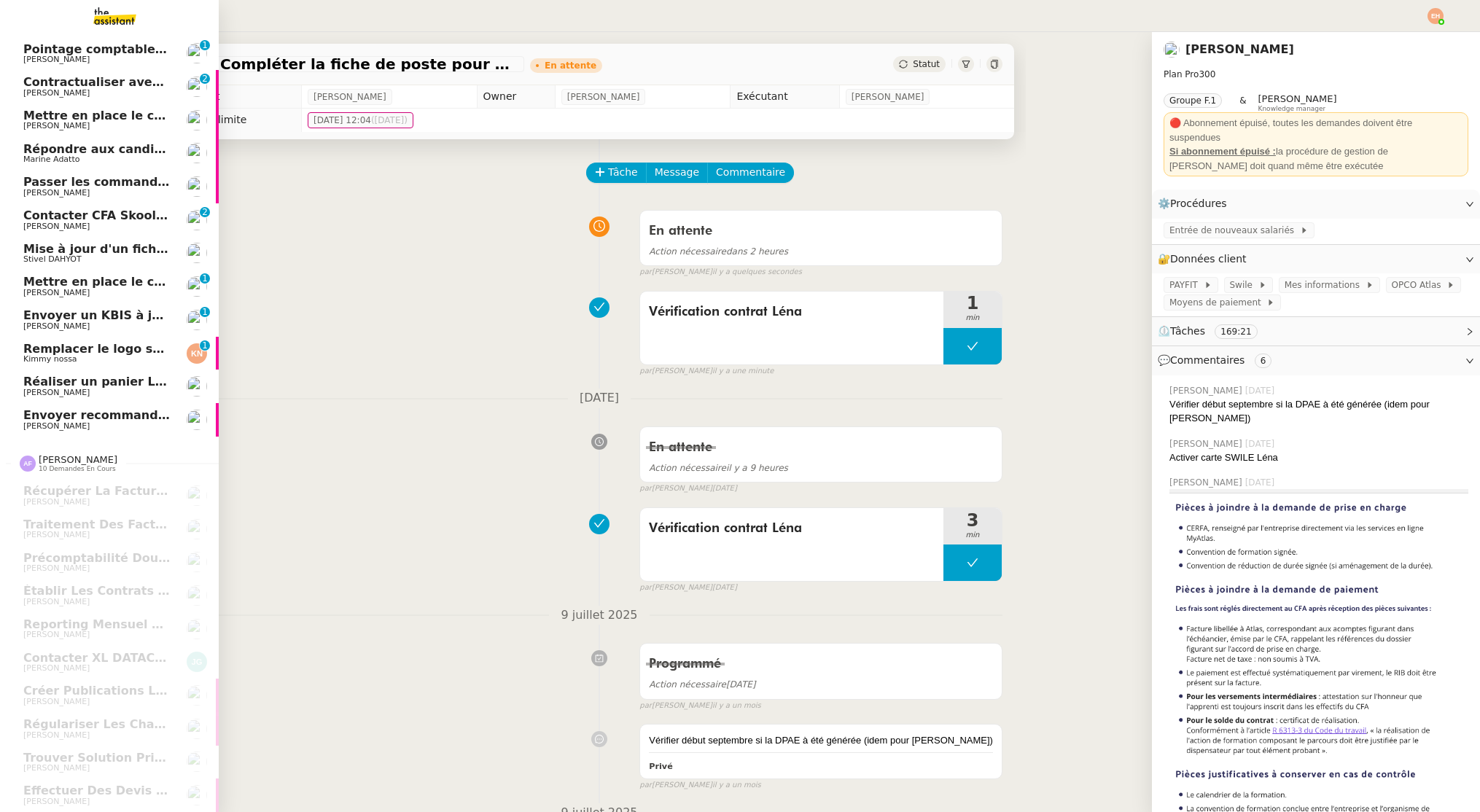
scroll to position [326, 0]
click at [68, 320] on span "Envoyer un KBIS à jour" at bounding box center [99, 315] width 151 height 14
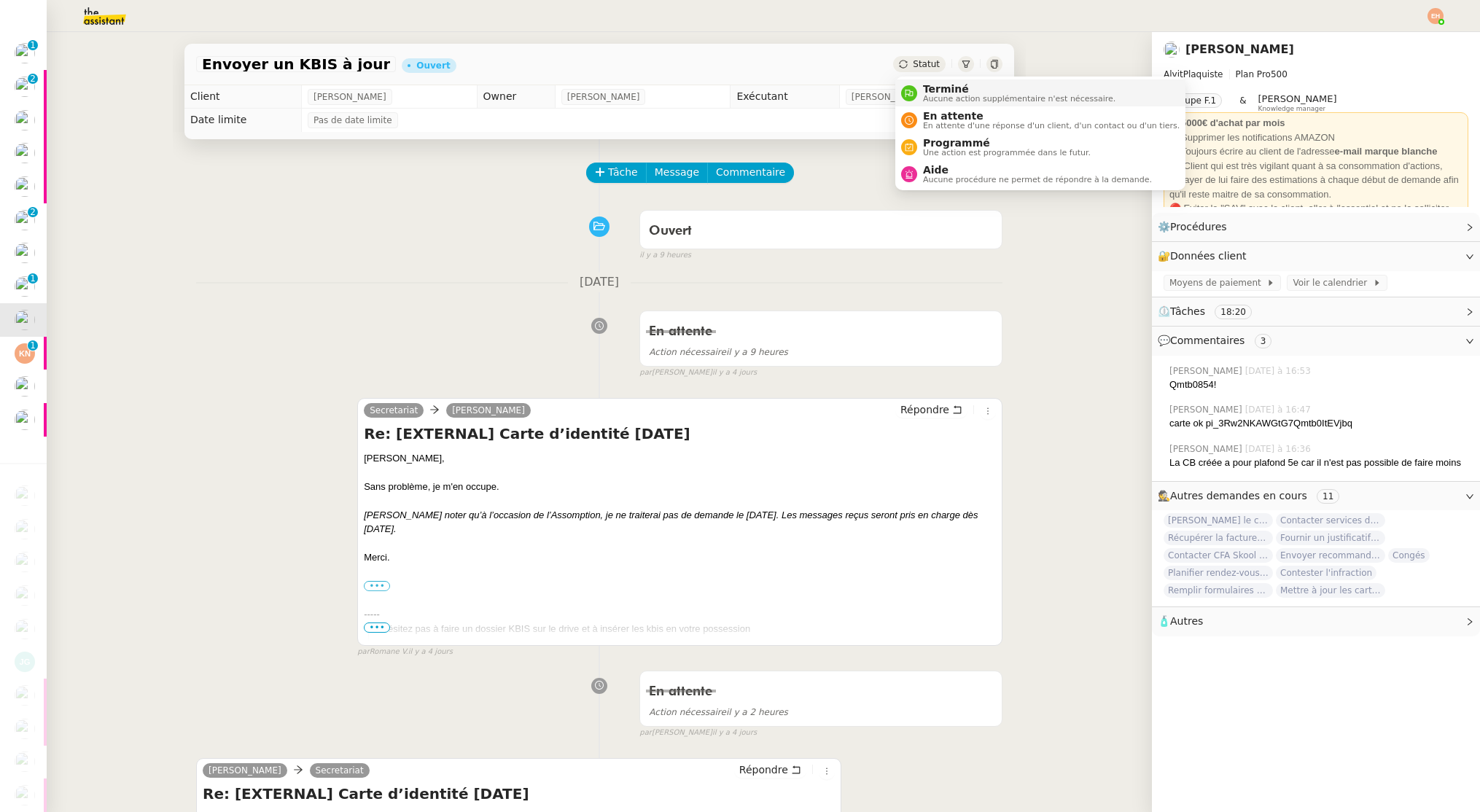
click at [955, 98] on span "Aucune action supplémentaire n'est nécessaire." at bounding box center [1019, 98] width 193 height 8
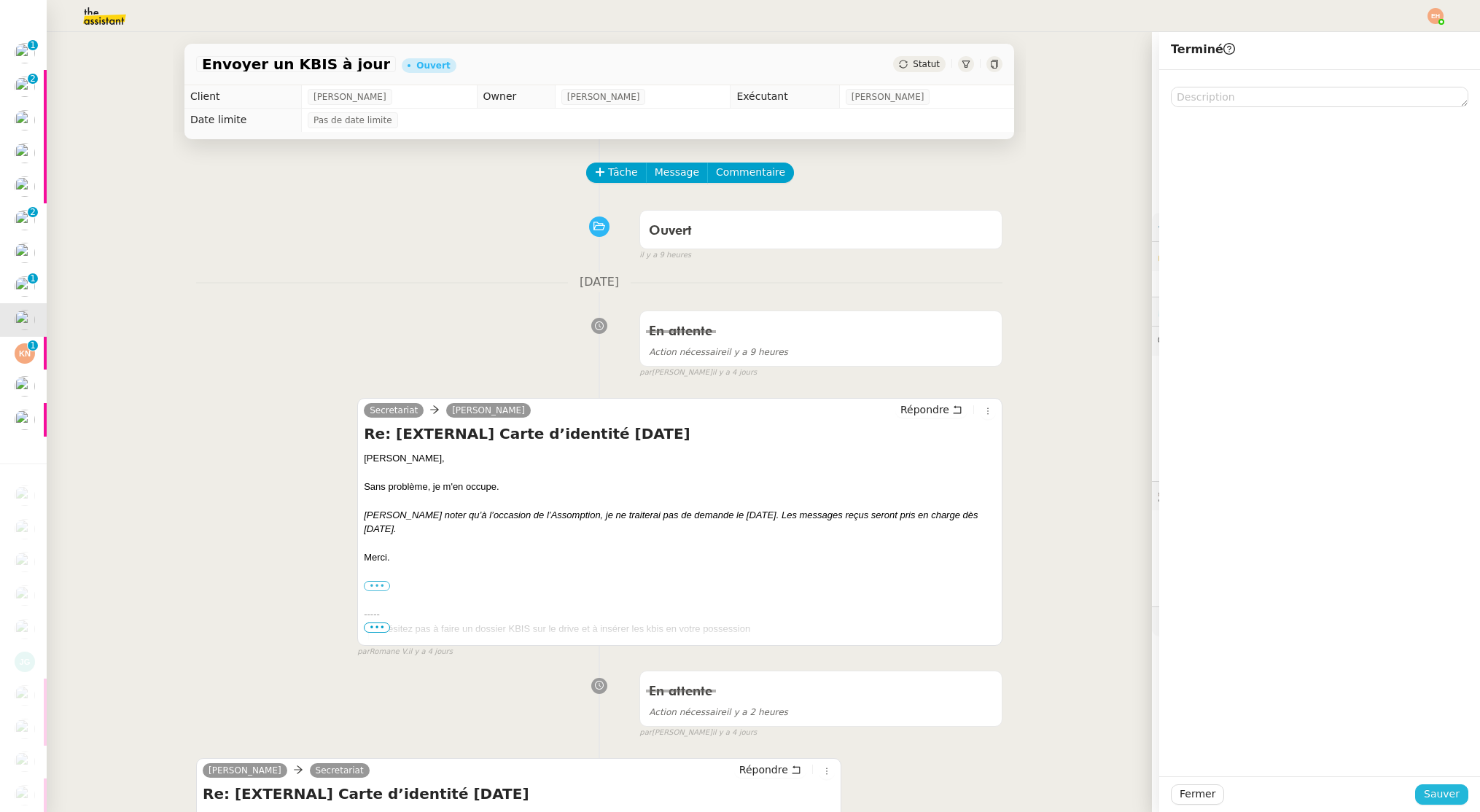
click at [1454, 791] on span "Sauver" at bounding box center [1442, 794] width 36 height 17
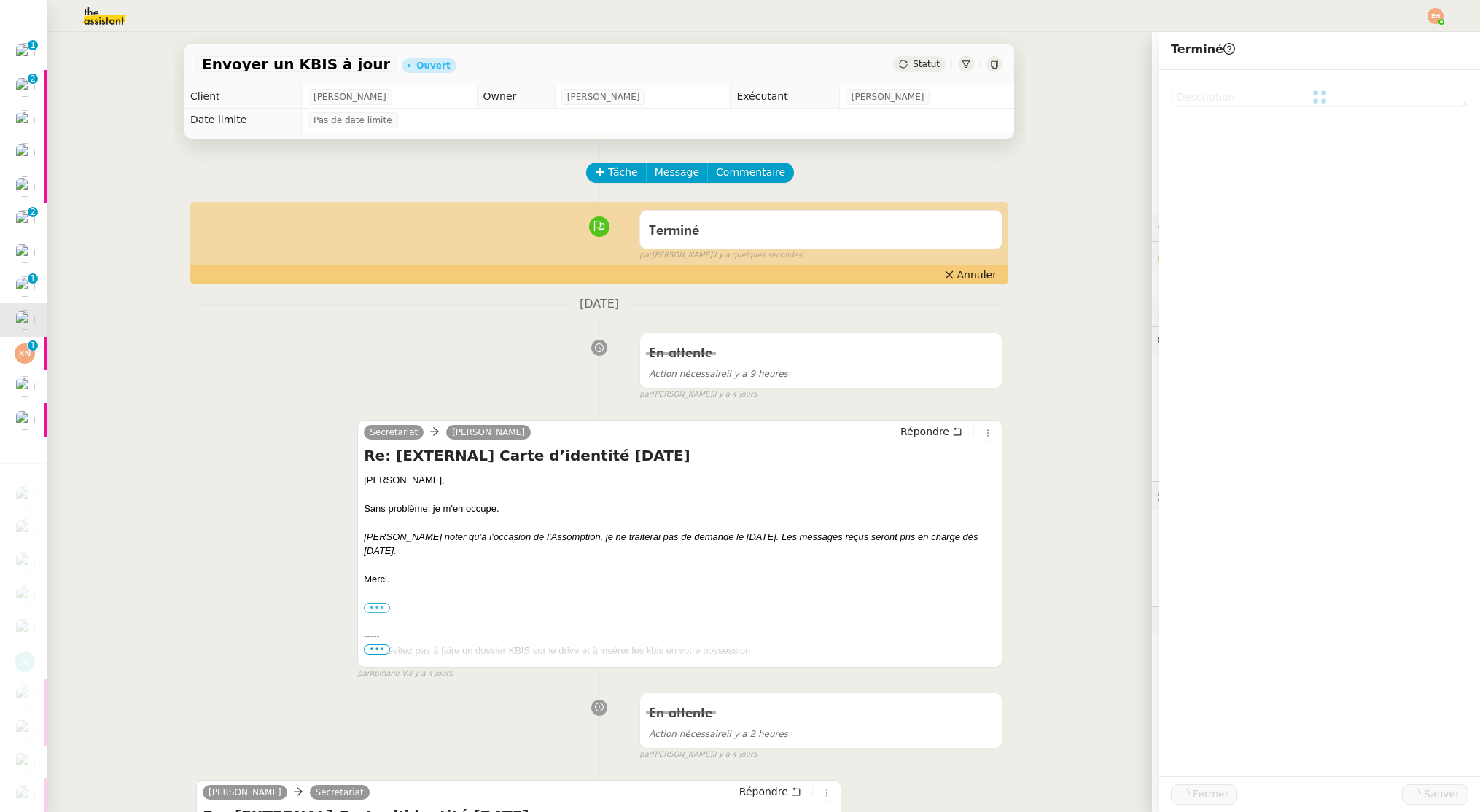
scroll to position [293, 0]
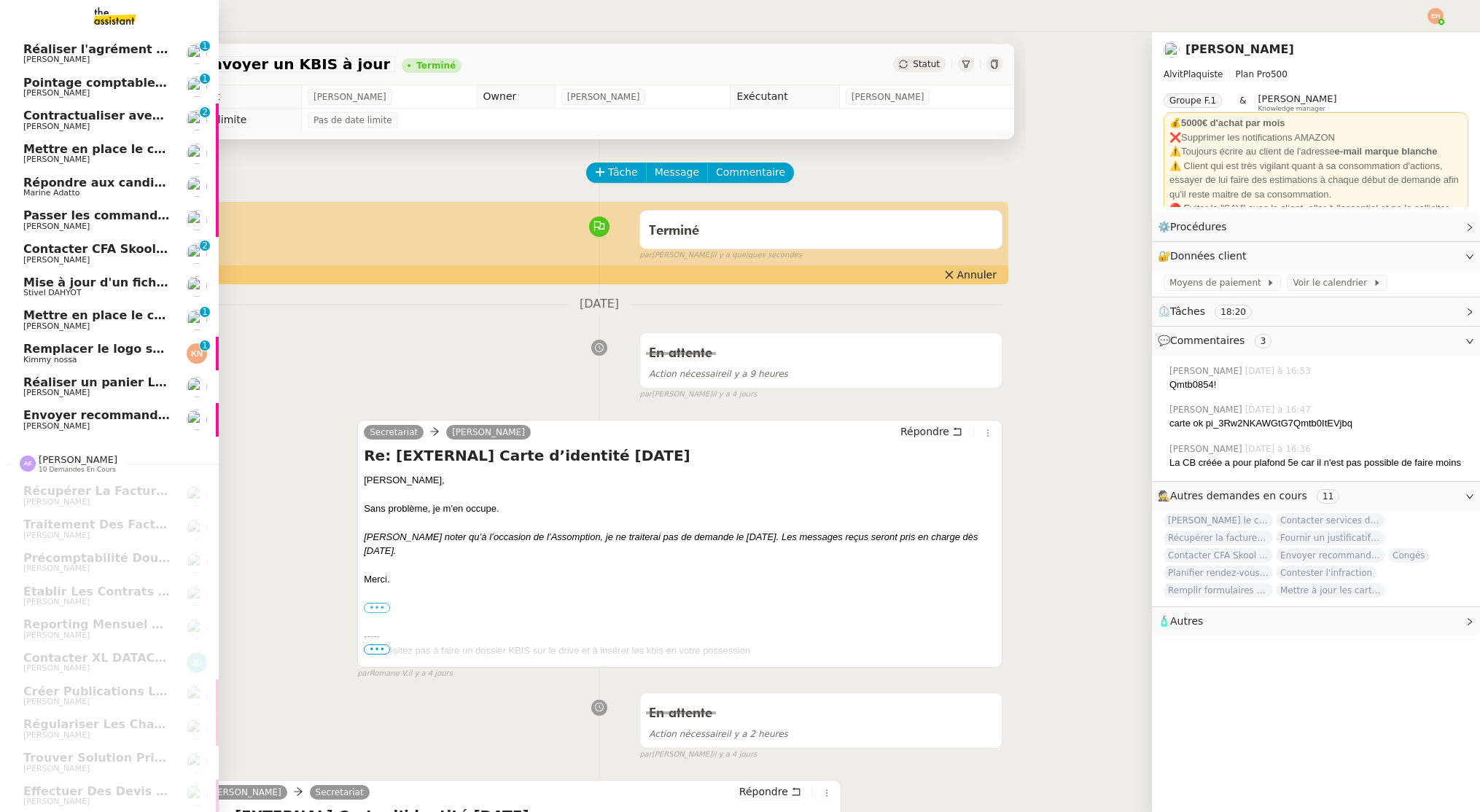
click at [87, 293] on span "Stivel DAHYOT" at bounding box center [97, 293] width 148 height 9
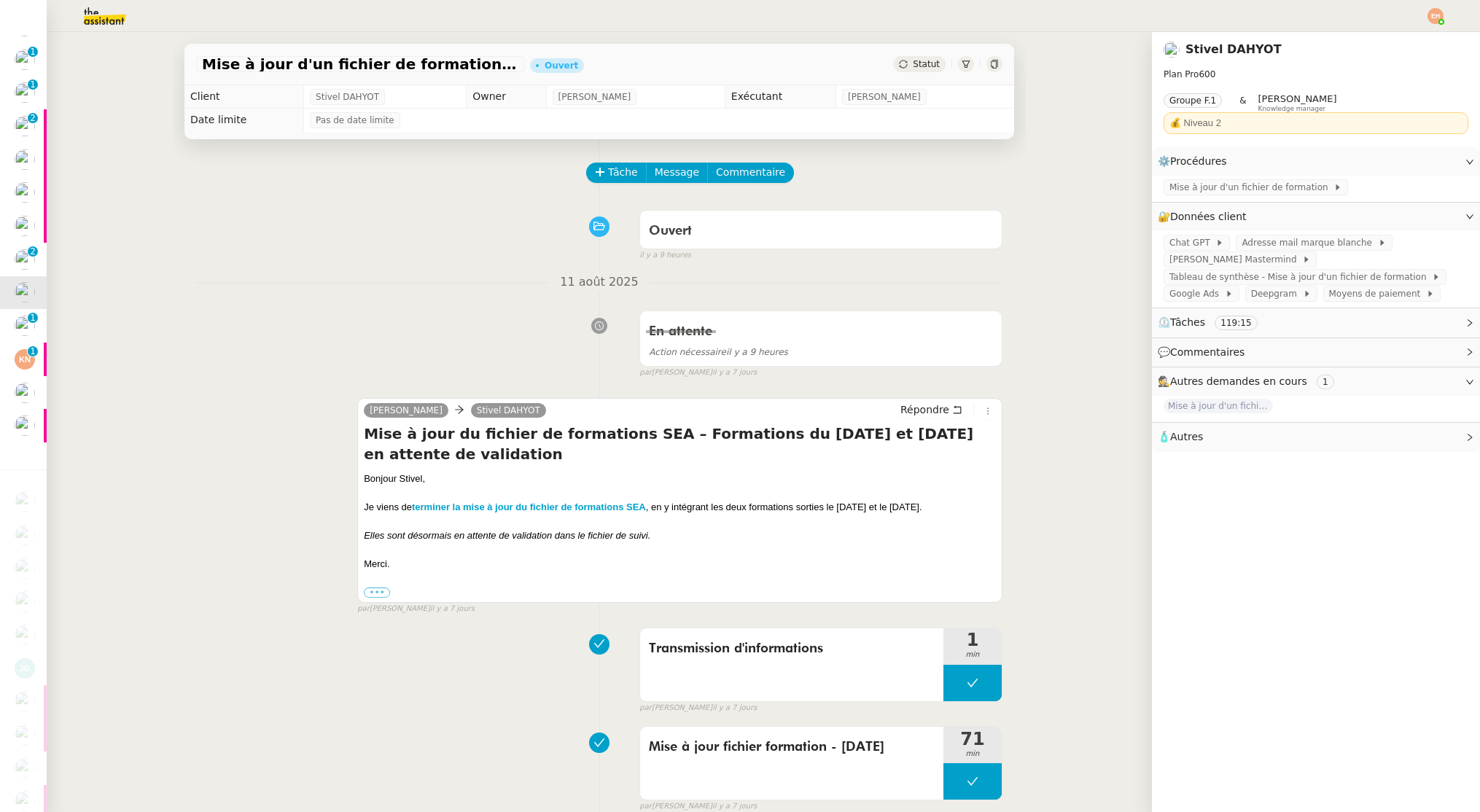
scroll to position [287, 0]
click at [1228, 401] on span "Mise à jour d'un fichier de formation - juillet 2025" at bounding box center [1217, 406] width 109 height 14
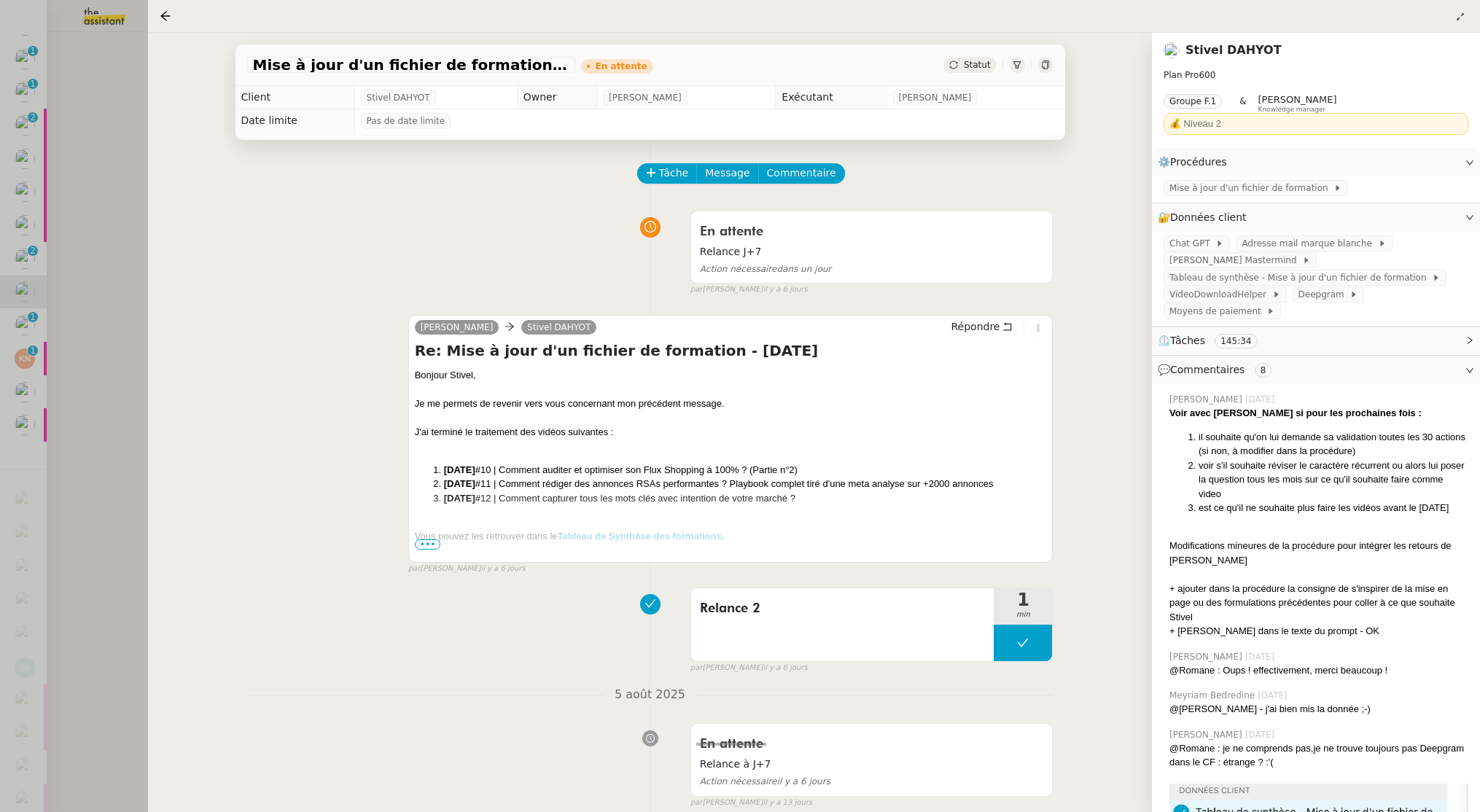
click at [430, 550] on div at bounding box center [731, 550] width 632 height 14
click at [431, 544] on span "•••" at bounding box center [428, 544] width 26 height 10
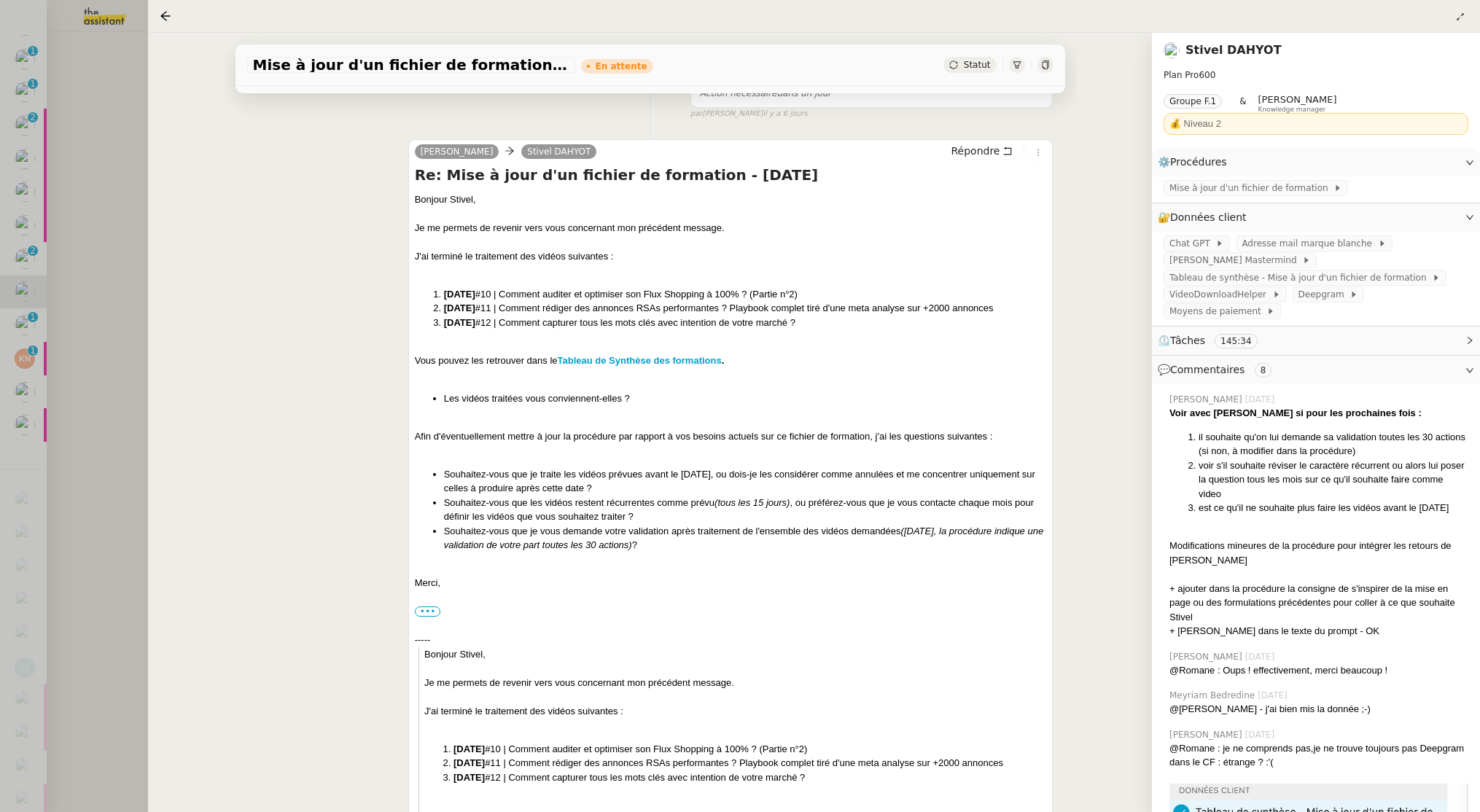
scroll to position [176, 0]
click at [87, 470] on div at bounding box center [740, 406] width 1480 height 812
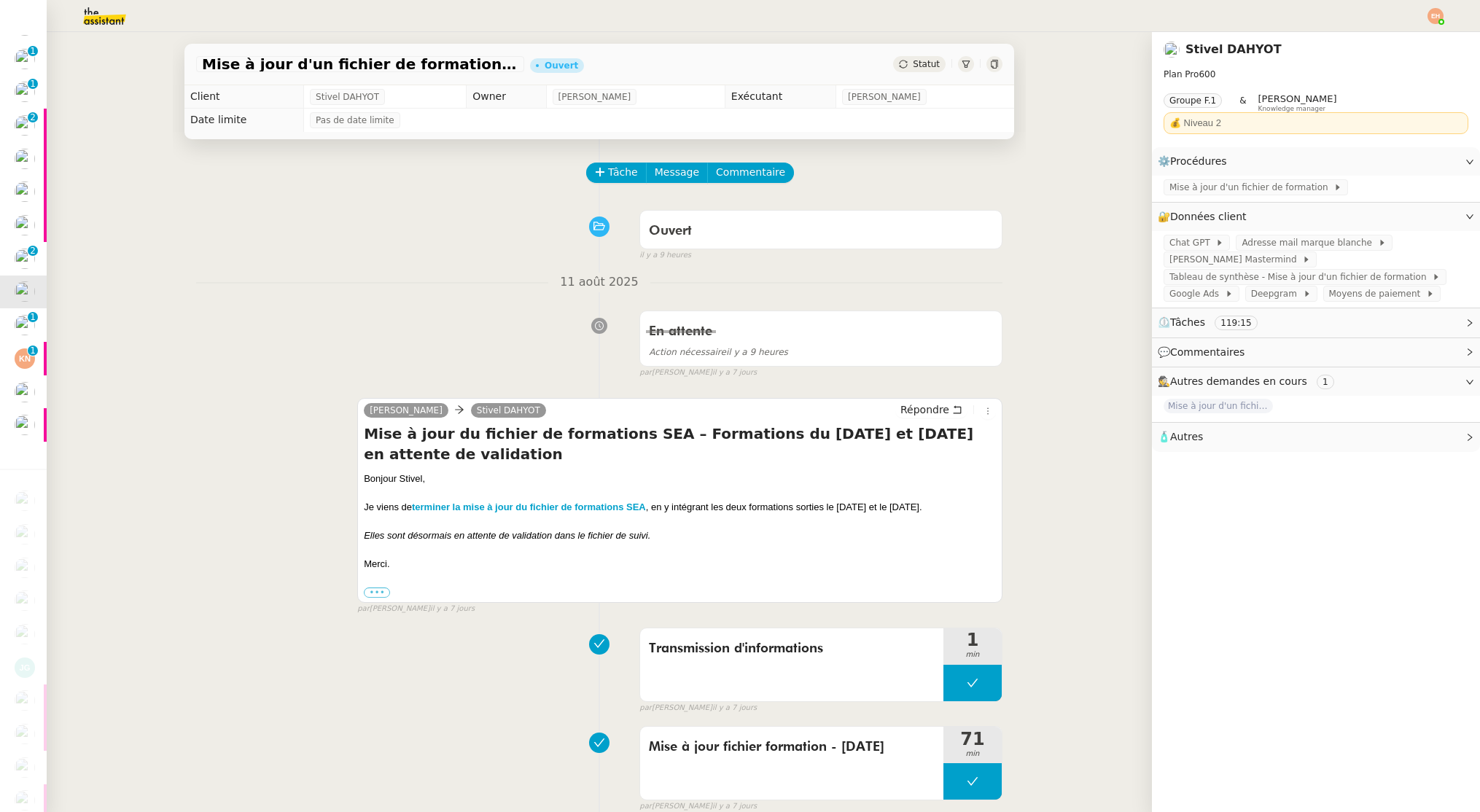
click at [1211, 414] on div "Mise à jour d'un fichier de formation - juillet 2025" at bounding box center [1219, 407] width 113 height 17
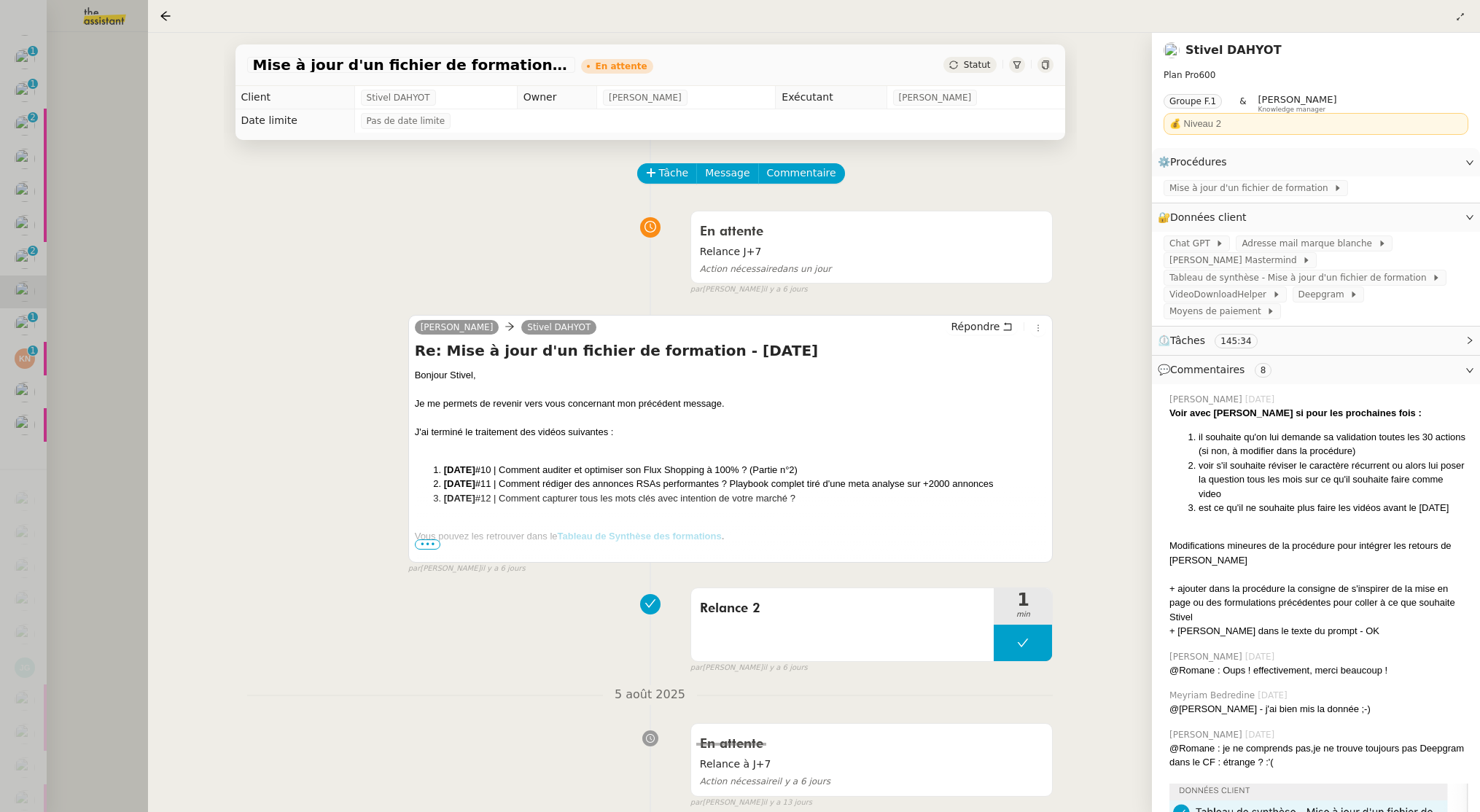
click at [99, 369] on div at bounding box center [740, 406] width 1480 height 812
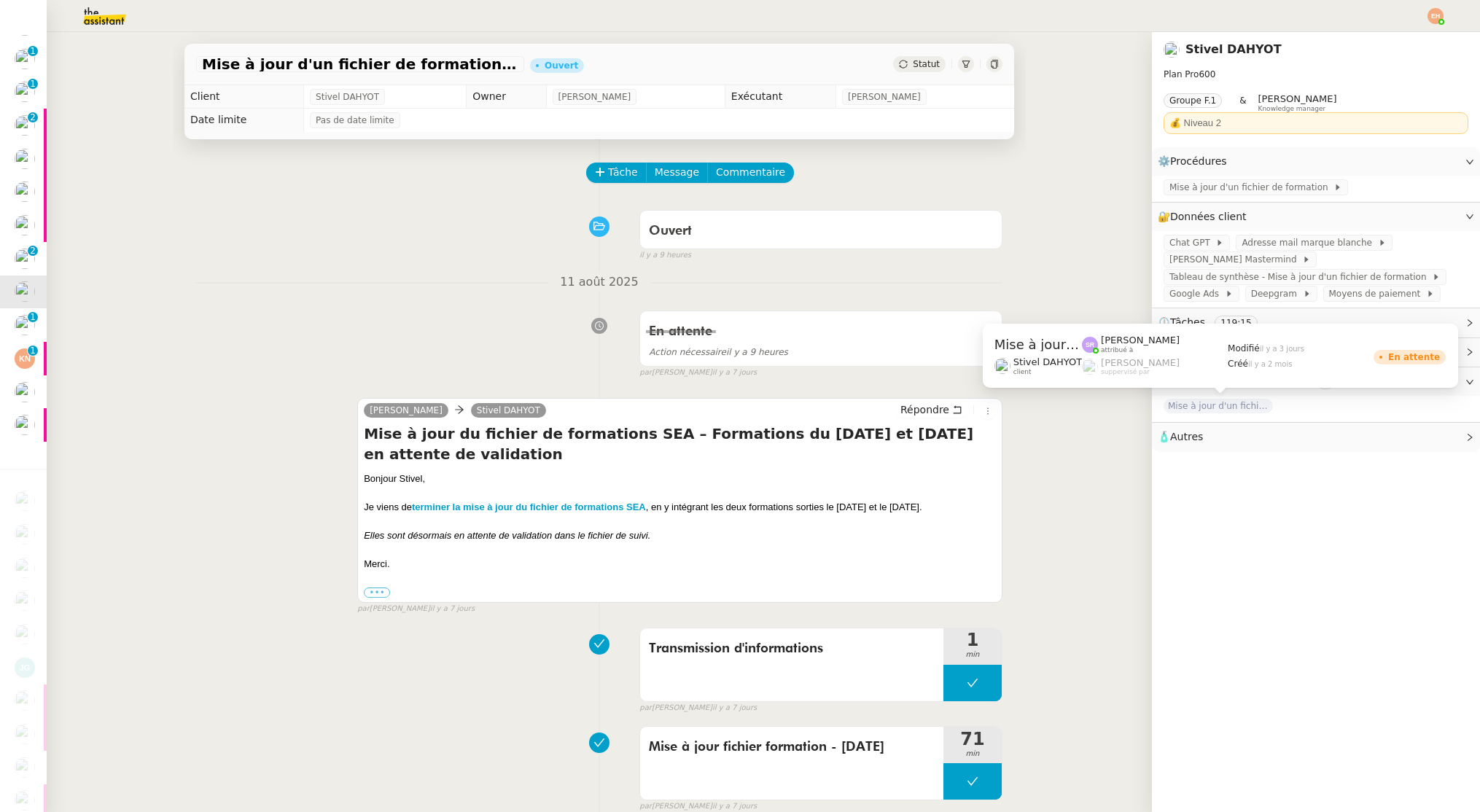
click at [1249, 407] on span "Mise à jour d'un fichier de formation - juillet 2025" at bounding box center [1217, 406] width 109 height 14
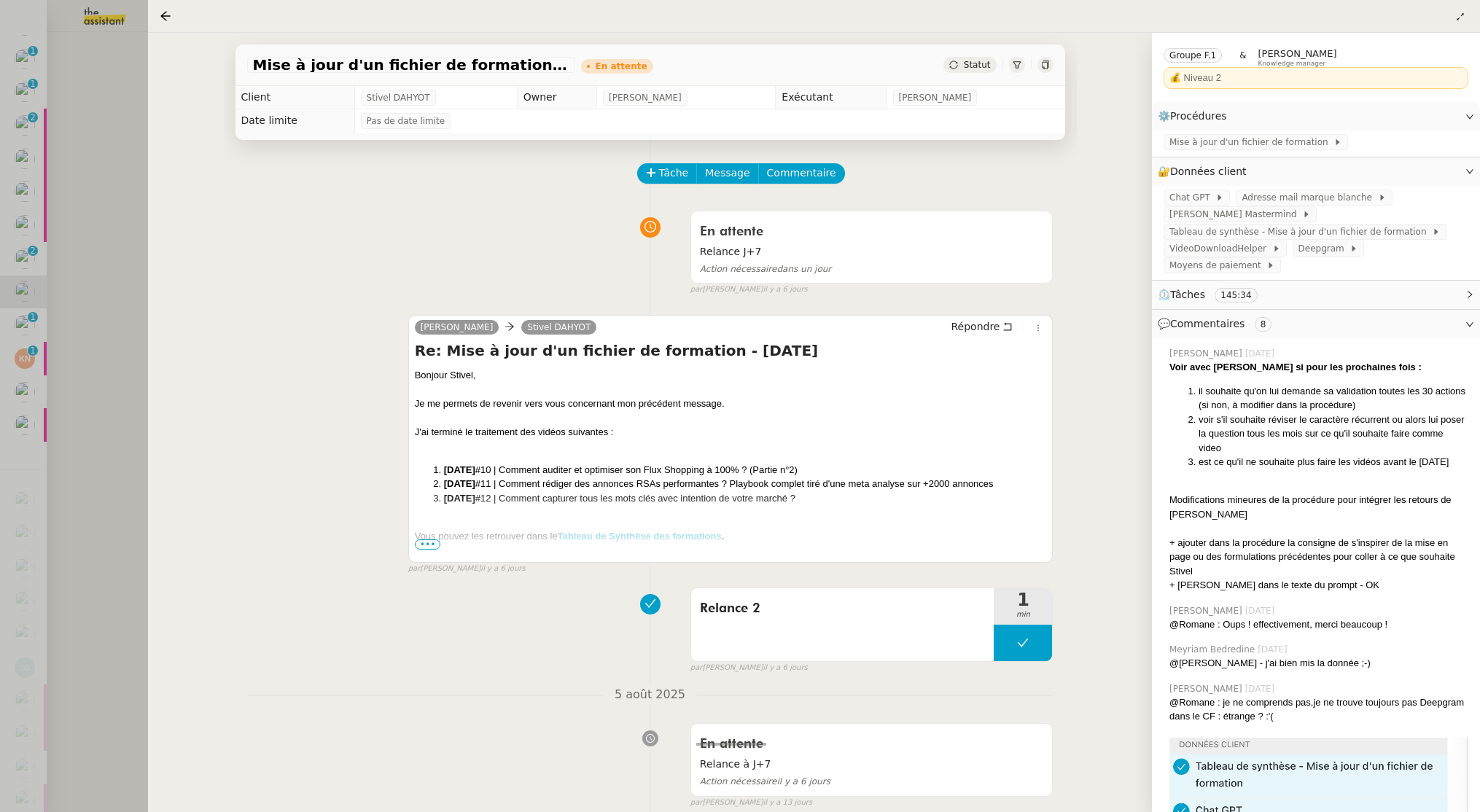
scroll to position [61, 0]
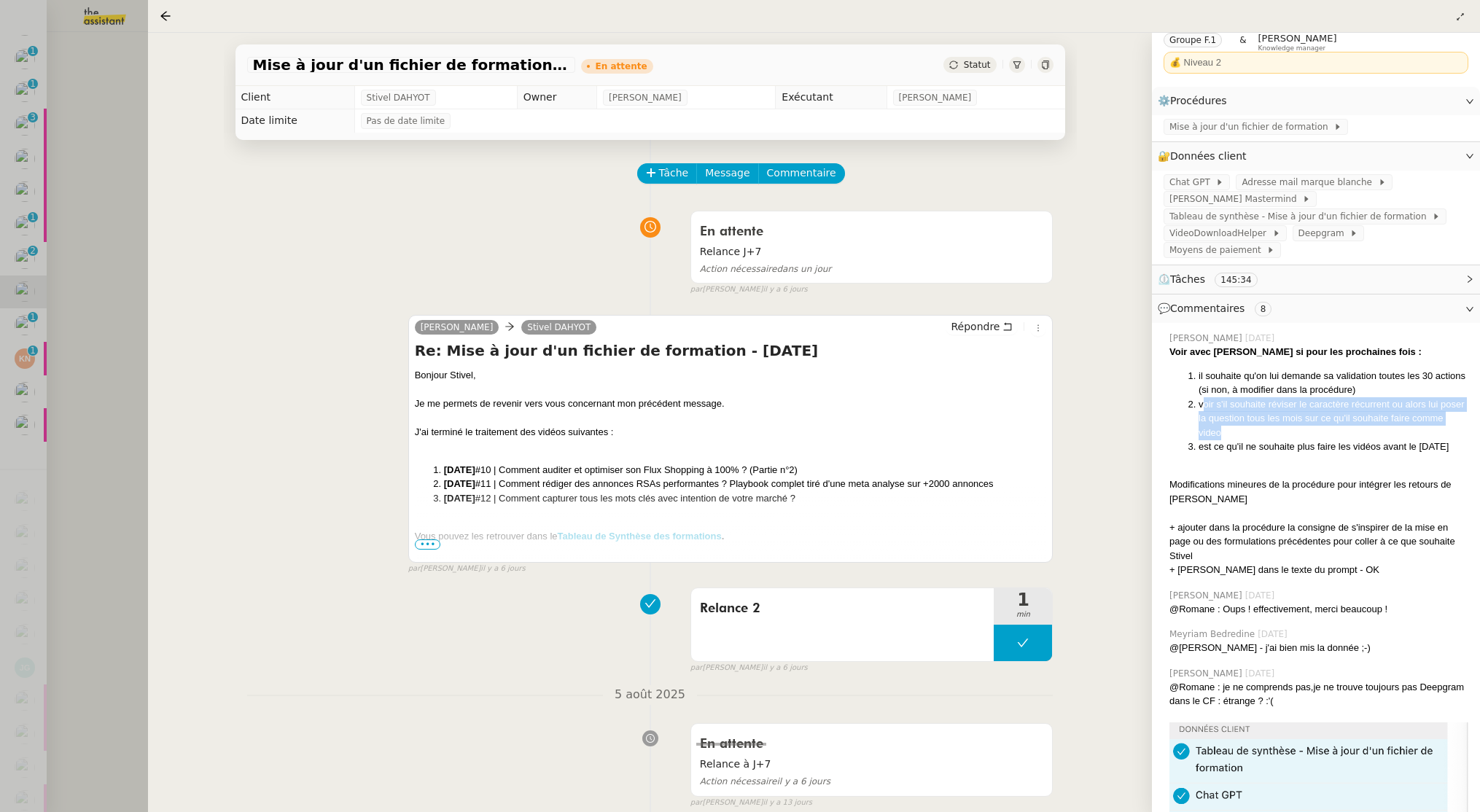
drag, startPoint x: 1202, startPoint y: 408, endPoint x: 1295, endPoint y: 433, distance: 96.3
click at [1295, 433] on li "voir s'il souhaite réviser le caractère récurrent ou alors lui poser la questio…" at bounding box center [1333, 419] width 270 height 43
click at [1288, 433] on li "voir s'il souhaite réviser le caractère récurrent ou alors lui poser la questio…" at bounding box center [1333, 419] width 270 height 43
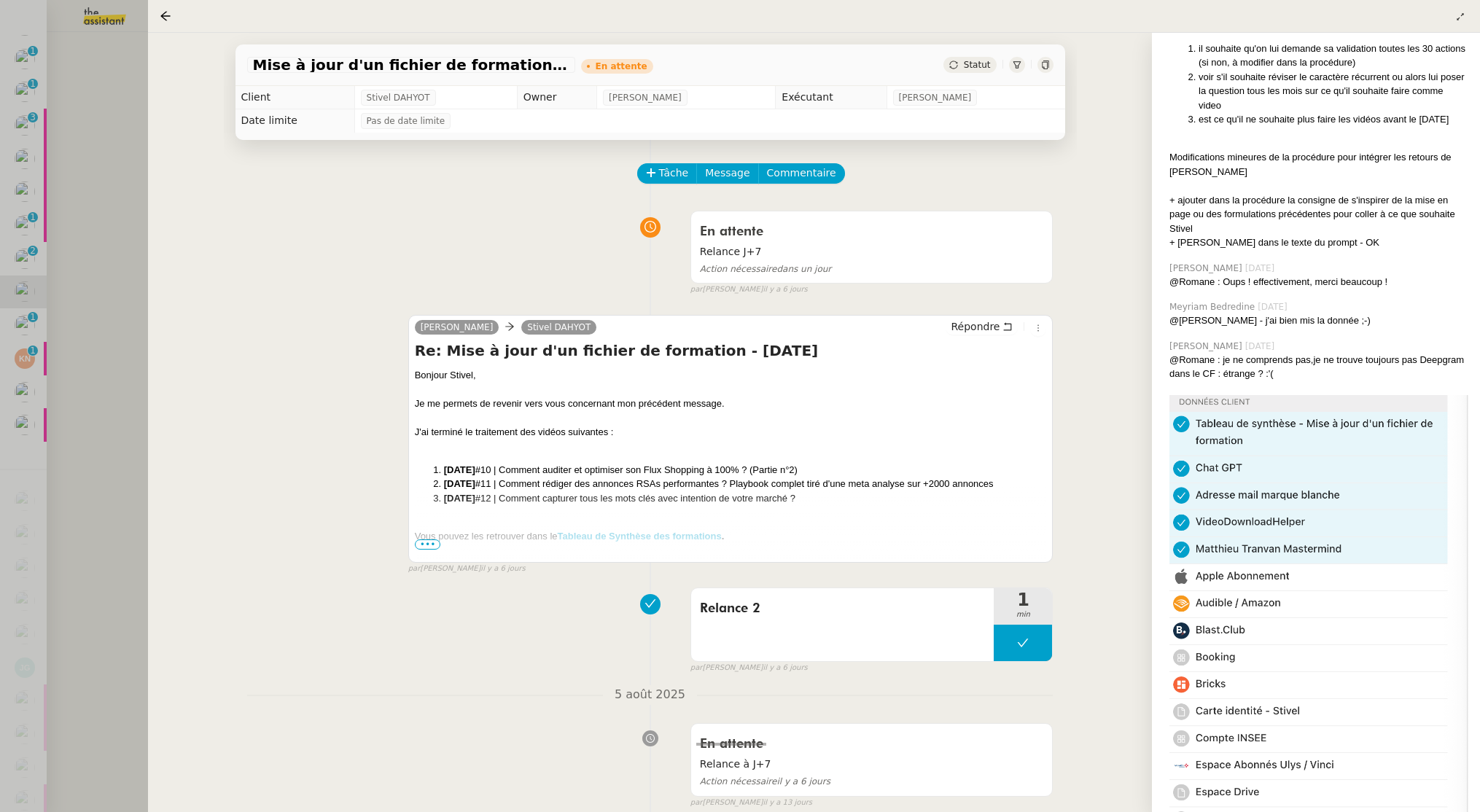
scroll to position [447, 0]
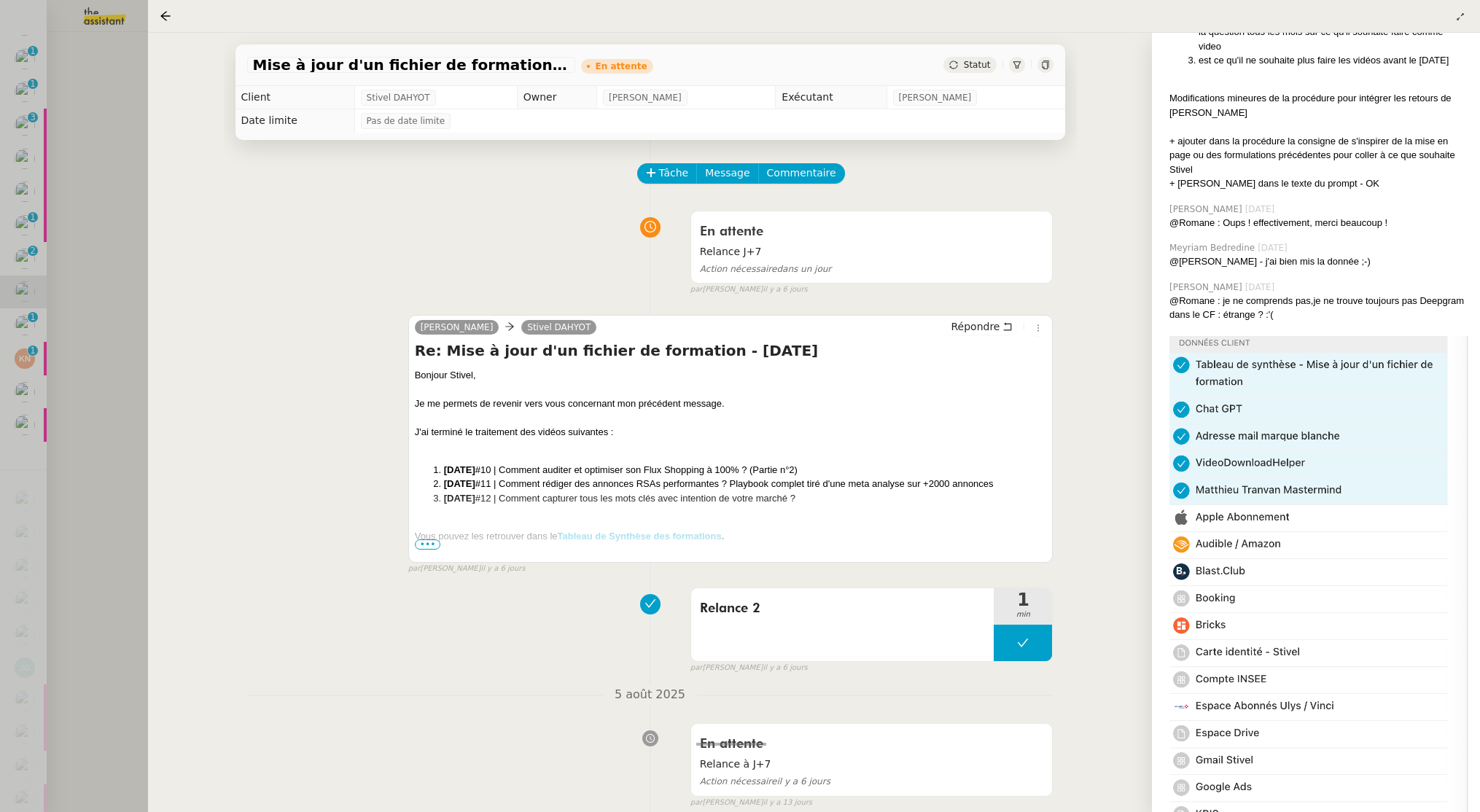
click at [107, 219] on div at bounding box center [740, 406] width 1480 height 812
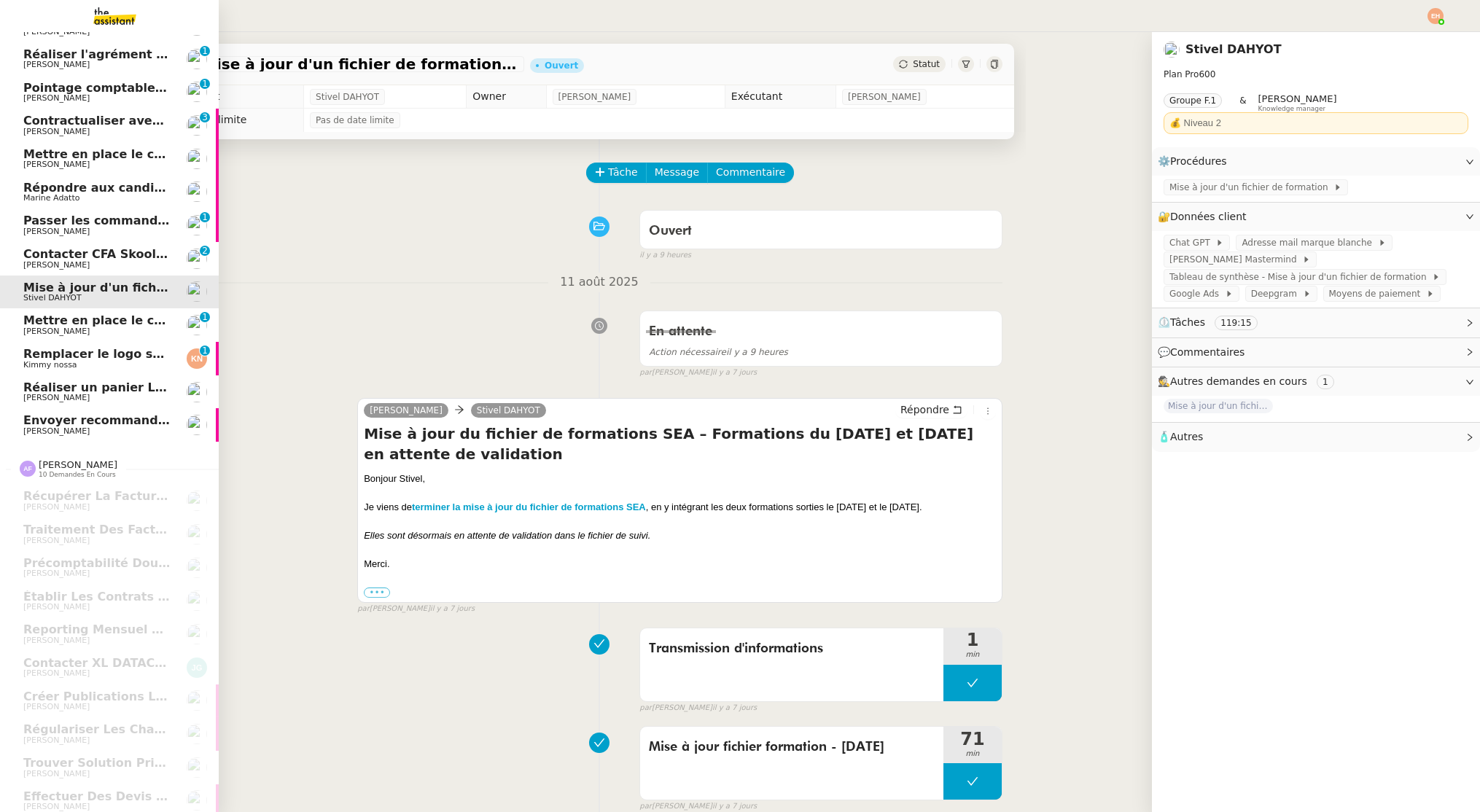
click at [80, 323] on span "Mettre en place le contrat de Jacques TIROT" at bounding box center [176, 320] width 304 height 14
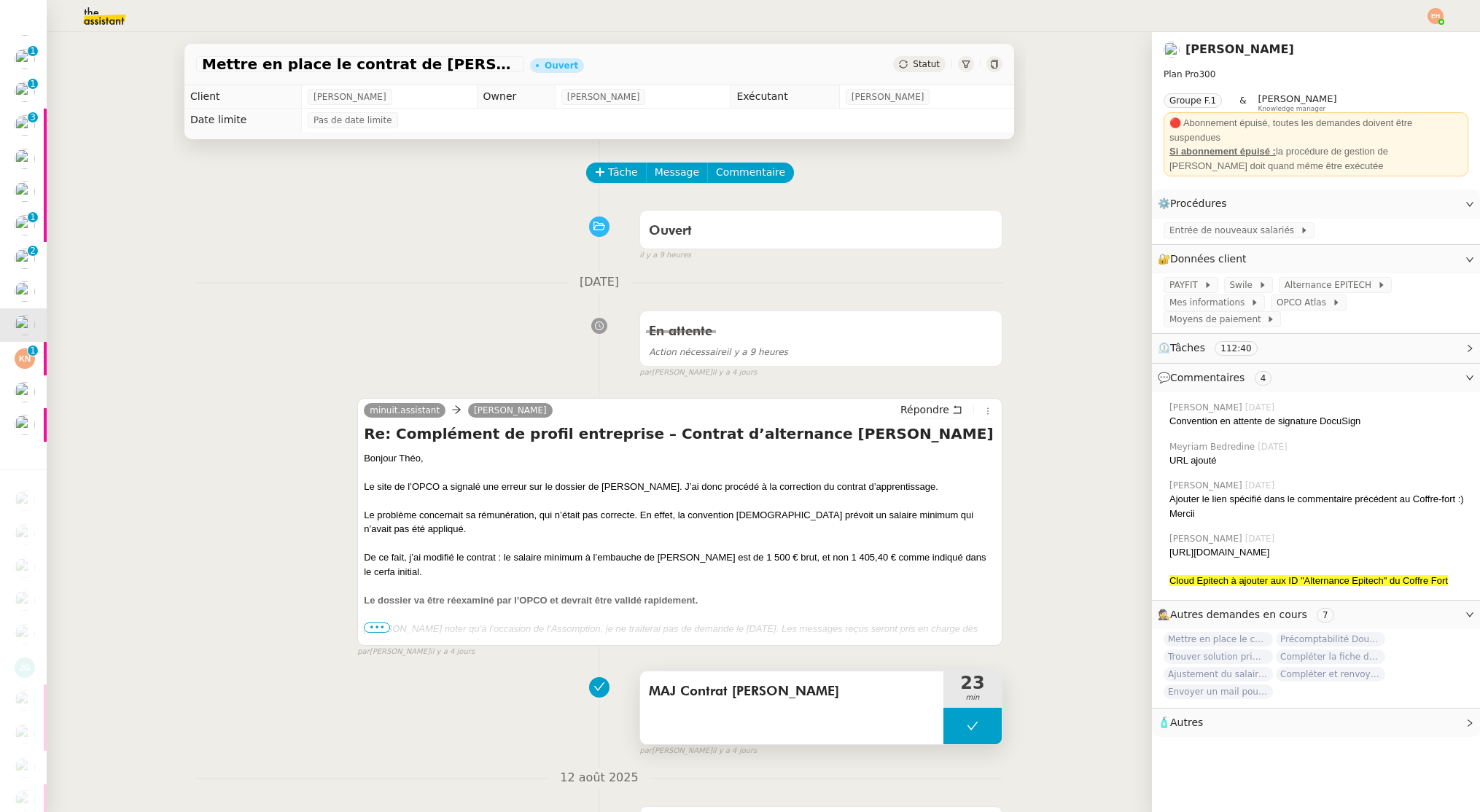
click at [737, 685] on span "MAJ Contrat Jacques TIROT" at bounding box center [791, 691] width 285 height 22
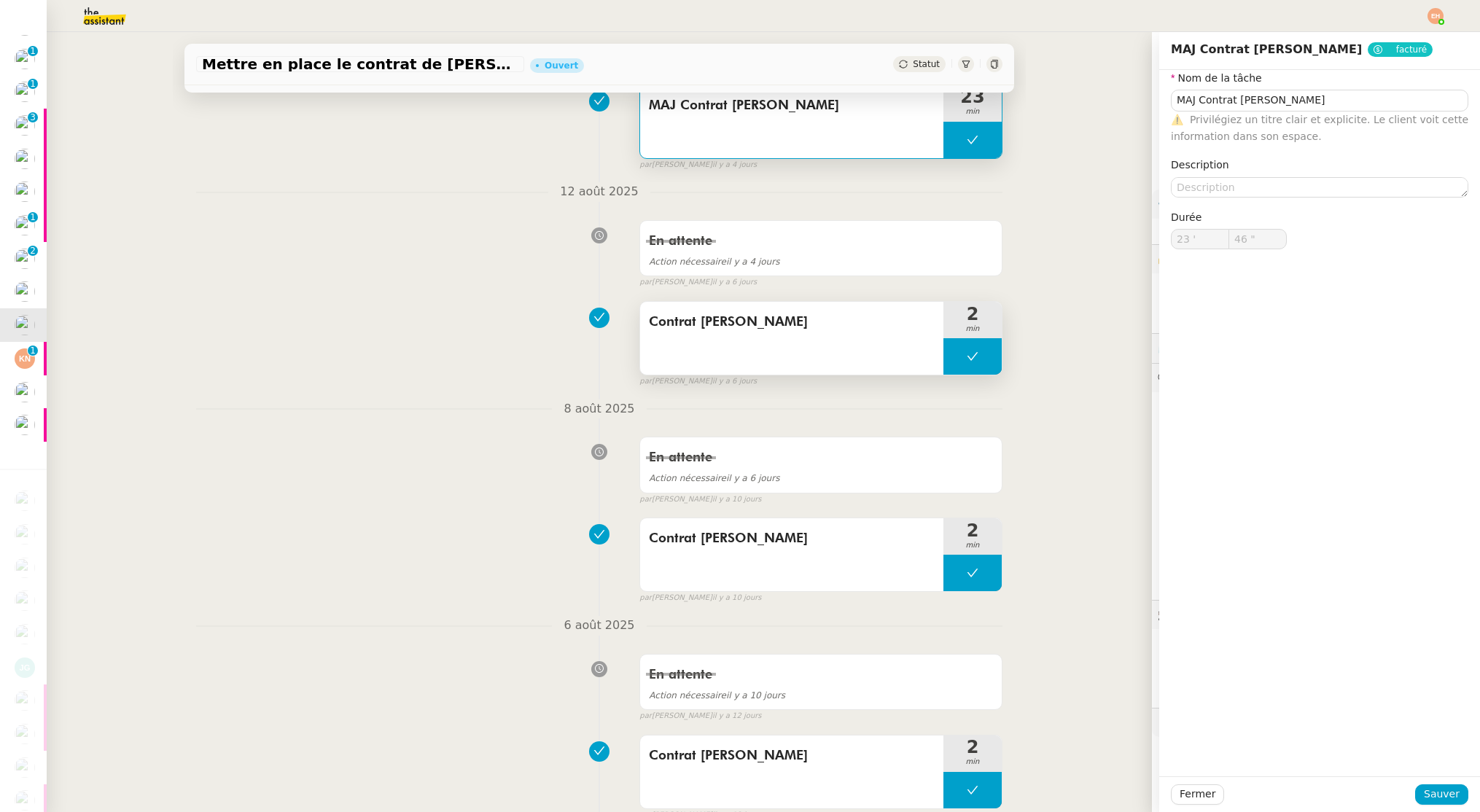
scroll to position [641, 0]
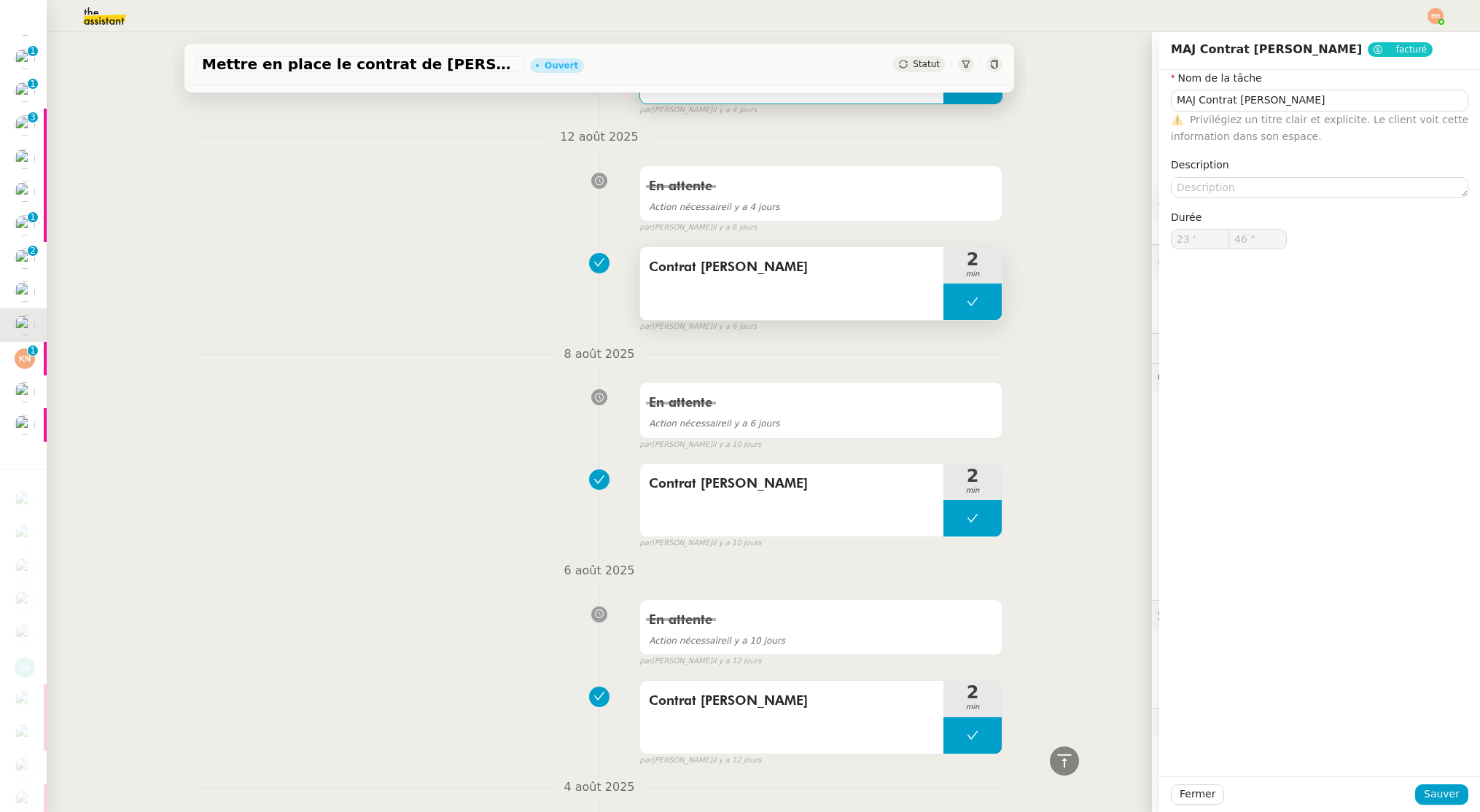
click at [743, 278] on div "Contrat Jacques TIROT" at bounding box center [791, 267] width 285 height 23
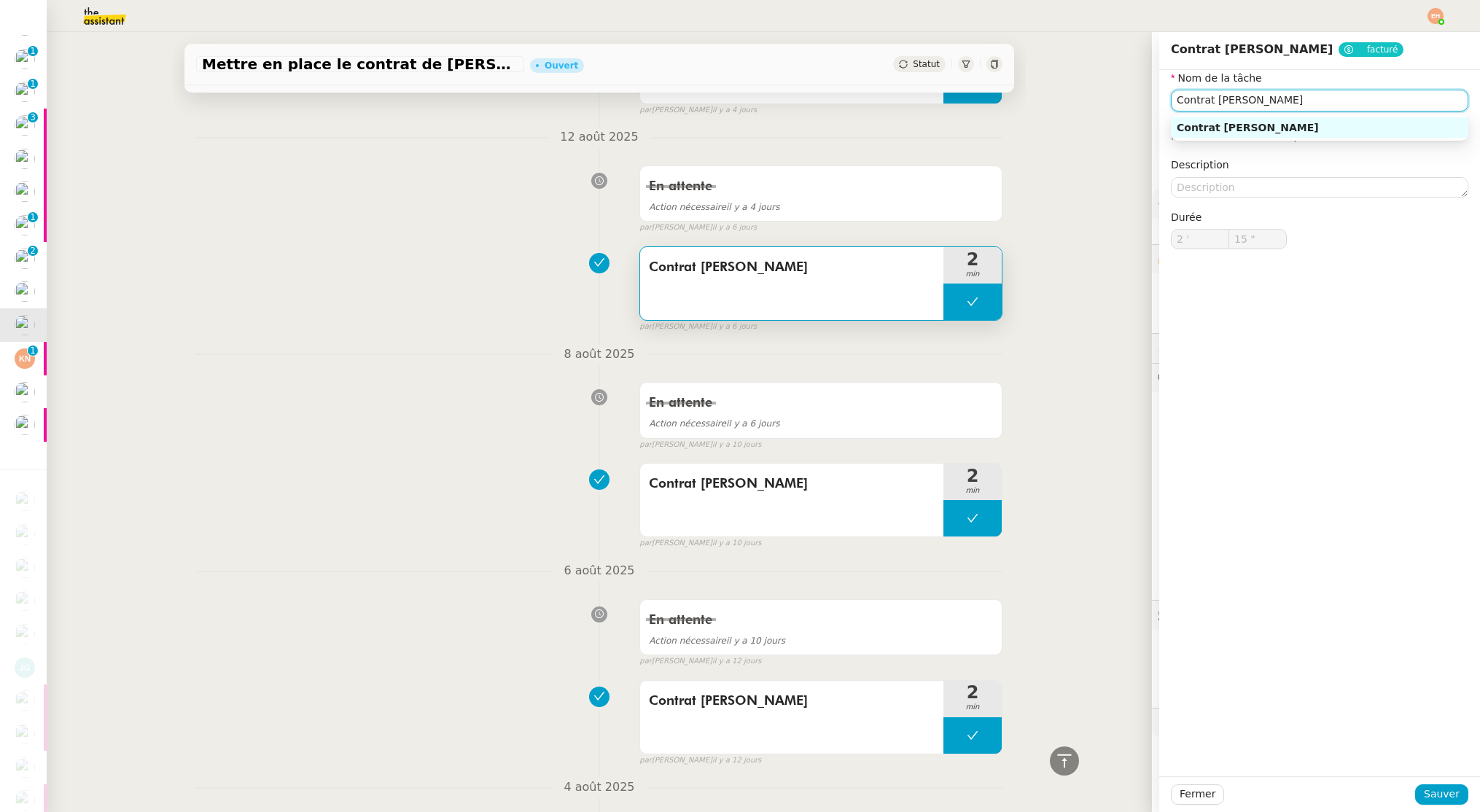
click at [1286, 100] on input "Contrat Jacques TIROT" at bounding box center [1320, 100] width 297 height 21
drag, startPoint x: 1286, startPoint y: 100, endPoint x: 1268, endPoint y: 595, distance: 495.3
click at [1286, 101] on input "Contrat Jacques TIROT" at bounding box center [1320, 100] width 297 height 21
drag, startPoint x: 1193, startPoint y: 791, endPoint x: 1178, endPoint y: 778, distance: 19.8
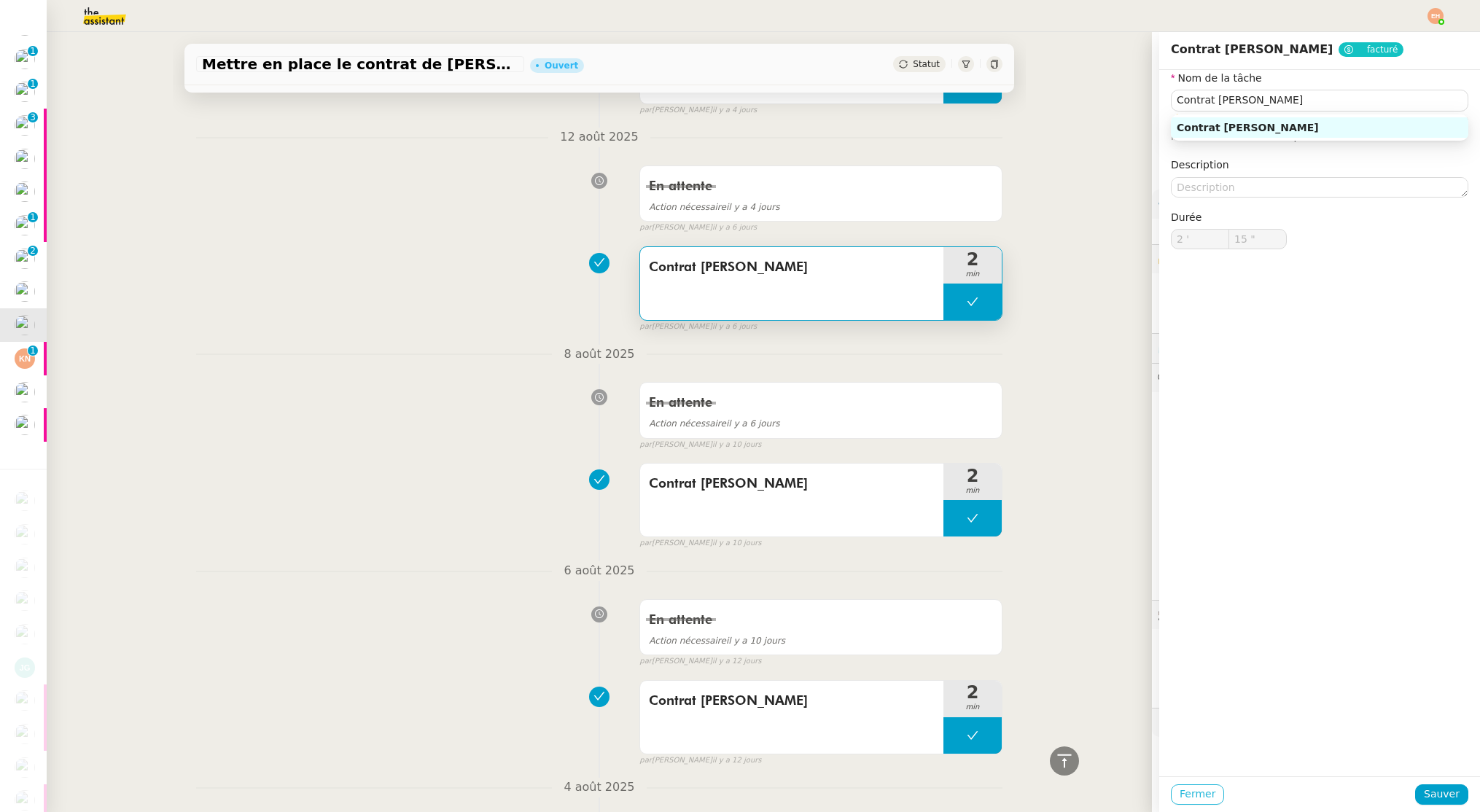
click at [1193, 791] on span "Fermer" at bounding box center [1197, 794] width 36 height 17
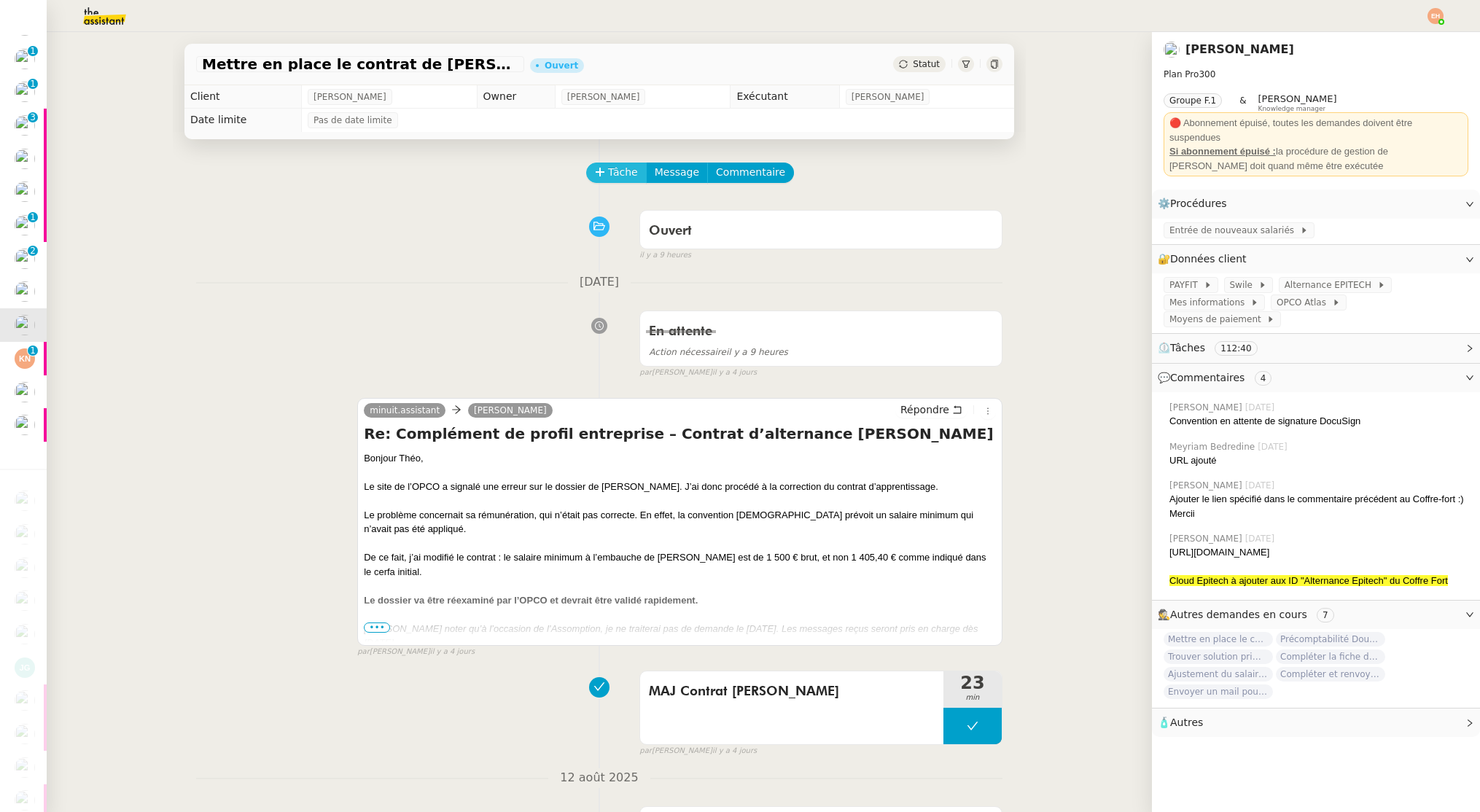
click at [608, 179] on span "Tâche" at bounding box center [622, 172] width 30 height 17
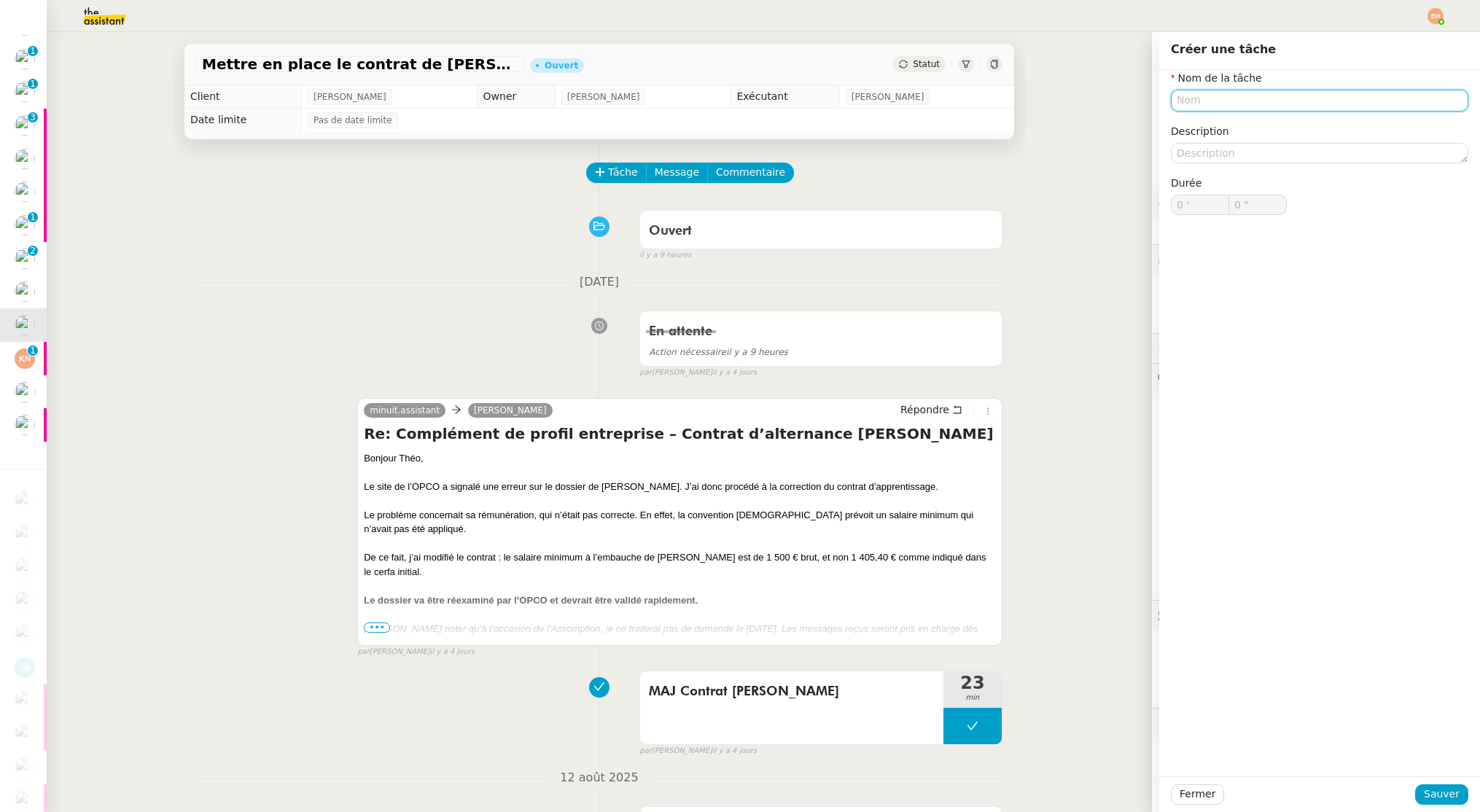
paste input "Contrat Jacques TIROT"
type input "Contrat Jacques TIROT"
click at [1450, 796] on span "Sauver" at bounding box center [1442, 794] width 36 height 17
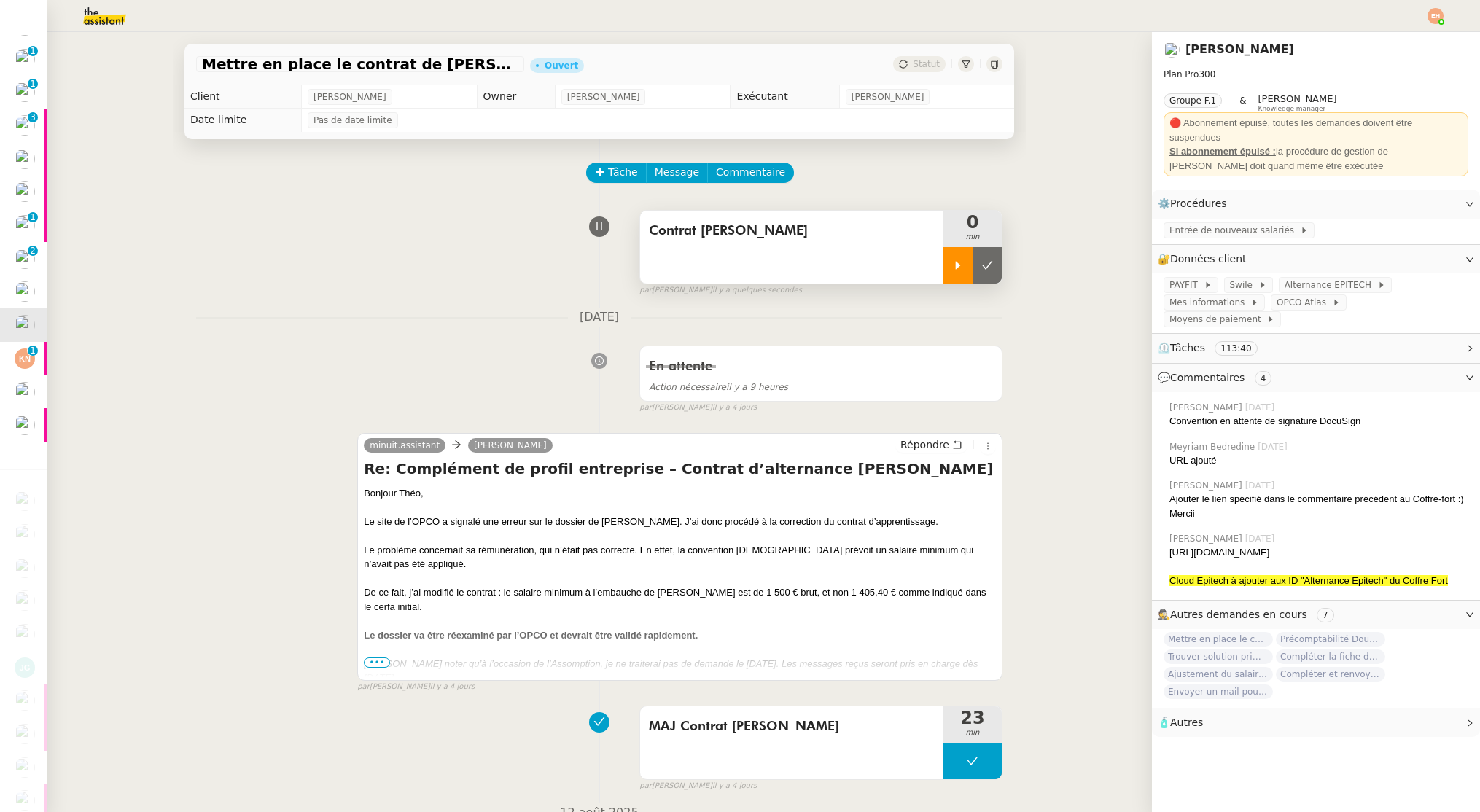
click at [961, 275] on div at bounding box center [958, 266] width 29 height 36
click at [979, 266] on div at bounding box center [972, 266] width 59 height 36
click at [979, 266] on button at bounding box center [987, 266] width 29 height 36
click at [930, 54] on div "Mettre en place le contrat de Jacques TIROT Ouvert Statut" at bounding box center [600, 65] width 830 height 41
click at [929, 59] on span "Statut" at bounding box center [926, 64] width 27 height 10
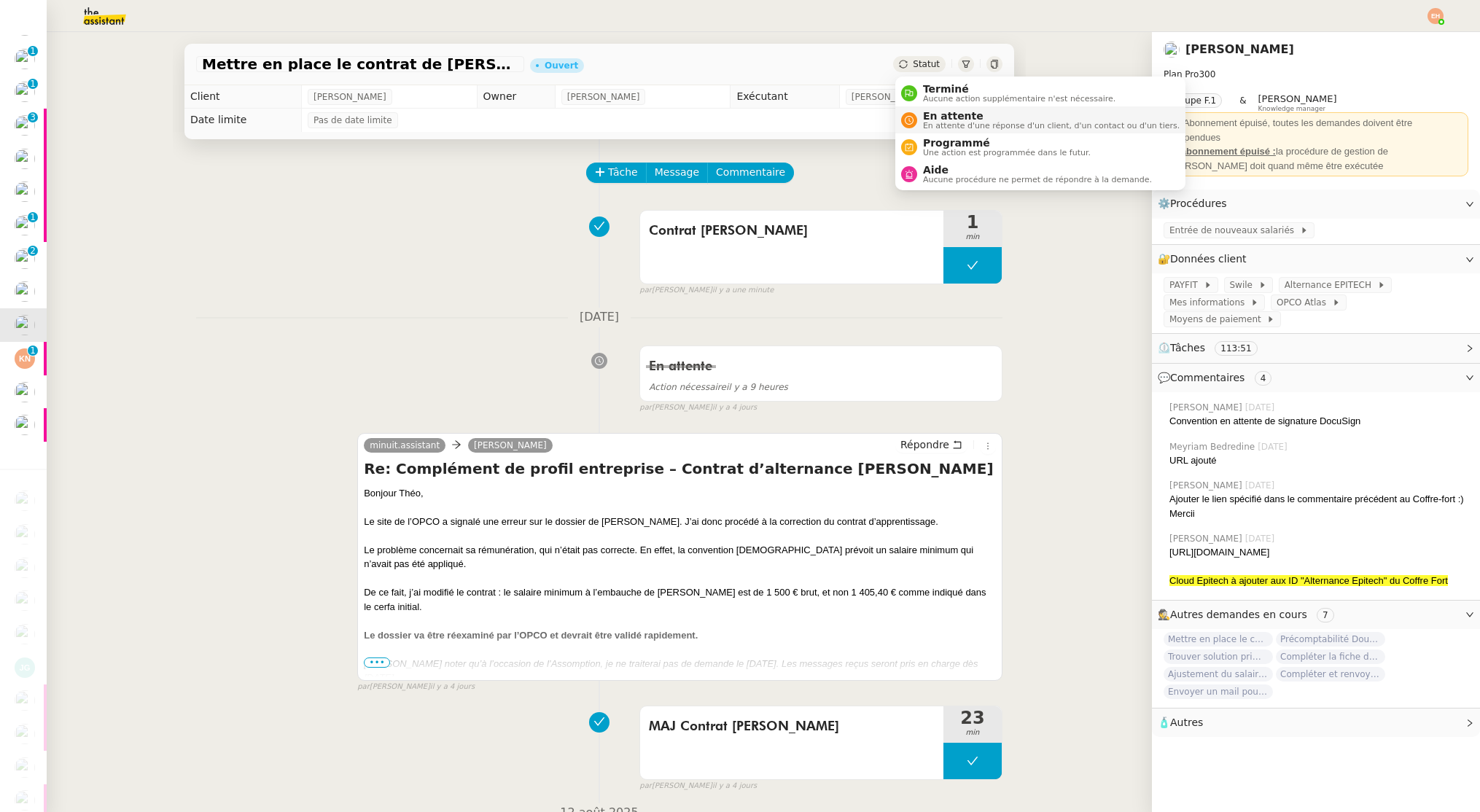
click at [957, 124] on span "En attente d'une réponse d'un client, d'un contact ou d'un tiers." at bounding box center [1051, 125] width 257 height 8
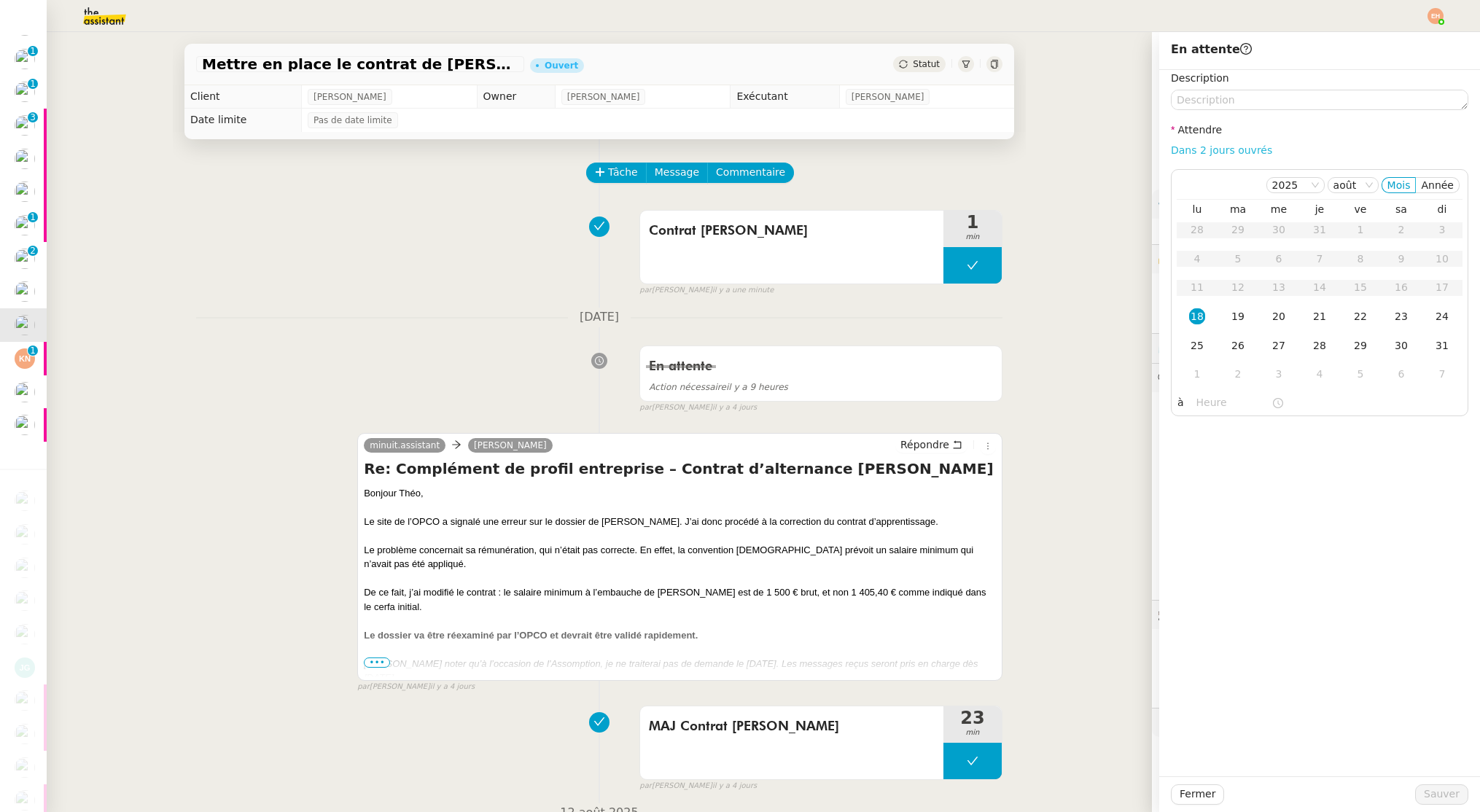
click at [1231, 150] on link "Dans 2 jours ouvrés" at bounding box center [1222, 149] width 102 height 12
type input "07:00"
click at [1448, 798] on span "Sauver" at bounding box center [1442, 794] width 36 height 17
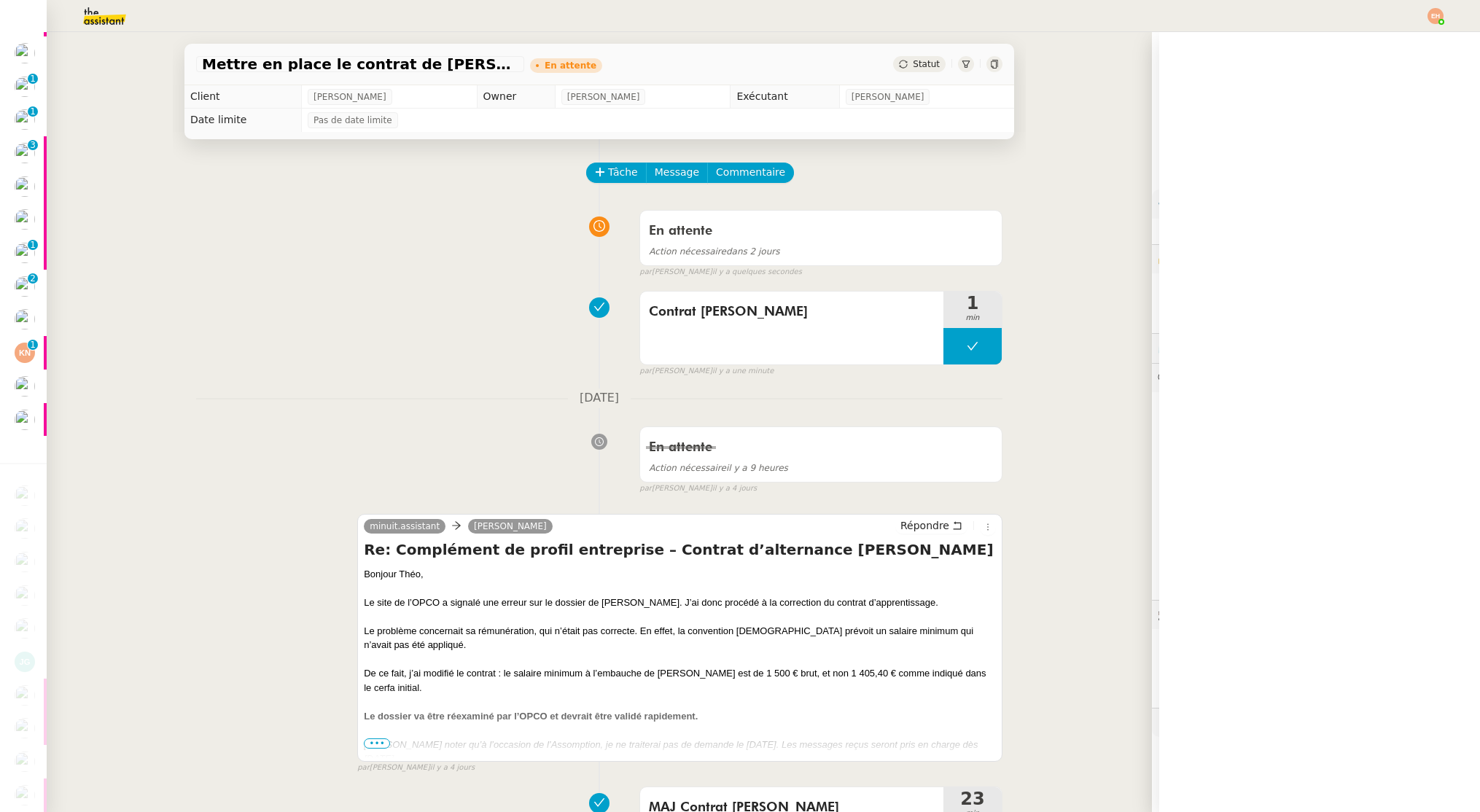
scroll to position [259, 0]
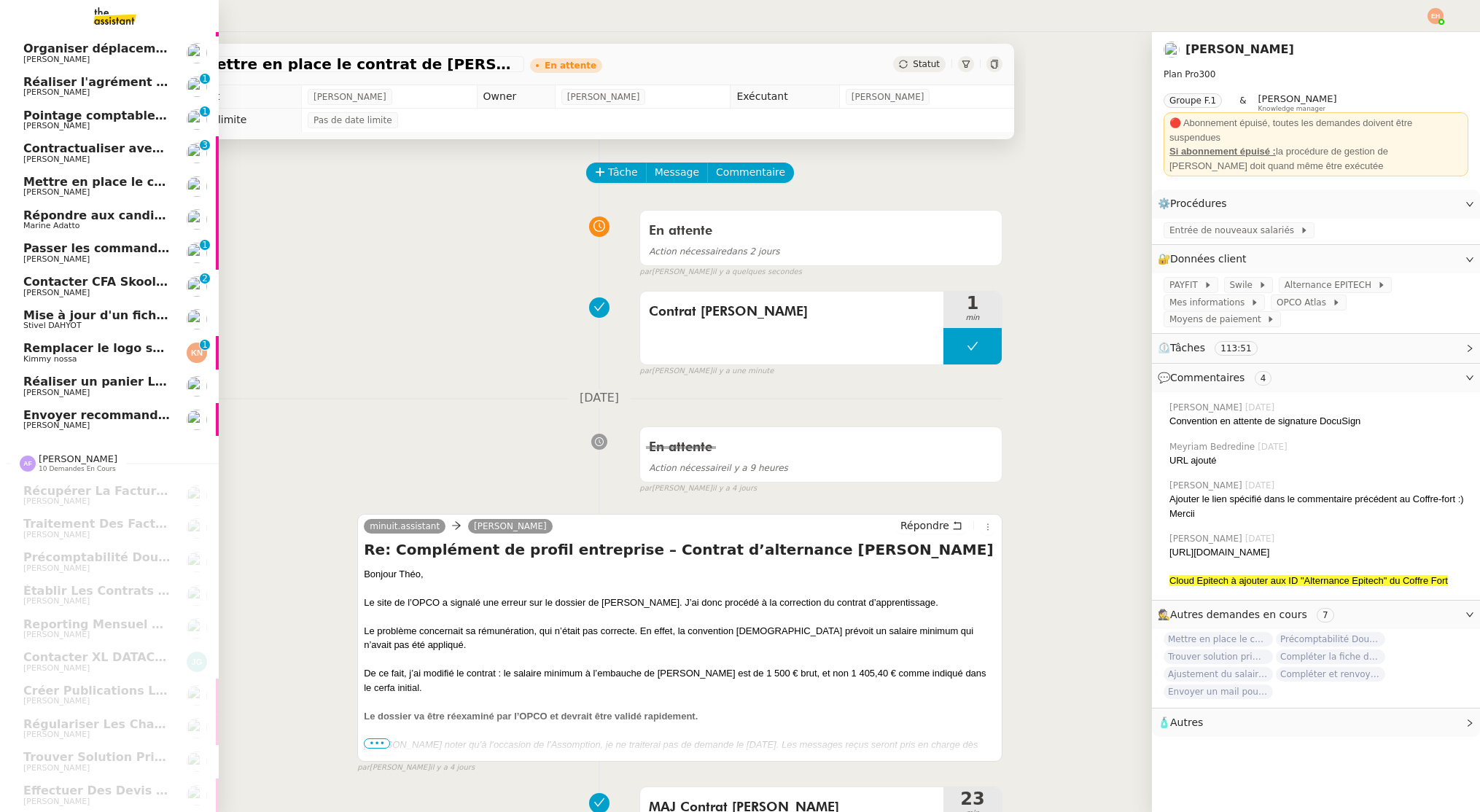
click at [65, 95] on span "[PERSON_NAME]" at bounding box center [57, 92] width 67 height 10
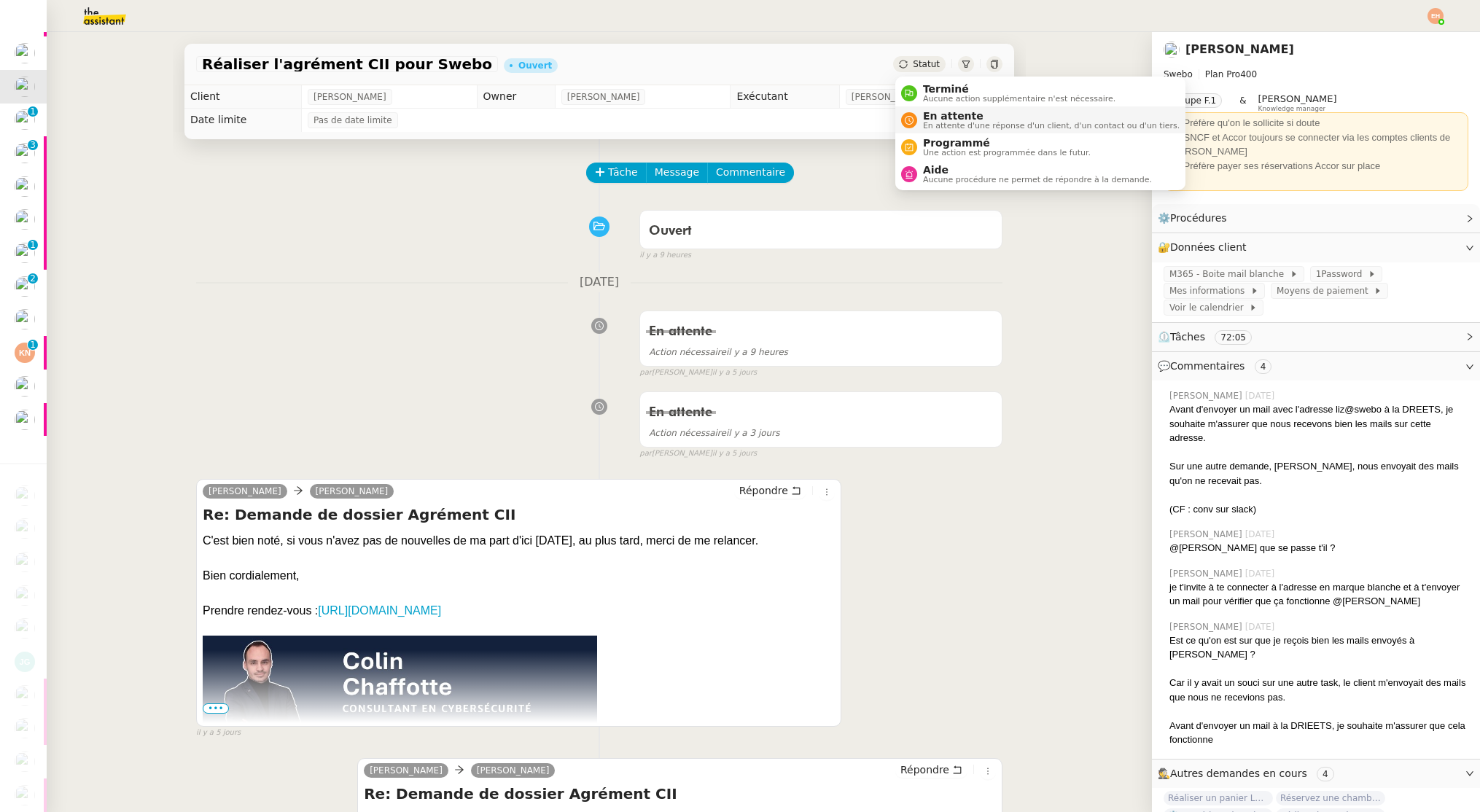
click at [937, 116] on span "En attente" at bounding box center [1051, 115] width 257 height 12
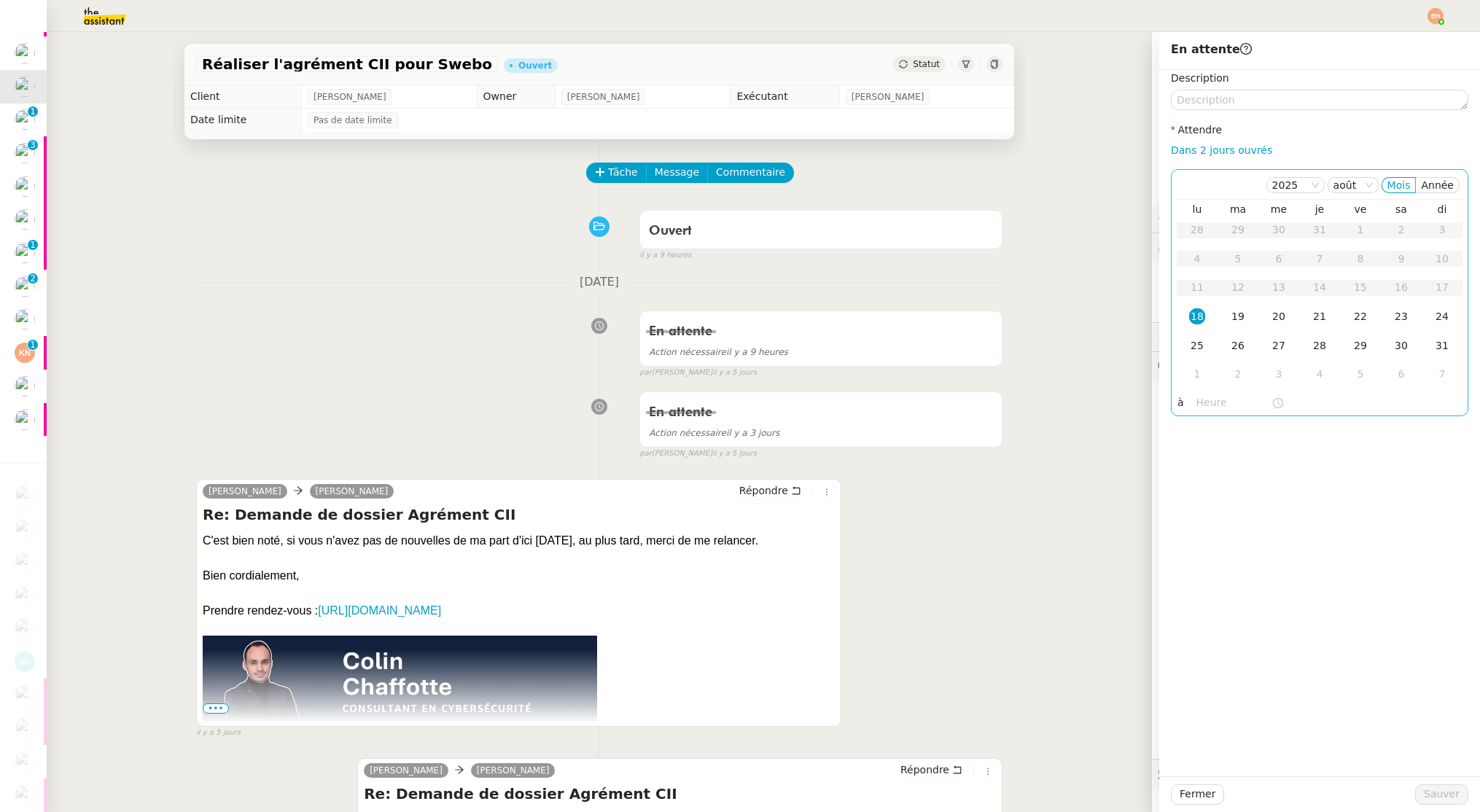
click at [1199, 315] on div "18" at bounding box center [1197, 317] width 16 height 16
click at [1220, 405] on input "text" at bounding box center [1233, 402] width 75 height 17
click at [1208, 508] on div "17" at bounding box center [1208, 511] width 41 height 17
click at [1248, 419] on div "00" at bounding box center [1250, 425] width 41 height 17
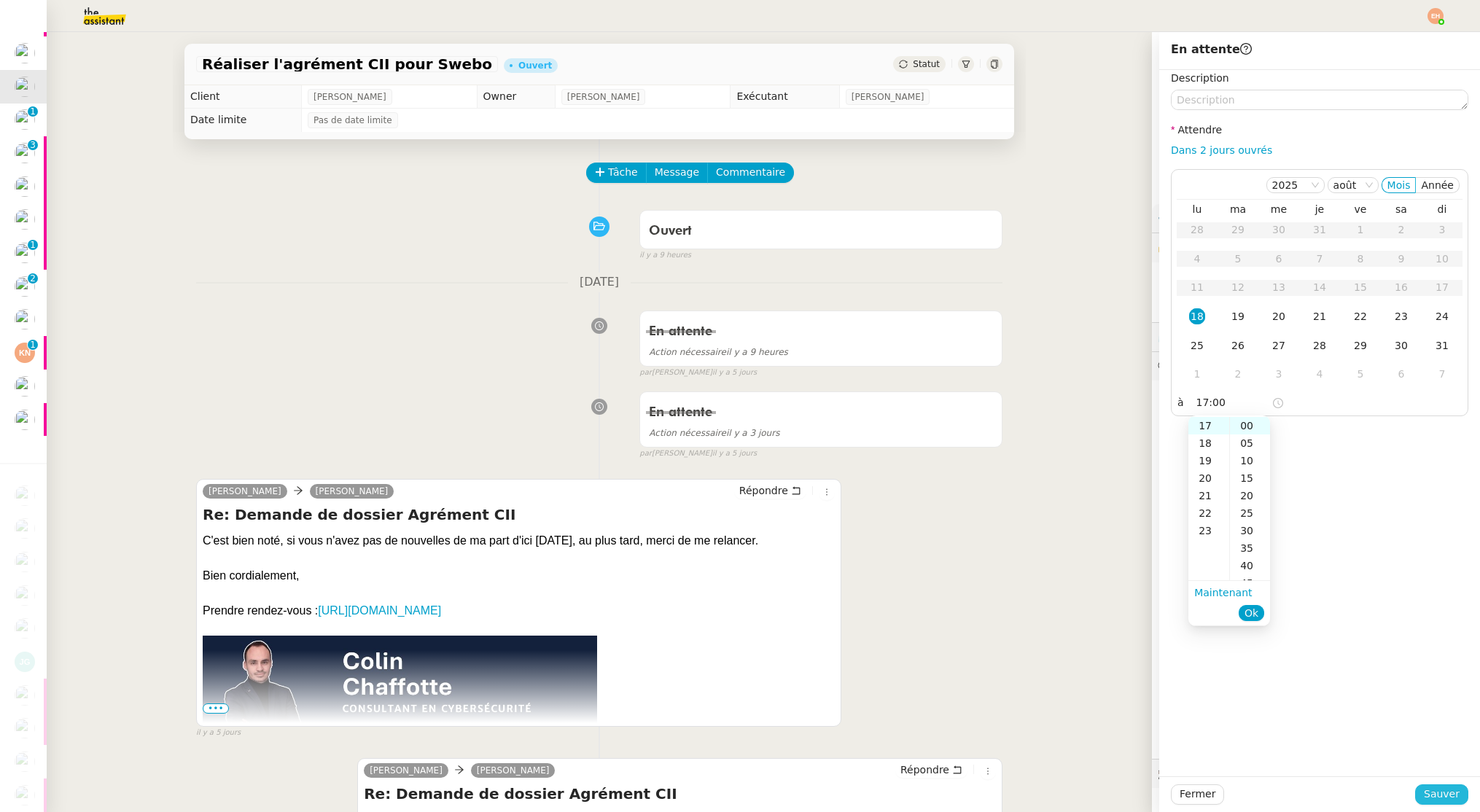
type input "17:00"
click at [1435, 793] on span "Sauver" at bounding box center [1442, 794] width 36 height 17
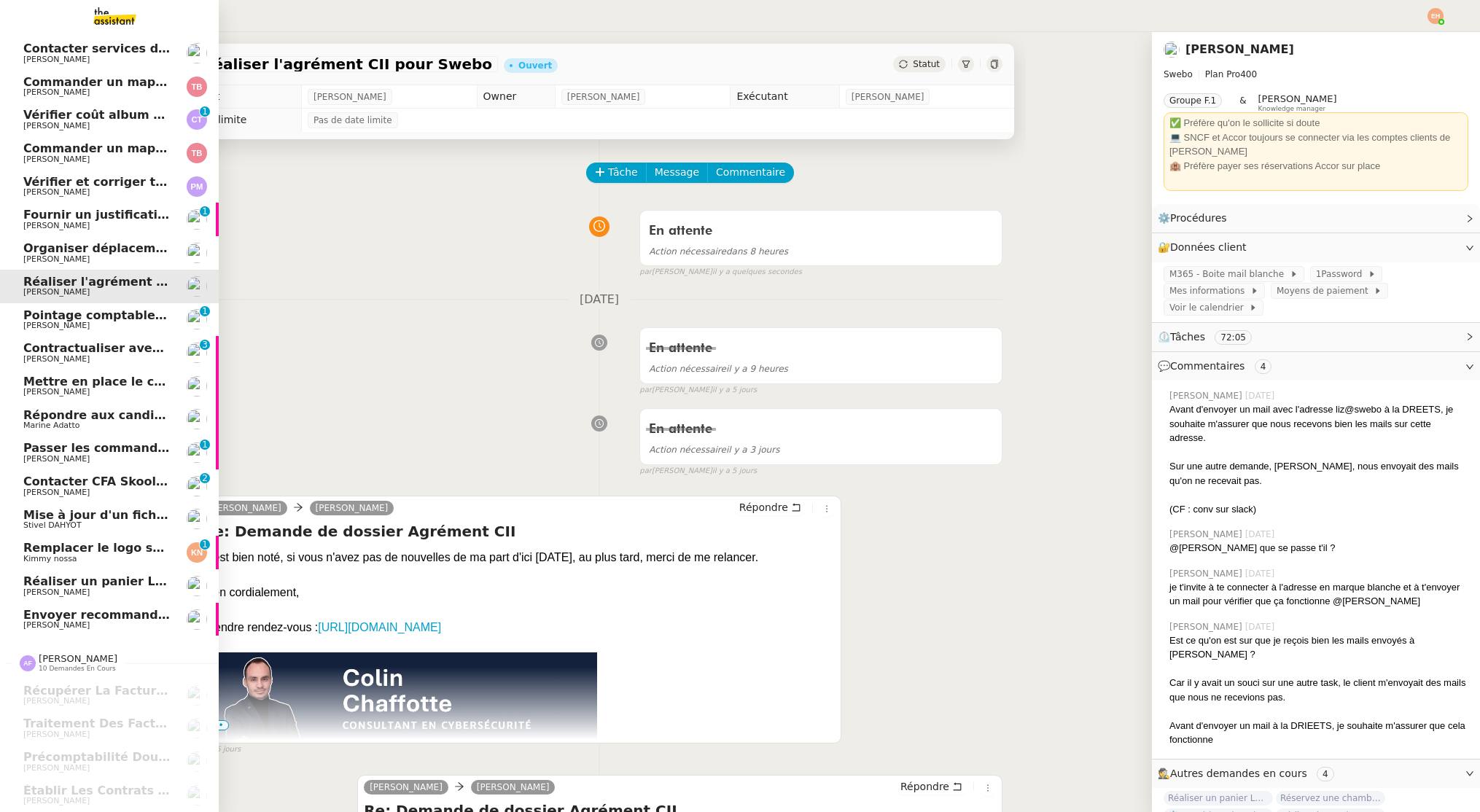
click at [40, 125] on span "[PERSON_NAME]" at bounding box center [57, 125] width 67 height 10
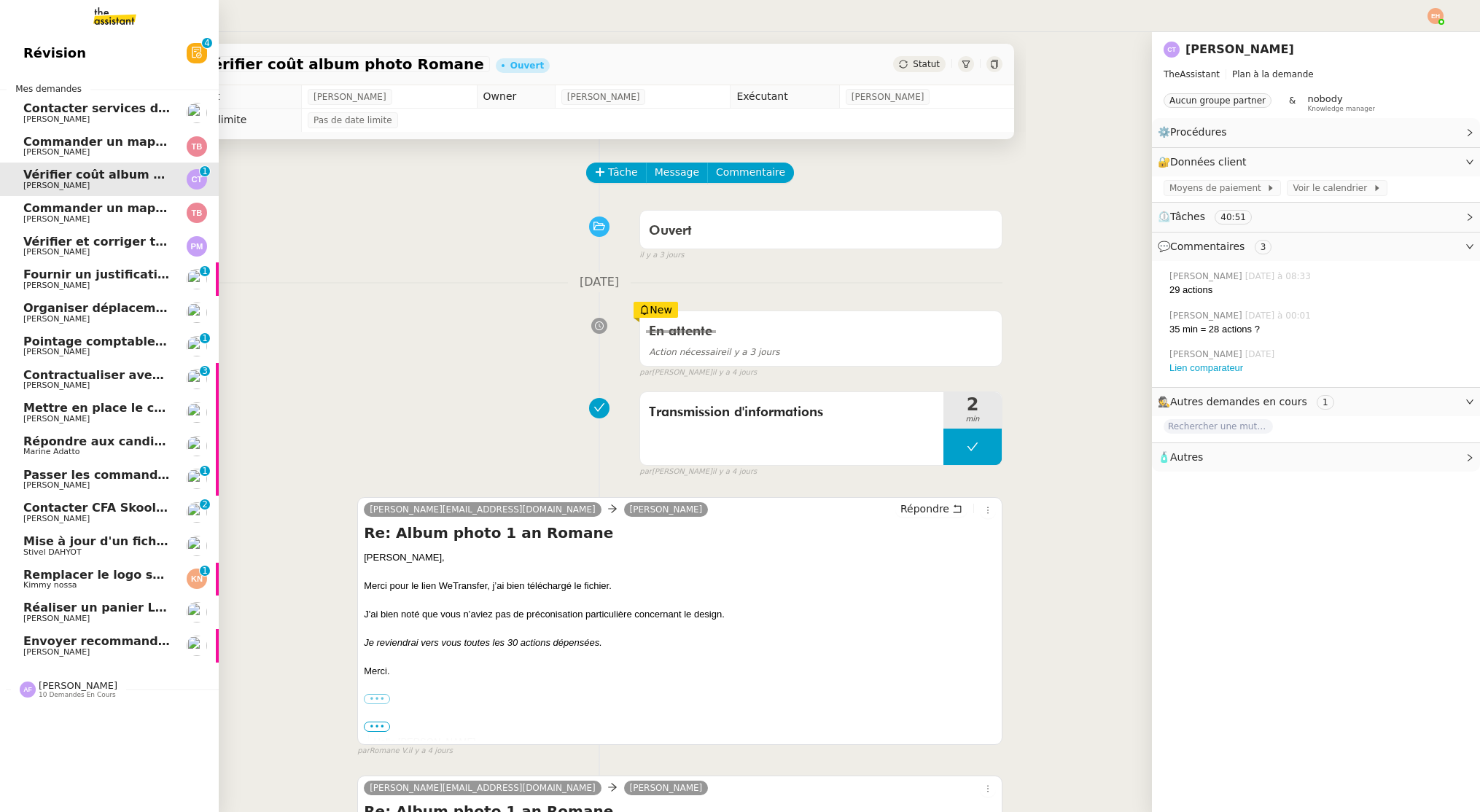
click at [55, 152] on span "[PERSON_NAME]" at bounding box center [57, 152] width 67 height 10
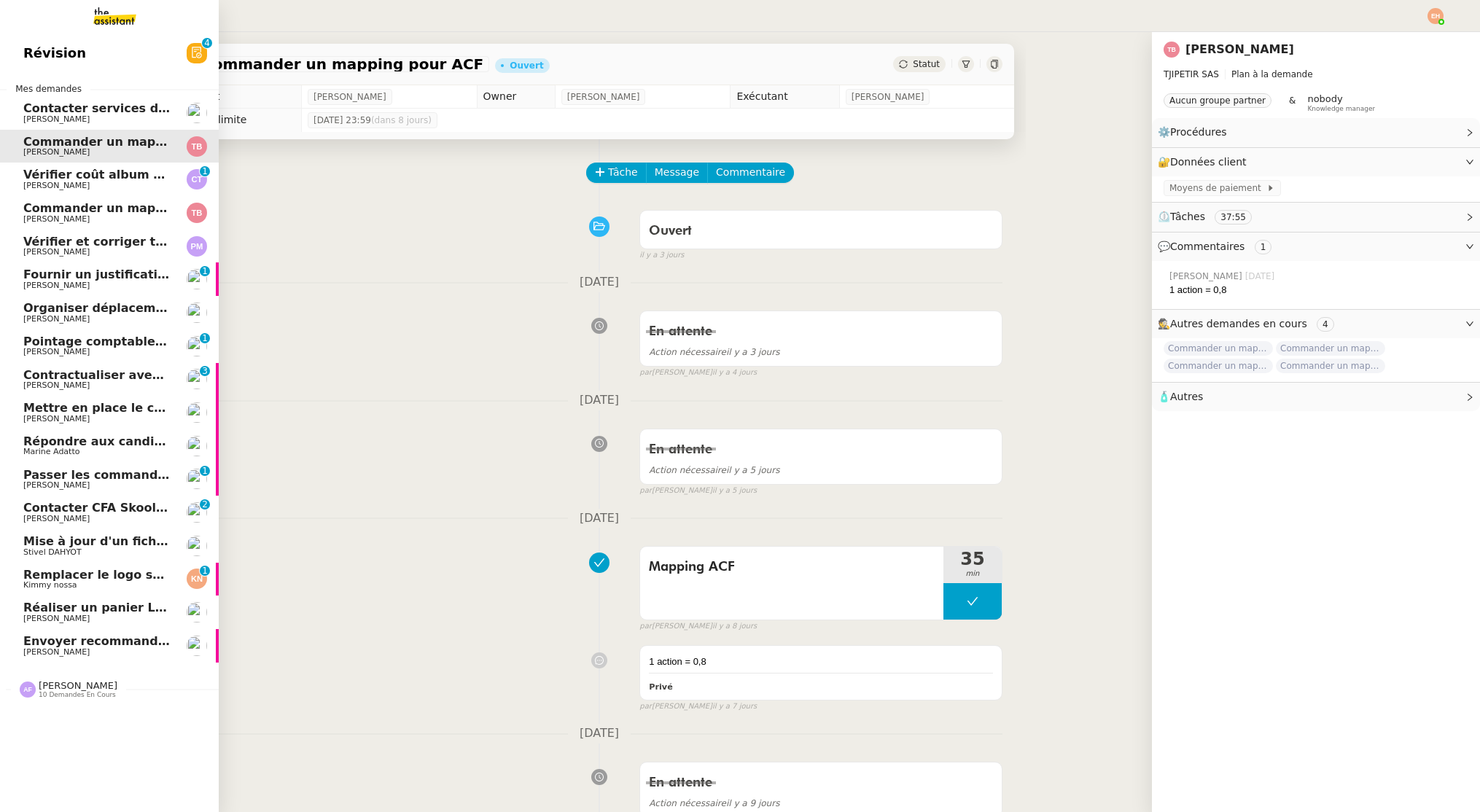
click at [48, 209] on span "Commander un mapping pour Afigec" at bounding box center [143, 208] width 240 height 14
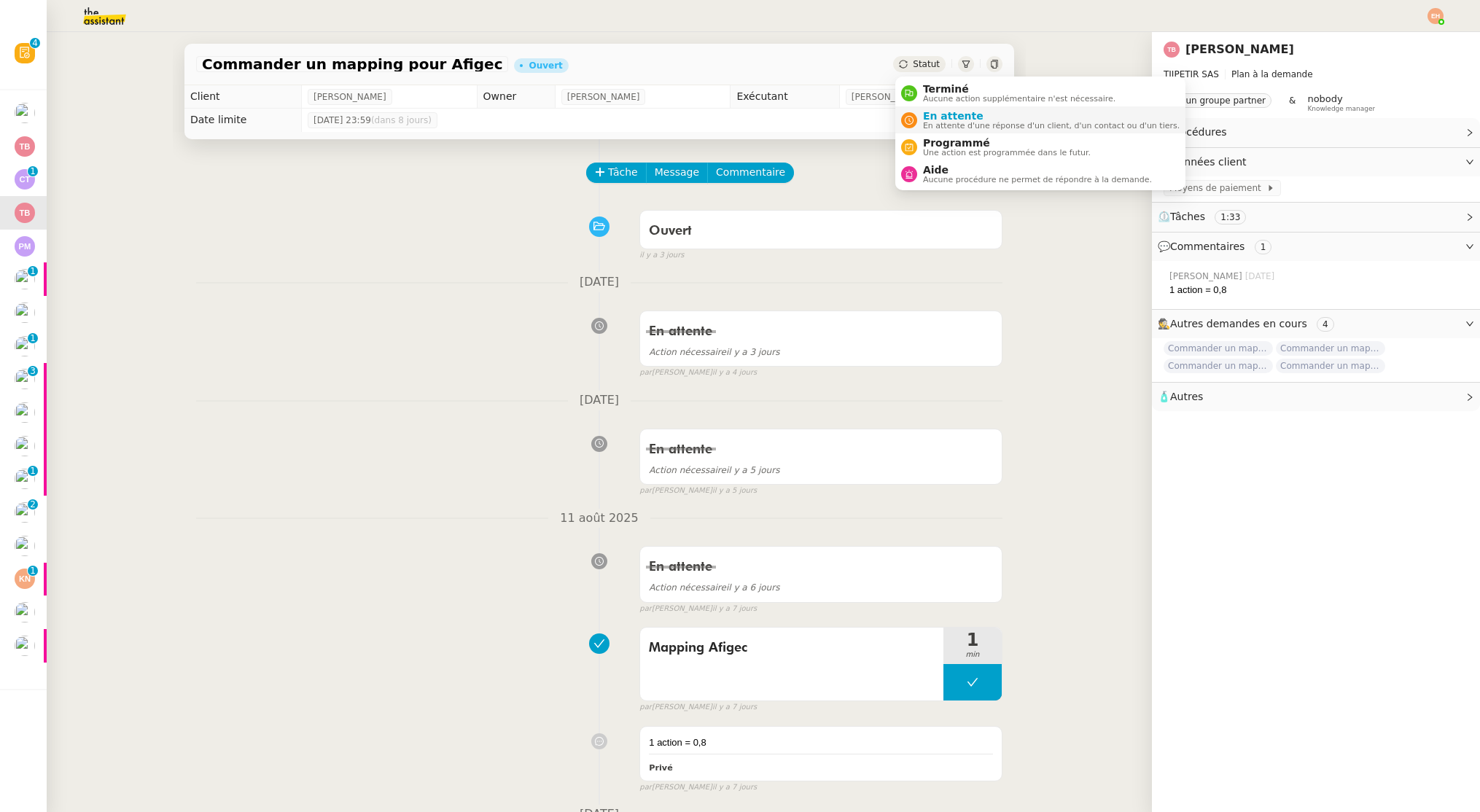
click at [944, 120] on span "En attente" at bounding box center [1051, 115] width 257 height 12
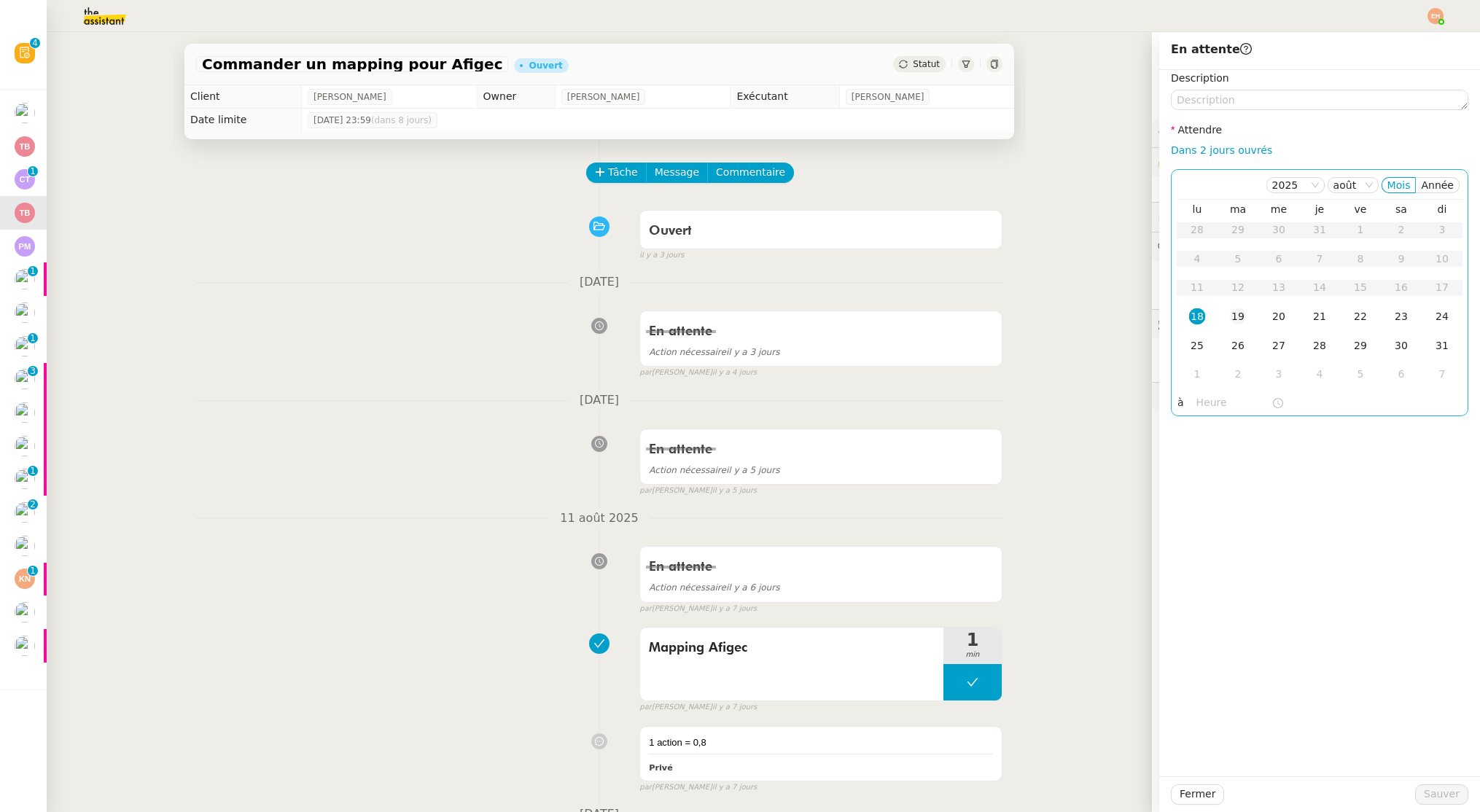
click at [1241, 316] on div "19" at bounding box center [1238, 317] width 16 height 16
click at [1439, 797] on span "Sauver" at bounding box center [1442, 794] width 36 height 17
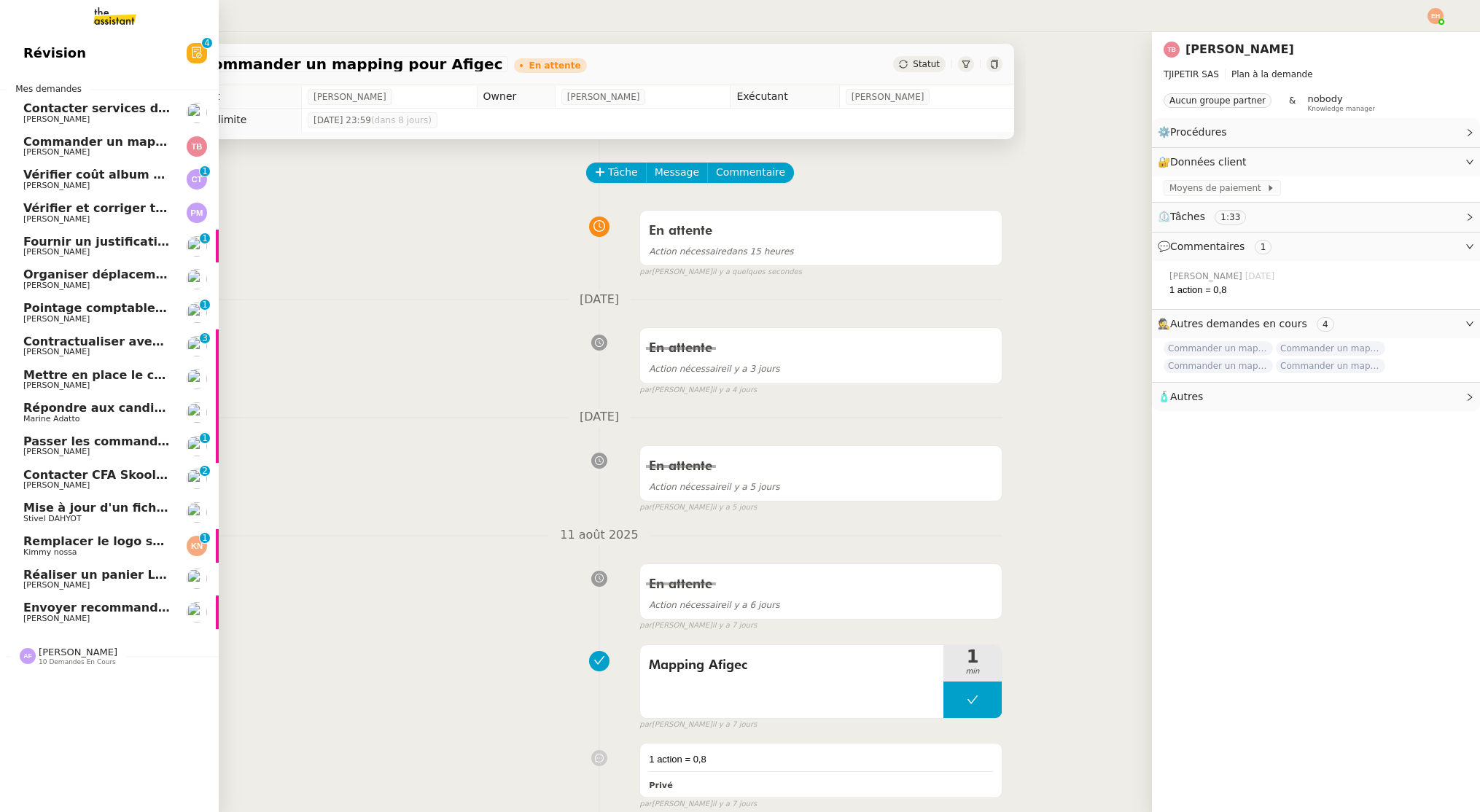
click at [109, 235] on span "Fournir un justificatif de travail" at bounding box center [126, 241] width 206 height 14
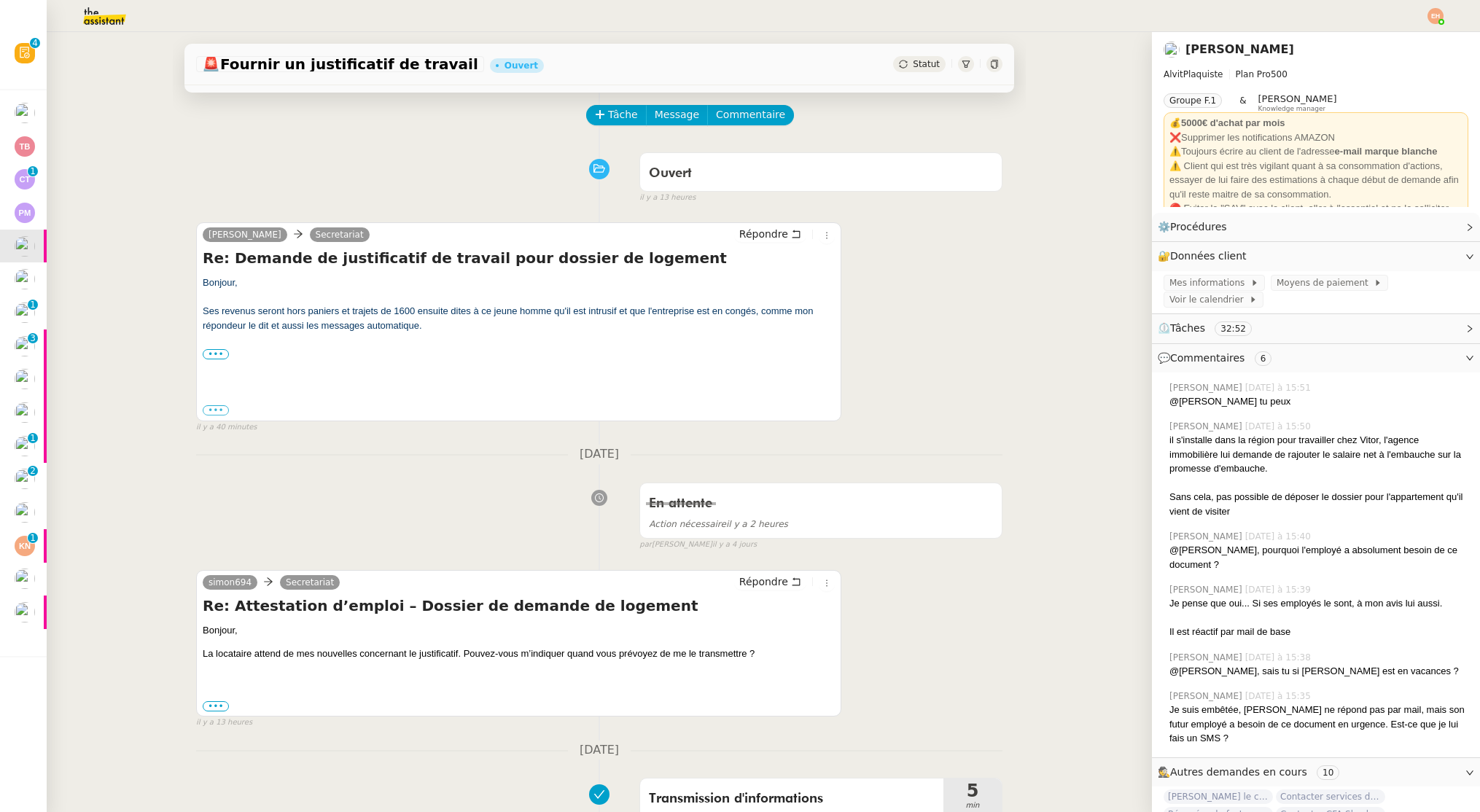
scroll to position [60, 0]
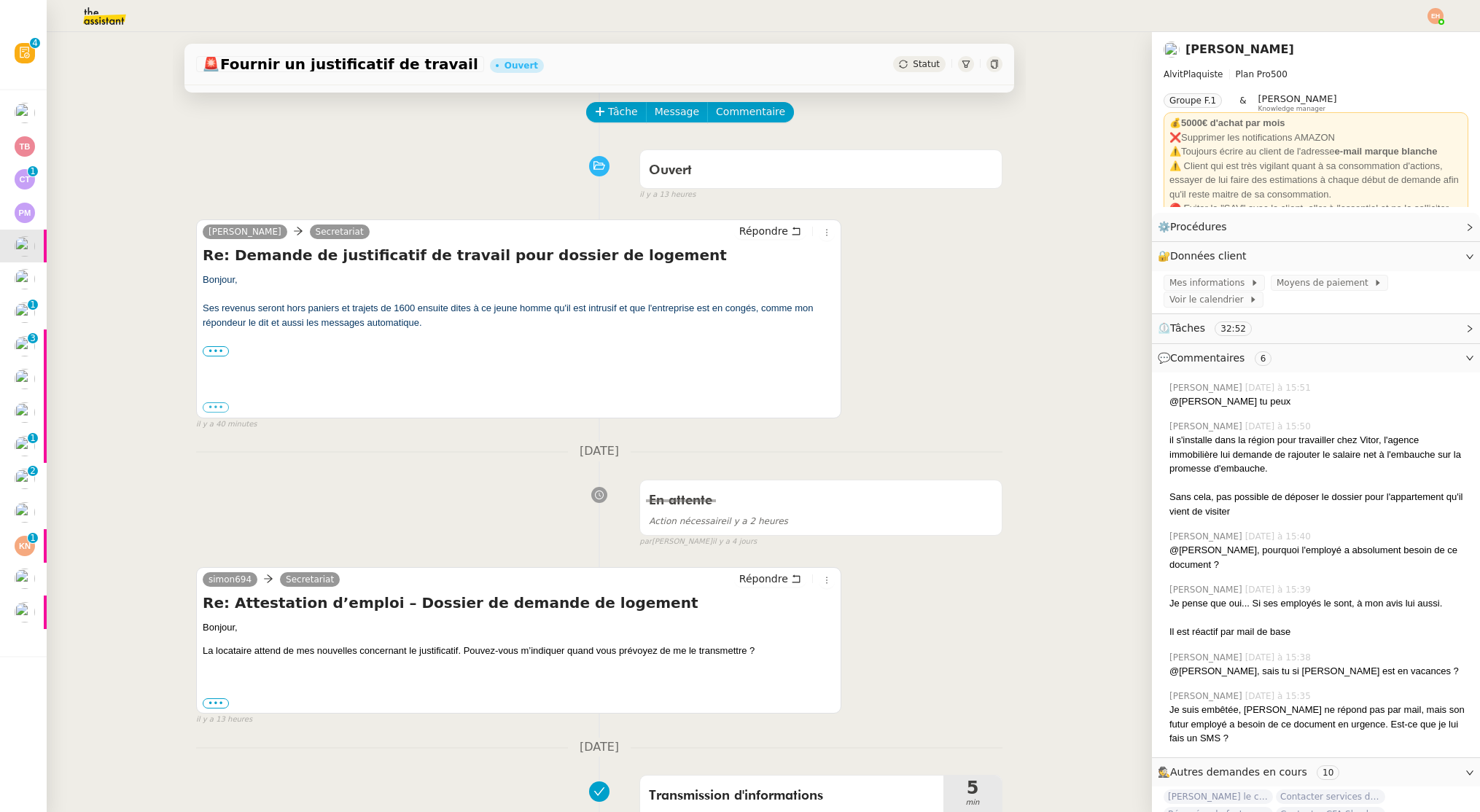
drag, startPoint x: 215, startPoint y: 309, endPoint x: 443, endPoint y: 317, distance: 228.1
click at [505, 321] on div "Ses revenus seront hors paniers et trajets de 1600 ensuite dites à ce jeune hom…" at bounding box center [519, 315] width 632 height 29
drag, startPoint x: 390, startPoint y: 309, endPoint x: 526, endPoint y: 311, distance: 136.0
click at [526, 311] on span "Ses revenus seront hors paniers et trajets de 1600 ensuite dites à ce jeune hom…" at bounding box center [508, 315] width 610 height 25
click at [488, 332] on div "Bonjour, Ses revenus seront hors paniers et trajets de 1600 ensuite dites à ce …" at bounding box center [519, 322] width 632 height 99
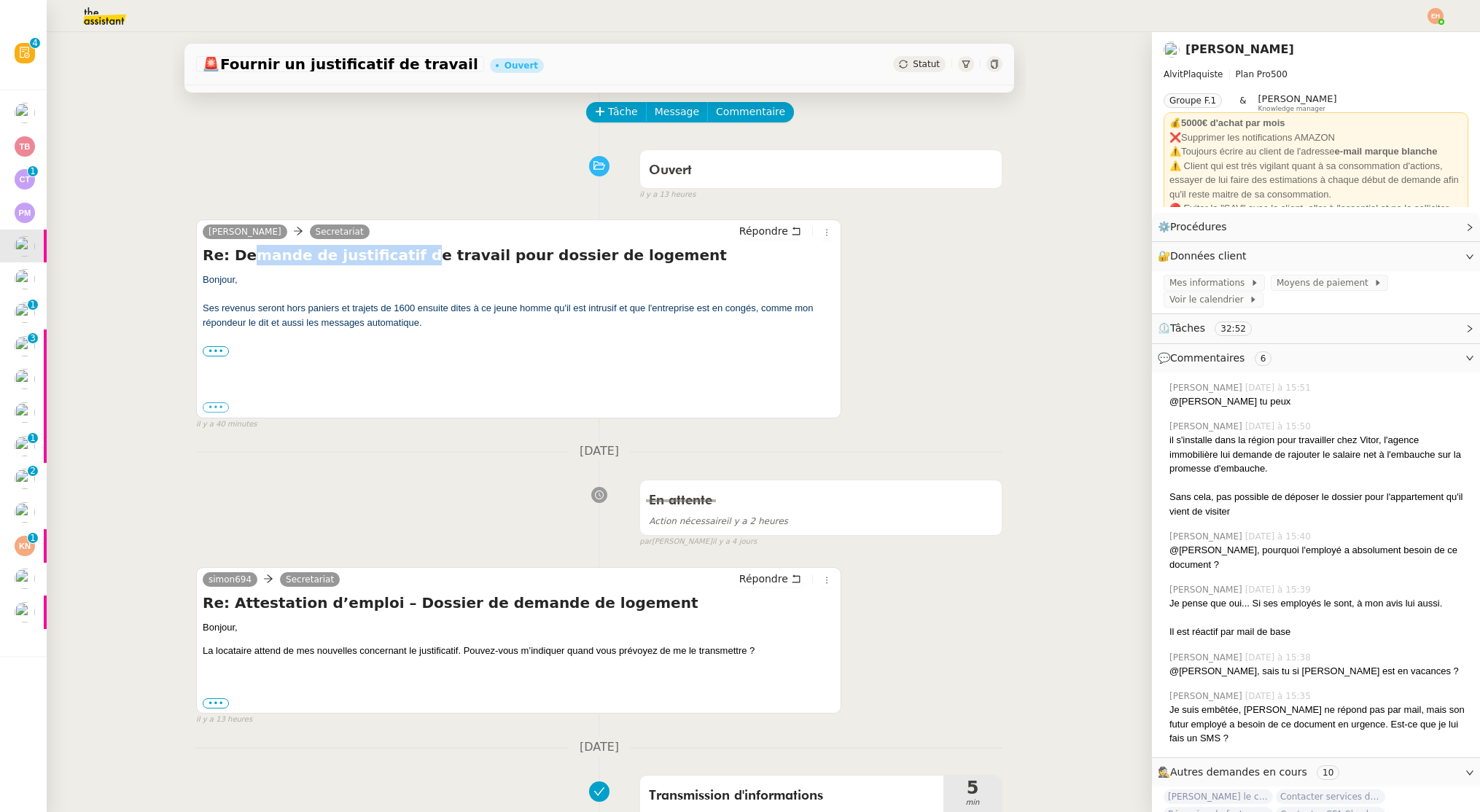
drag, startPoint x: 248, startPoint y: 259, endPoint x: 393, endPoint y: 260, distance: 145.0
click at [393, 260] on h4 "Re: Demande de justificatif de travail pour dossier de logement" at bounding box center [519, 255] width 632 height 21
click at [324, 321] on span "Ses revenus seront hors paniers et trajets de 1600 ensuite dites à ce jeune hom…" at bounding box center [508, 315] width 610 height 25
drag, startPoint x: 216, startPoint y: 309, endPoint x: 440, endPoint y: 320, distance: 224.3
click at [440, 320] on div "Ses revenus seront hors paniers et trajets de 1600 ensuite dites à ce jeune hom…" at bounding box center [519, 315] width 632 height 29
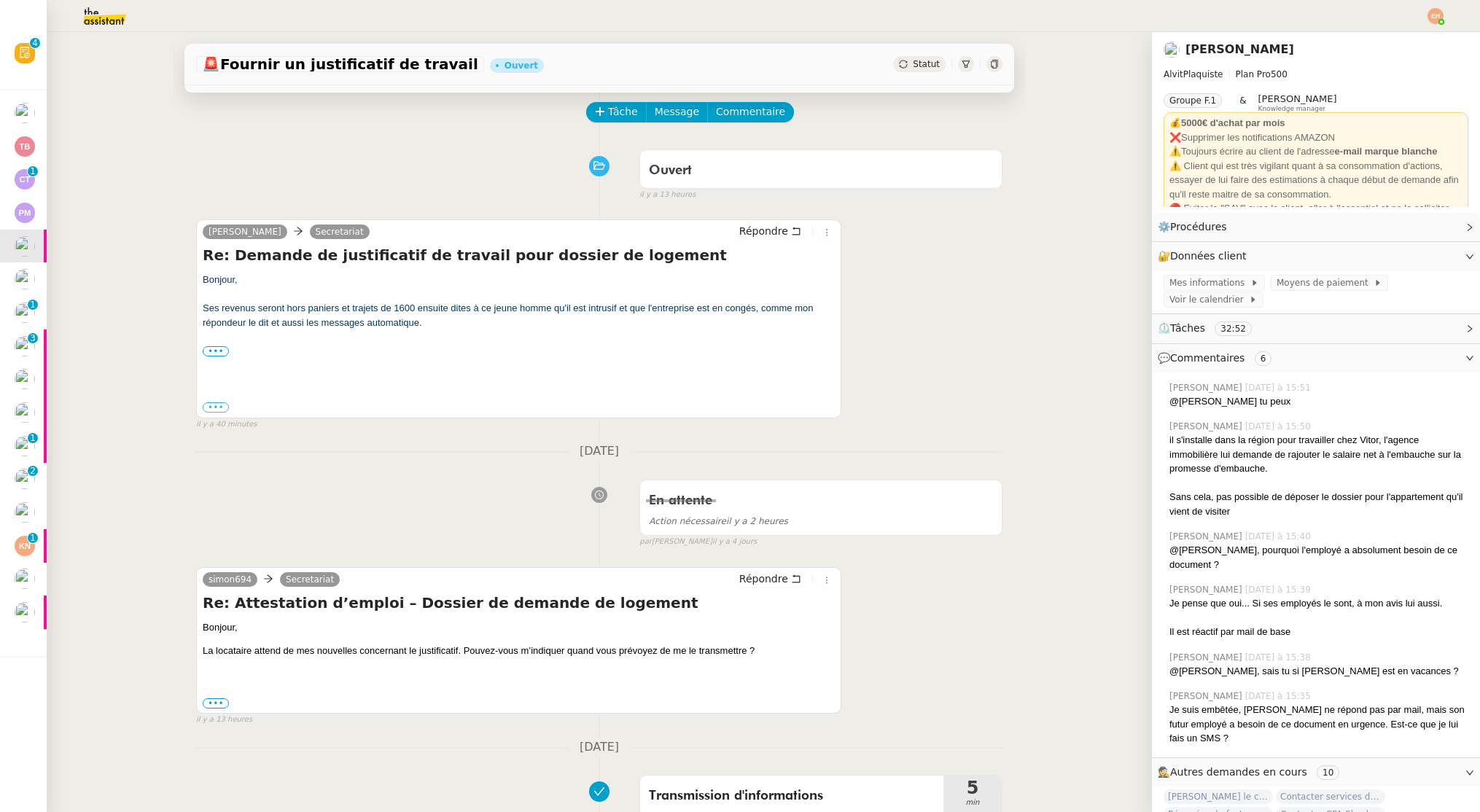
click at [432, 313] on span "Ses revenus seront hors paniers et trajets de 1600 ensuite dites à ce jeune hom…" at bounding box center [508, 315] width 610 height 25
drag, startPoint x: 661, startPoint y: 304, endPoint x: 645, endPoint y: 309, distance: 16.8
click at [645, 309] on span "Ses revenus seront hors paniers et trajets de 1600 ensuite dites à ce jeune hom…" at bounding box center [508, 315] width 610 height 25
click at [357, 327] on span "Ses revenus seront hors paniers et trajets de 1600 ensuite dites à ce jeune hom…" at bounding box center [508, 315] width 610 height 25
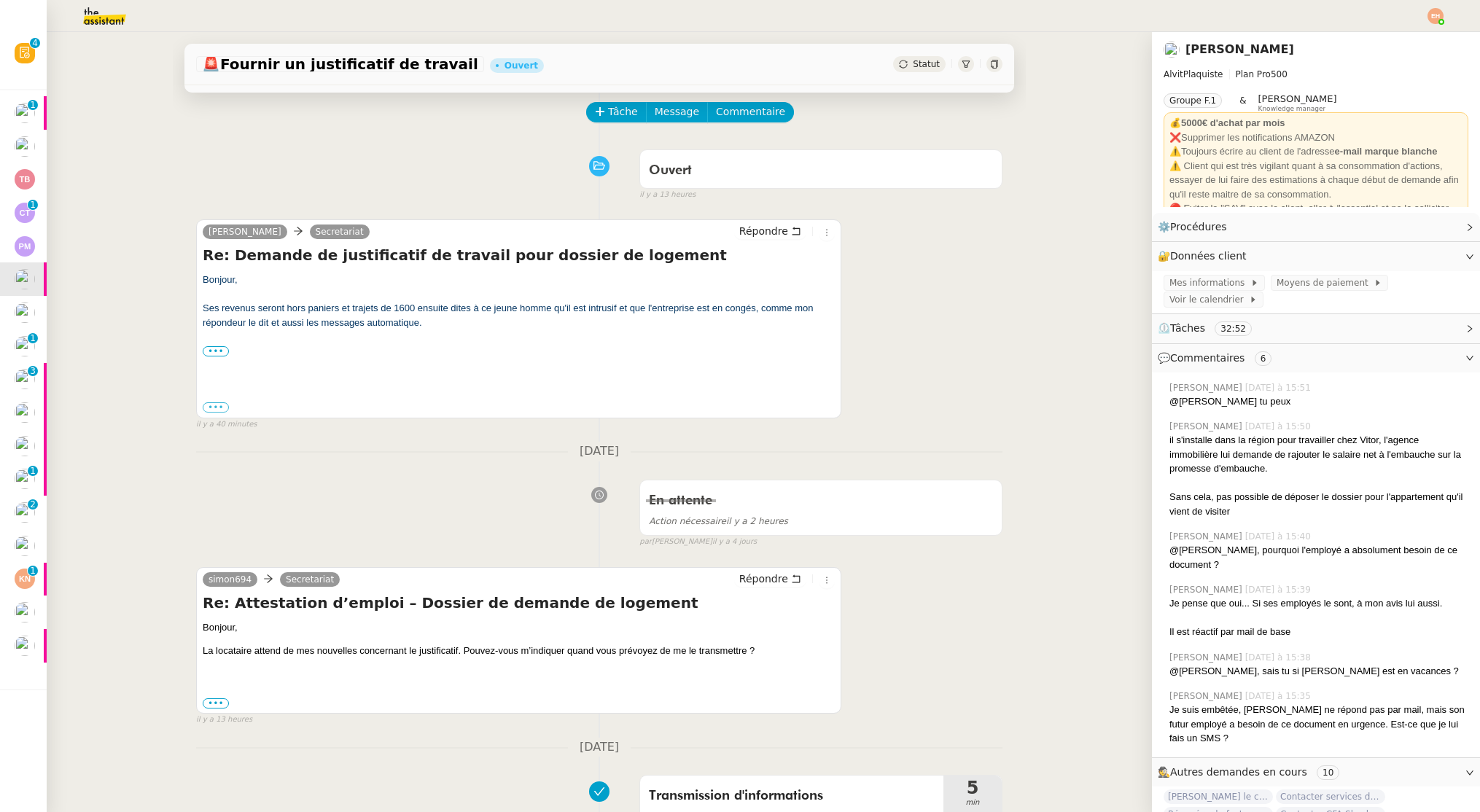
drag, startPoint x: 490, startPoint y: 330, endPoint x: 277, endPoint y: 312, distance: 213.8
click at [277, 312] on div "Ses revenus seront hors paniers et trajets de 1600 ensuite dites à ce jeune hom…" at bounding box center [519, 315] width 632 height 29
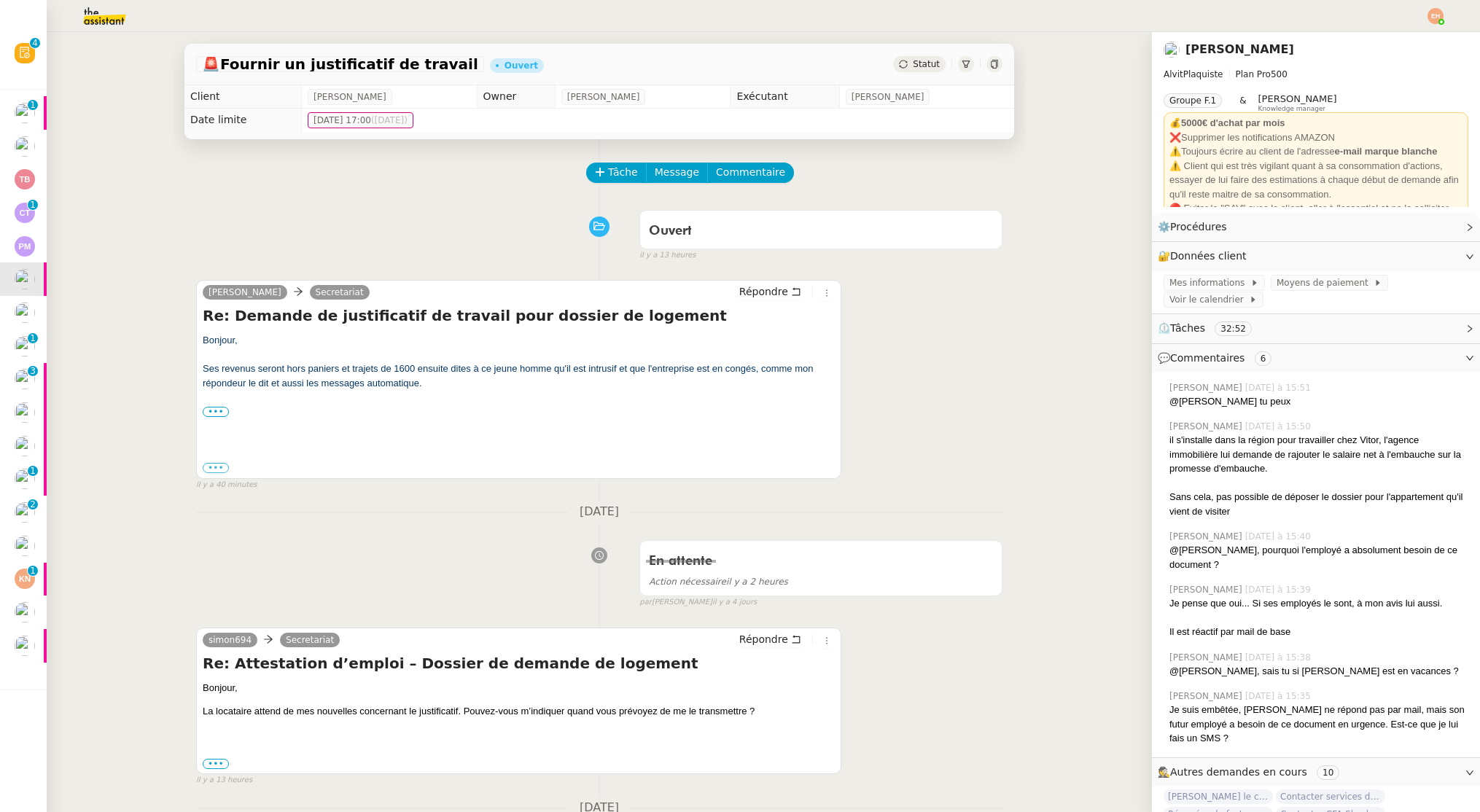
click at [447, 385] on div "Ses revenus seront hors paniers et trajets de 1600 ensuite dites à ce jeune hom…" at bounding box center [519, 376] width 632 height 29
drag, startPoint x: 446, startPoint y: 390, endPoint x: 196, endPoint y: 344, distance: 254.2
click at [196, 344] on div "Vitor Alvites Secretariat Répondre Re: Demande de justificatif de travail pour …" at bounding box center [519, 379] width 645 height 198
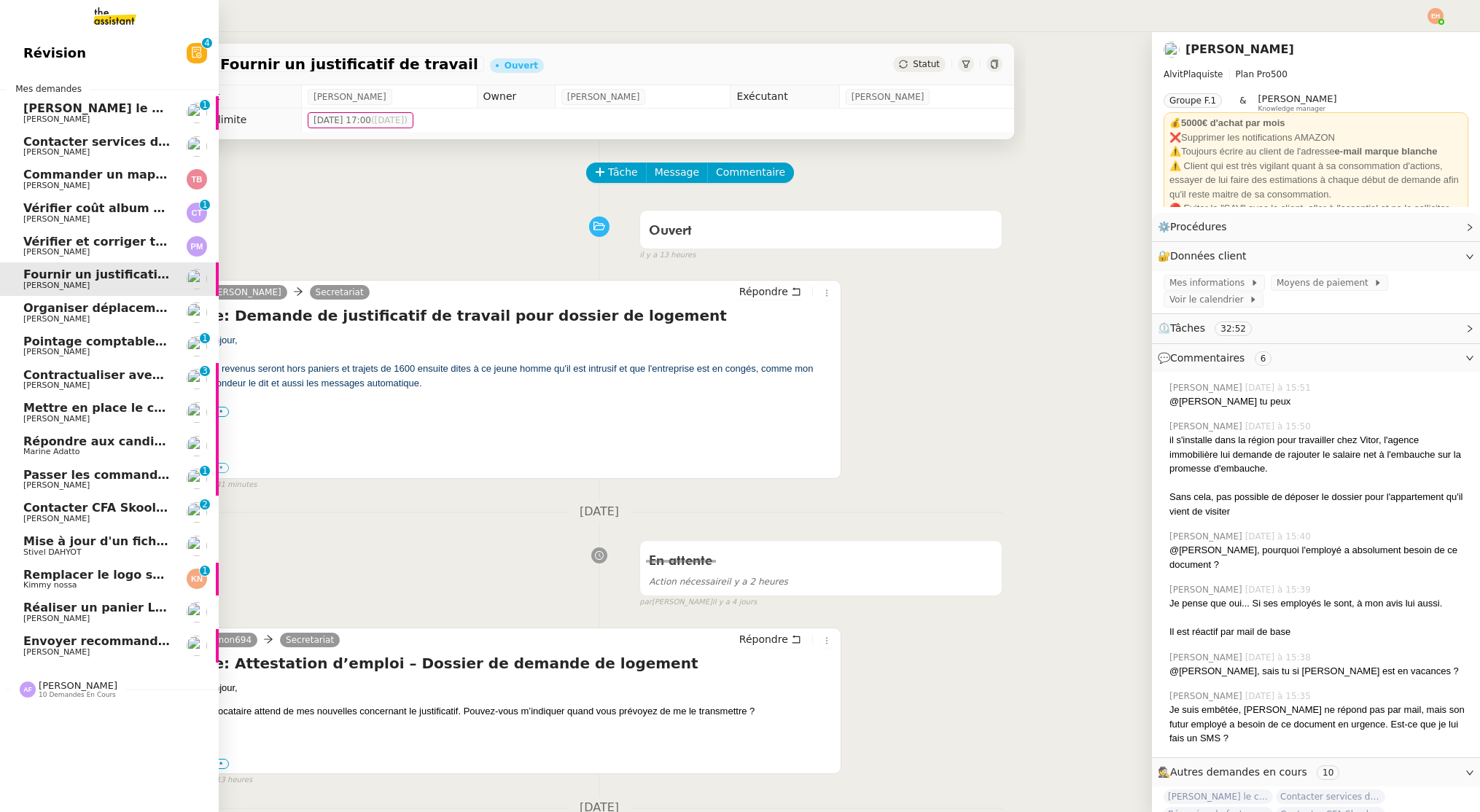
click at [138, 316] on span "[PERSON_NAME]" at bounding box center [97, 320] width 148 height 9
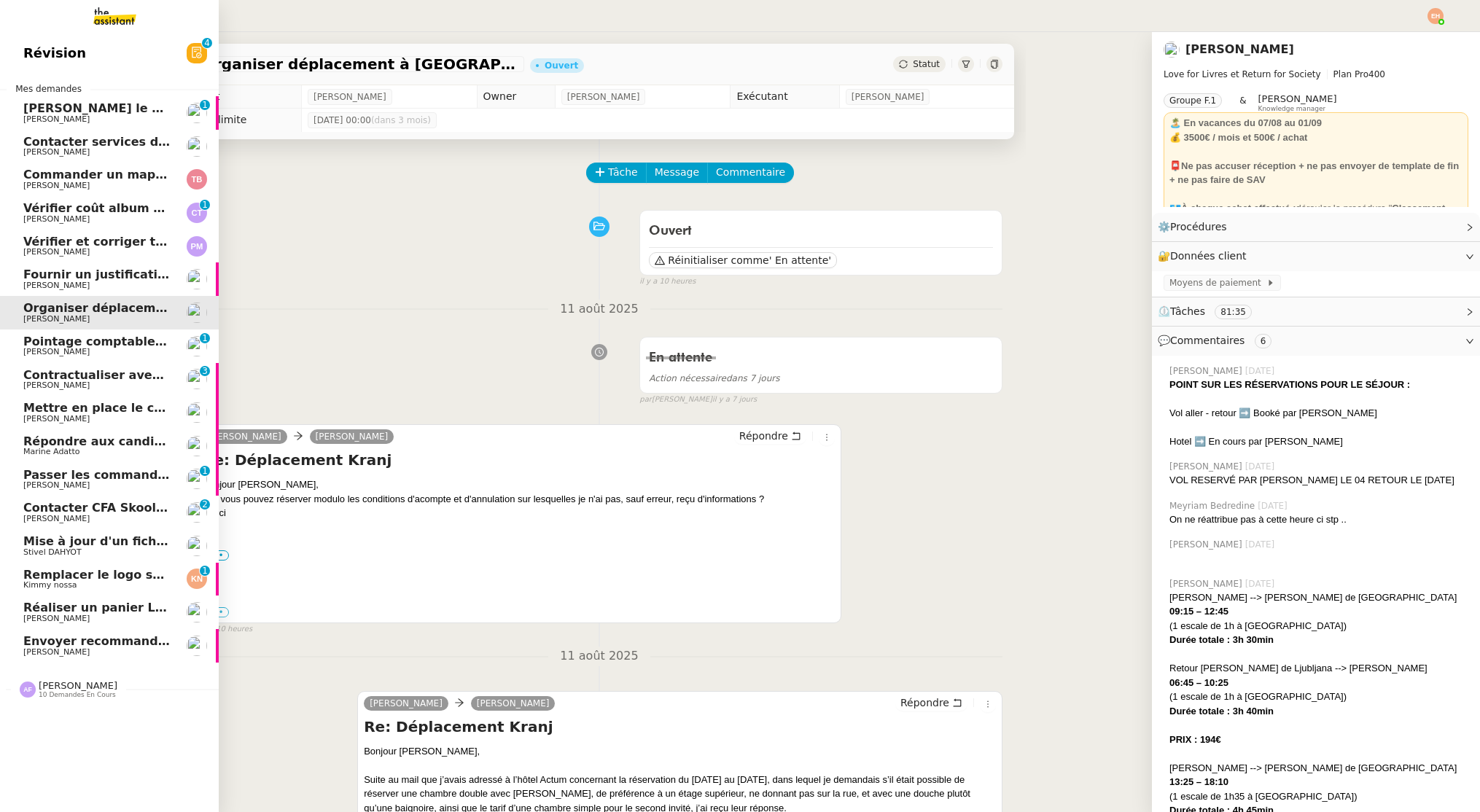
click at [115, 343] on span "Pointage comptable - [DATE]" at bounding box center [118, 341] width 189 height 14
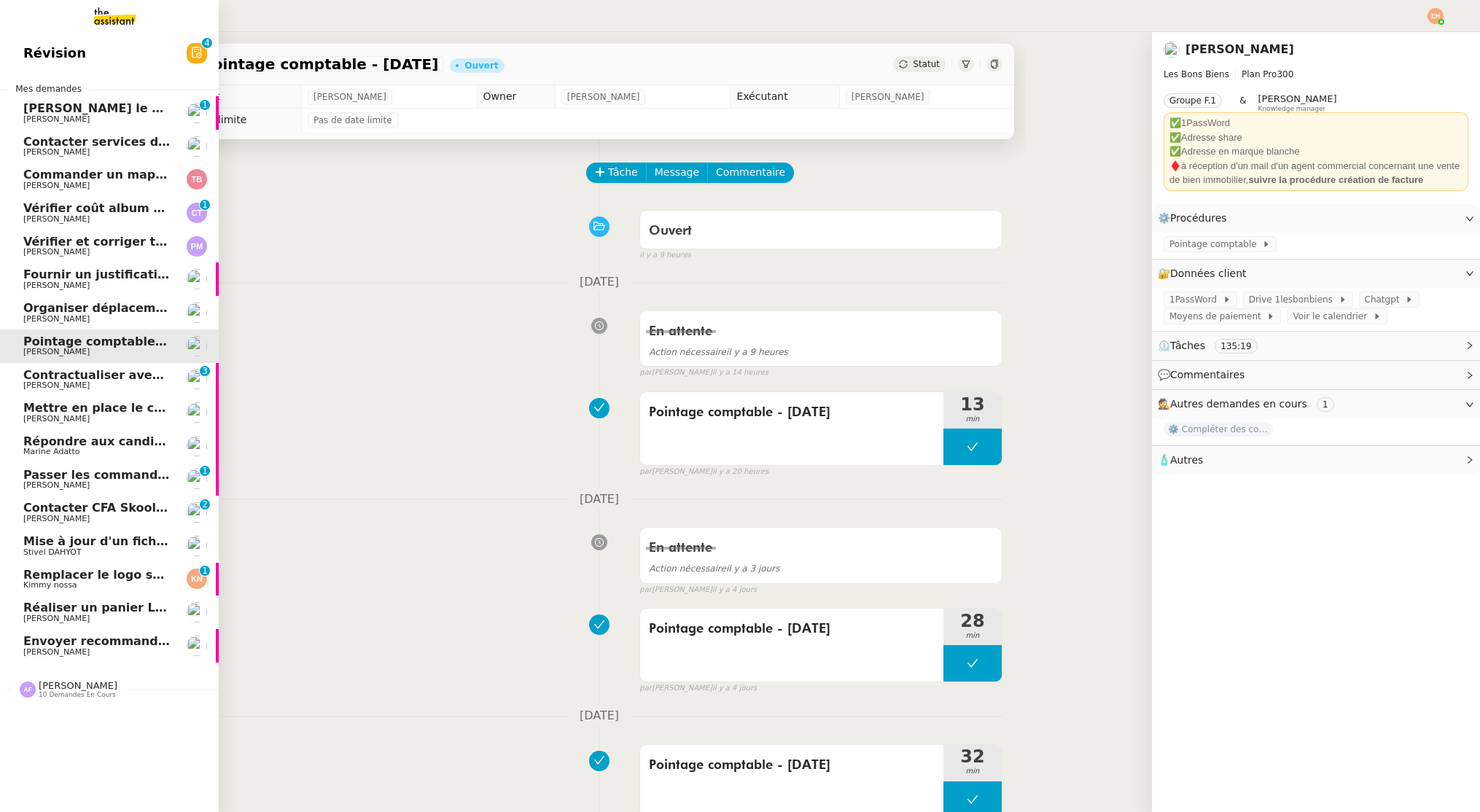
drag, startPoint x: 44, startPoint y: 217, endPoint x: 50, endPoint y: 224, distance: 9.2
click at [44, 217] on span "[PERSON_NAME]" at bounding box center [57, 219] width 67 height 10
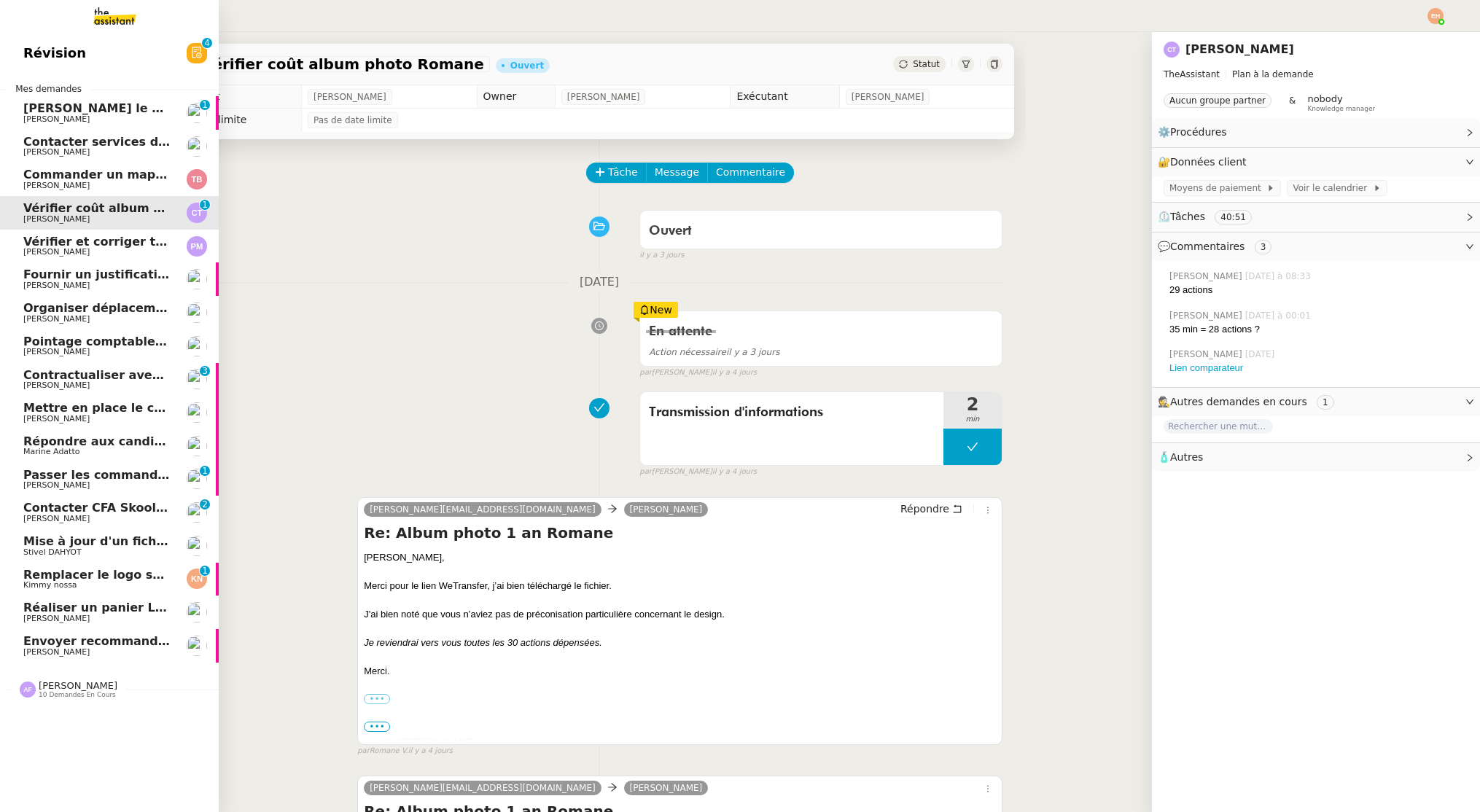
click at [130, 324] on link "Organiser déplacement à Kranj [PERSON_NAME]" at bounding box center [109, 312] width 219 height 33
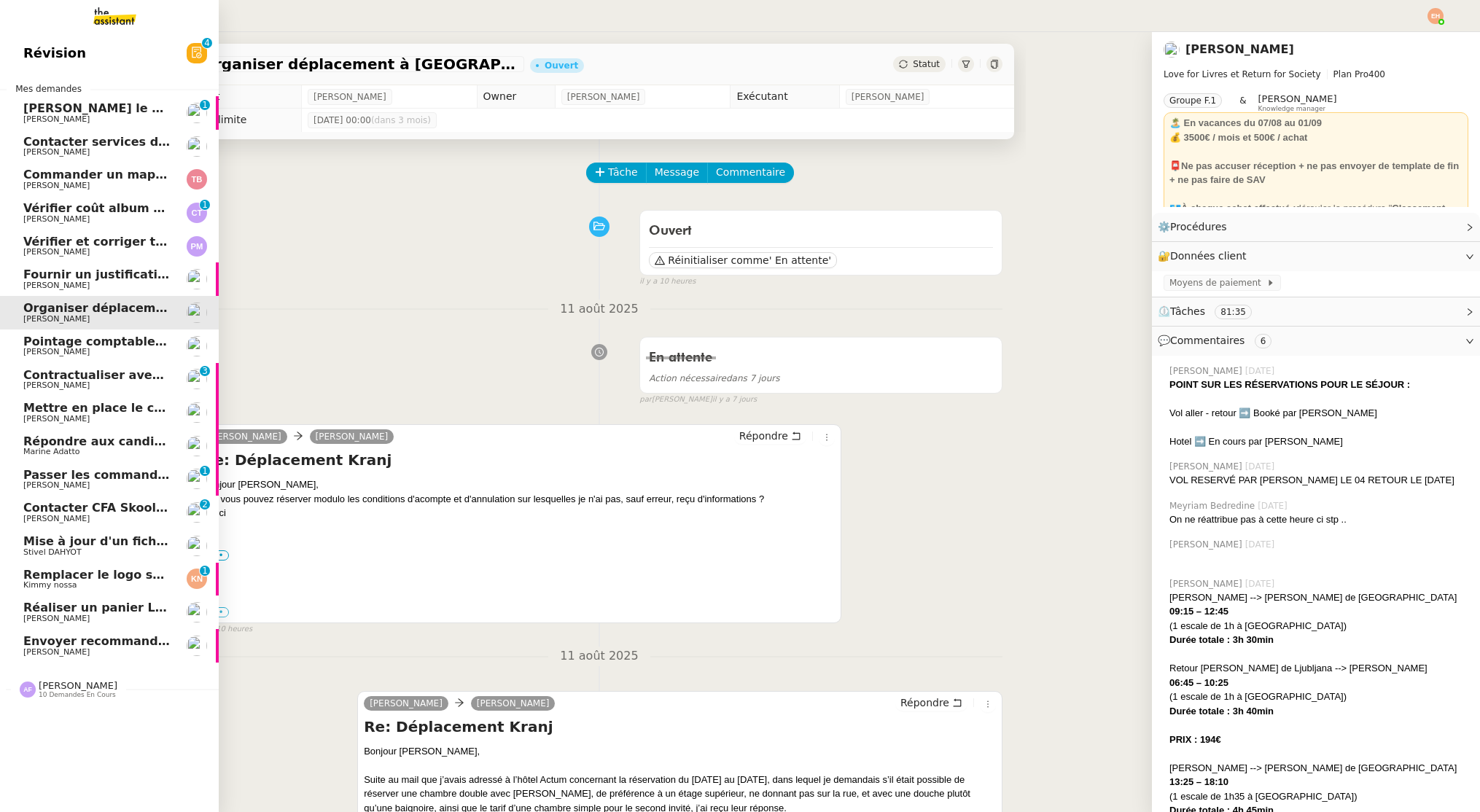
click at [113, 338] on span "Pointage comptable - [DATE]" at bounding box center [118, 341] width 189 height 14
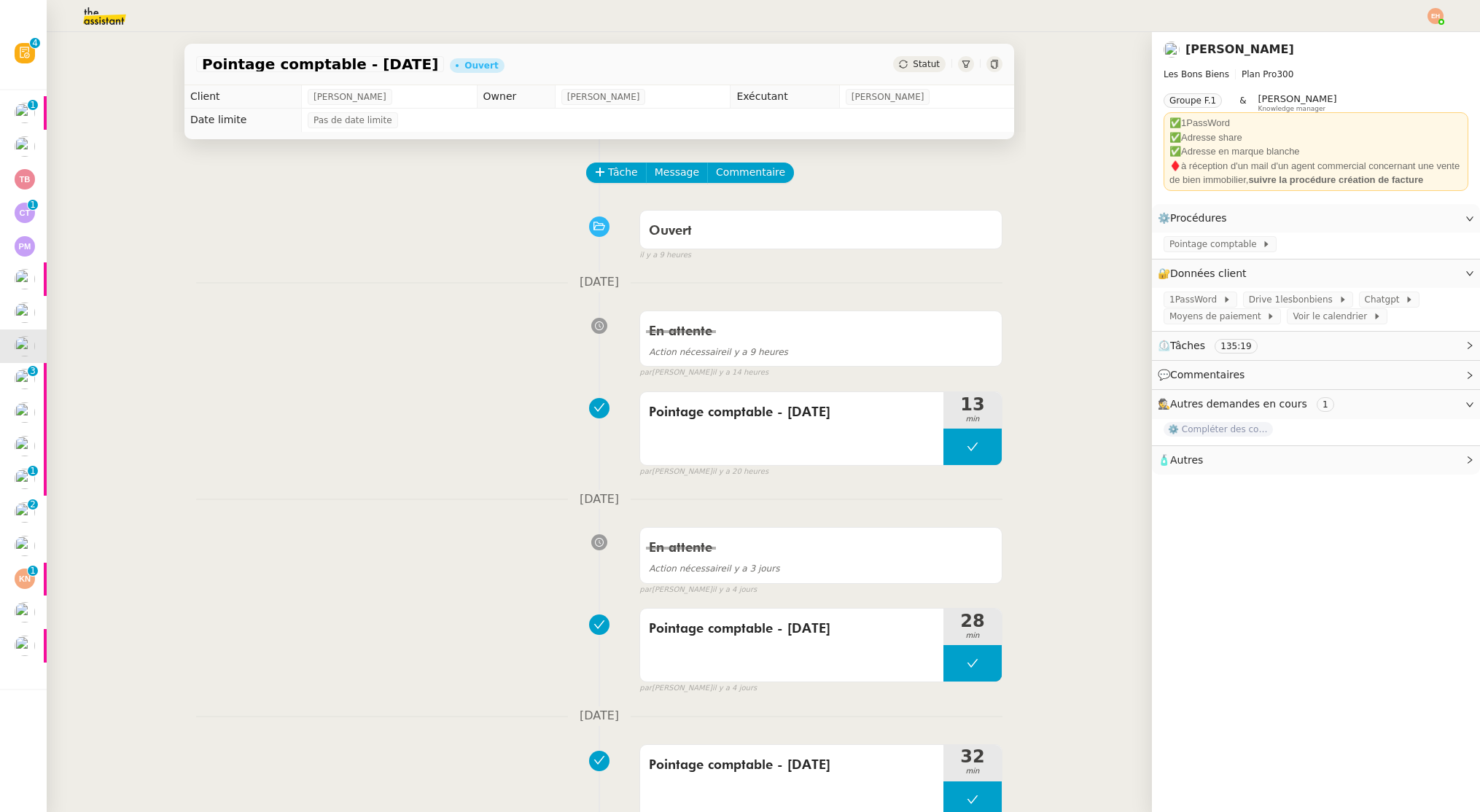
click at [931, 63] on span "Statut" at bounding box center [926, 64] width 27 height 10
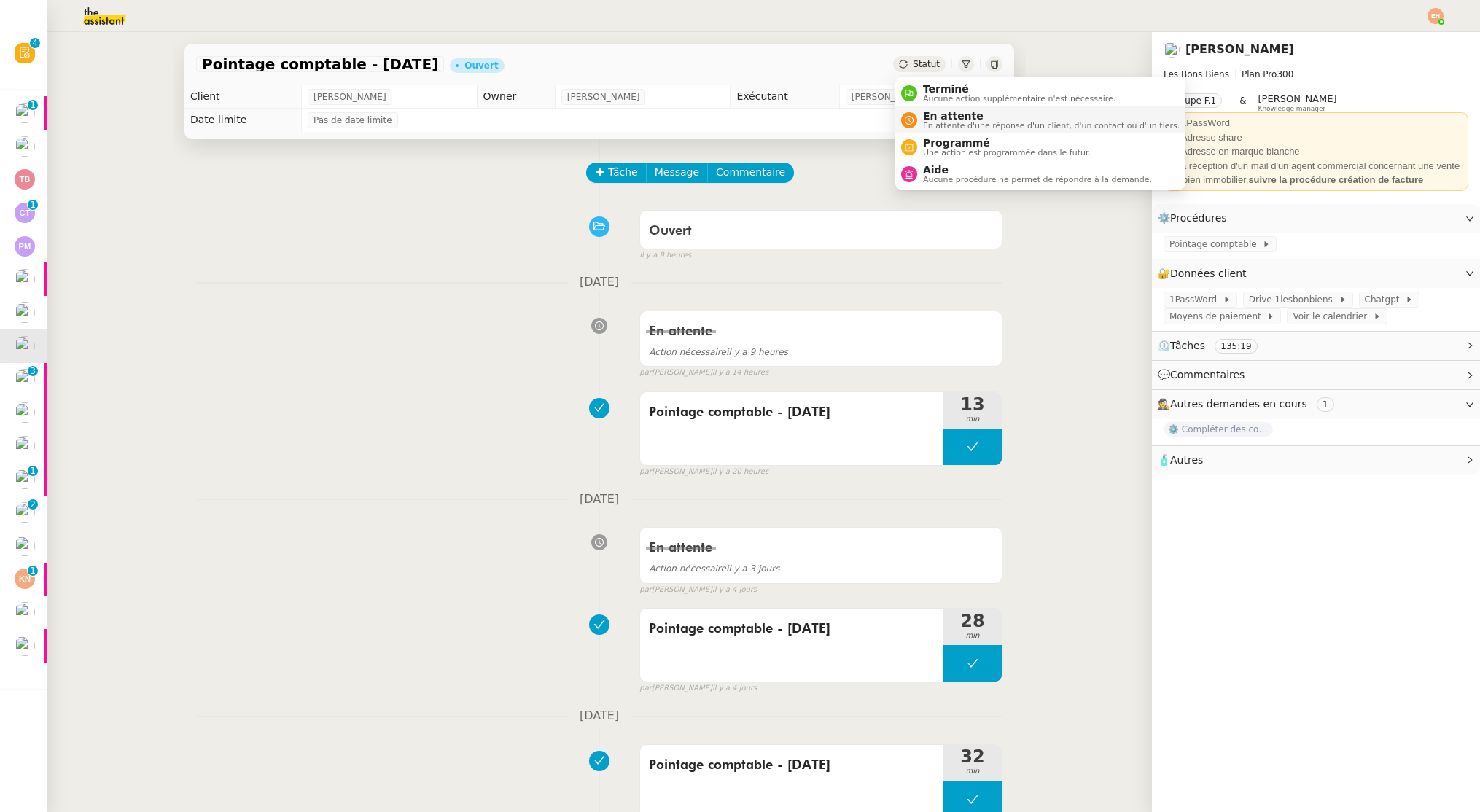
click at [941, 118] on span "En attente" at bounding box center [1051, 115] width 257 height 12
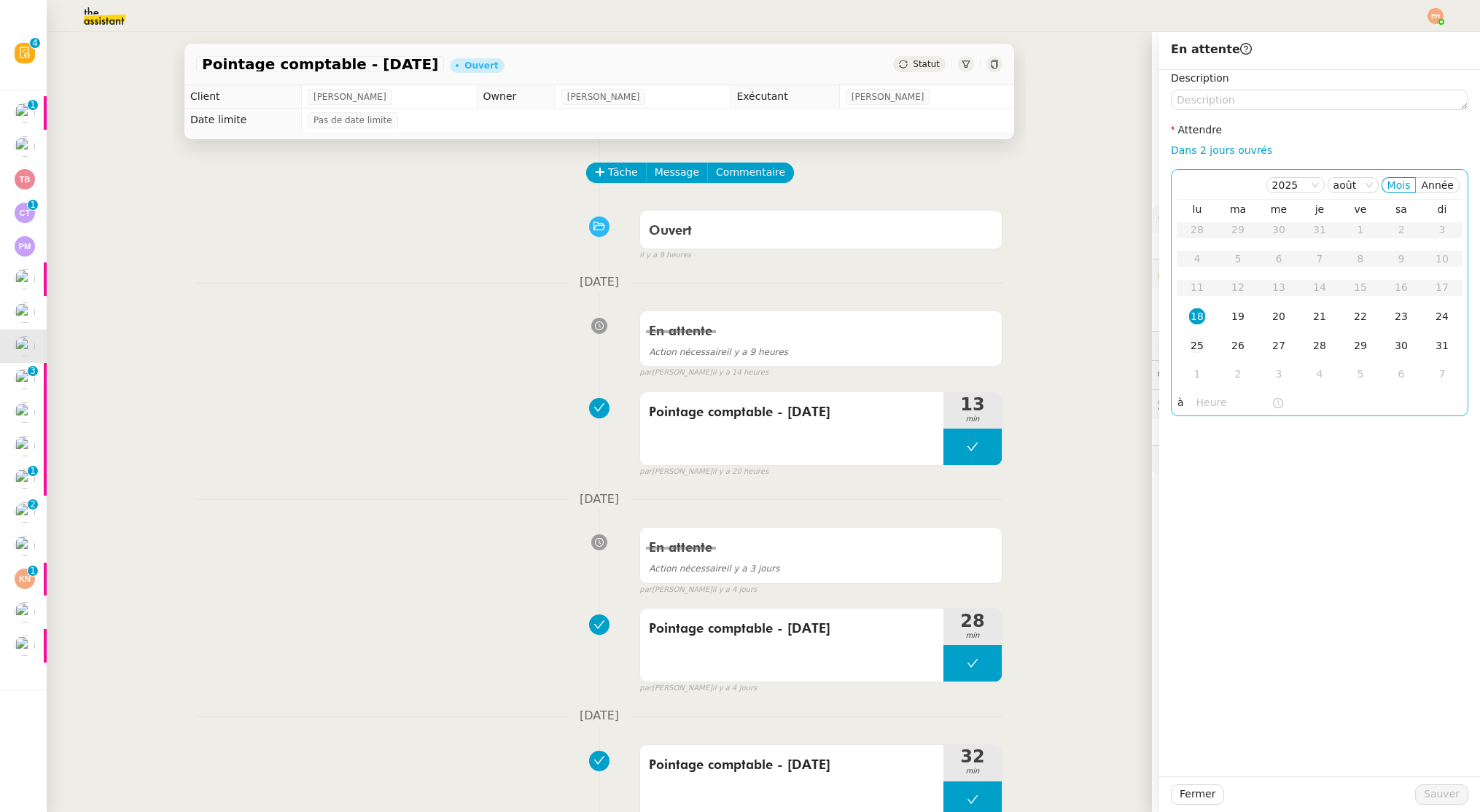
drag, startPoint x: 1194, startPoint y: 317, endPoint x: 1206, endPoint y: 348, distance: 33.2
click at [1194, 317] on div "18" at bounding box center [1197, 317] width 16 height 16
click at [1205, 413] on div "[DATE] [PERSON_NAME] lu ma me je ve sa di 28 29 30 31 1 2 3 4 5 6 7 8 9 10 11 1…" at bounding box center [1320, 293] width 297 height 248
click at [1207, 408] on input "text" at bounding box center [1233, 402] width 75 height 17
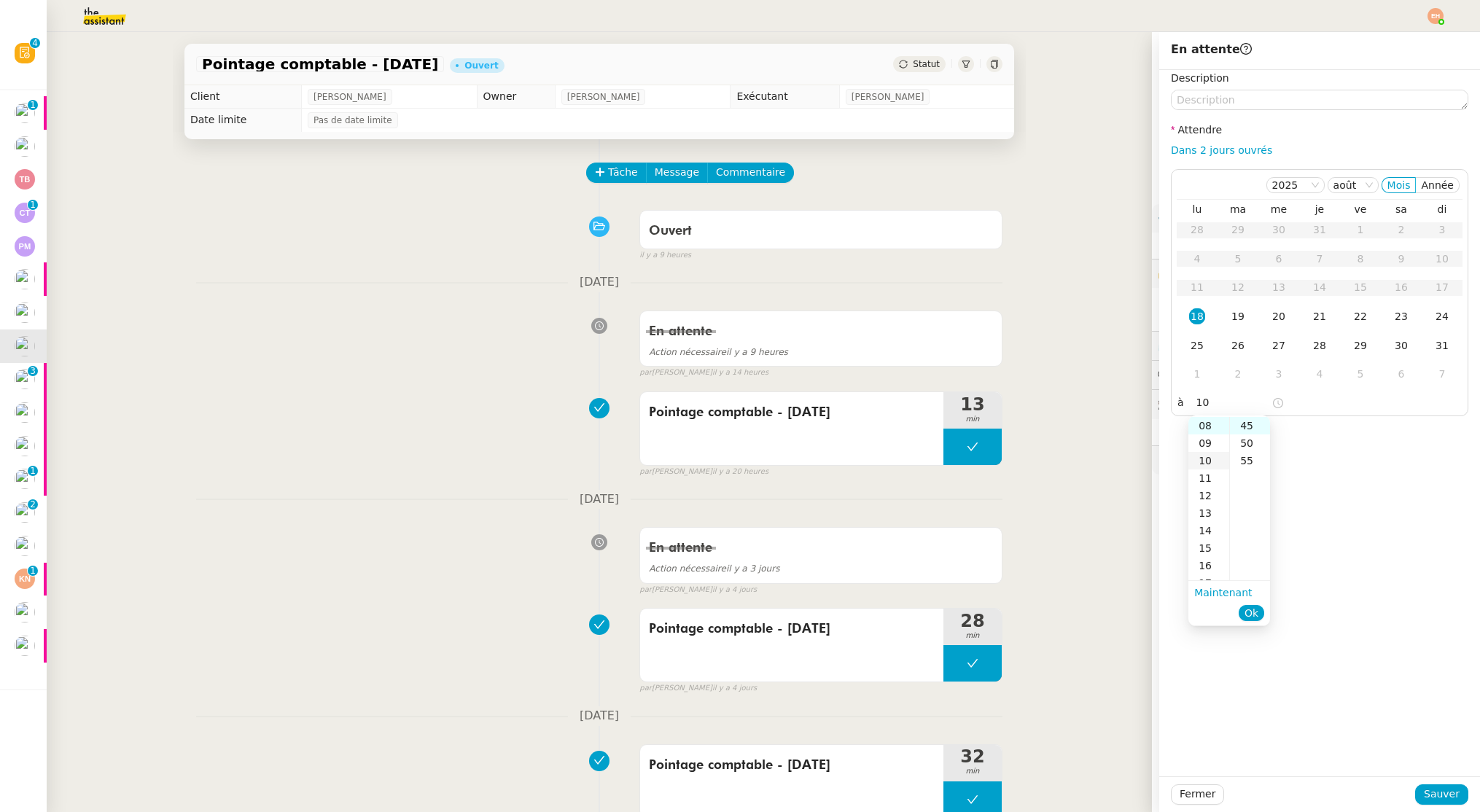
click at [1209, 467] on div "10" at bounding box center [1208, 460] width 41 height 17
click at [1243, 457] on div "55" at bounding box center [1250, 460] width 41 height 17
drag, startPoint x: 1253, startPoint y: 614, endPoint x: 1259, endPoint y: 624, distance: 11.7
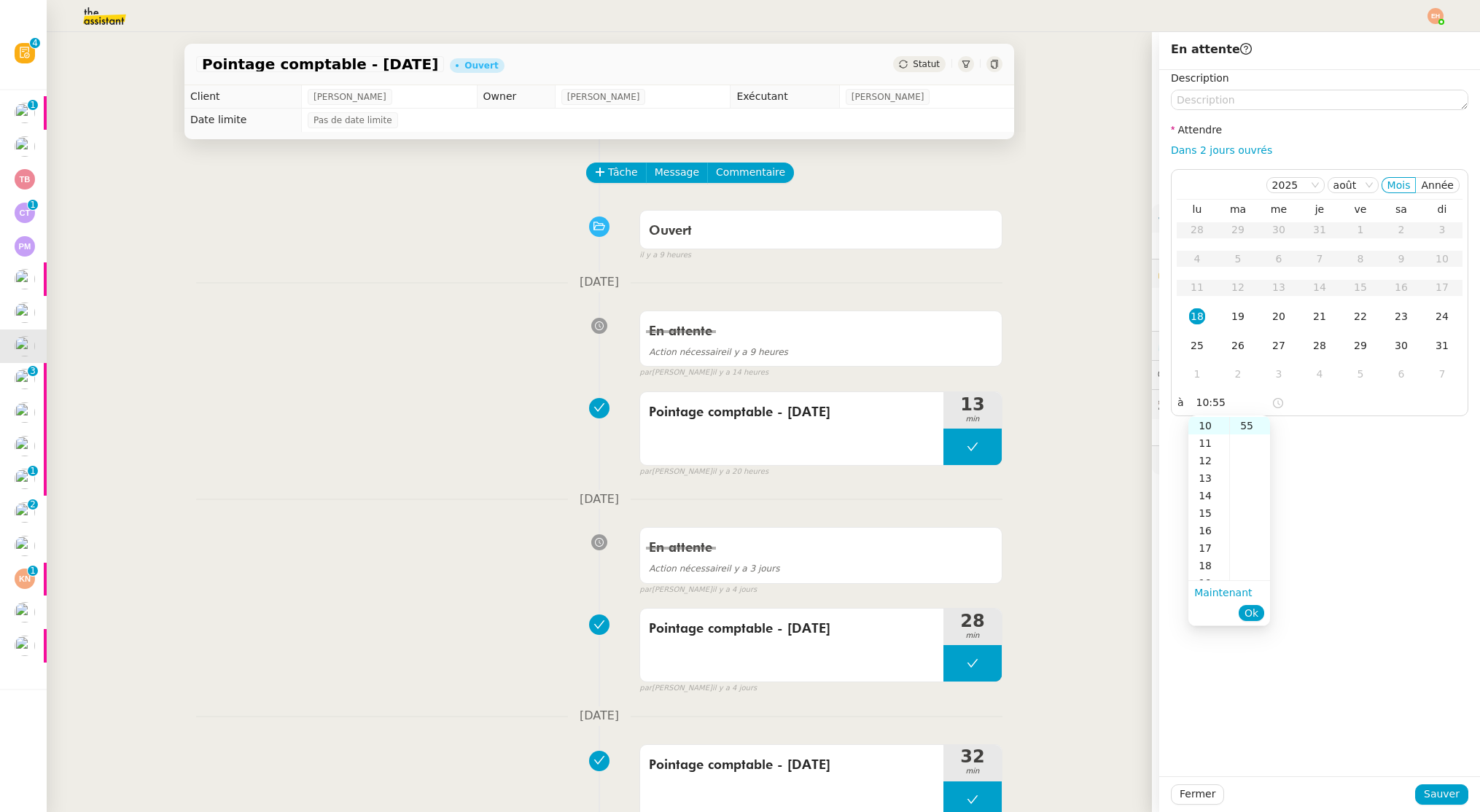
click at [1253, 613] on span "Ok" at bounding box center [1250, 613] width 14 height 14
type input "10:55"
drag, startPoint x: 1439, startPoint y: 793, endPoint x: 1389, endPoint y: 781, distance: 51.4
click at [1439, 793] on span "Sauver" at bounding box center [1442, 794] width 36 height 17
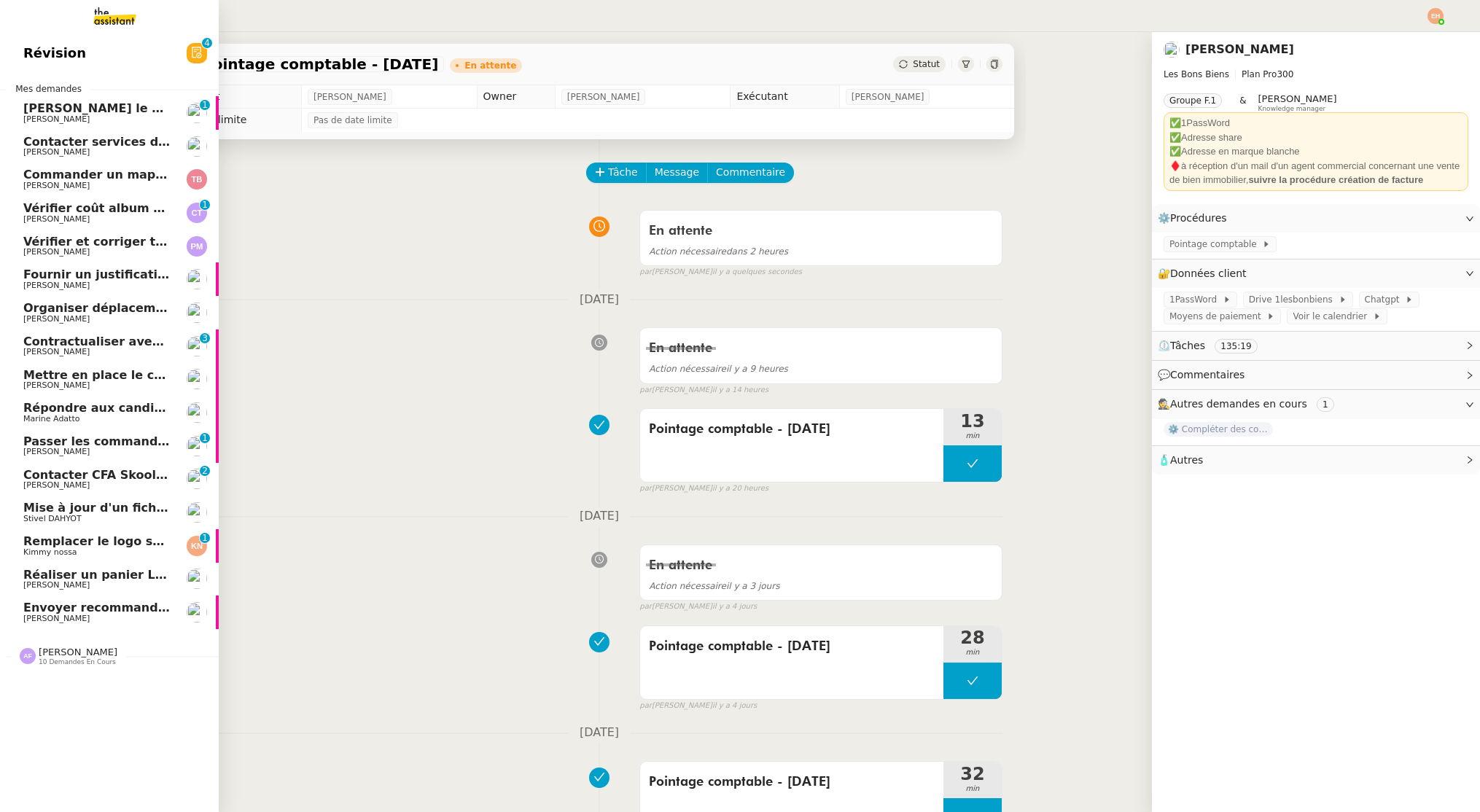
click at [66, 602] on span "Envoyer recommandé et email à [PERSON_NAME]" at bounding box center [185, 607] width 324 height 14
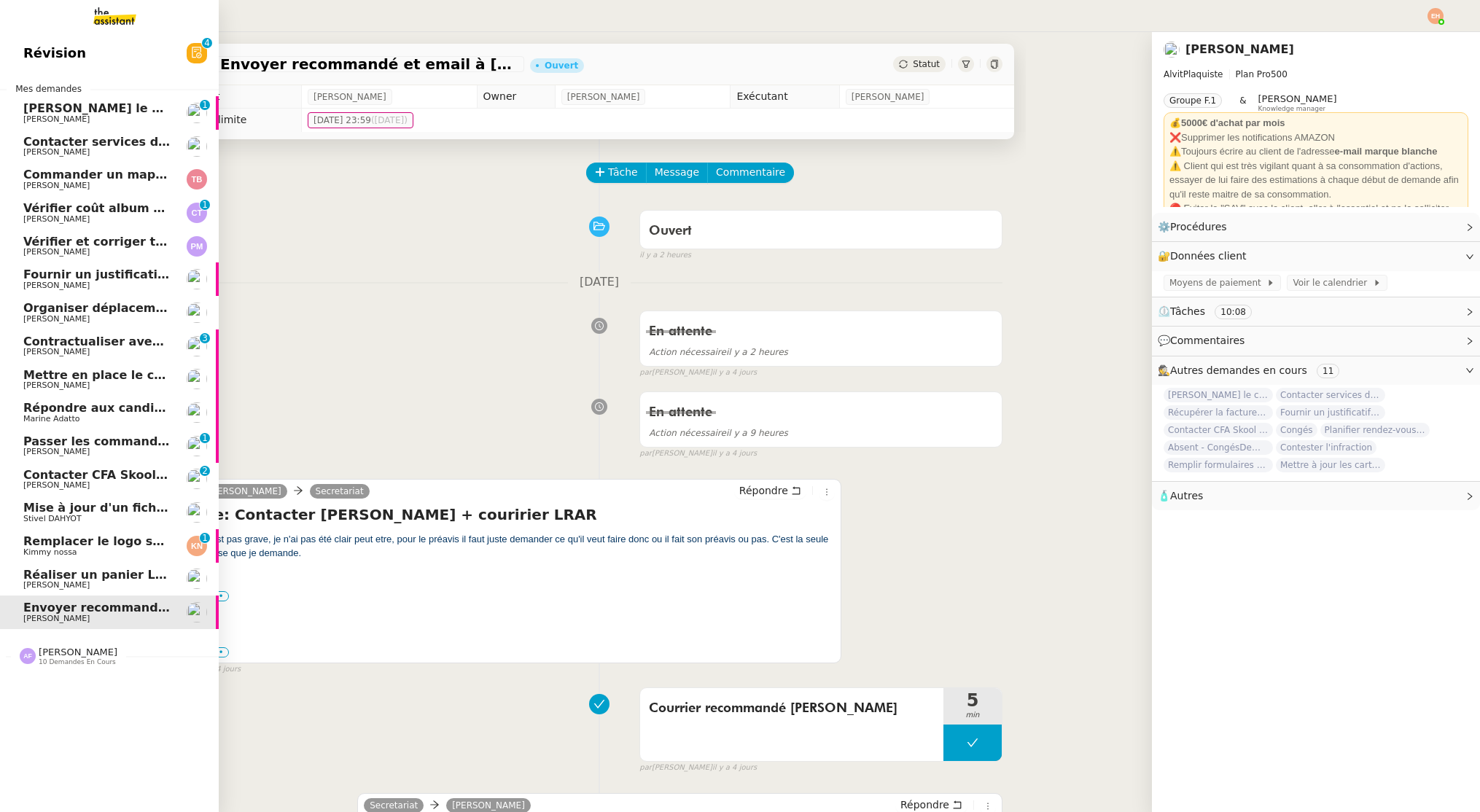
click at [75, 569] on span "Réaliser un panier Leclerc - [DATE]" at bounding box center [137, 574] width 228 height 14
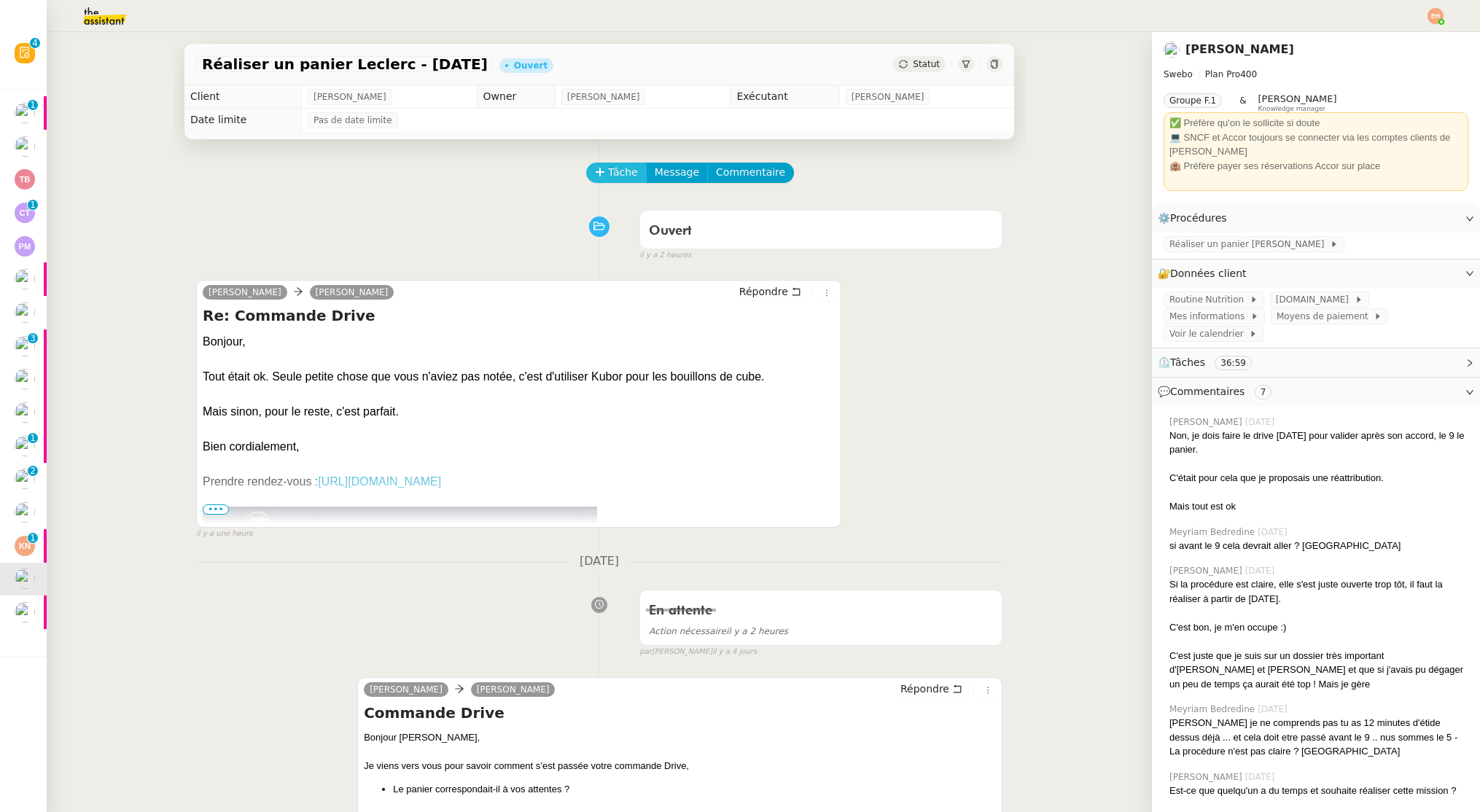
click at [606, 175] on button "Tâche" at bounding box center [616, 173] width 60 height 21
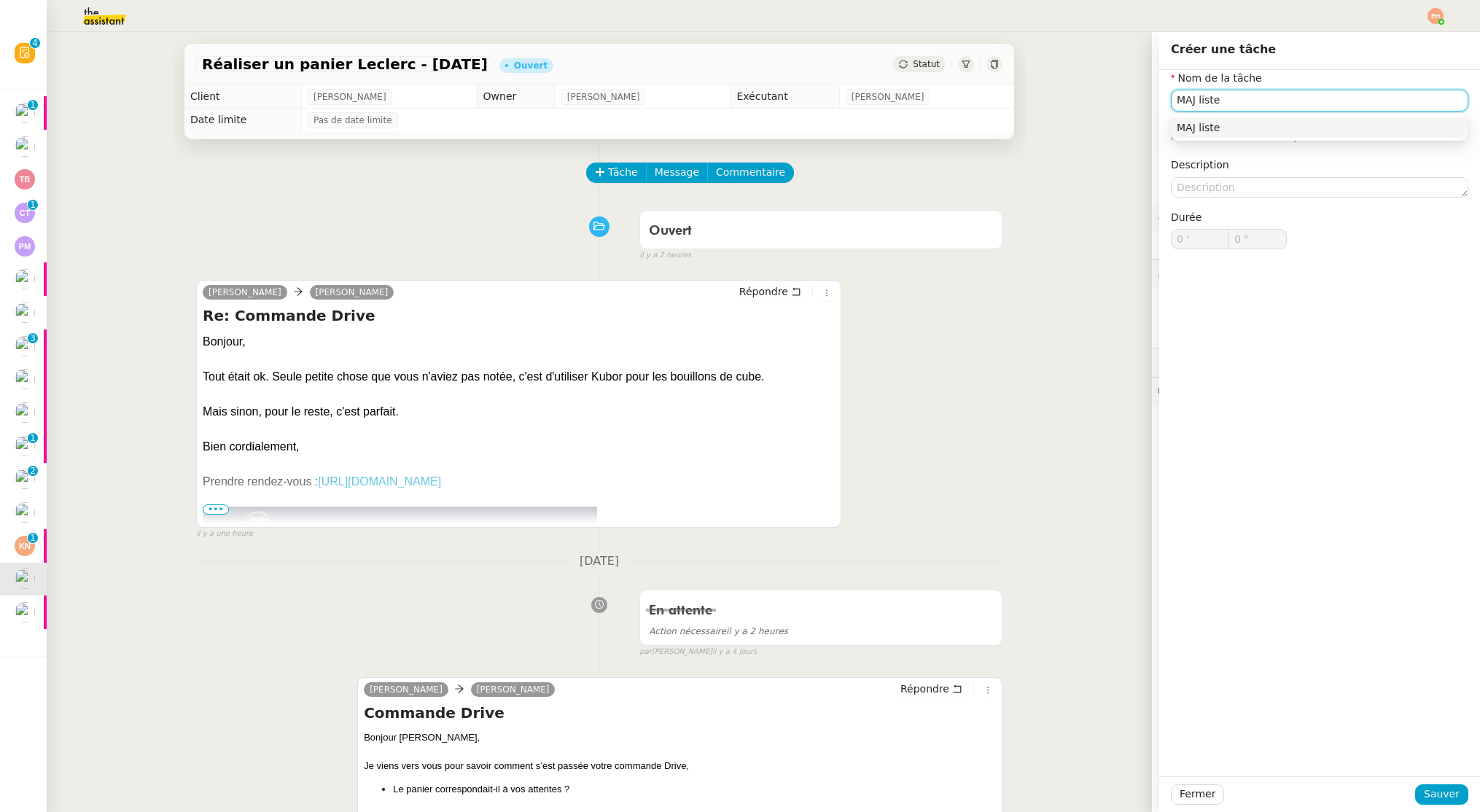
click at [1209, 97] on input "MAJ liste" at bounding box center [1320, 100] width 297 height 21
click at [1231, 102] on input "MAJ liste" at bounding box center [1320, 100] width 297 height 21
type input "MAJ liste de courses"
click at [1449, 798] on span "Sauver" at bounding box center [1442, 794] width 36 height 17
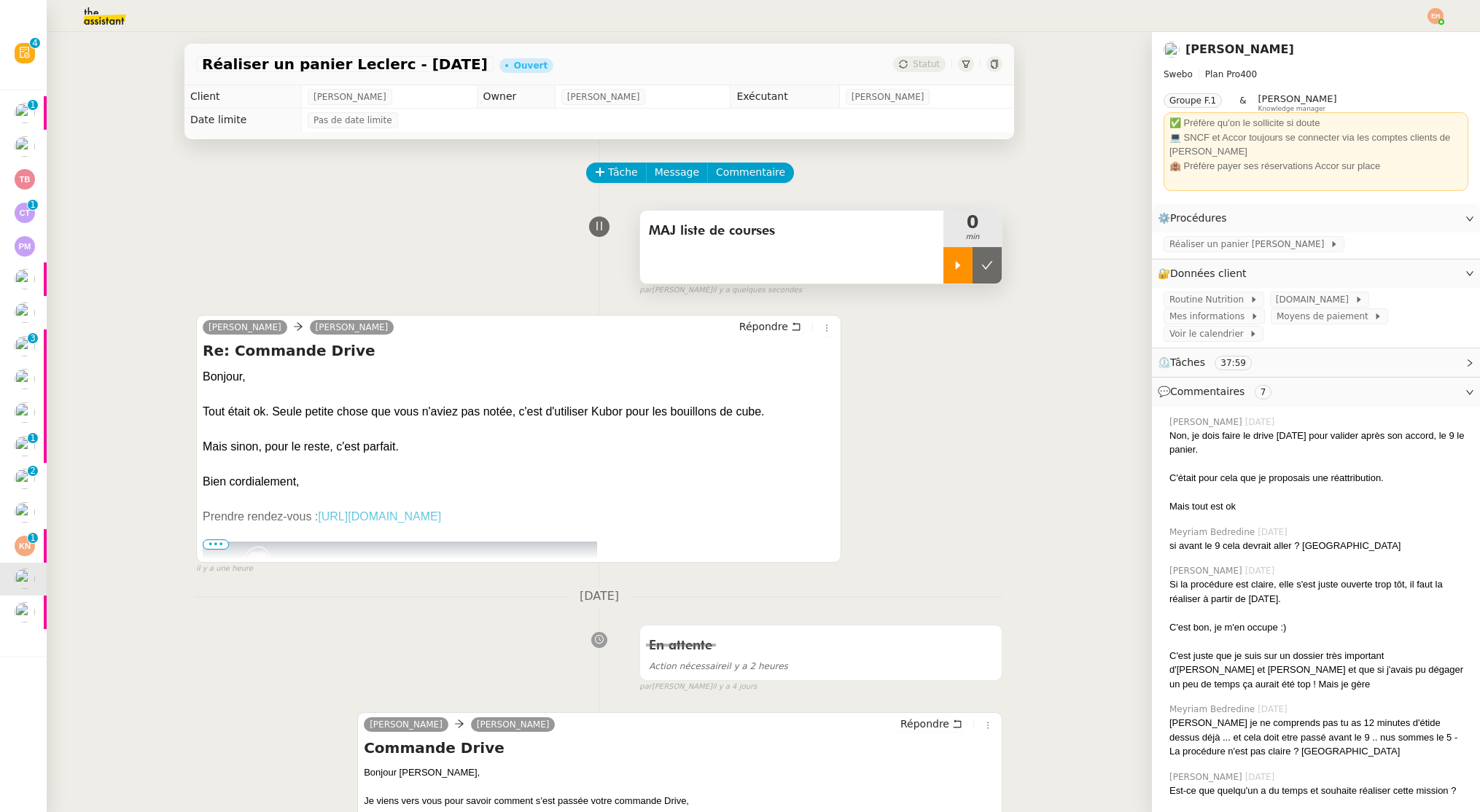
click at [960, 258] on div at bounding box center [958, 266] width 29 height 36
click at [1203, 240] on span "Réaliser un panier [PERSON_NAME]" at bounding box center [1250, 244] width 160 height 14
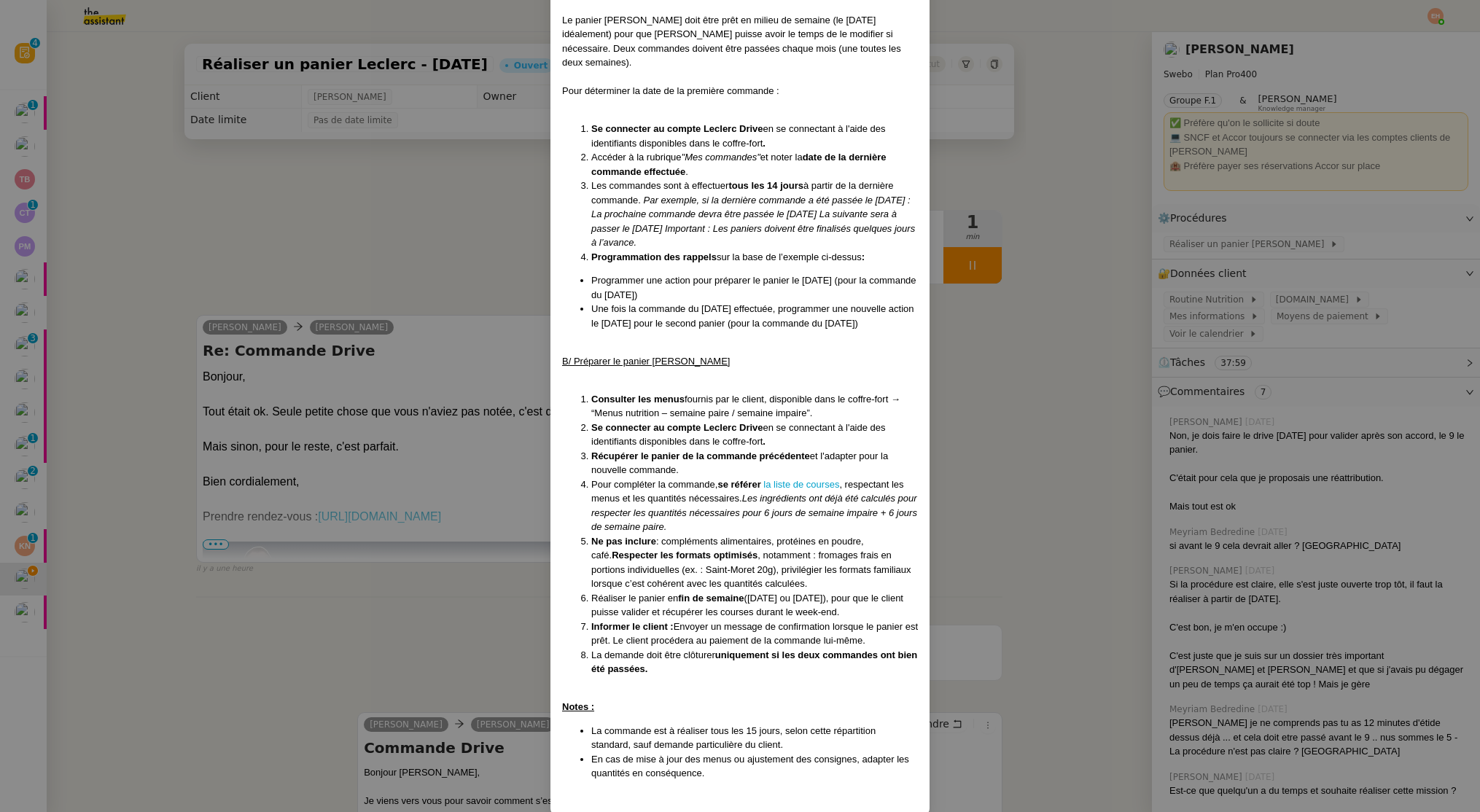
scroll to position [292, 0]
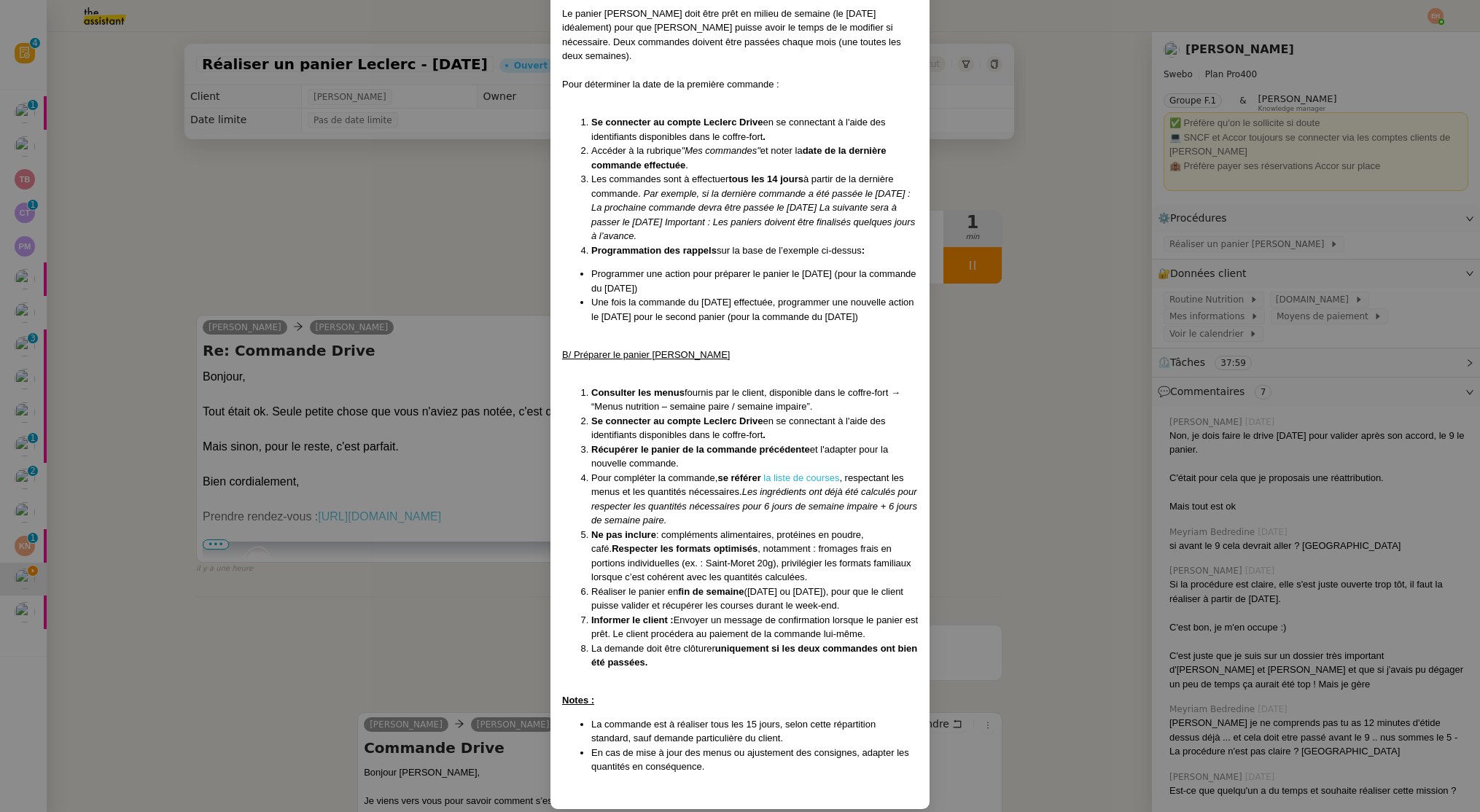
click at [820, 473] on link "la liste de courses" at bounding box center [801, 478] width 76 height 11
drag, startPoint x: 256, startPoint y: 164, endPoint x: 276, endPoint y: 167, distance: 20.2
click at [257, 164] on nz-modal-container "Créé le [DATE] MAJ le [DATE] Contexte : Le client souhaite que nous réalisions,…" at bounding box center [740, 406] width 1480 height 812
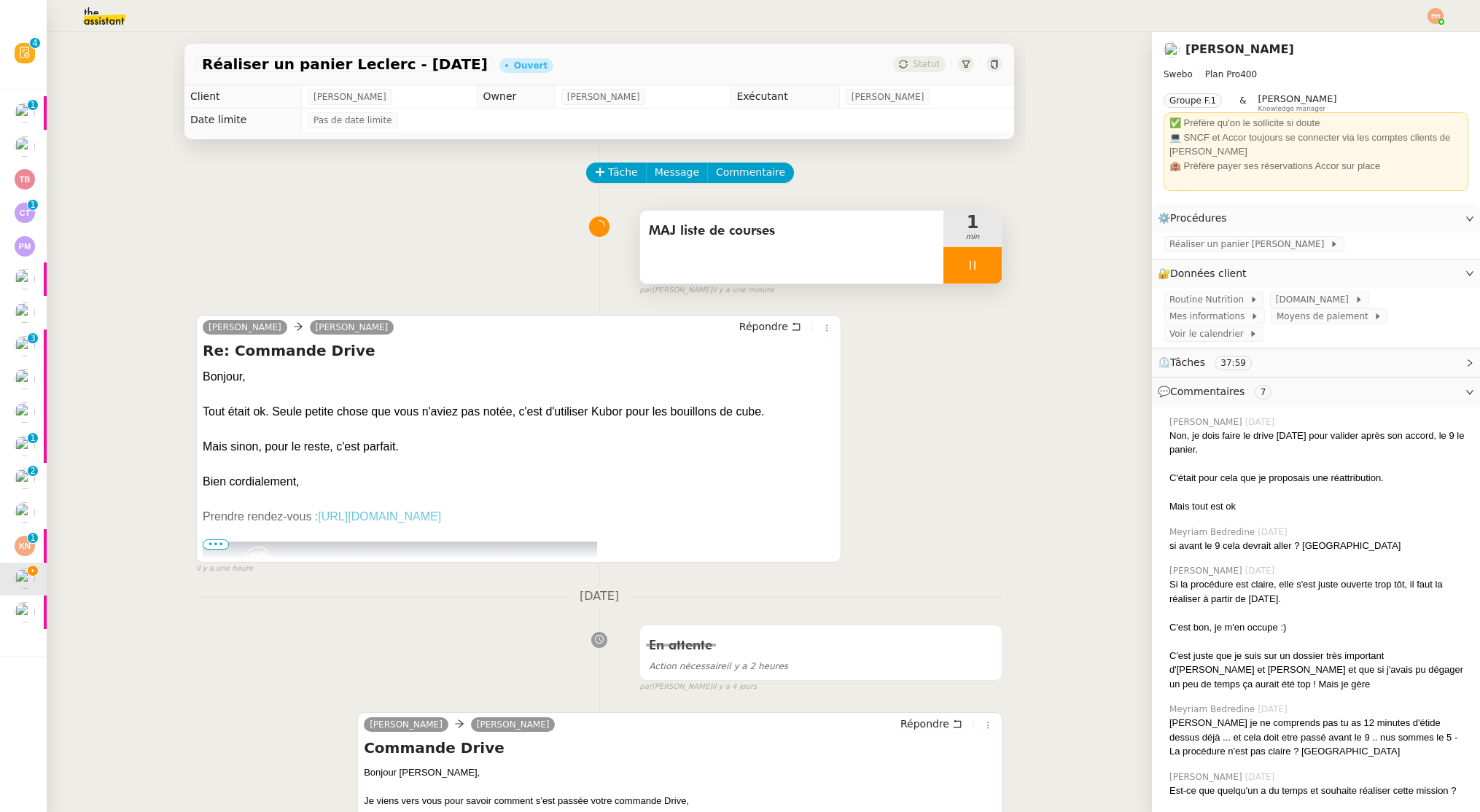
click at [970, 264] on icon at bounding box center [972, 265] width 12 height 12
click at [984, 268] on icon at bounding box center [987, 265] width 12 height 12
